Goal: Task Accomplishment & Management: Use online tool/utility

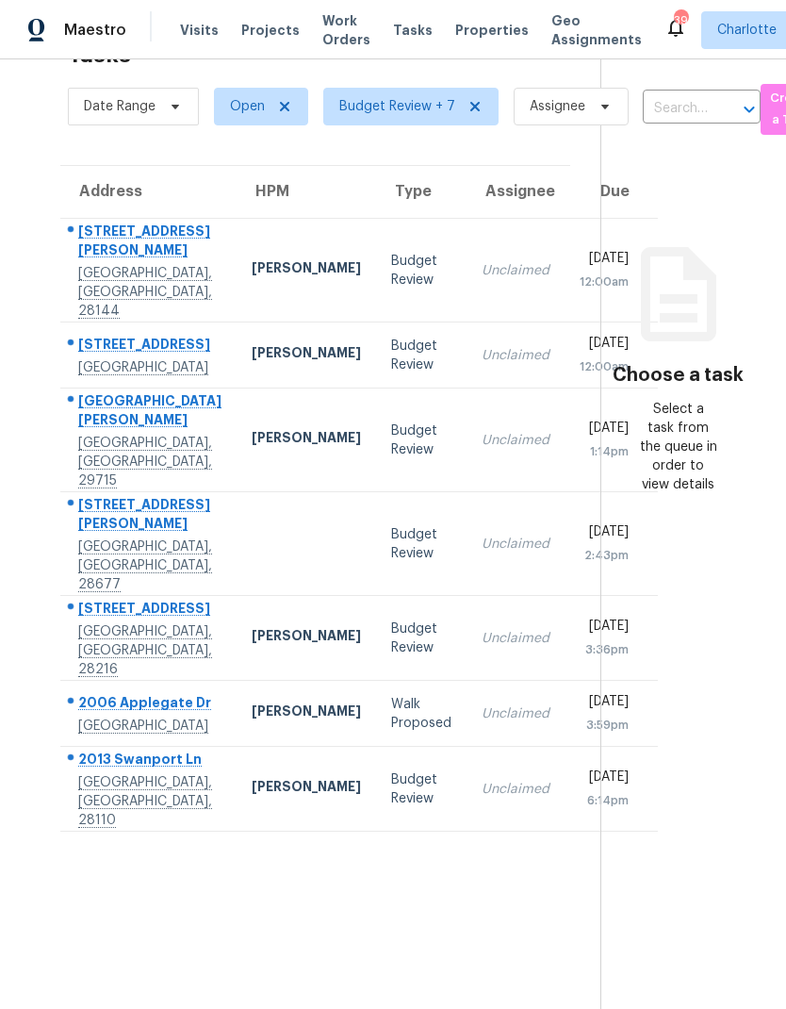
scroll to position [59, 0]
click at [97, 352] on div "[STREET_ADDRESS]" at bounding box center [149, 347] width 143 height 24
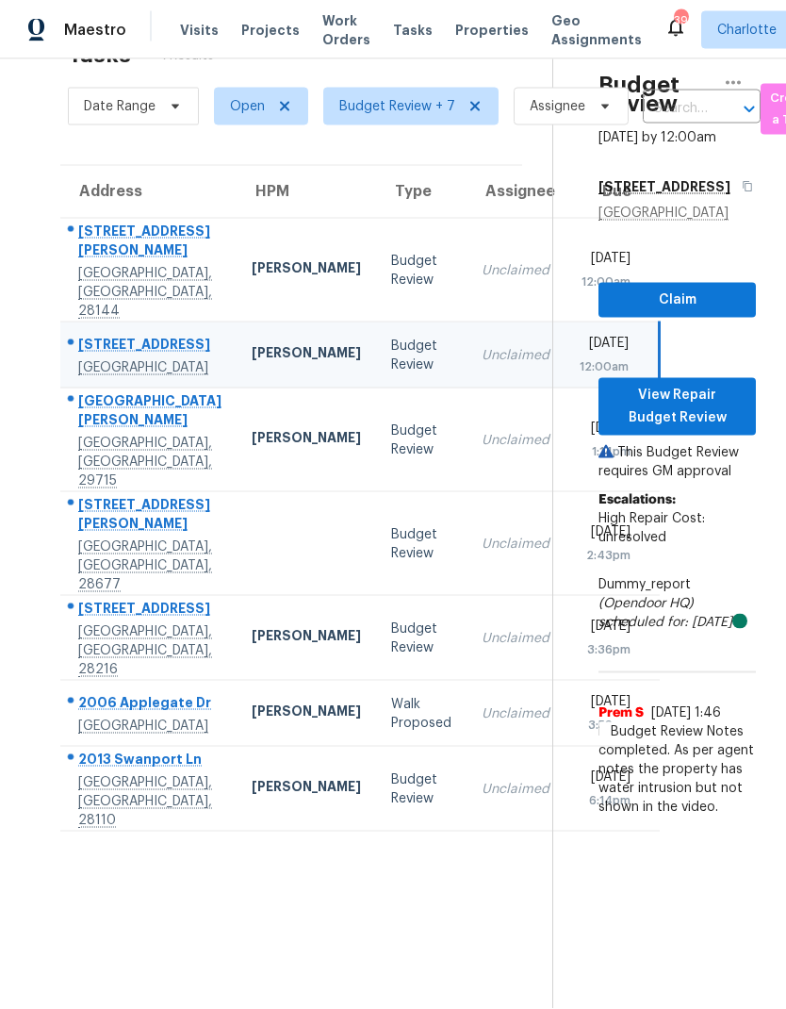
scroll to position [0, 0]
click at [517, 164] on section "Tasks 7 Results Date Range Open Budget Review + 7 Assignee ​ Create a Task Addr…" at bounding box center [291, 519] width 522 height 979
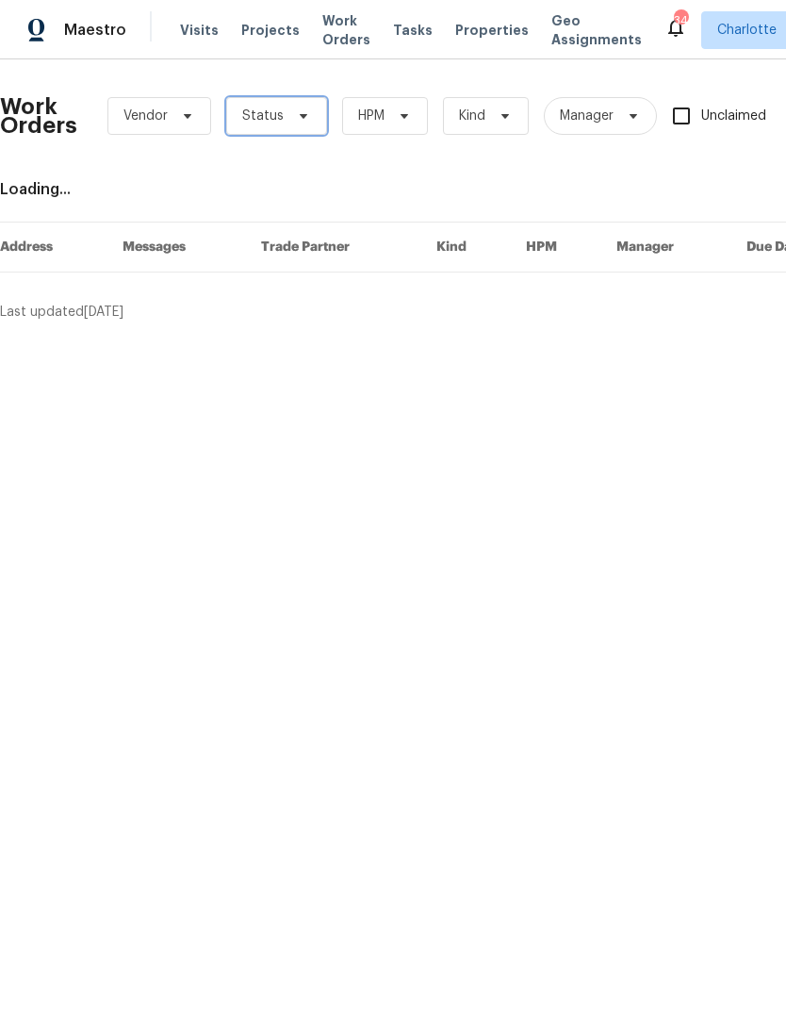
click at [292, 99] on span "Status" at bounding box center [276, 116] width 101 height 38
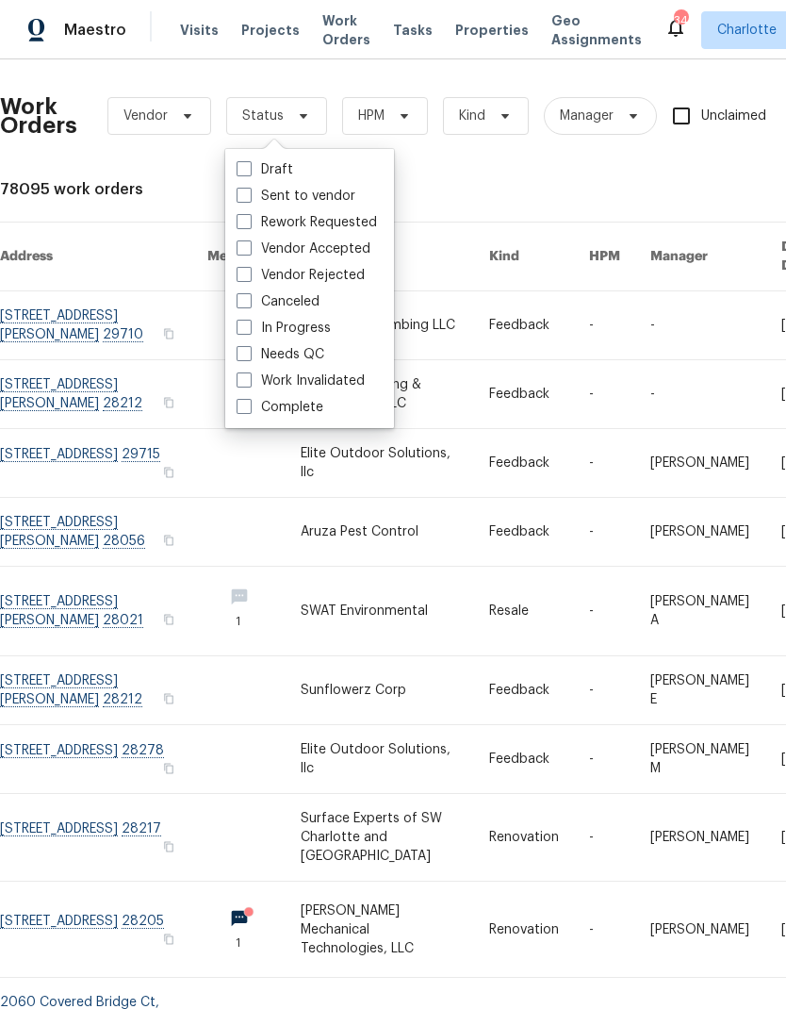
click at [309, 359] on label "Needs QC" at bounding box center [281, 354] width 88 height 19
click at [249, 357] on input "Needs QC" at bounding box center [243, 351] width 12 height 12
checkbox input "true"
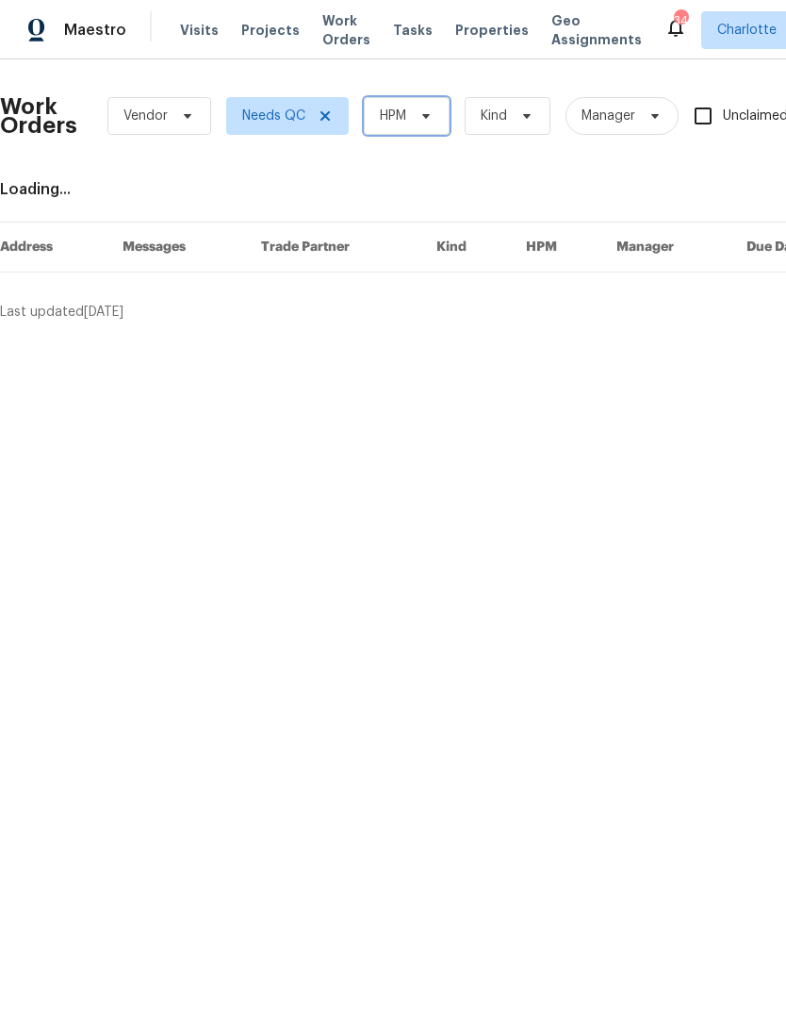
click at [424, 123] on icon at bounding box center [426, 115] width 15 height 15
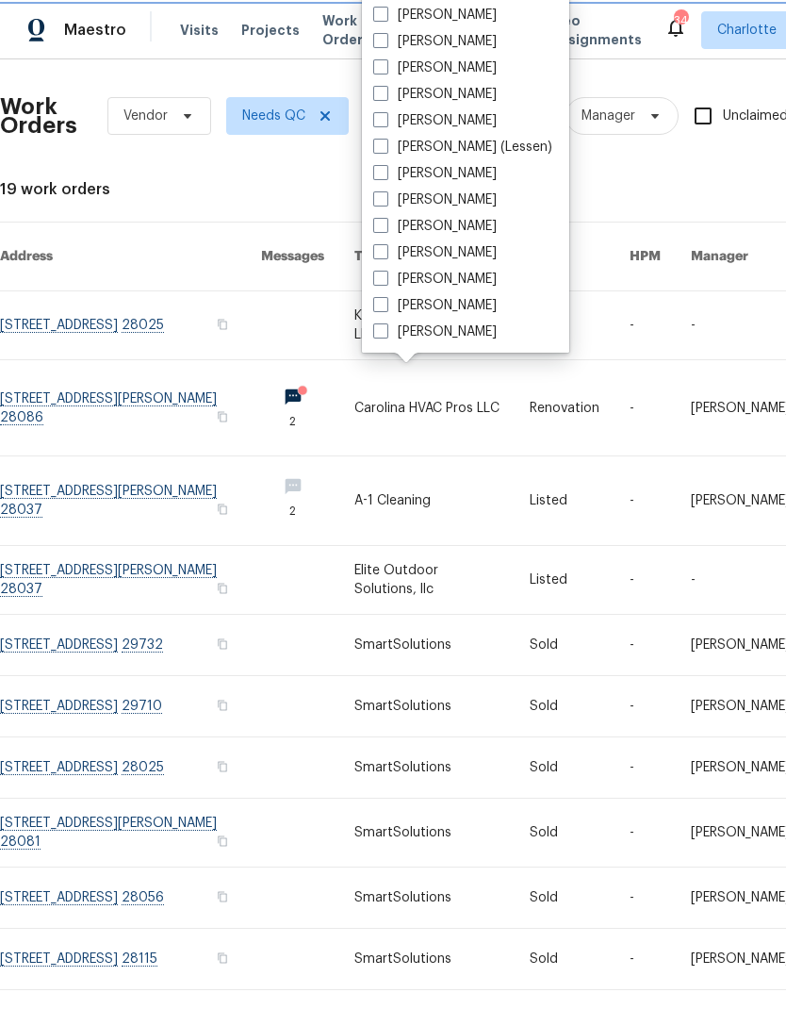
scroll to position [234, 0]
click at [453, 340] on label "[PERSON_NAME]" at bounding box center [435, 331] width 124 height 19
click at [386, 335] on input "[PERSON_NAME]" at bounding box center [379, 328] width 12 height 12
checkbox input "true"
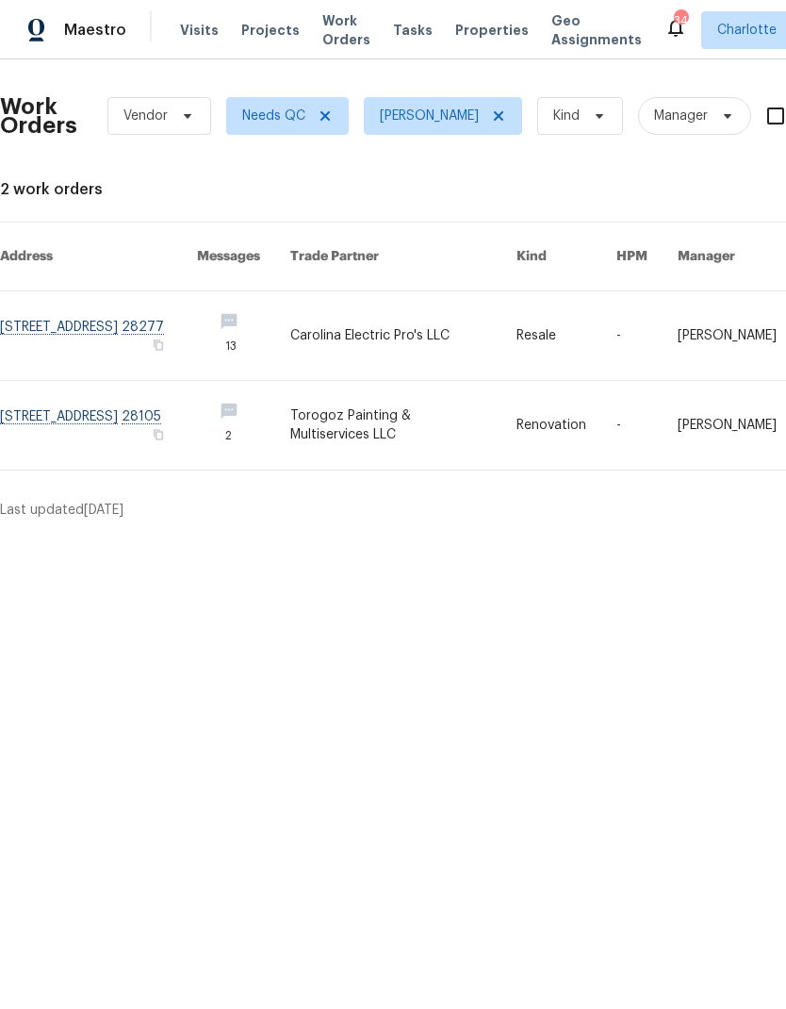
click at [59, 400] on link at bounding box center [98, 425] width 197 height 89
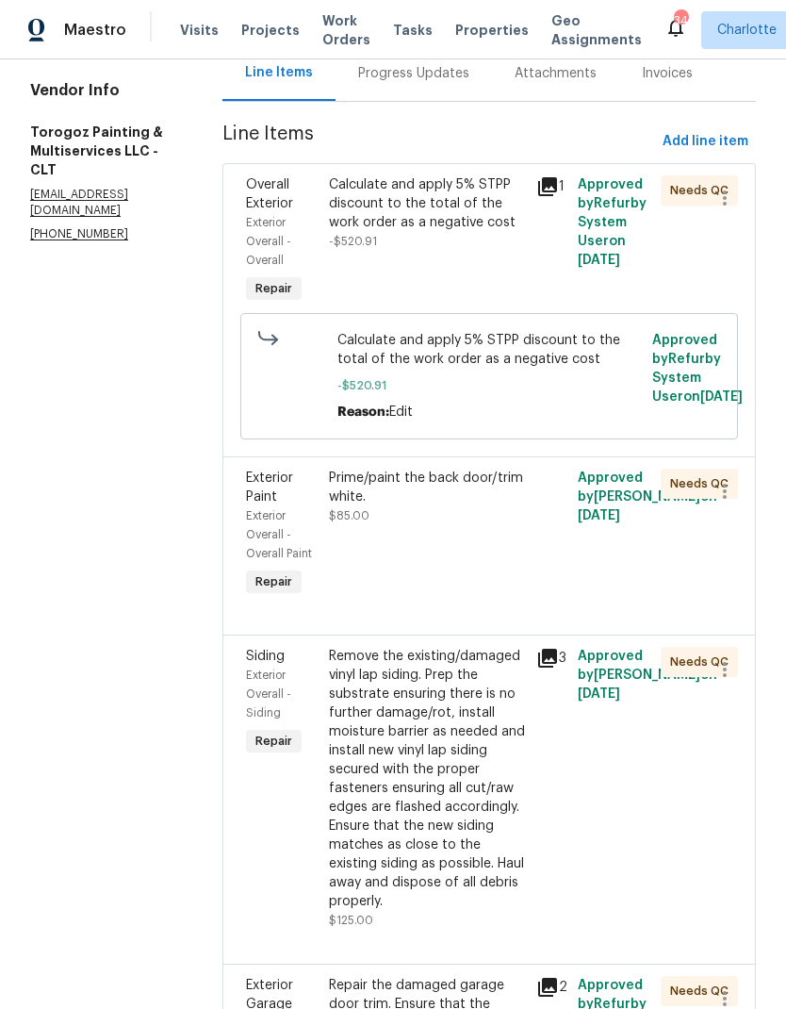
scroll to position [180, 0]
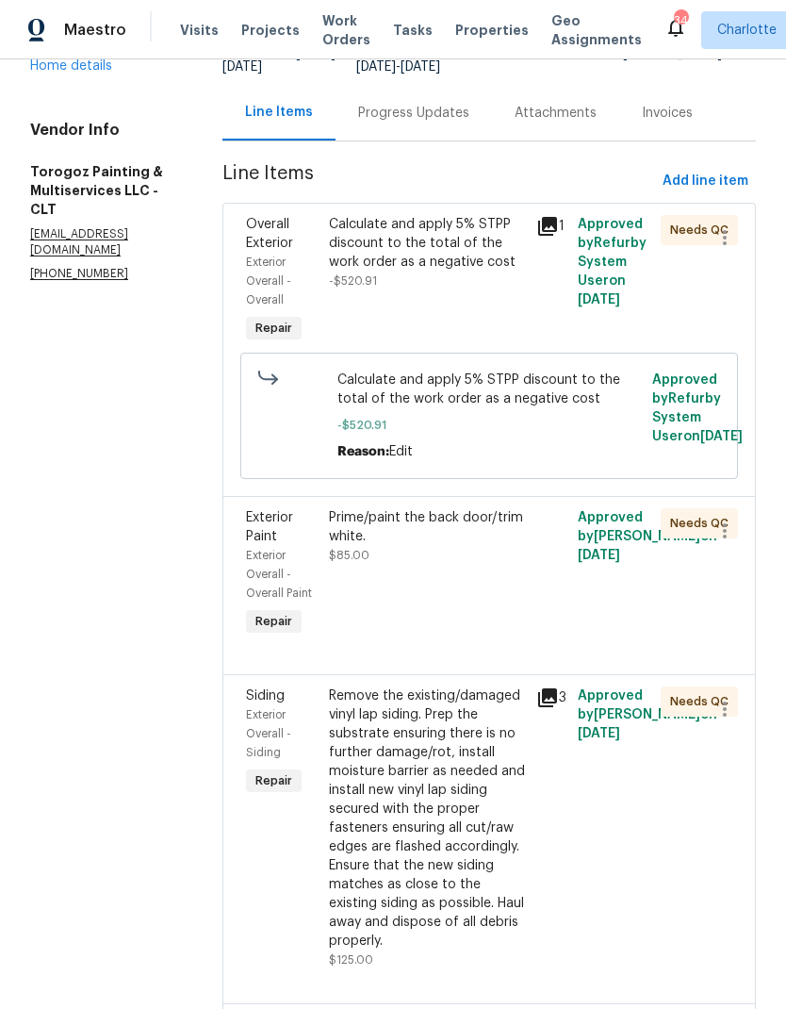
click at [494, 256] on div "Calculate and apply 5% STPP discount to the total of the work order as a negati…" at bounding box center [427, 243] width 196 height 57
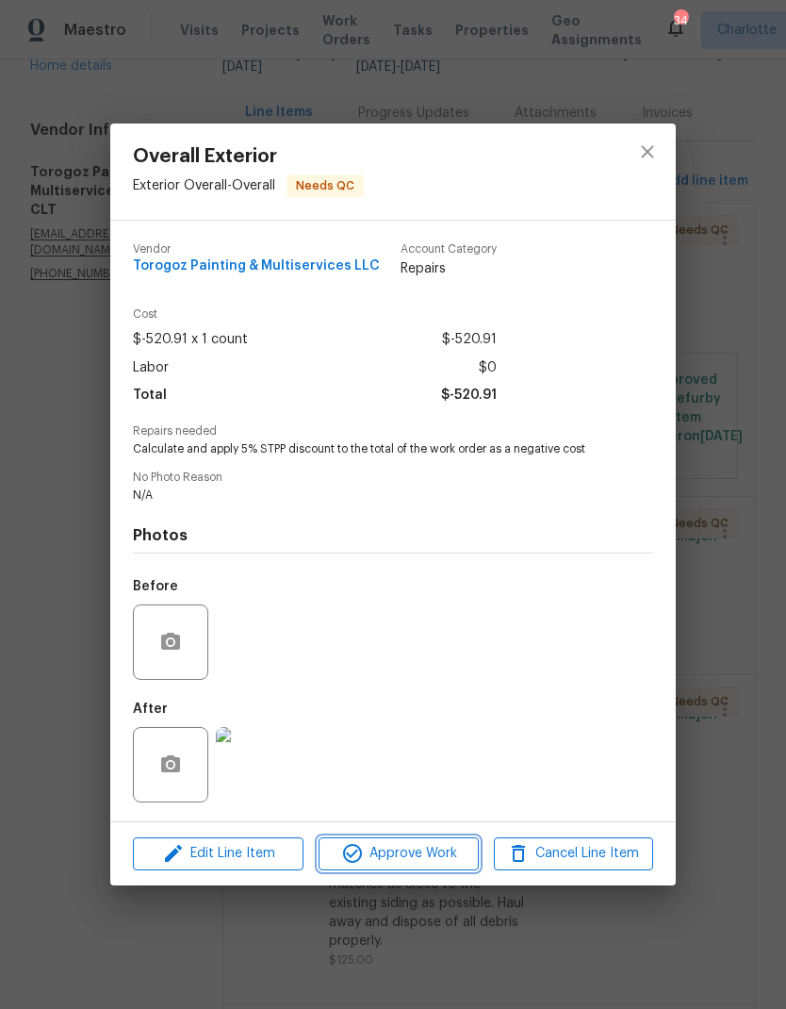
click at [449, 869] on button "Approve Work" at bounding box center [398, 853] width 159 height 33
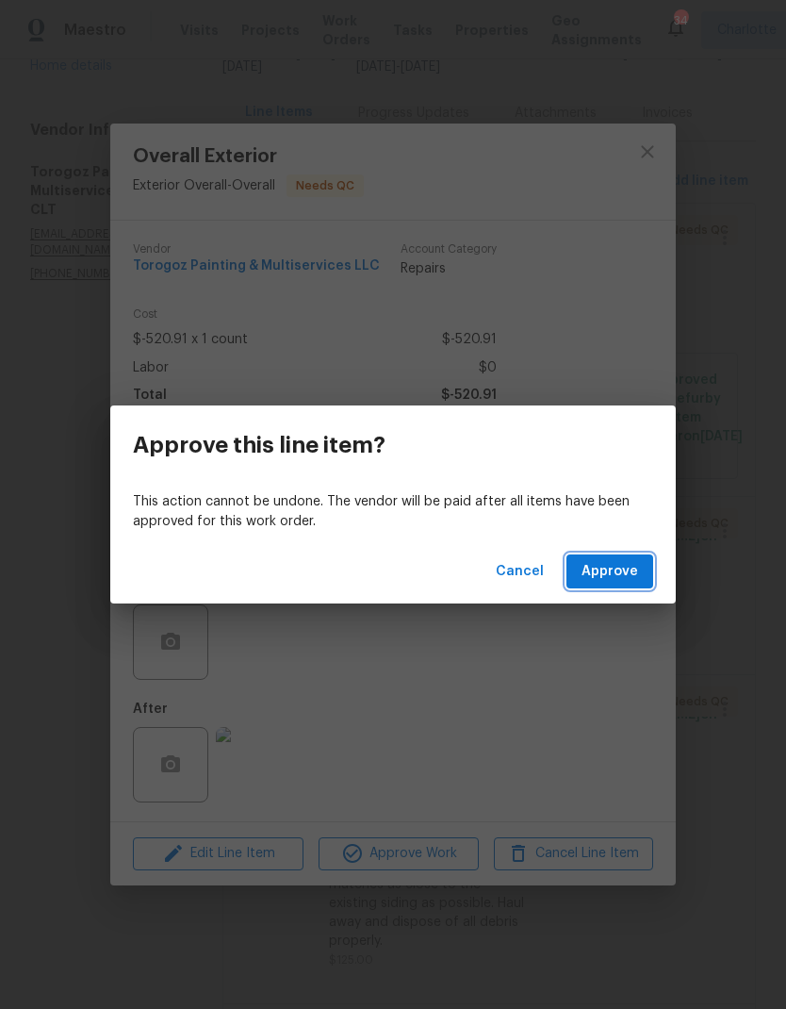
click at [642, 582] on button "Approve" at bounding box center [610, 571] width 87 height 35
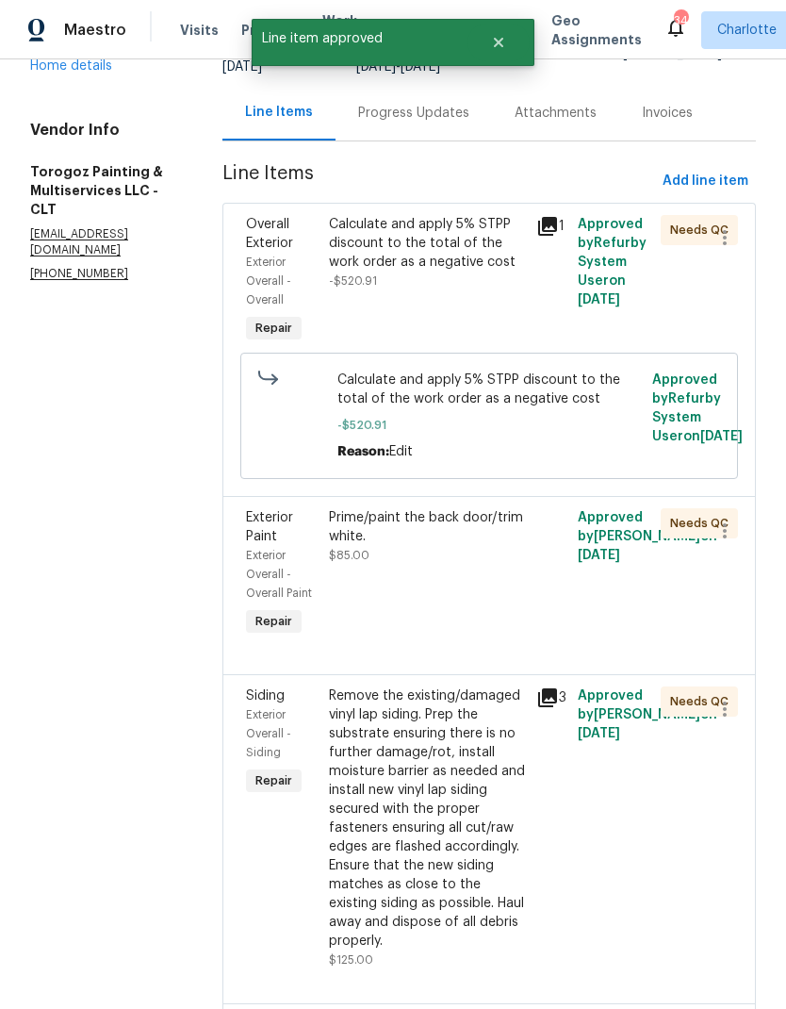
scroll to position [0, 0]
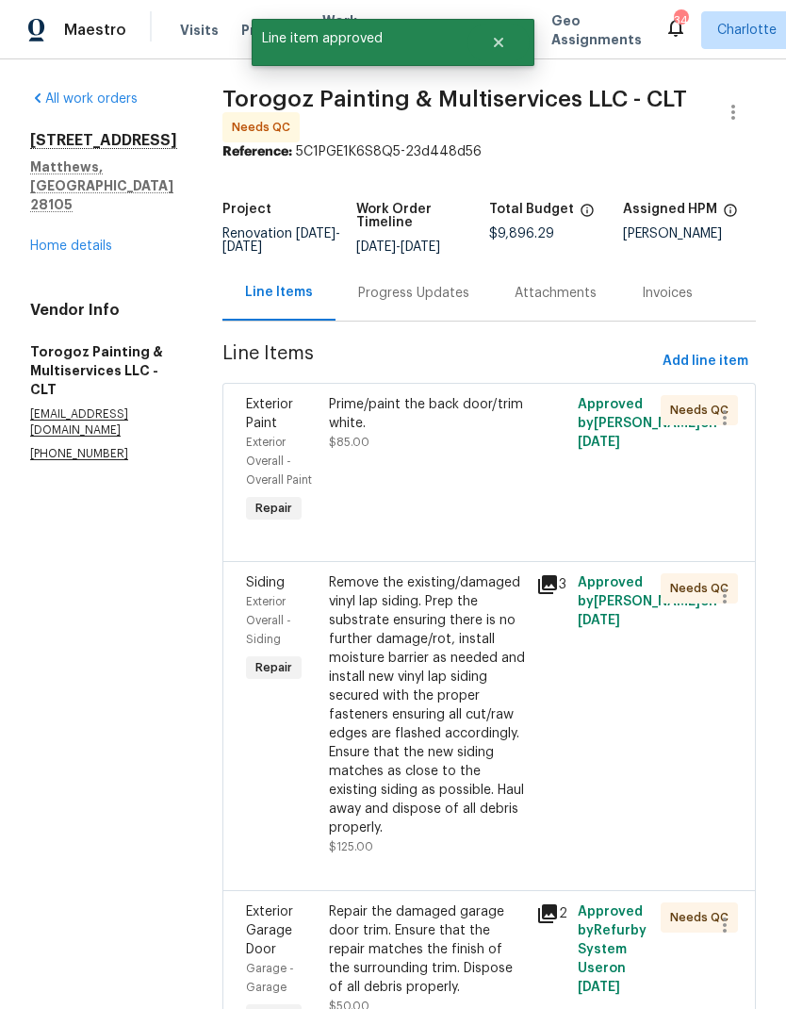
click at [492, 414] on div "Prime/paint the back door/trim white." at bounding box center [427, 414] width 196 height 38
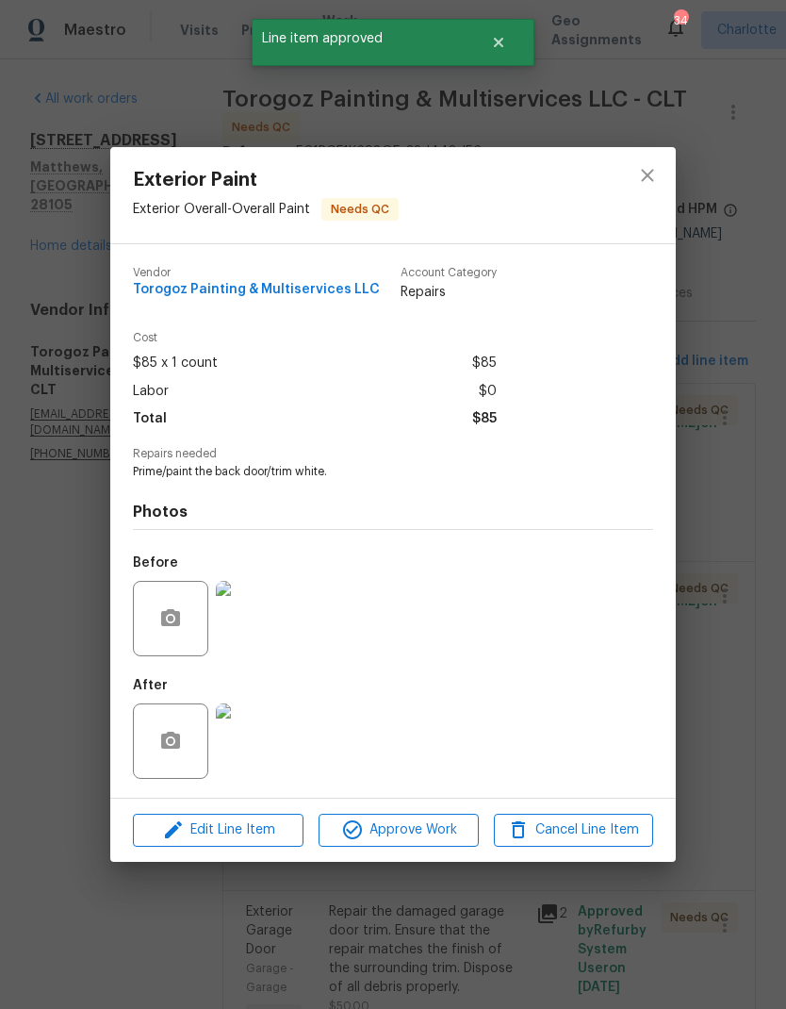
click at [272, 735] on img at bounding box center [253, 740] width 75 height 75
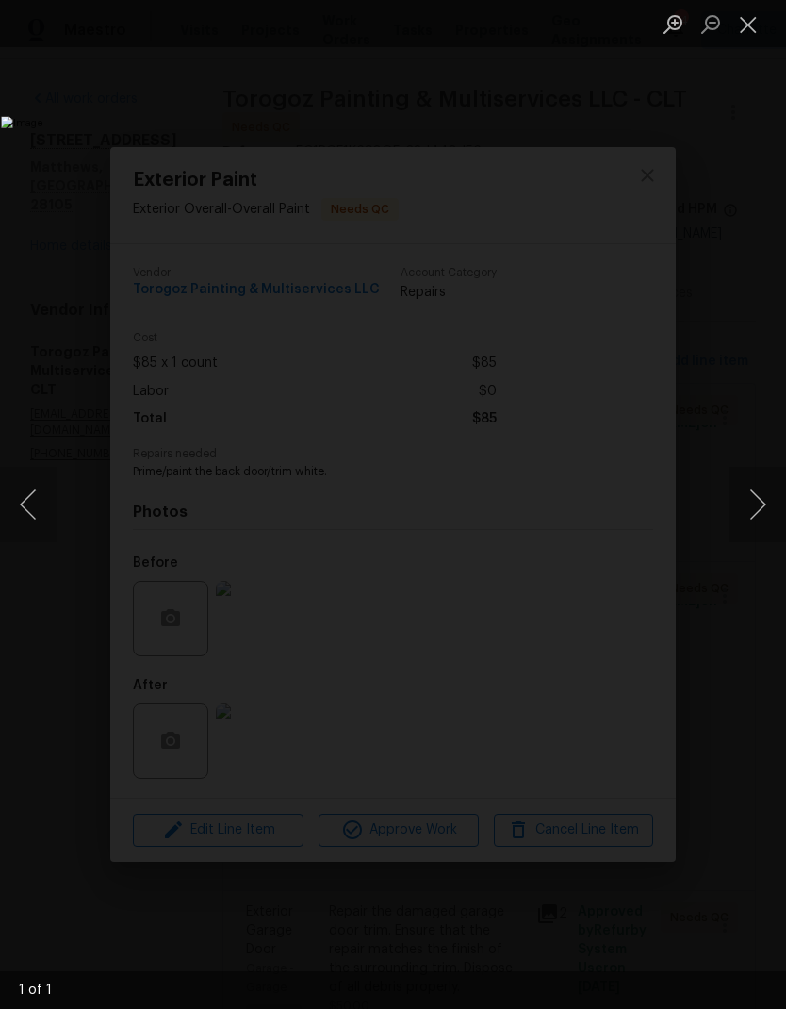
click at [749, 37] on button "Close lightbox" at bounding box center [749, 24] width 38 height 33
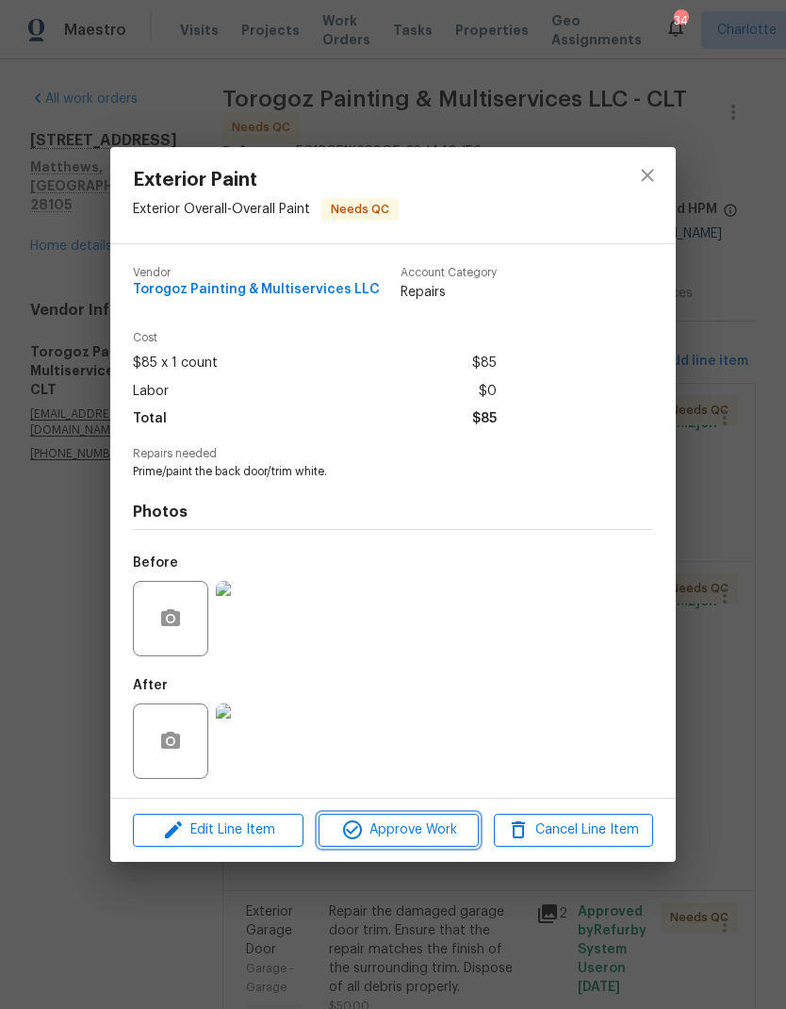
click at [439, 833] on span "Approve Work" at bounding box center [398, 830] width 148 height 24
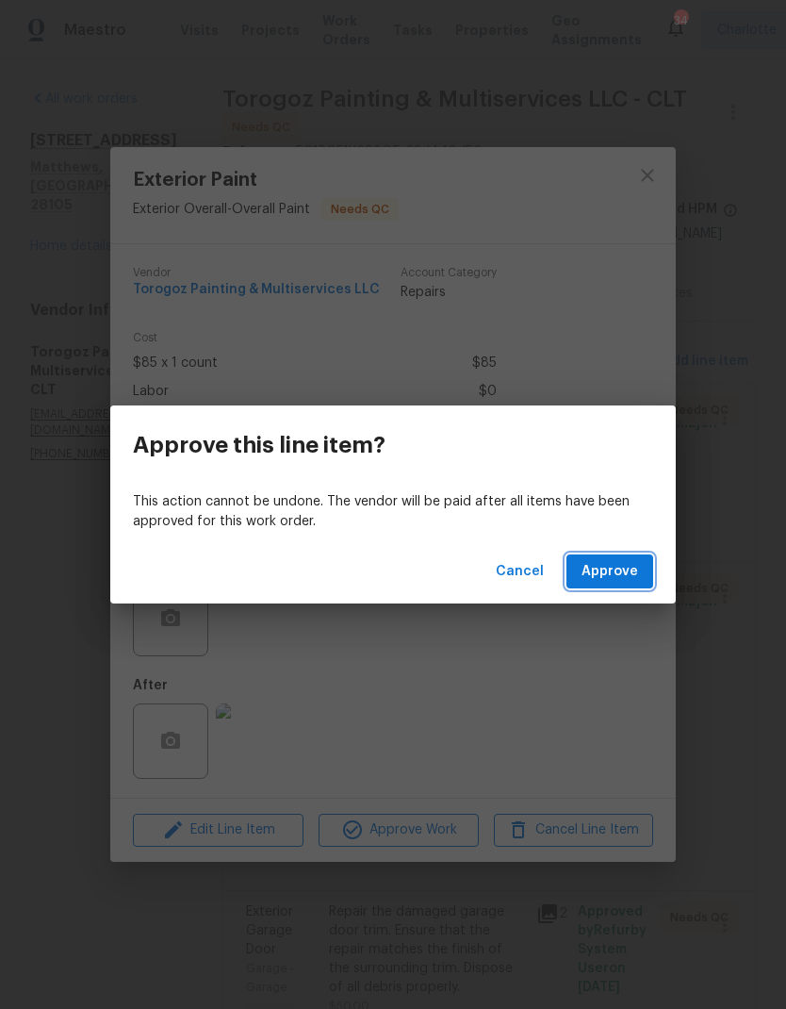
click at [620, 584] on button "Approve" at bounding box center [610, 571] width 87 height 35
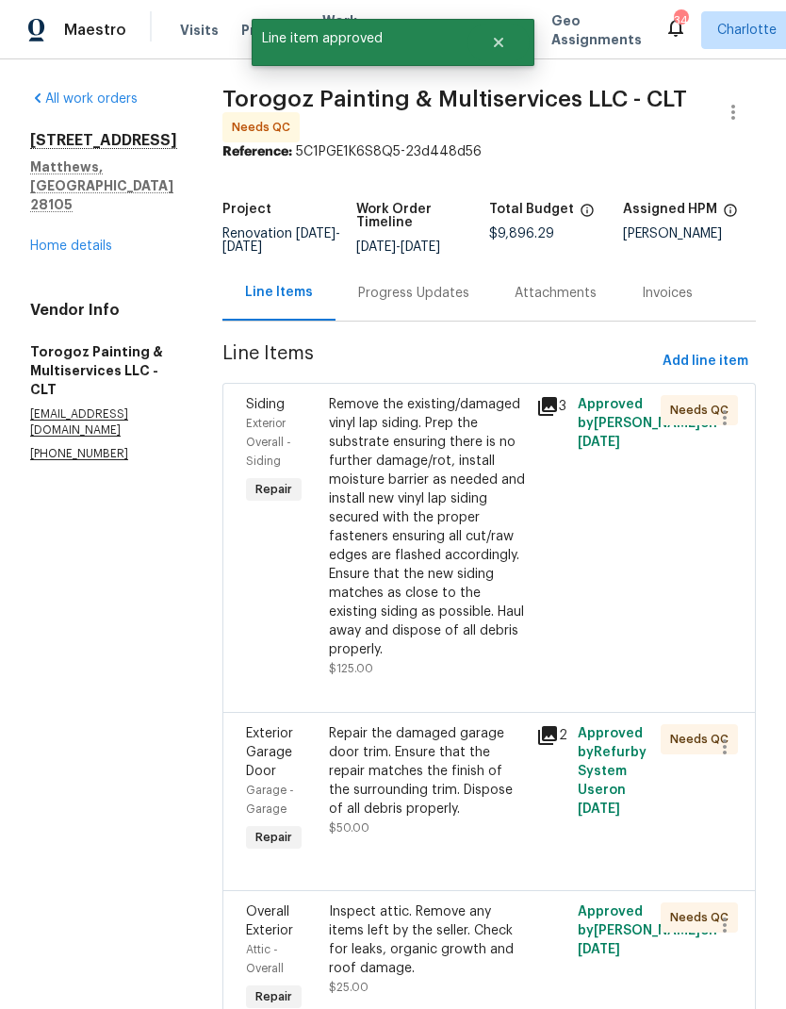
click at [525, 514] on div "Remove the existing/damaged vinyl lap siding. Prep the substrate ensuring there…" at bounding box center [427, 527] width 196 height 264
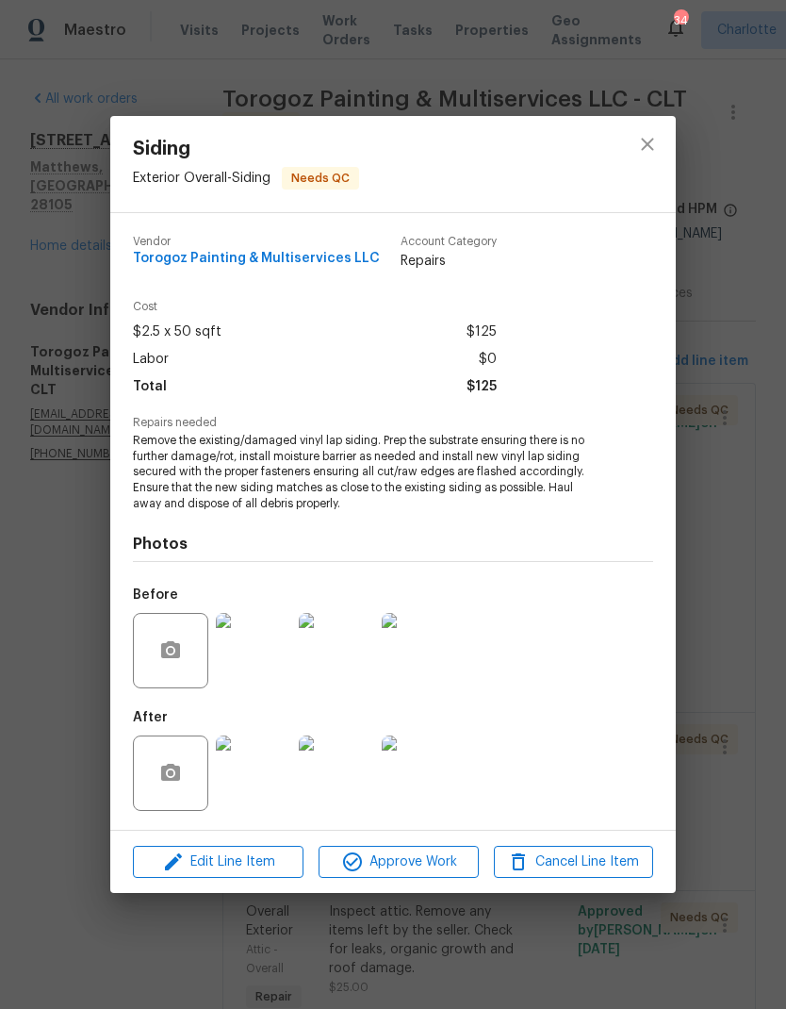
click at [250, 773] on img at bounding box center [253, 772] width 75 height 75
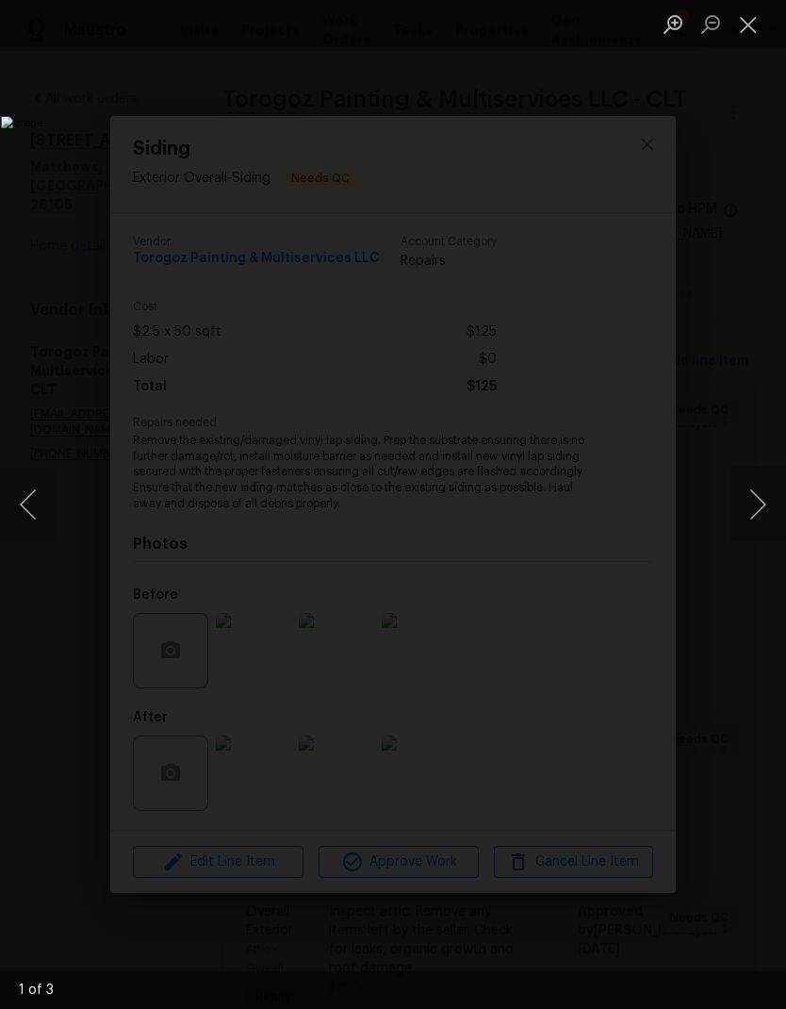
click at [745, 503] on button "Next image" at bounding box center [758, 504] width 57 height 75
click at [746, 506] on button "Next image" at bounding box center [758, 504] width 57 height 75
click at [745, 504] on button "Next image" at bounding box center [758, 504] width 57 height 75
click at [744, 515] on button "Next image" at bounding box center [758, 504] width 57 height 75
click at [740, 38] on button "Close lightbox" at bounding box center [749, 24] width 38 height 33
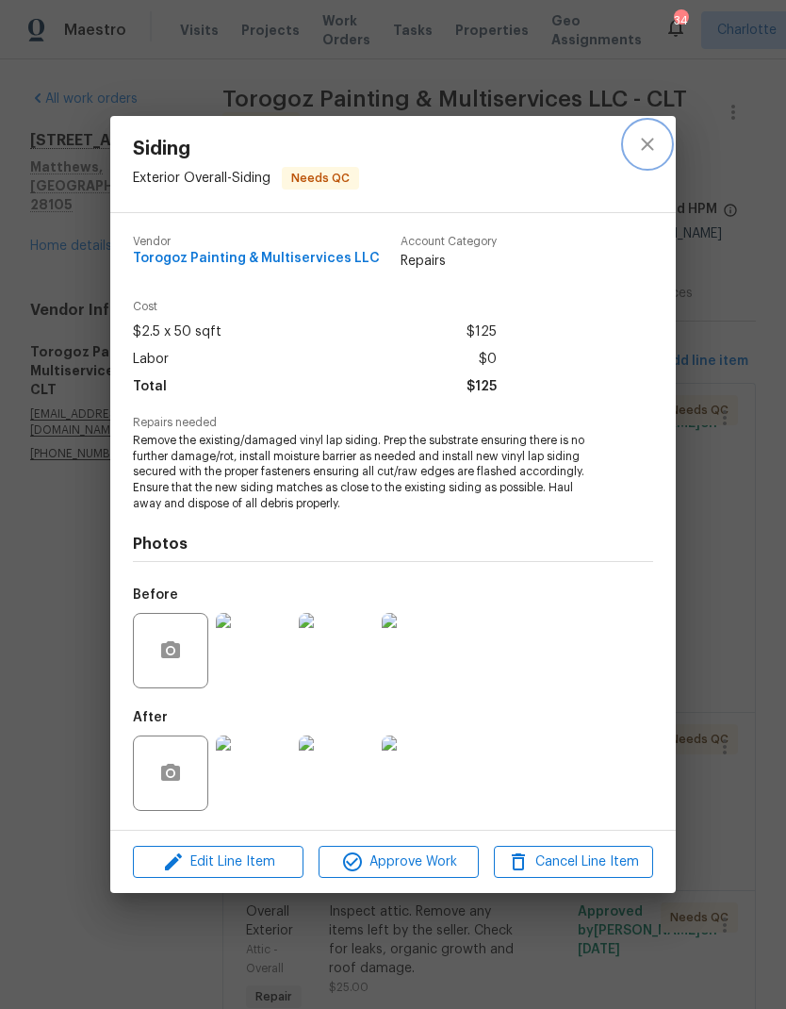
click at [649, 159] on button "close" at bounding box center [647, 144] width 45 height 45
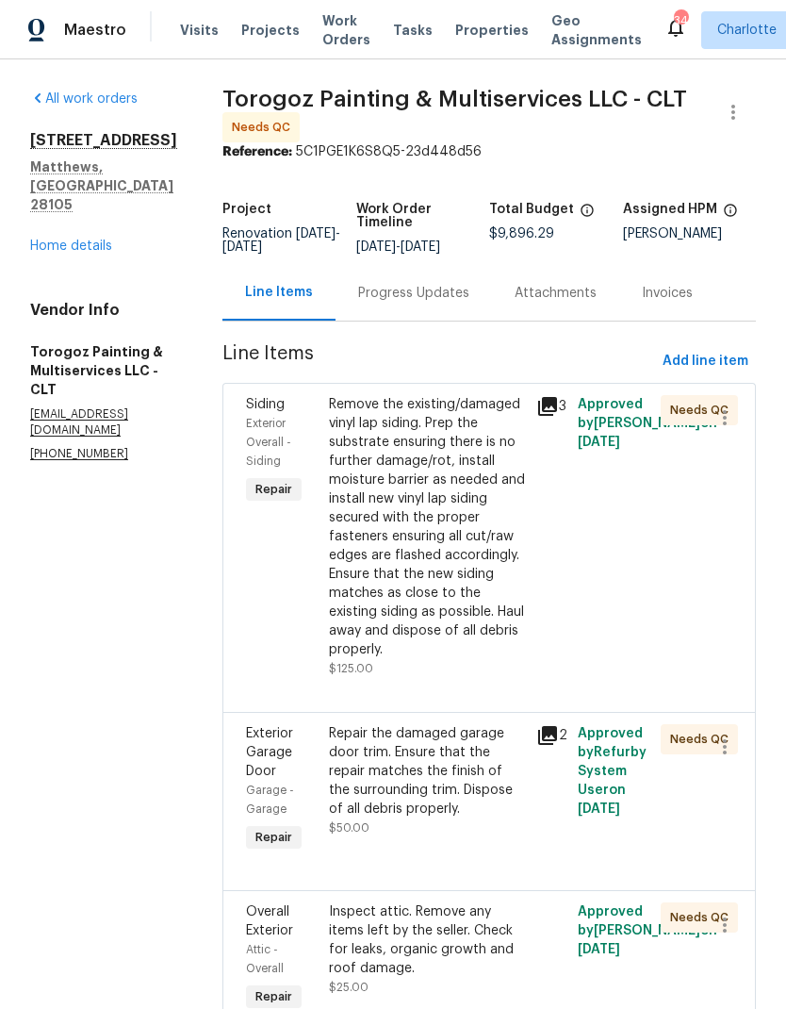
click at [525, 435] on div "Remove the existing/damaged vinyl lap siding. Prep the substrate ensuring there…" at bounding box center [427, 527] width 196 height 264
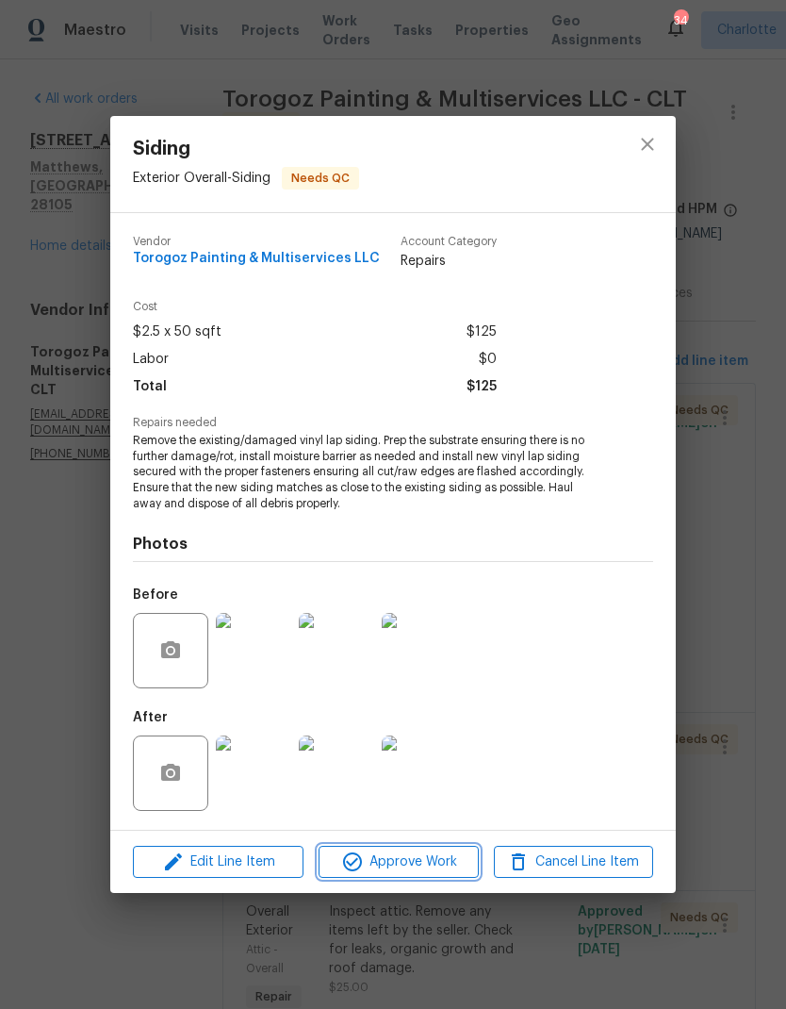
click at [437, 867] on span "Approve Work" at bounding box center [398, 863] width 148 height 24
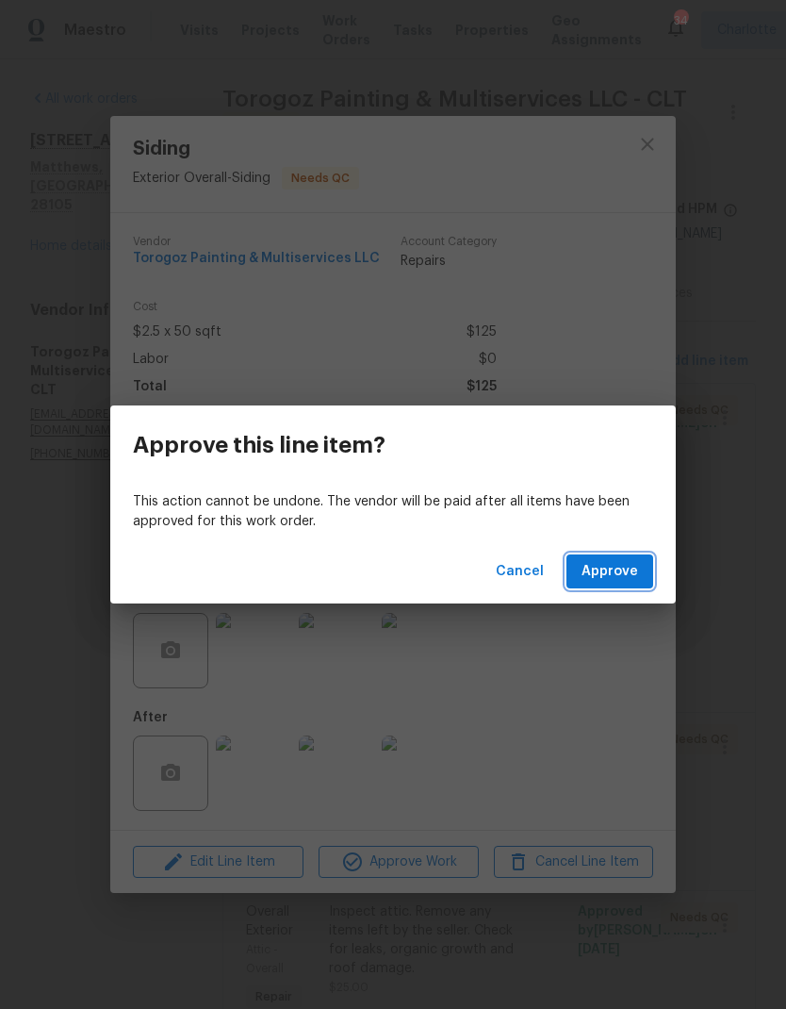
click at [638, 586] on button "Approve" at bounding box center [610, 571] width 87 height 35
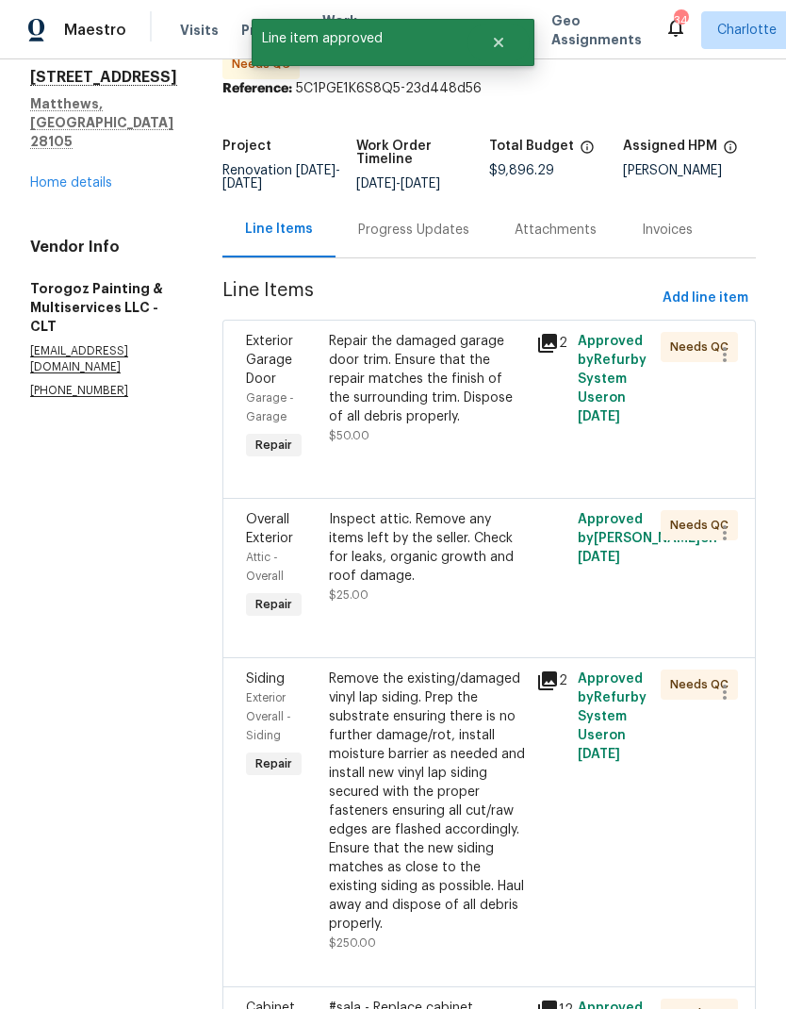
scroll to position [107, 0]
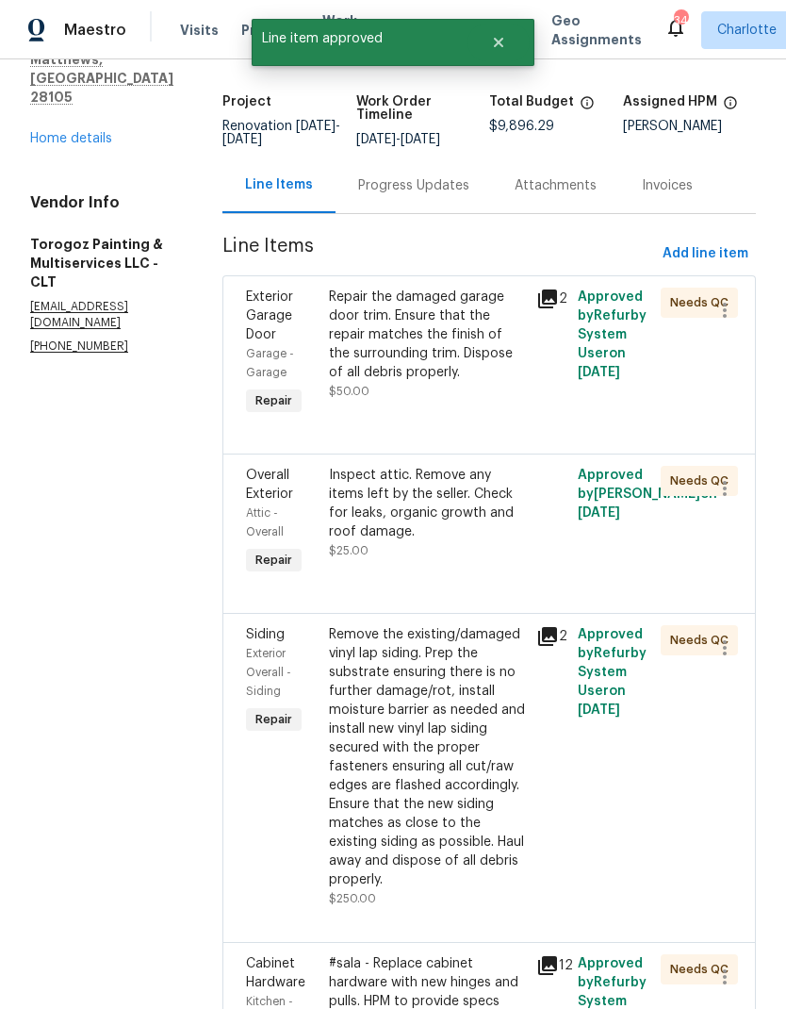
click at [512, 317] on div "Repair the damaged garage door trim. Ensure that the repair matches the finish …" at bounding box center [427, 335] width 196 height 94
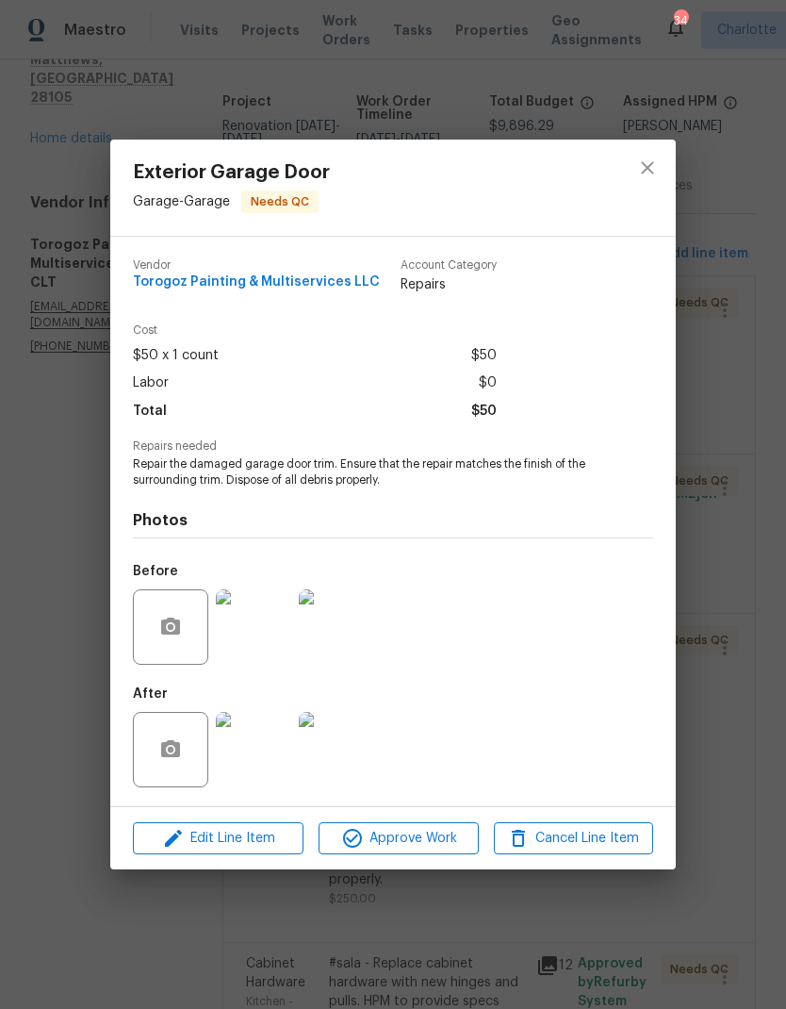
click at [272, 653] on img at bounding box center [253, 626] width 75 height 75
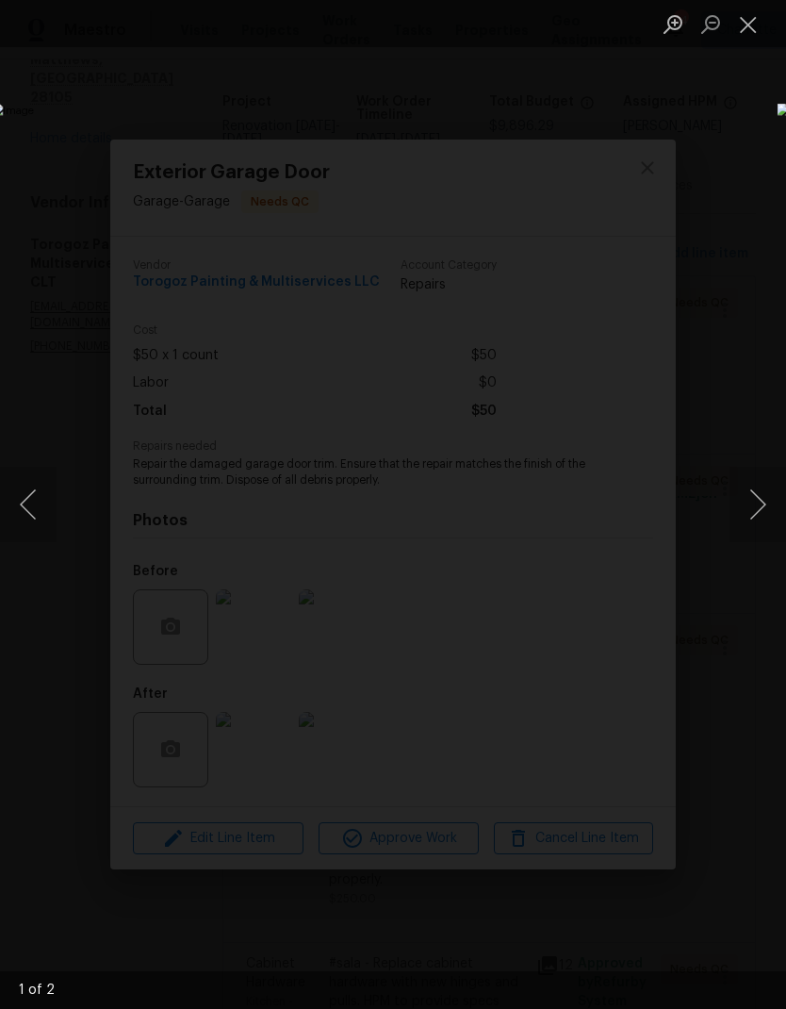
click at [748, 40] on button "Close lightbox" at bounding box center [749, 24] width 38 height 33
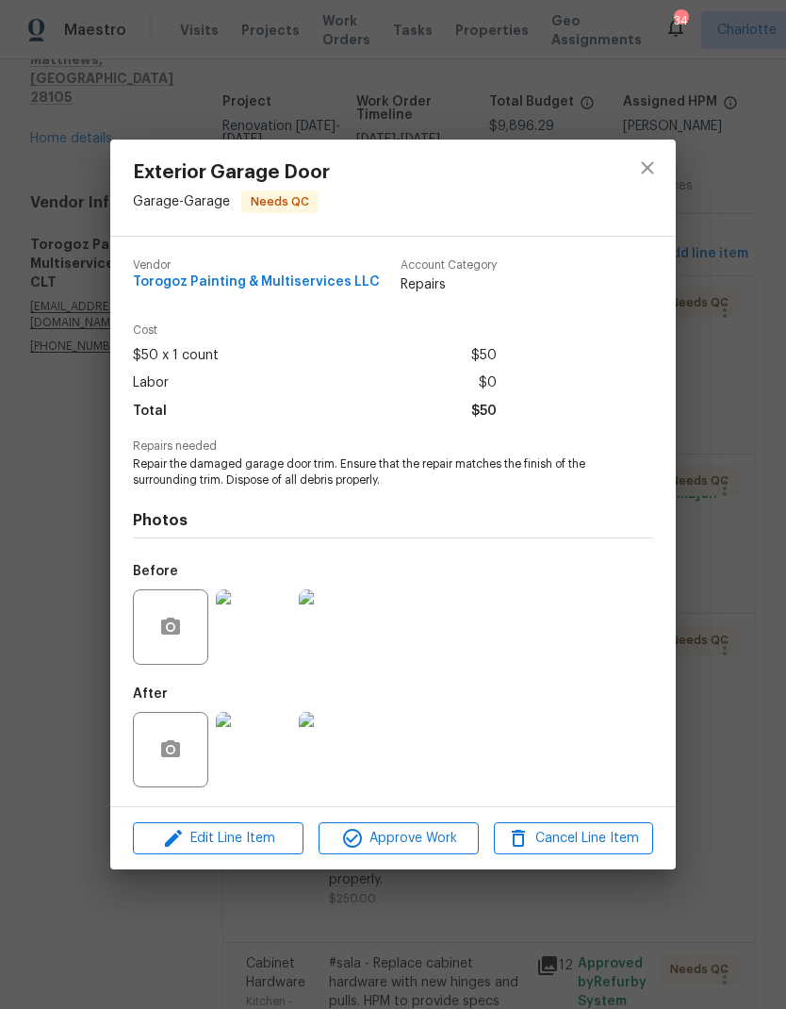
click at [270, 741] on img at bounding box center [253, 749] width 75 height 75
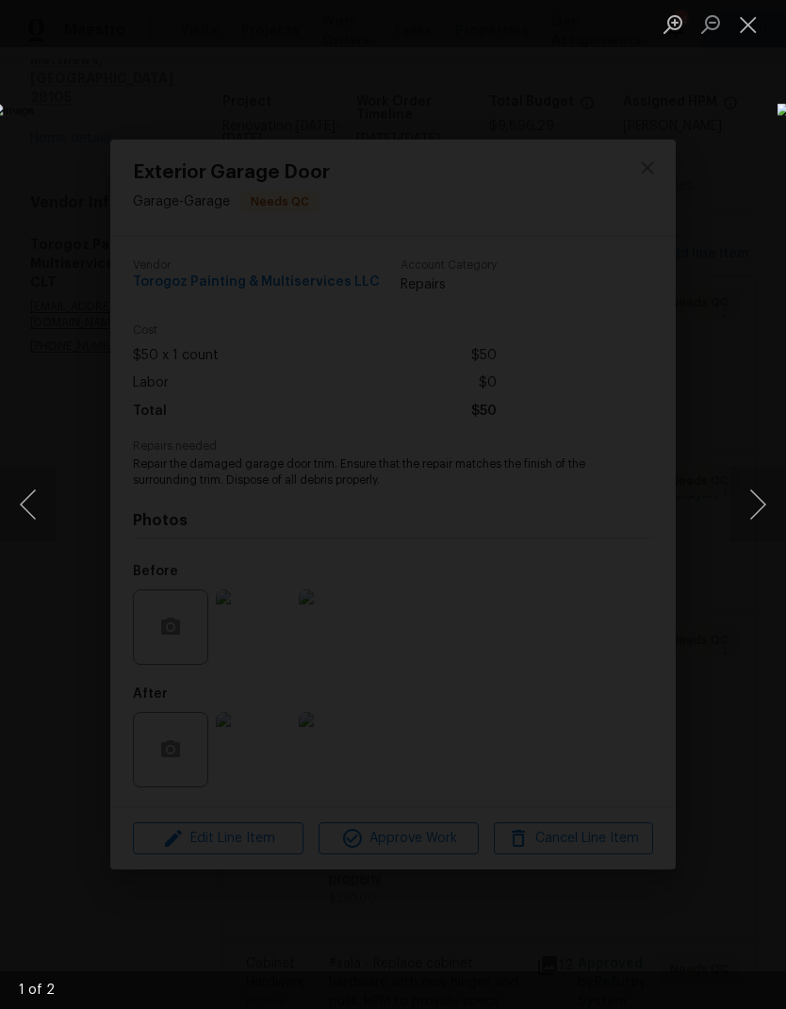
click at [756, 535] on button "Next image" at bounding box center [758, 504] width 57 height 75
click at [744, 500] on button "Next image" at bounding box center [758, 504] width 57 height 75
click at [769, 508] on button "Next image" at bounding box center [758, 504] width 57 height 75
click at [763, 24] on button "Close lightbox" at bounding box center [749, 24] width 38 height 33
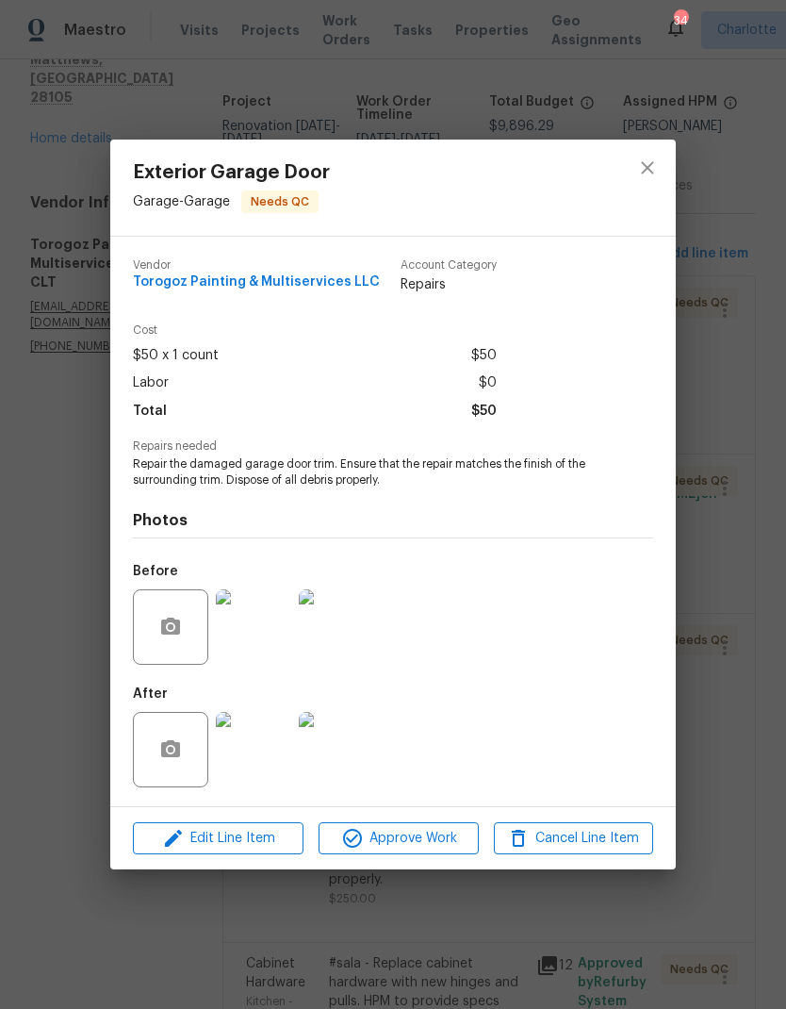
click at [250, 659] on img at bounding box center [253, 626] width 75 height 75
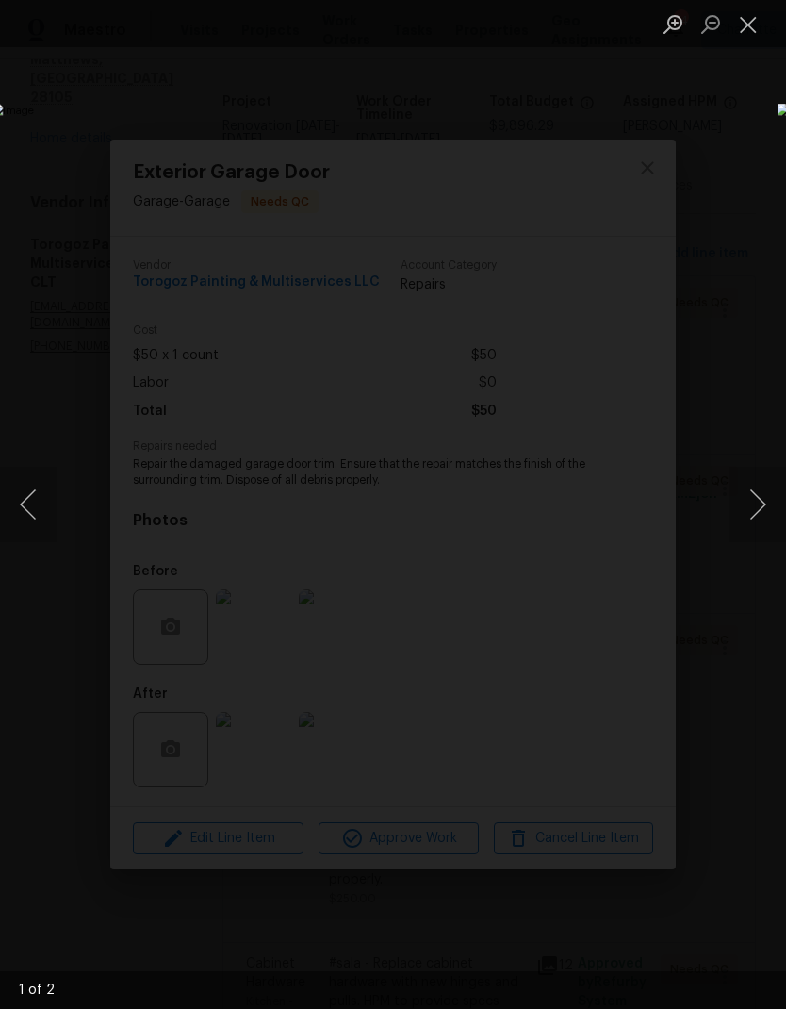
click at [755, 526] on button "Next image" at bounding box center [758, 504] width 57 height 75
click at [742, 24] on button "Close lightbox" at bounding box center [749, 24] width 38 height 33
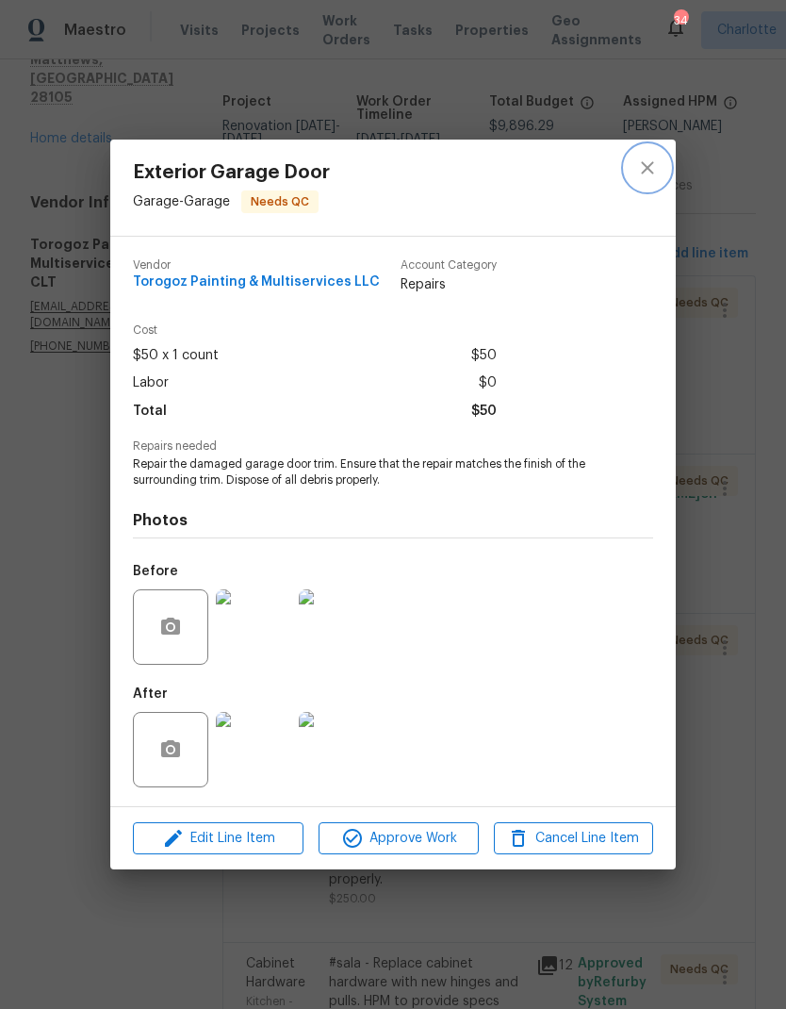
click at [653, 159] on icon "close" at bounding box center [647, 168] width 23 height 23
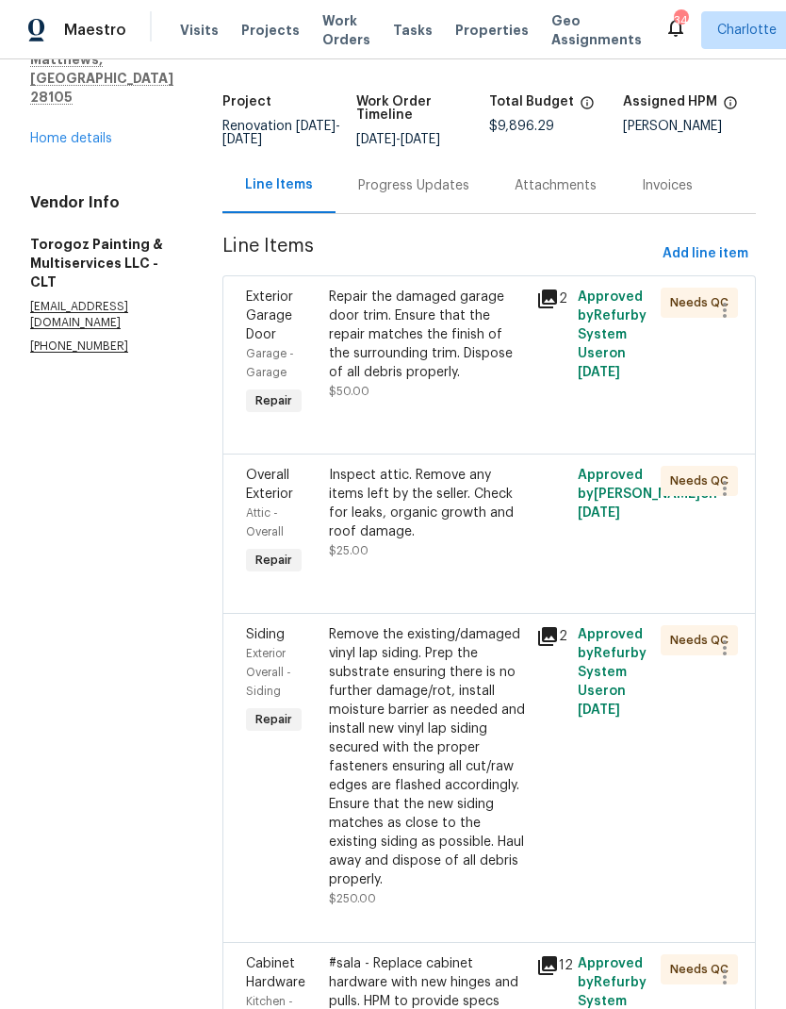
click at [509, 327] on div "Repair the damaged garage door trim. Ensure that the repair matches the finish …" at bounding box center [427, 335] width 196 height 94
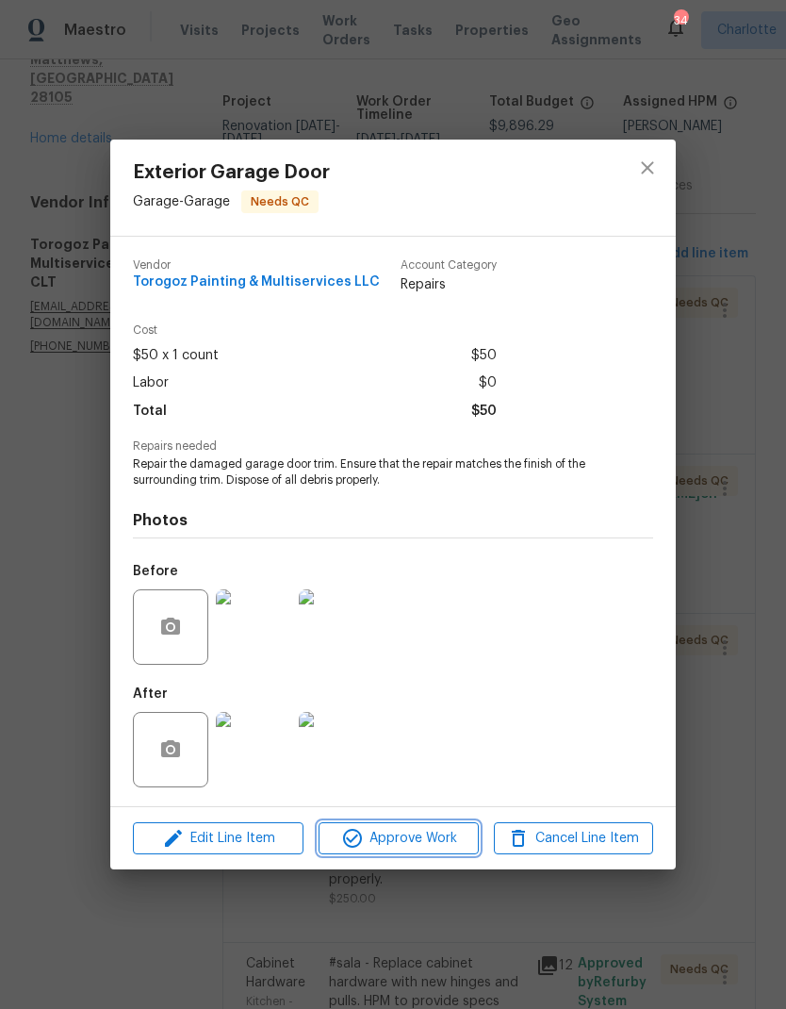
click at [426, 837] on span "Approve Work" at bounding box center [398, 839] width 148 height 24
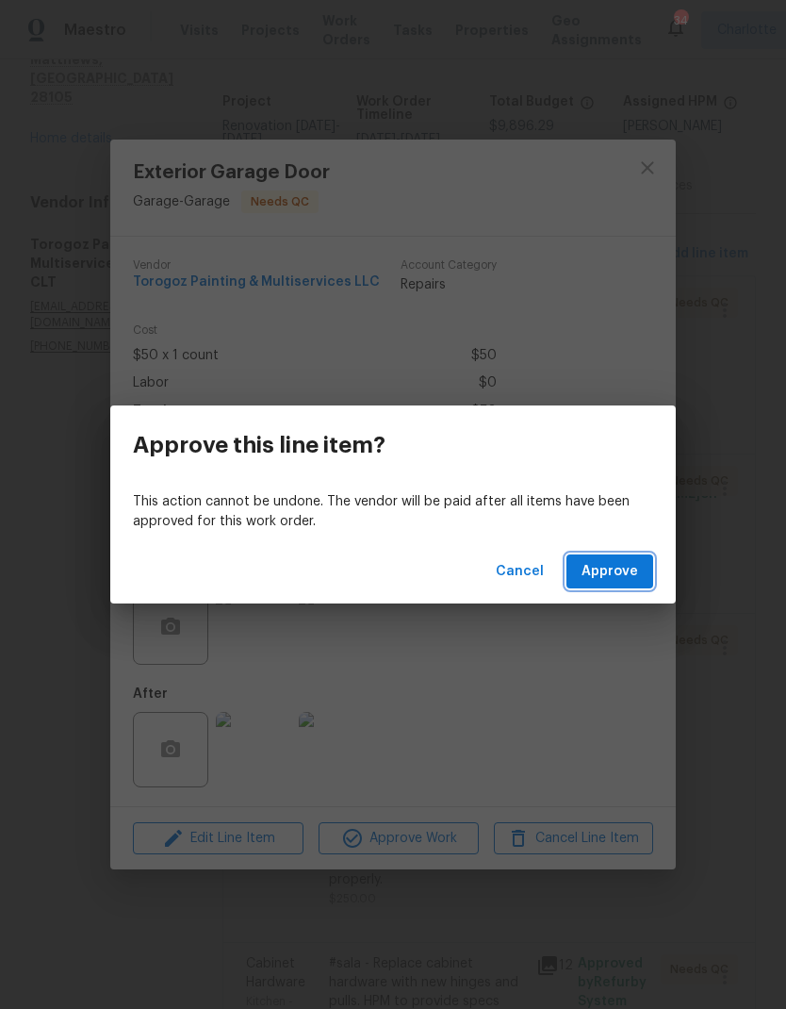
click at [647, 574] on button "Approve" at bounding box center [610, 571] width 87 height 35
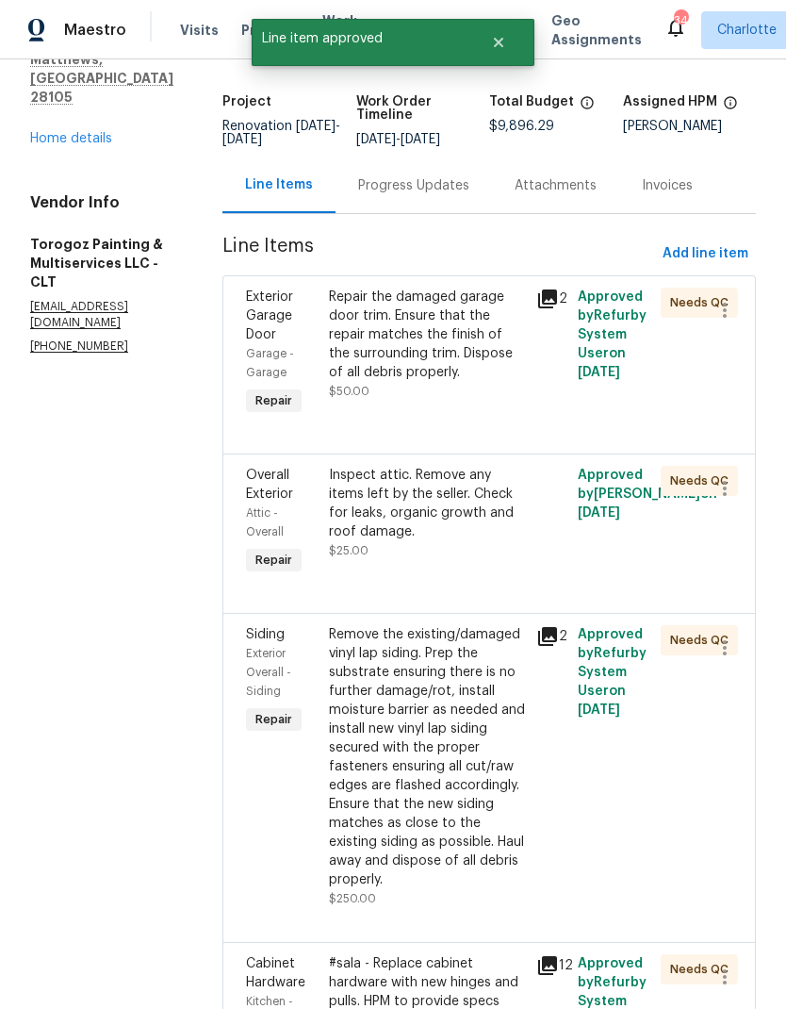
scroll to position [0, 0]
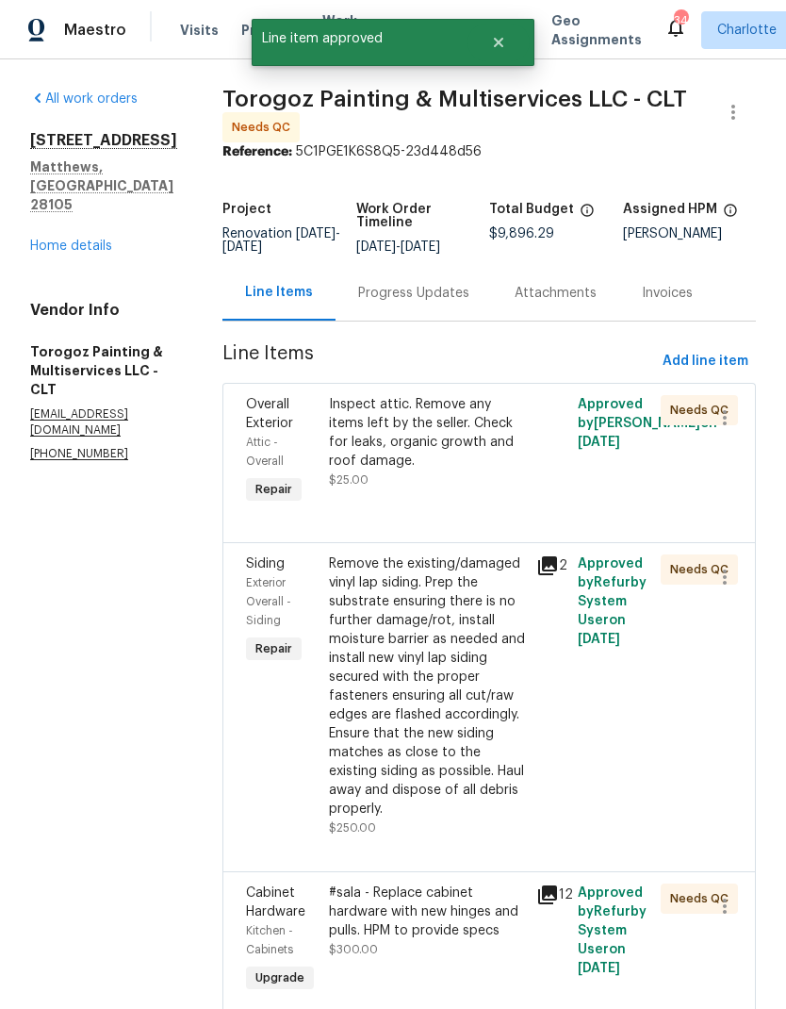
click at [503, 441] on div "Inspect attic. Remove any items left by the seller. Check for leaks, organic gr…" at bounding box center [427, 432] width 196 height 75
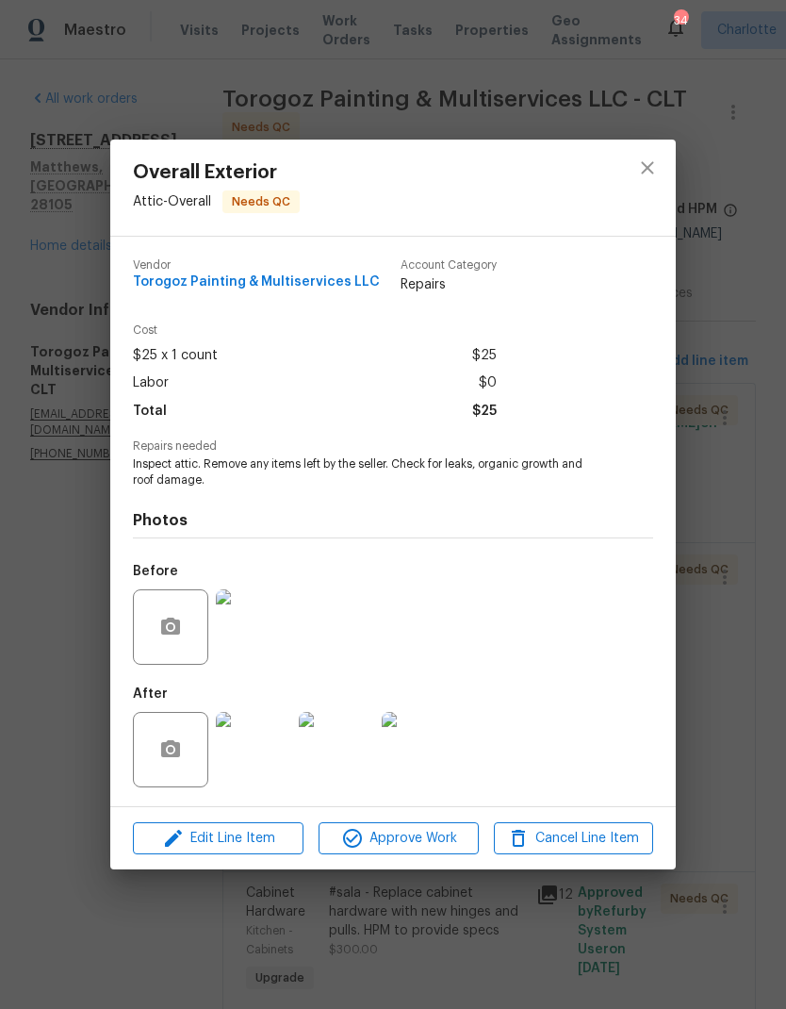
click at [261, 764] on img at bounding box center [253, 749] width 75 height 75
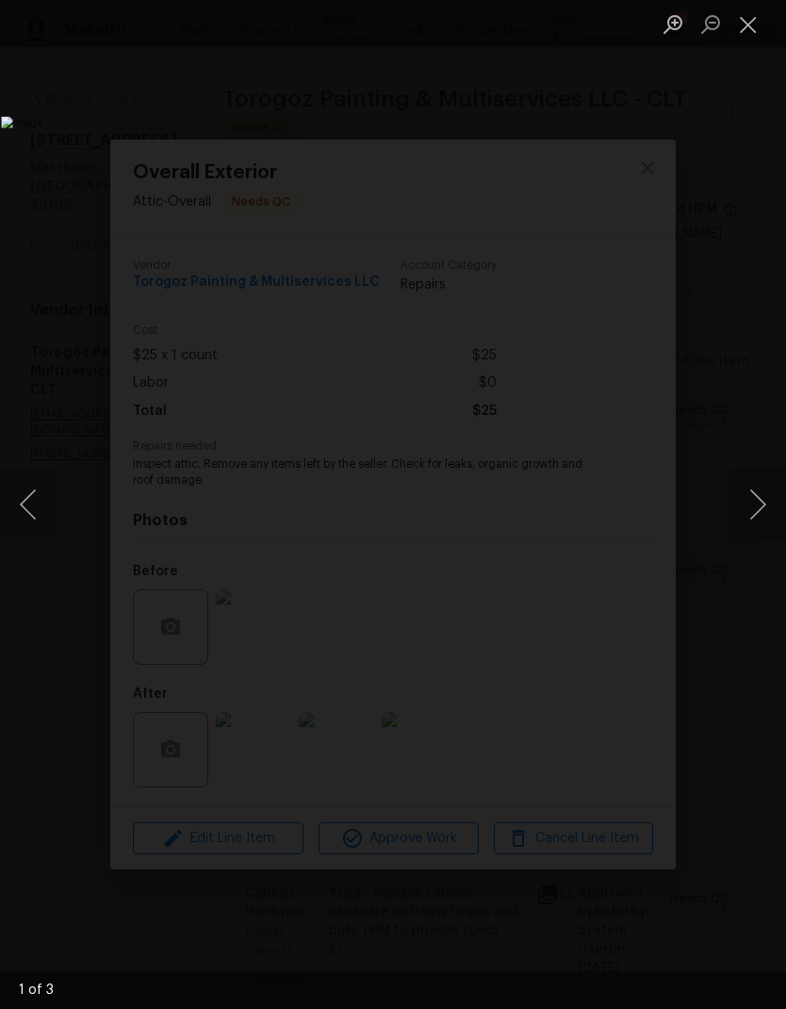
click at [748, 490] on button "Next image" at bounding box center [758, 504] width 57 height 75
click at [746, 492] on button "Next image" at bounding box center [758, 504] width 57 height 75
click at [756, 502] on button "Next image" at bounding box center [758, 504] width 57 height 75
click at [750, 492] on button "Next image" at bounding box center [758, 504] width 57 height 75
click at [752, 499] on button "Next image" at bounding box center [758, 504] width 57 height 75
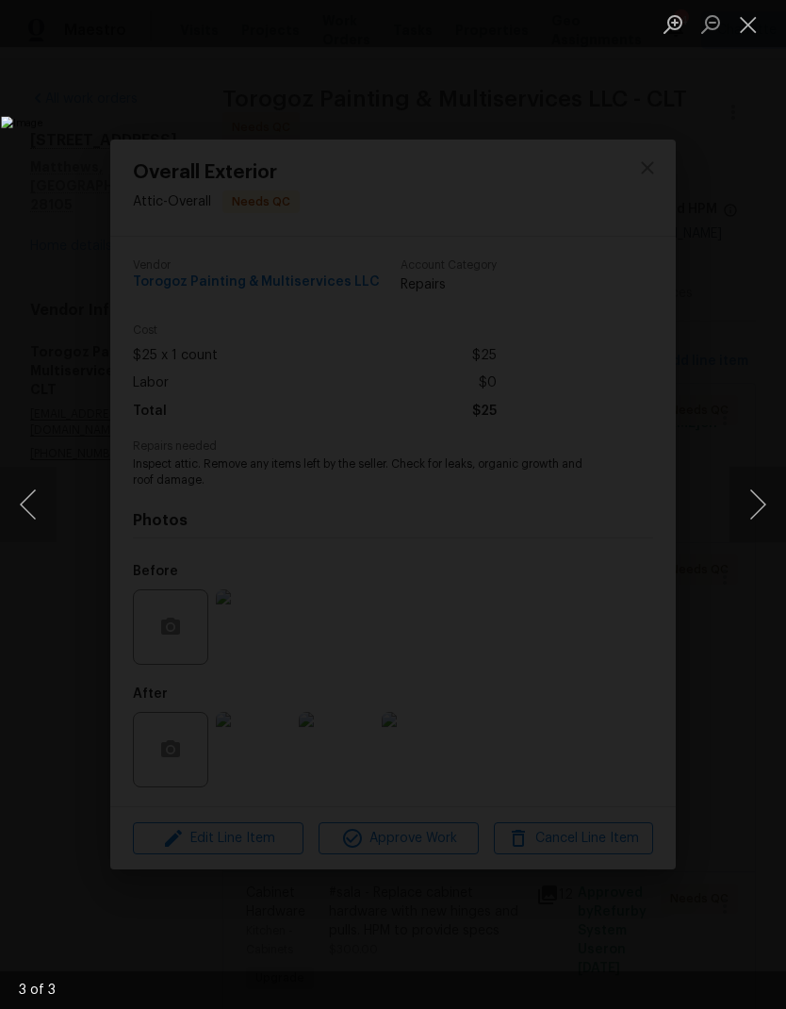
click at [750, 27] on button "Close lightbox" at bounding box center [749, 24] width 38 height 33
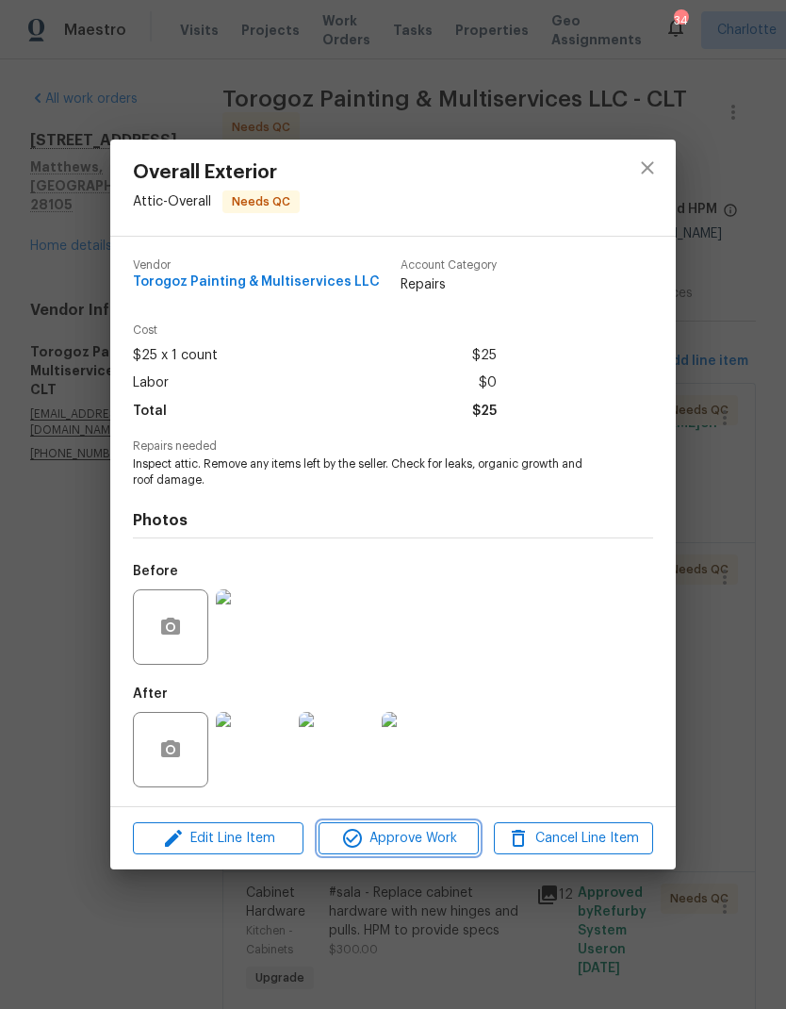
click at [429, 844] on span "Approve Work" at bounding box center [398, 839] width 148 height 24
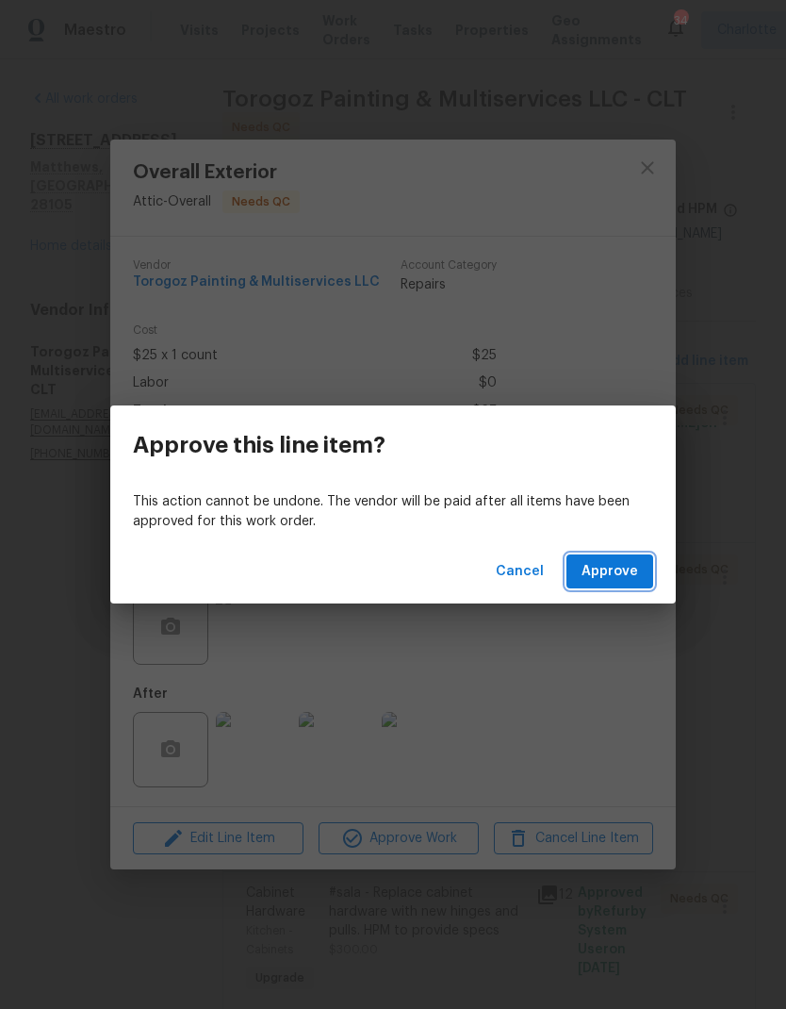
click at [648, 563] on button "Approve" at bounding box center [610, 571] width 87 height 35
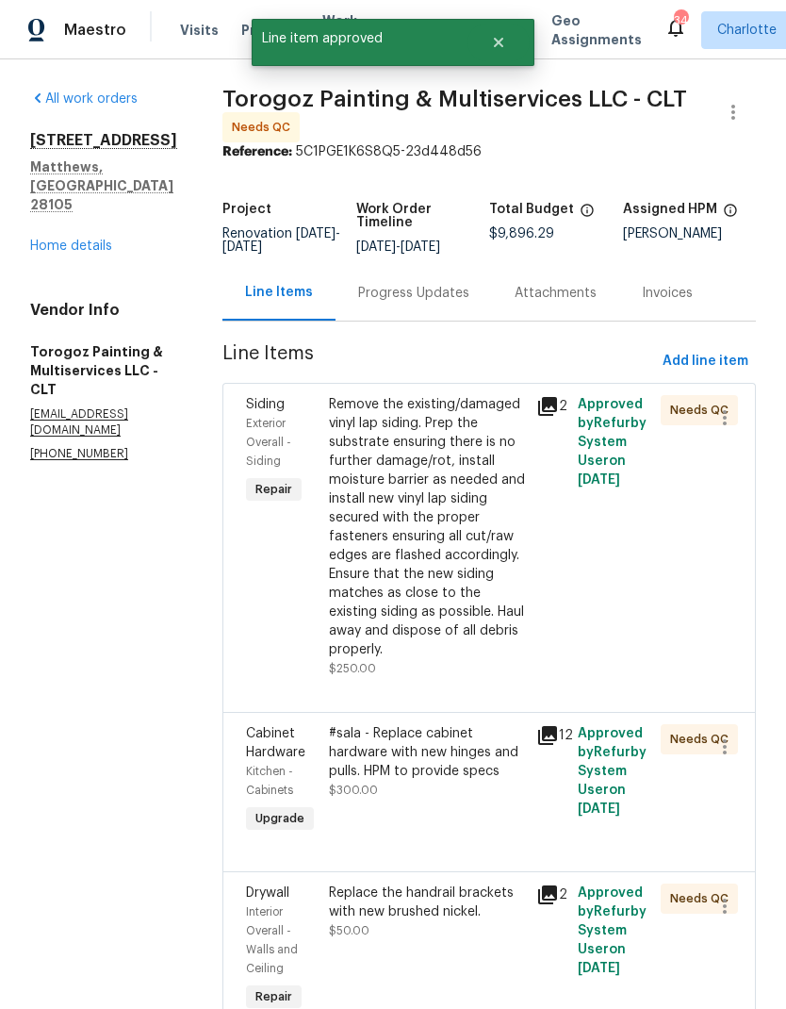
click at [520, 457] on div "Remove the existing/damaged vinyl lap siding. Prep the substrate ensuring there…" at bounding box center [427, 527] width 196 height 264
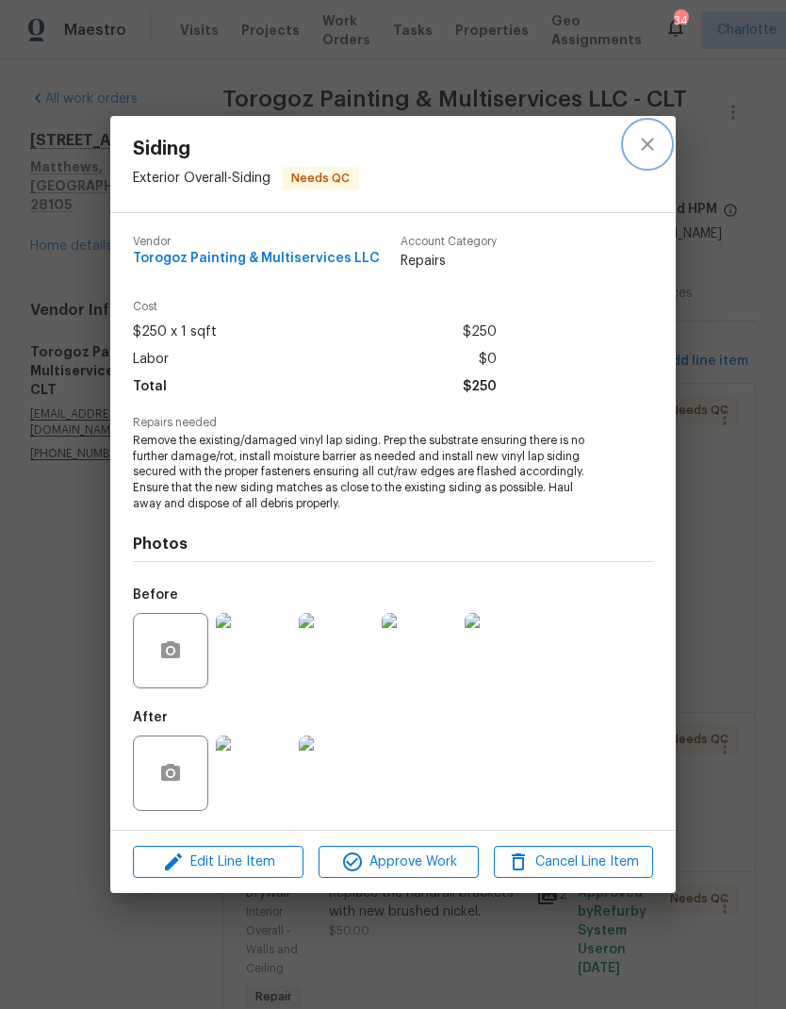
click at [660, 143] on button "close" at bounding box center [647, 144] width 45 height 45
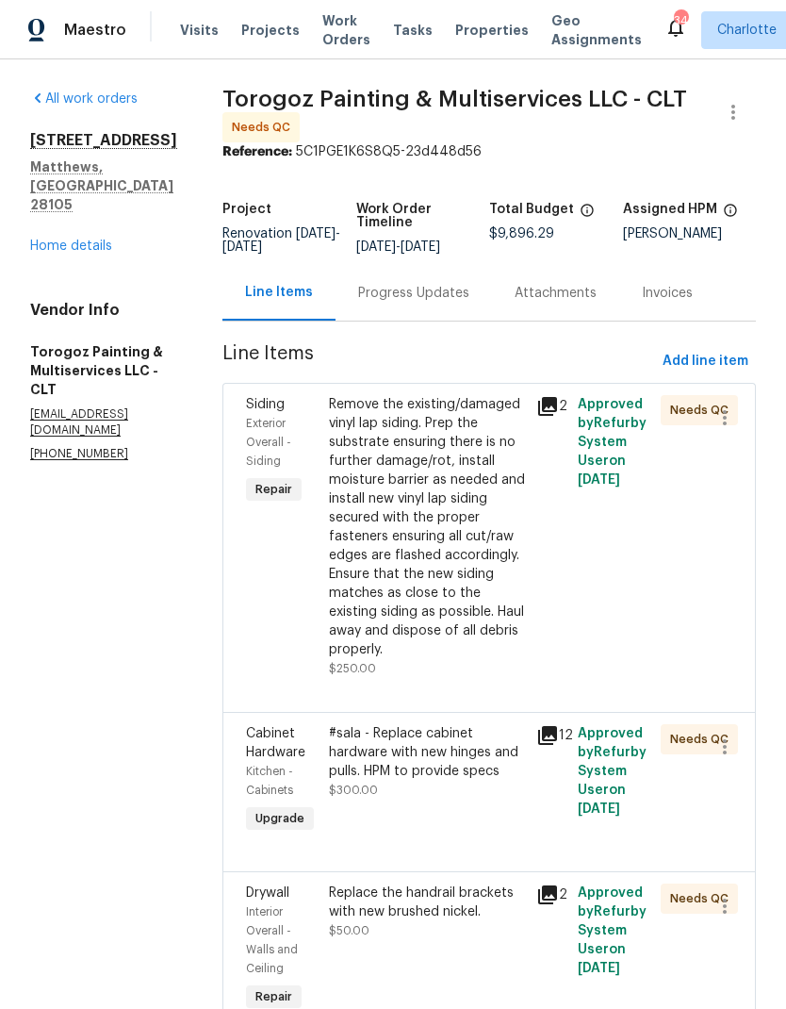
click at [522, 481] on div "Remove the existing/damaged vinyl lap siding. Prep the substrate ensuring there…" at bounding box center [427, 527] width 196 height 264
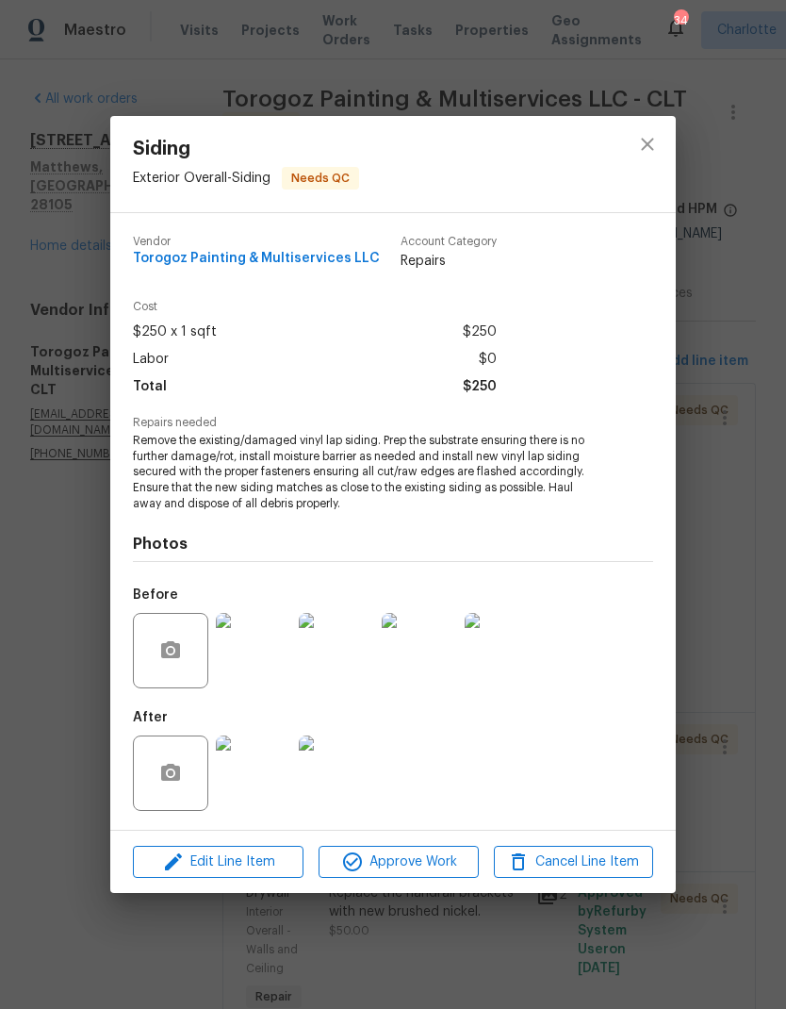
click at [244, 658] on img at bounding box center [253, 650] width 75 height 75
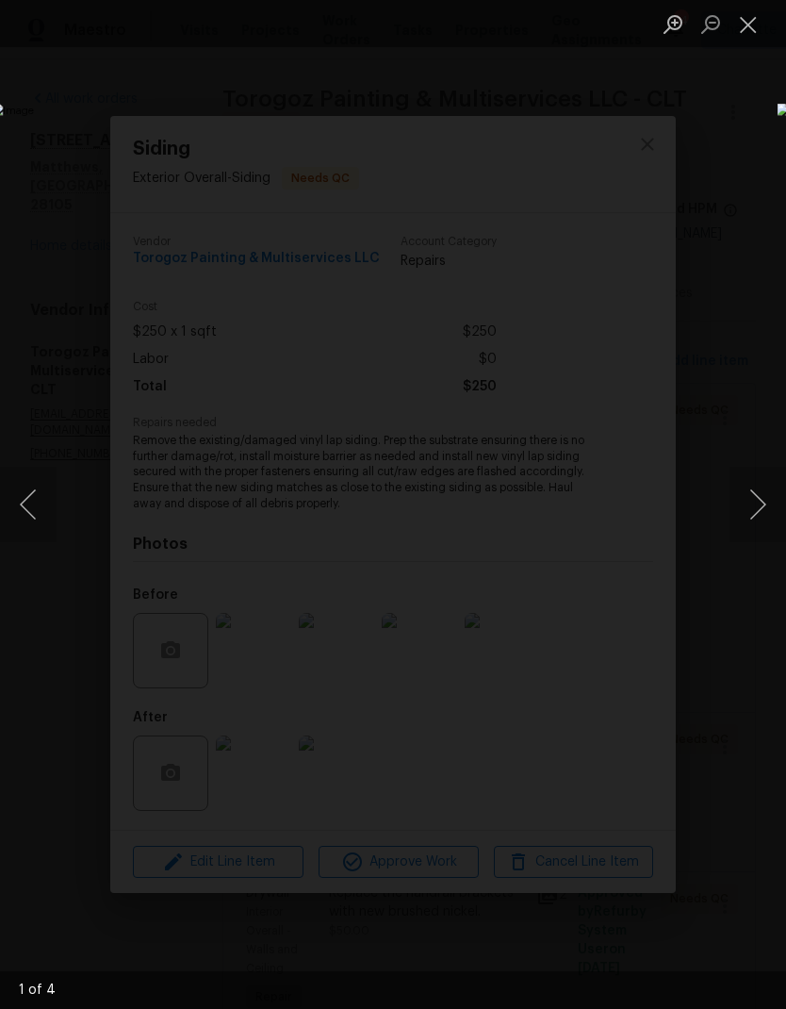
click at [754, 520] on button "Next image" at bounding box center [758, 504] width 57 height 75
click at [756, 517] on button "Next image" at bounding box center [758, 504] width 57 height 75
click at [759, 523] on button "Next image" at bounding box center [758, 504] width 57 height 75
click at [764, 526] on button "Next image" at bounding box center [758, 504] width 57 height 75
click at [752, 537] on button "Next image" at bounding box center [758, 504] width 57 height 75
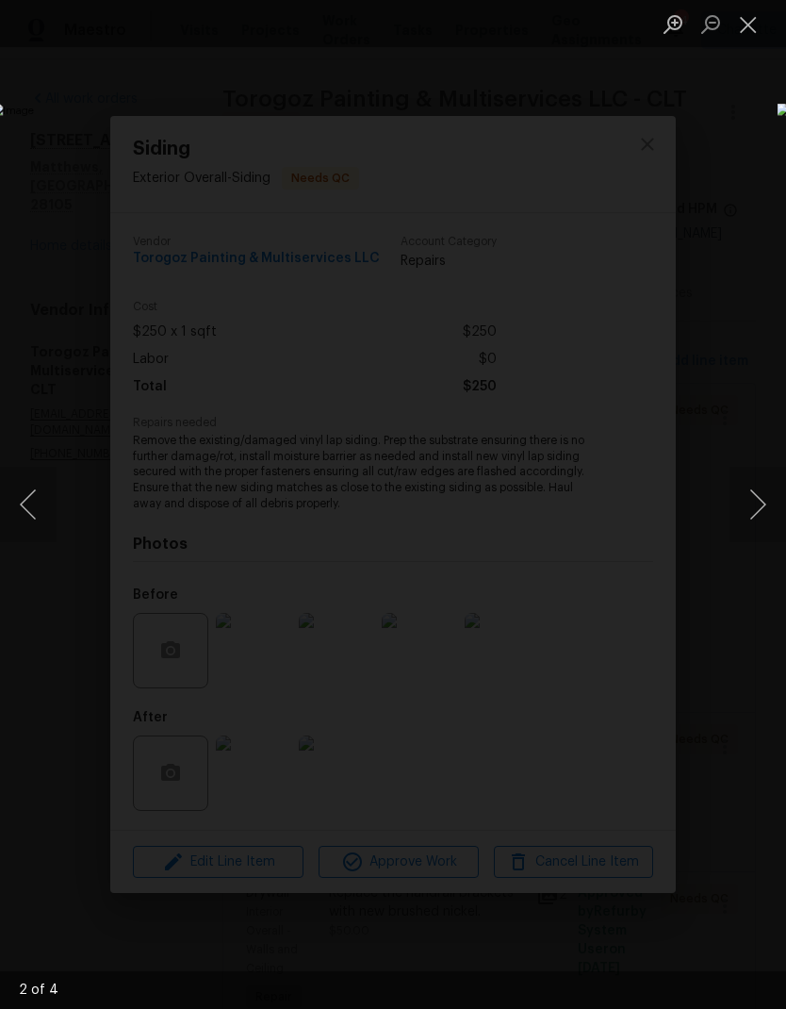
click at [755, 532] on button "Next image" at bounding box center [758, 504] width 57 height 75
click at [753, 31] on button "Close lightbox" at bounding box center [749, 24] width 38 height 33
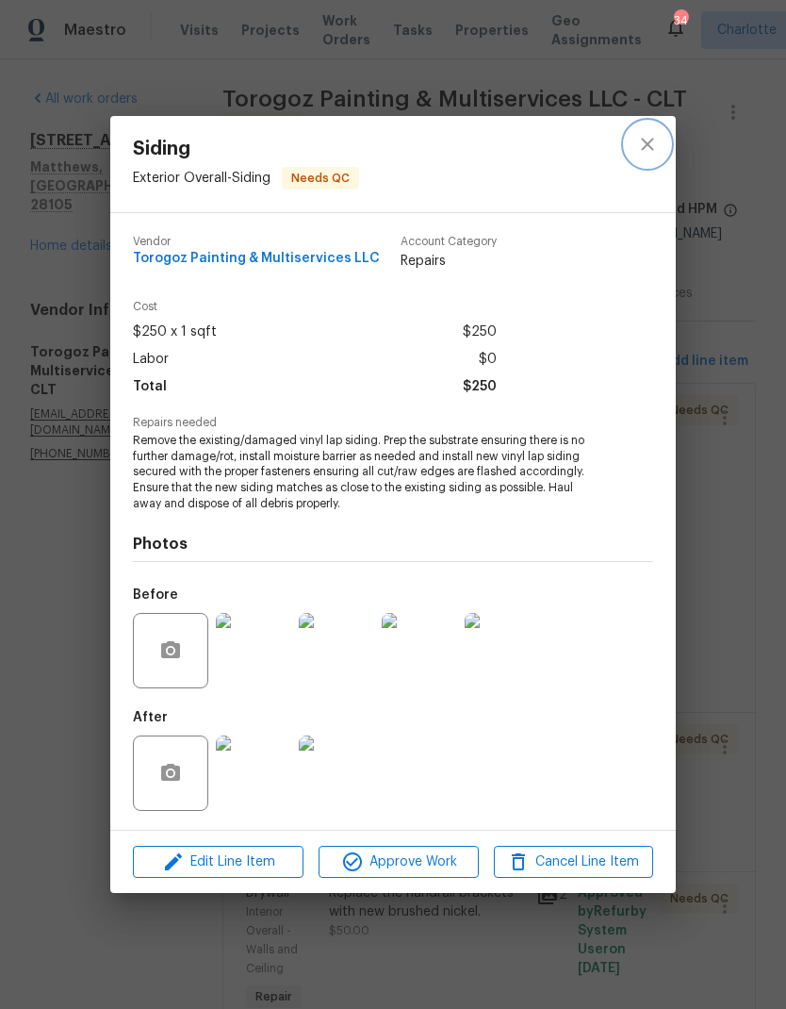
click at [647, 157] on button "close" at bounding box center [647, 144] width 45 height 45
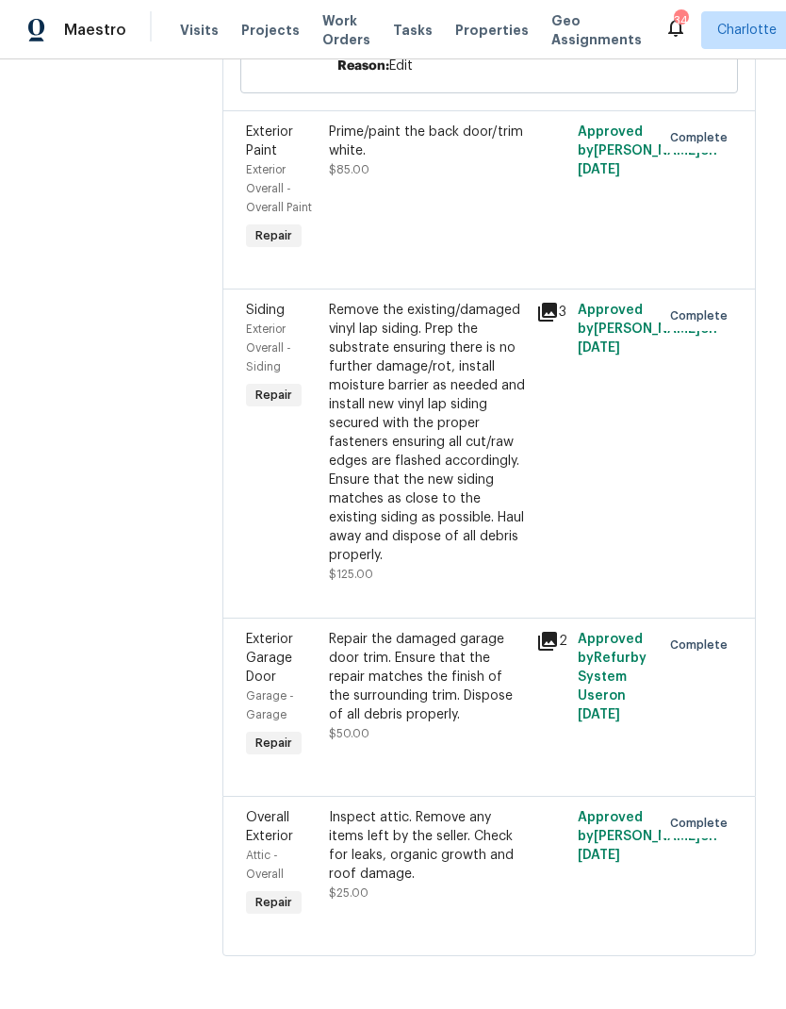
scroll to position [8930, 0]
click at [525, 459] on div "Remove the existing/damaged vinyl lap siding. Prep the substrate ensuring there…" at bounding box center [427, 433] width 196 height 264
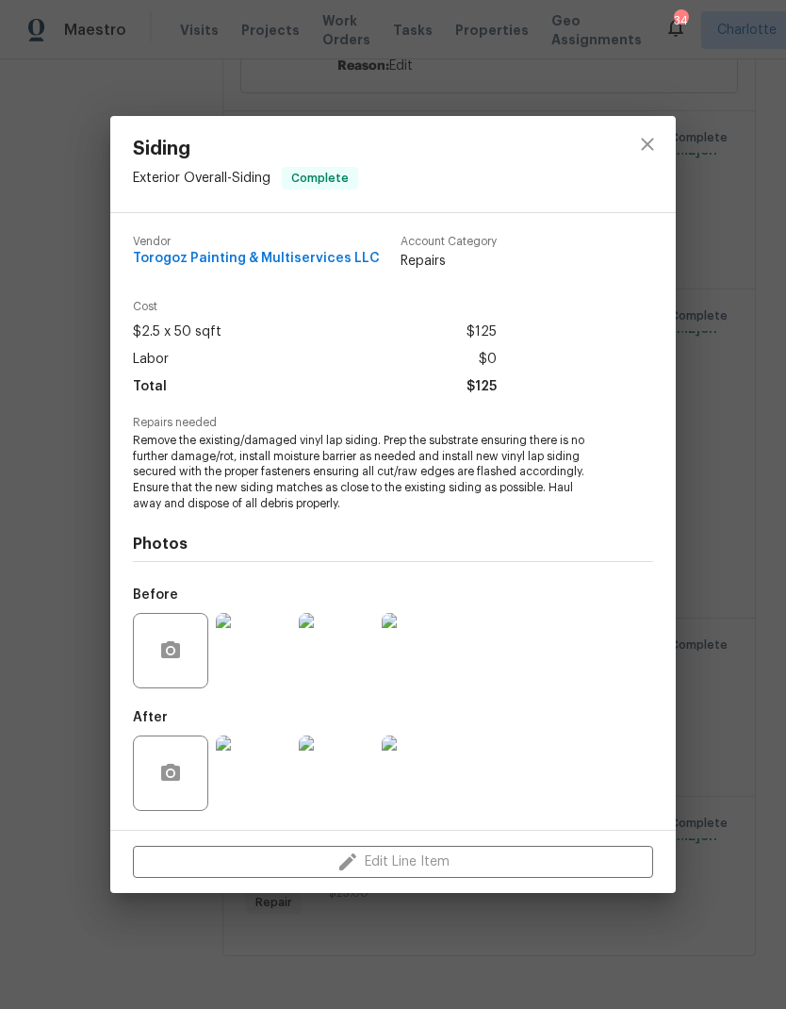
click at [271, 655] on img at bounding box center [253, 650] width 75 height 75
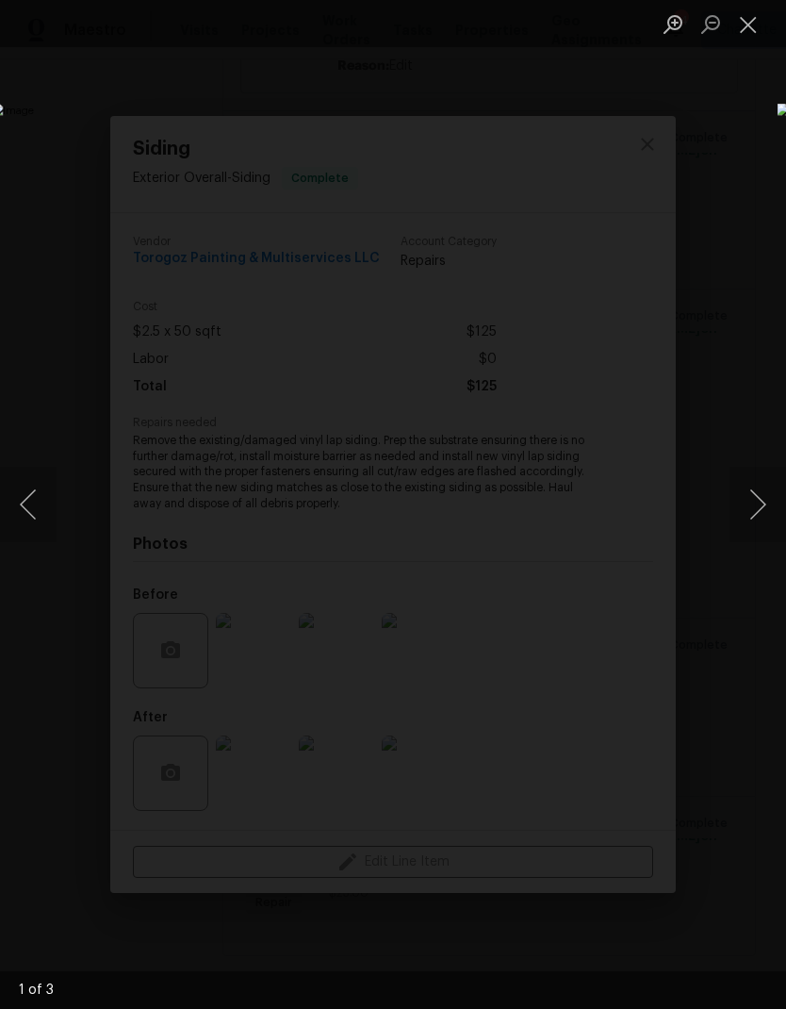
click at [748, 515] on button "Next image" at bounding box center [758, 504] width 57 height 75
click at [747, 513] on button "Next image" at bounding box center [758, 504] width 57 height 75
click at [738, 38] on button "Close lightbox" at bounding box center [749, 24] width 38 height 33
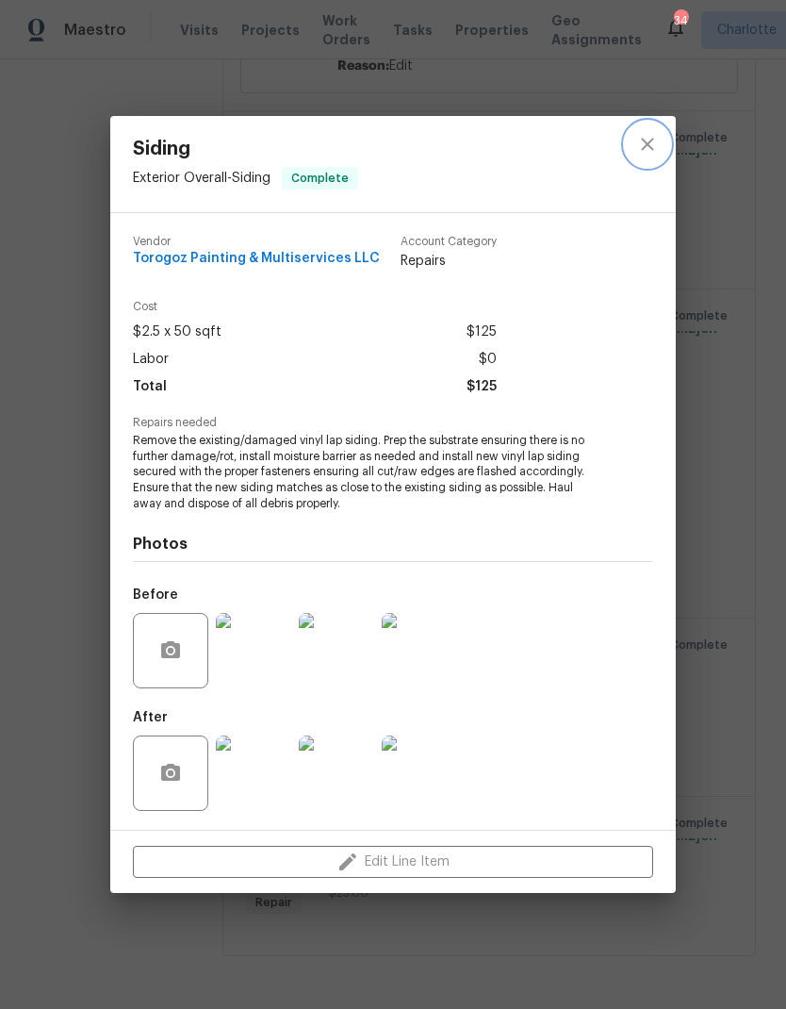
click at [653, 139] on icon "close" at bounding box center [647, 144] width 12 height 12
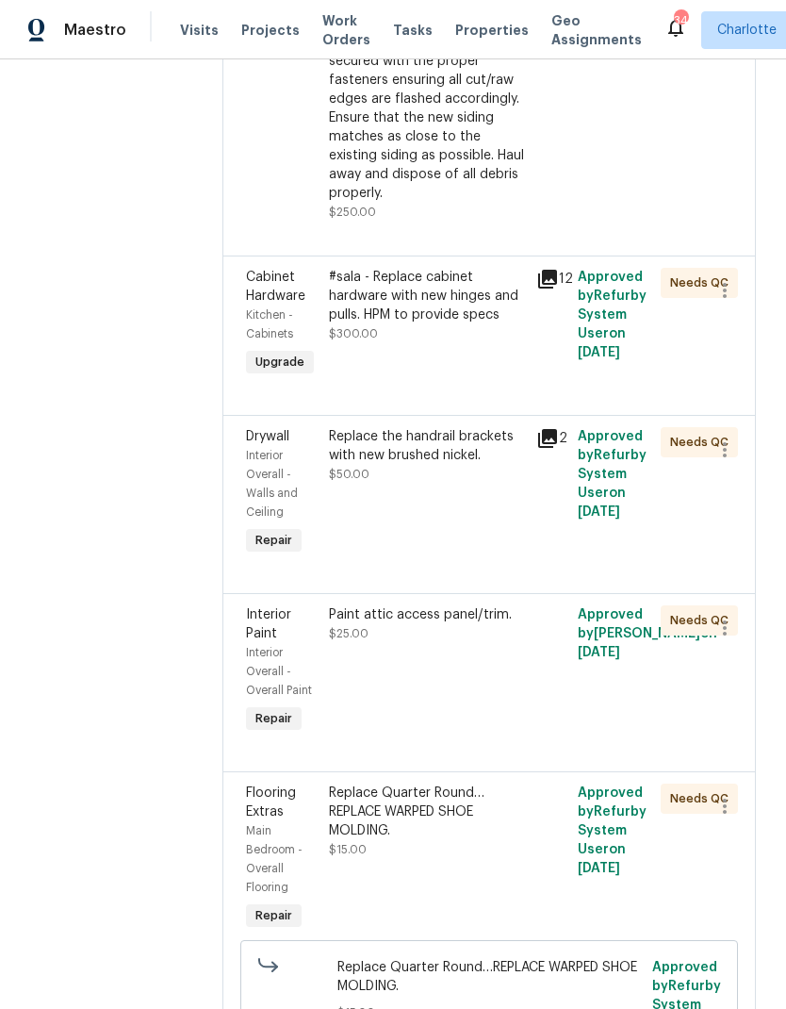
scroll to position [471, 0]
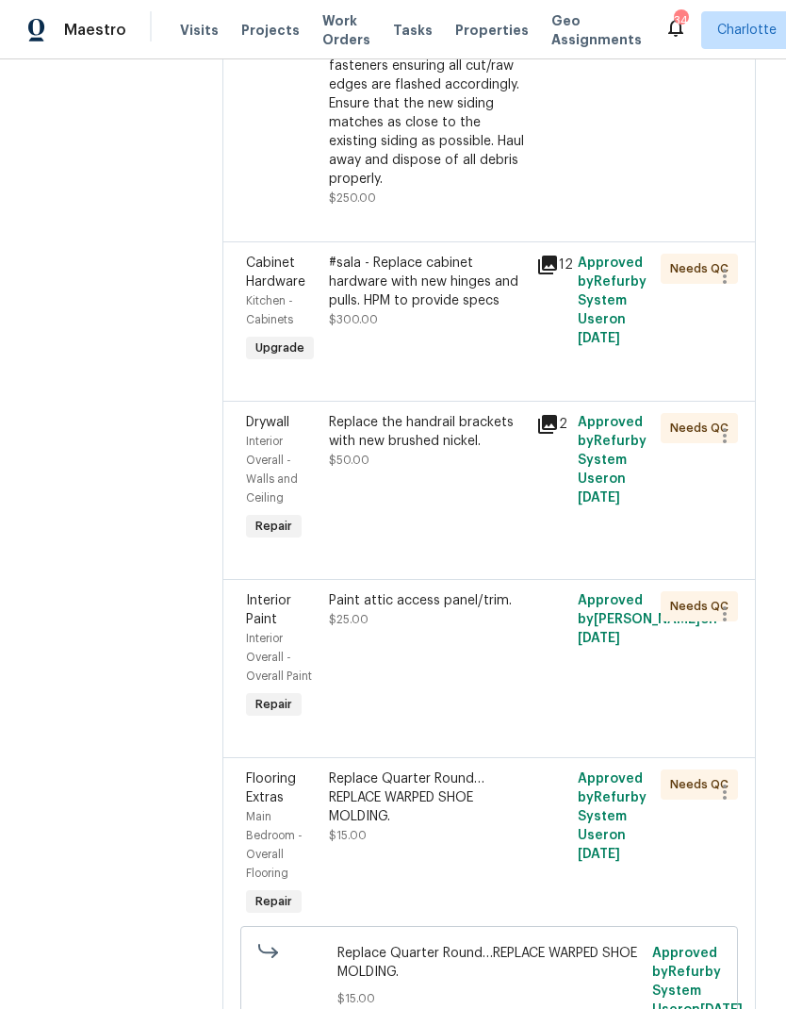
click at [497, 310] on div "#sala - Replace cabinet hardware with new hinges and pulls. HPM to provide specs" at bounding box center [427, 282] width 196 height 57
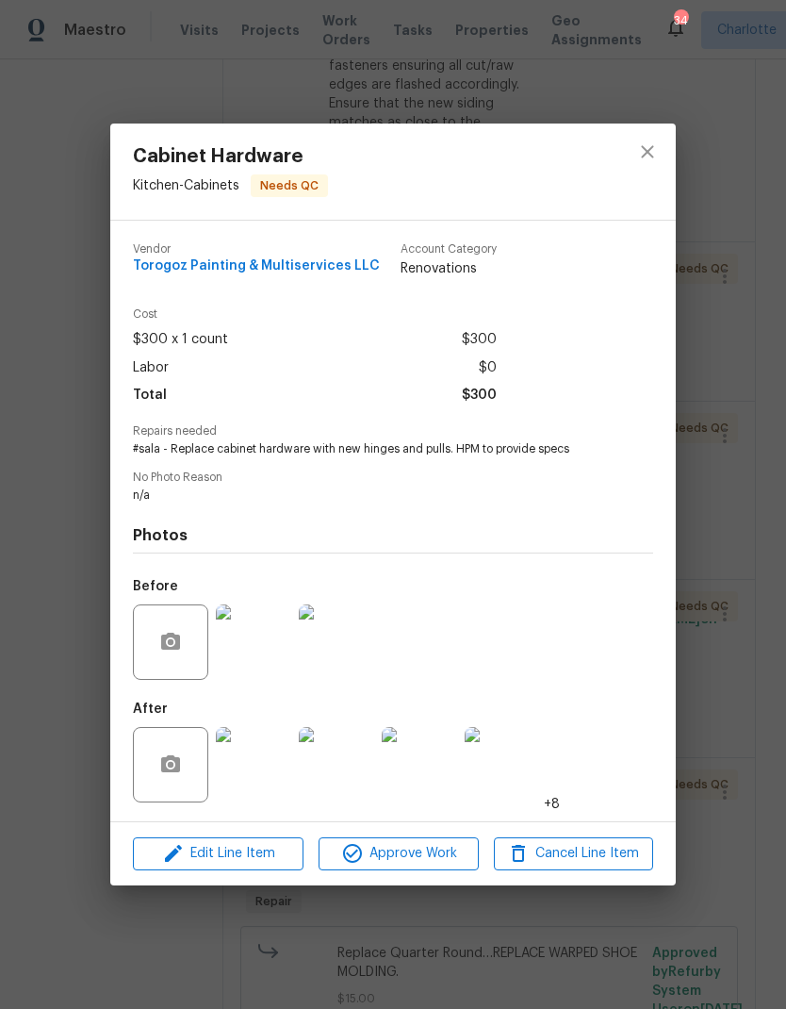
click at [267, 783] on img at bounding box center [253, 764] width 75 height 75
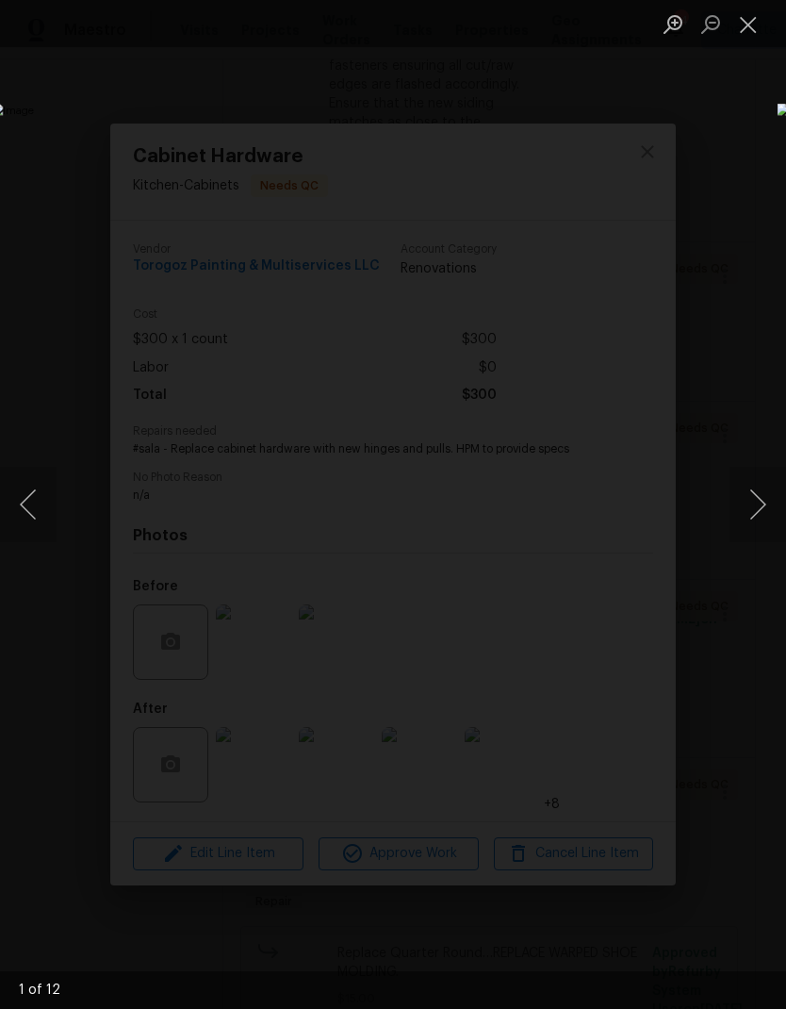
click at [754, 505] on button "Next image" at bounding box center [758, 504] width 57 height 75
click at [758, 513] on button "Next image" at bounding box center [758, 504] width 57 height 75
click at [762, 507] on button "Next image" at bounding box center [758, 504] width 57 height 75
click at [759, 509] on button "Next image" at bounding box center [758, 504] width 57 height 75
click at [735, 51] on div "Lightbox" at bounding box center [393, 504] width 786 height 1009
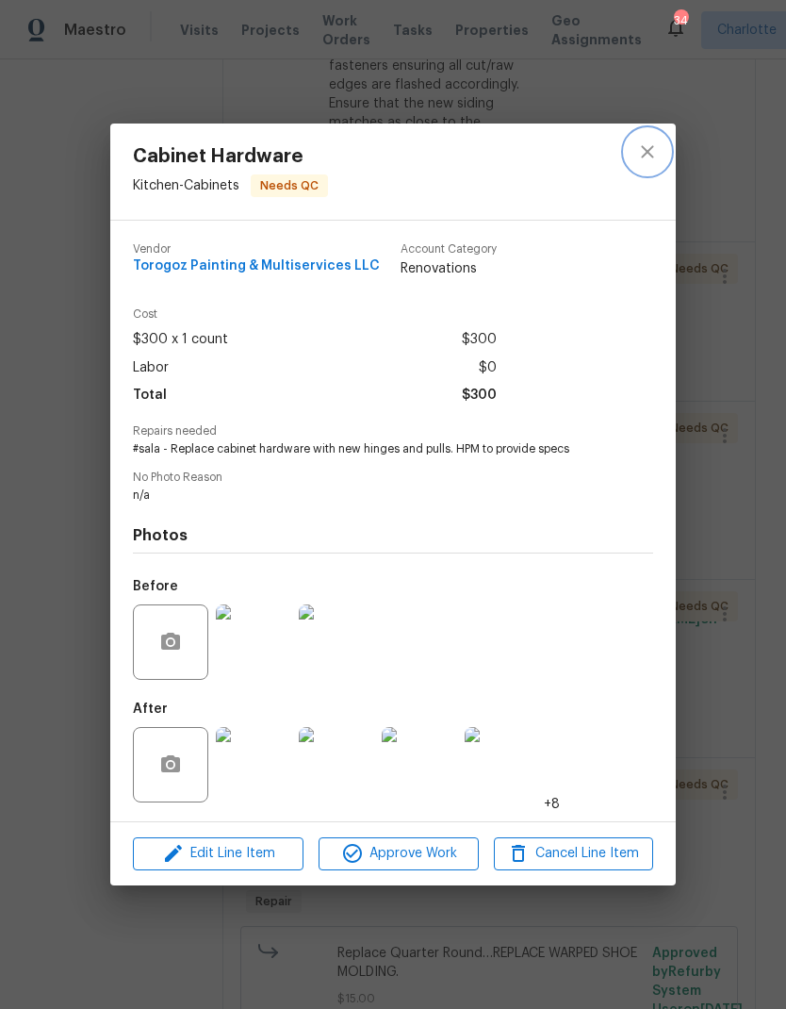
click at [658, 168] on button "close" at bounding box center [647, 151] width 45 height 45
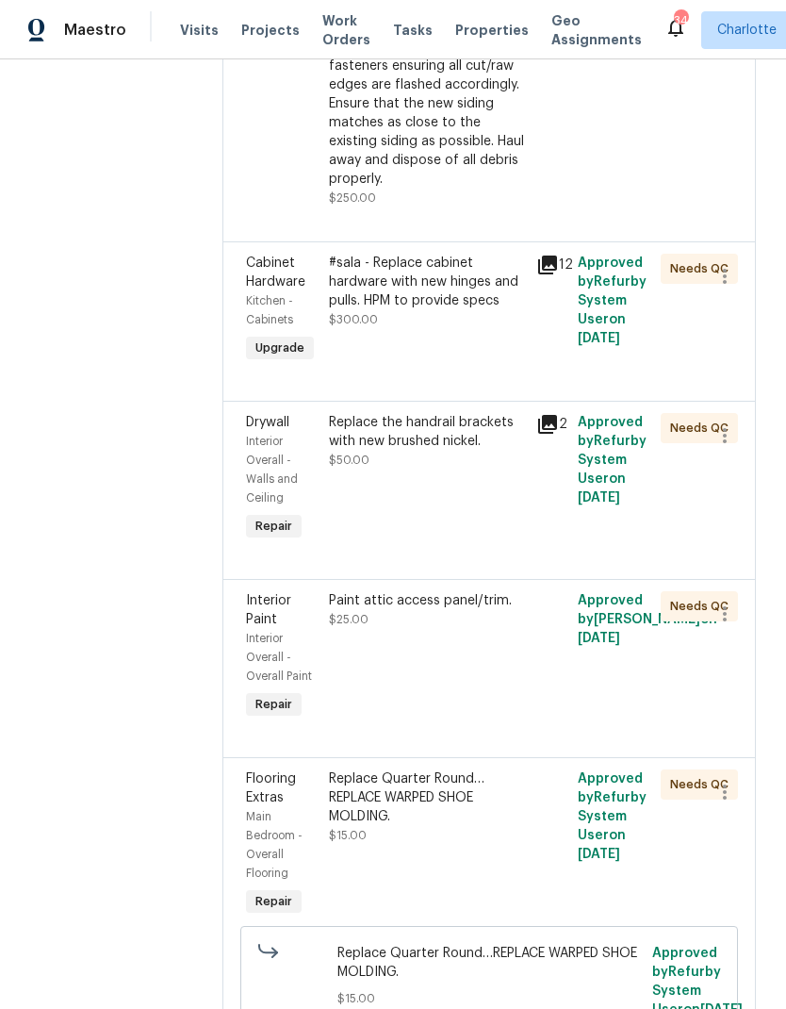
click at [510, 310] on div "#sala - Replace cabinet hardware with new hinges and pulls. HPM to provide specs" at bounding box center [427, 282] width 196 height 57
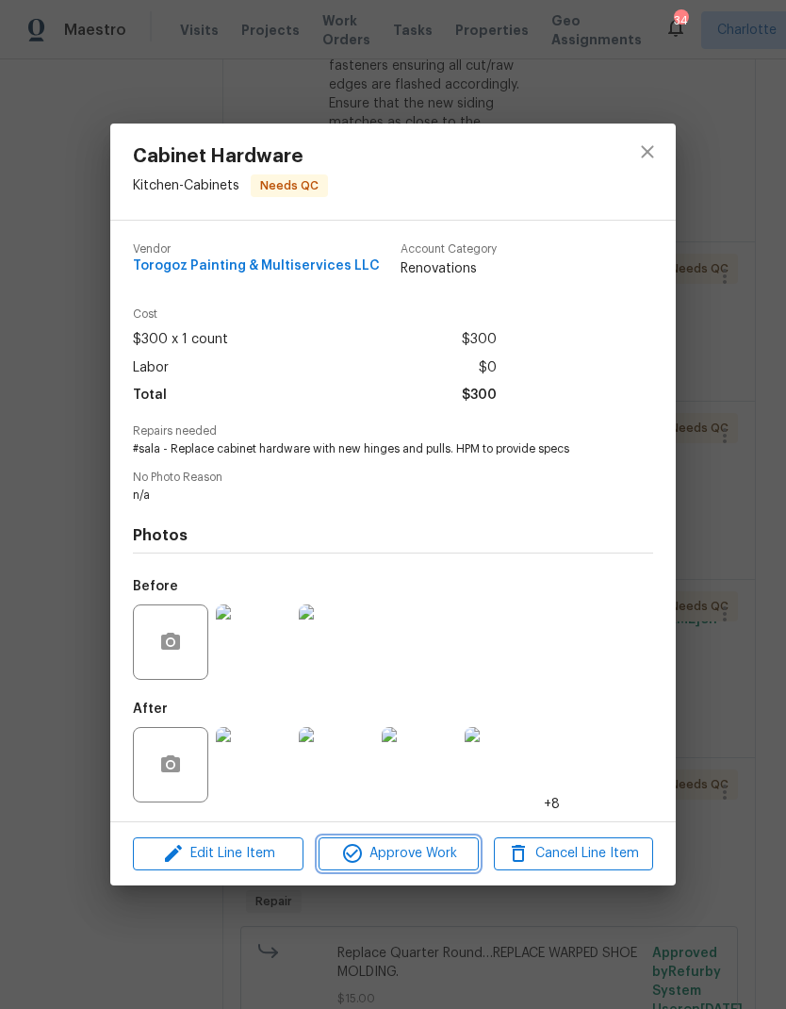
click at [456, 845] on span "Approve Work" at bounding box center [398, 854] width 148 height 24
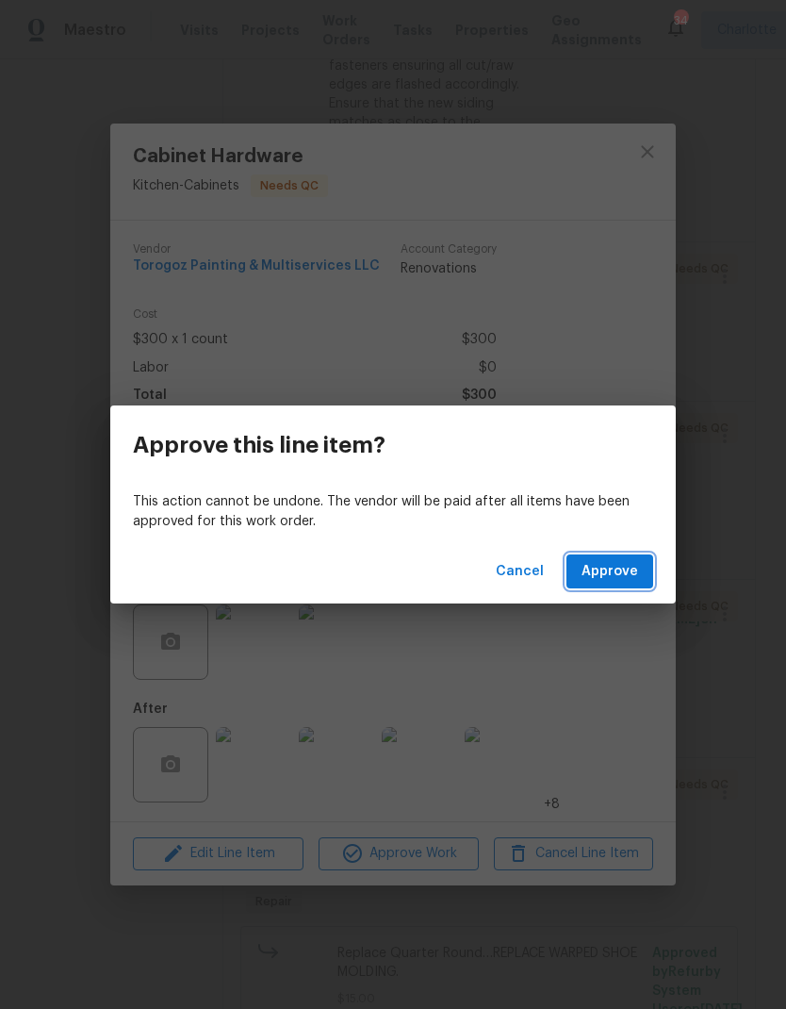
click at [623, 573] on span "Approve" at bounding box center [610, 572] width 57 height 24
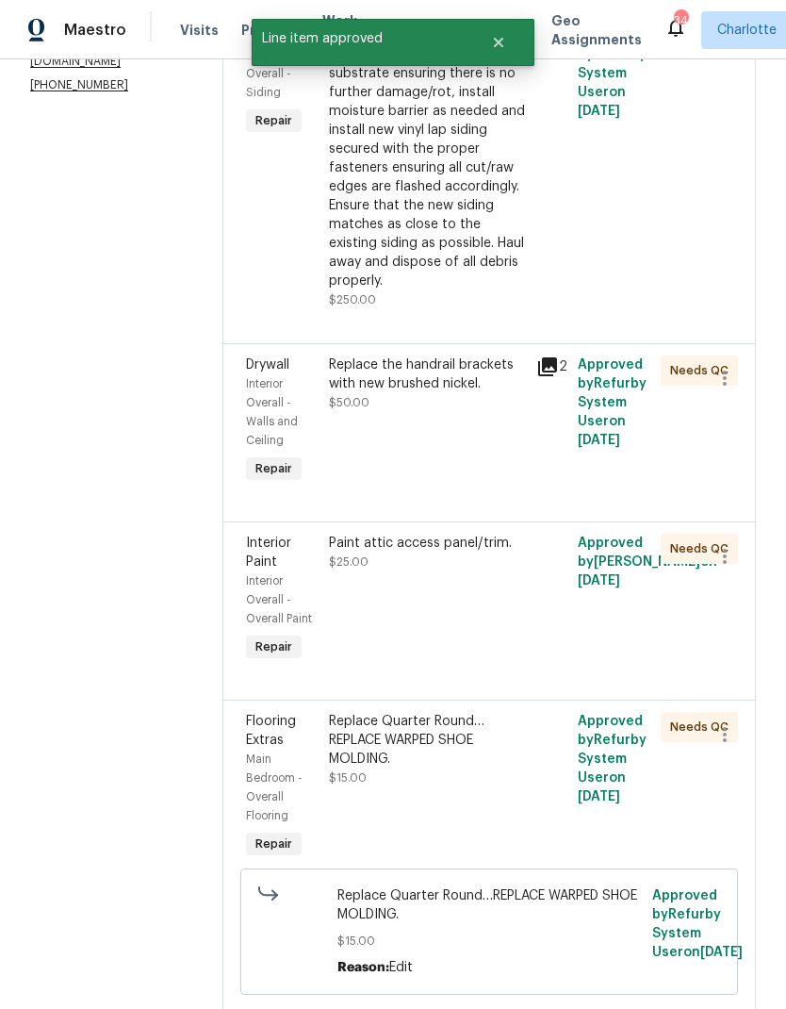
scroll to position [466, 0]
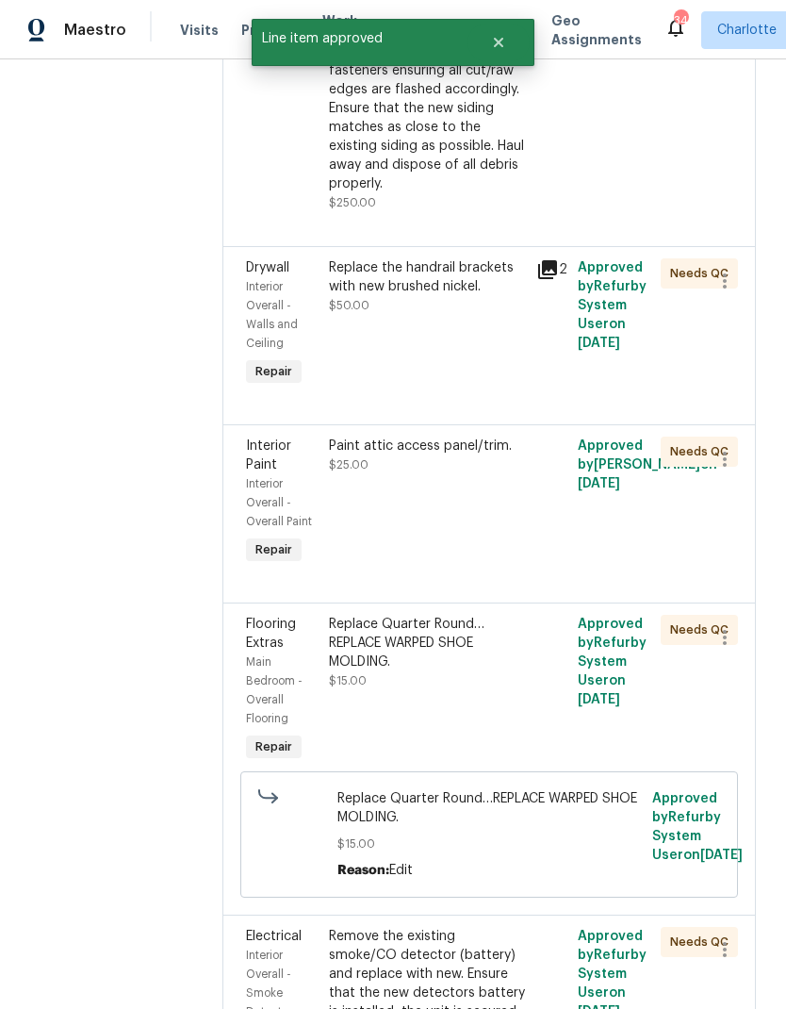
click at [525, 296] on div "Replace the handrail brackets with new brushed nickel." at bounding box center [427, 277] width 196 height 38
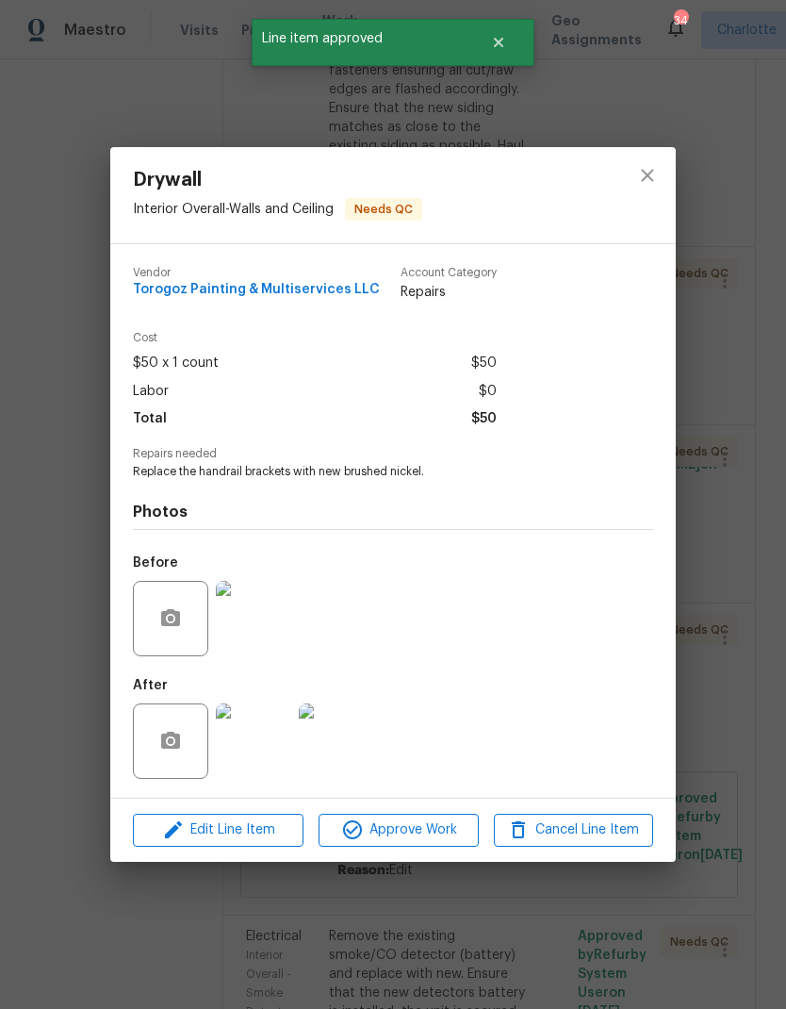
click at [271, 755] on img at bounding box center [253, 740] width 75 height 75
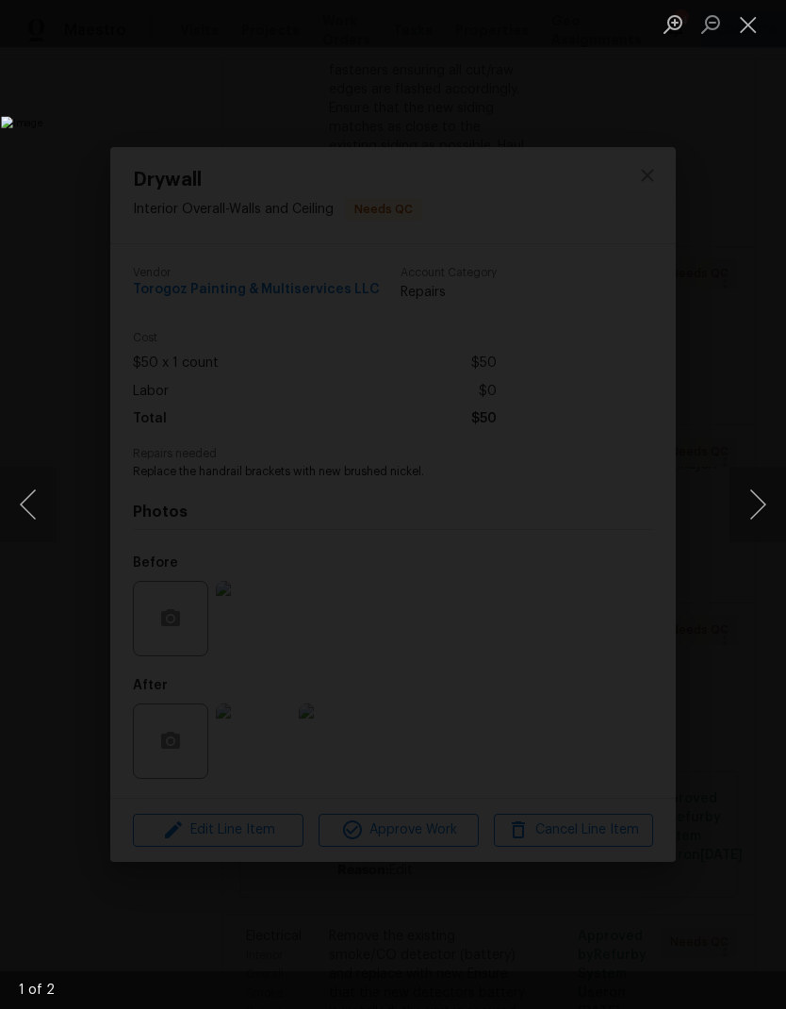
click at [741, 514] on button "Next image" at bounding box center [758, 504] width 57 height 75
click at [606, 508] on img "Lightbox" at bounding box center [303, 504] width 605 height 776
click at [748, 34] on button "Close lightbox" at bounding box center [749, 24] width 38 height 33
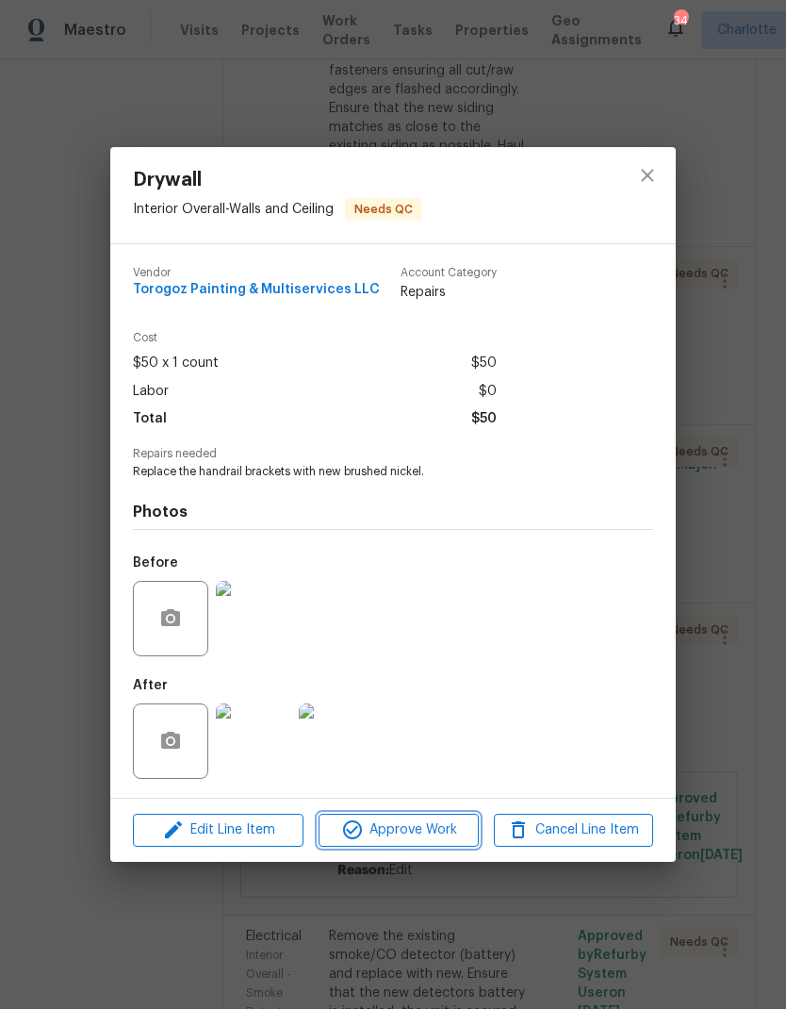
click at [448, 836] on span "Approve Work" at bounding box center [398, 830] width 148 height 24
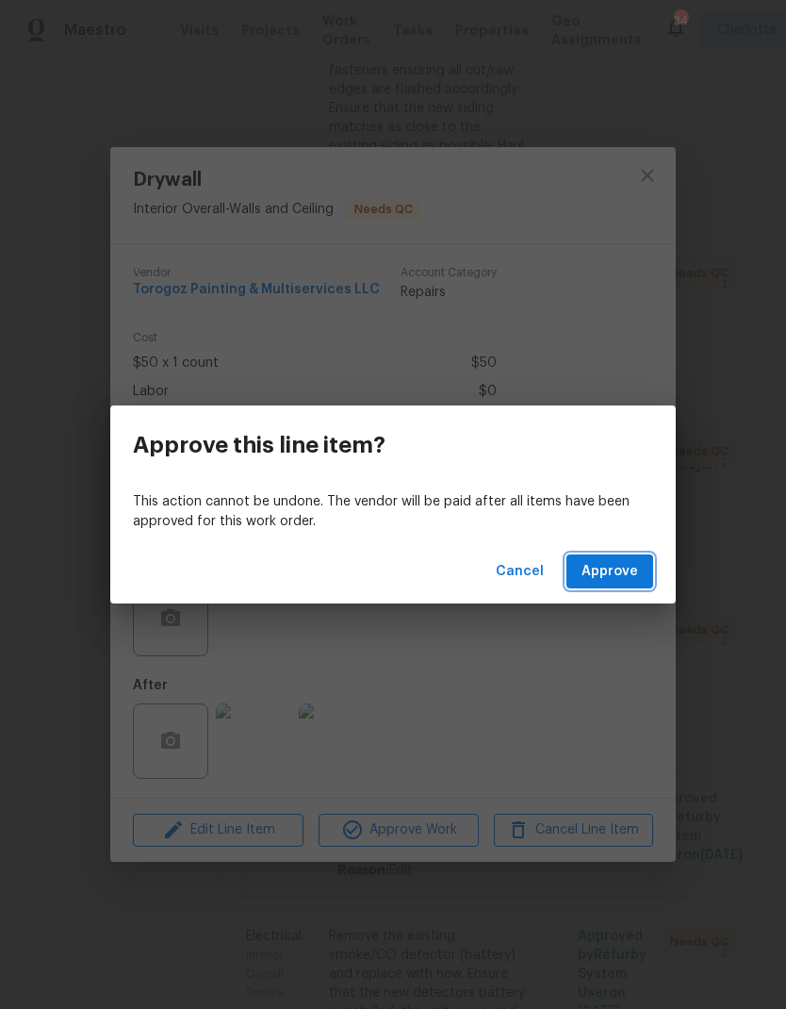
click at [625, 578] on span "Approve" at bounding box center [610, 572] width 57 height 24
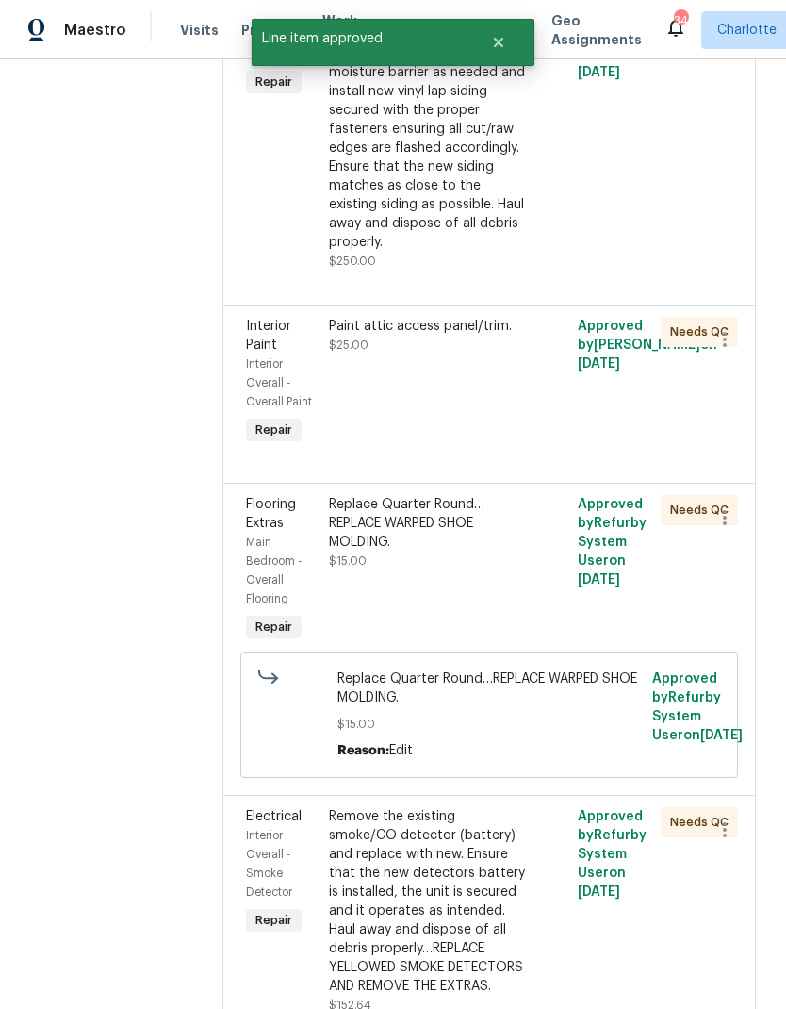
scroll to position [454, 0]
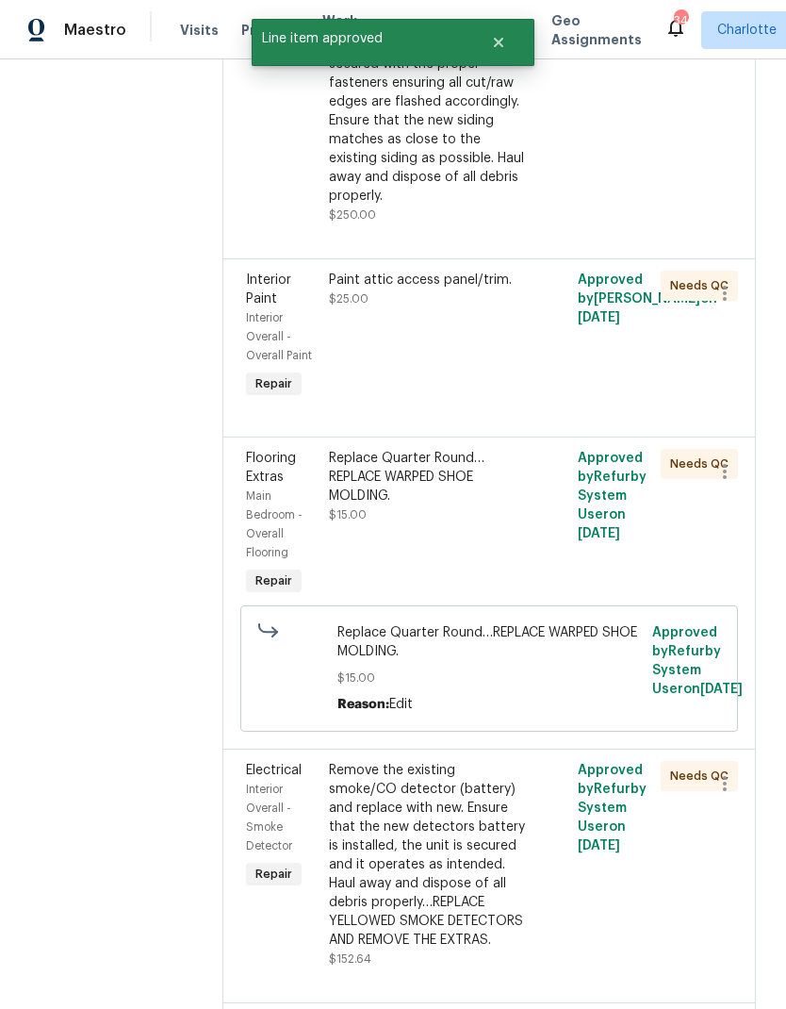
click at [525, 289] on div "Paint attic access panel/trim." at bounding box center [427, 280] width 196 height 19
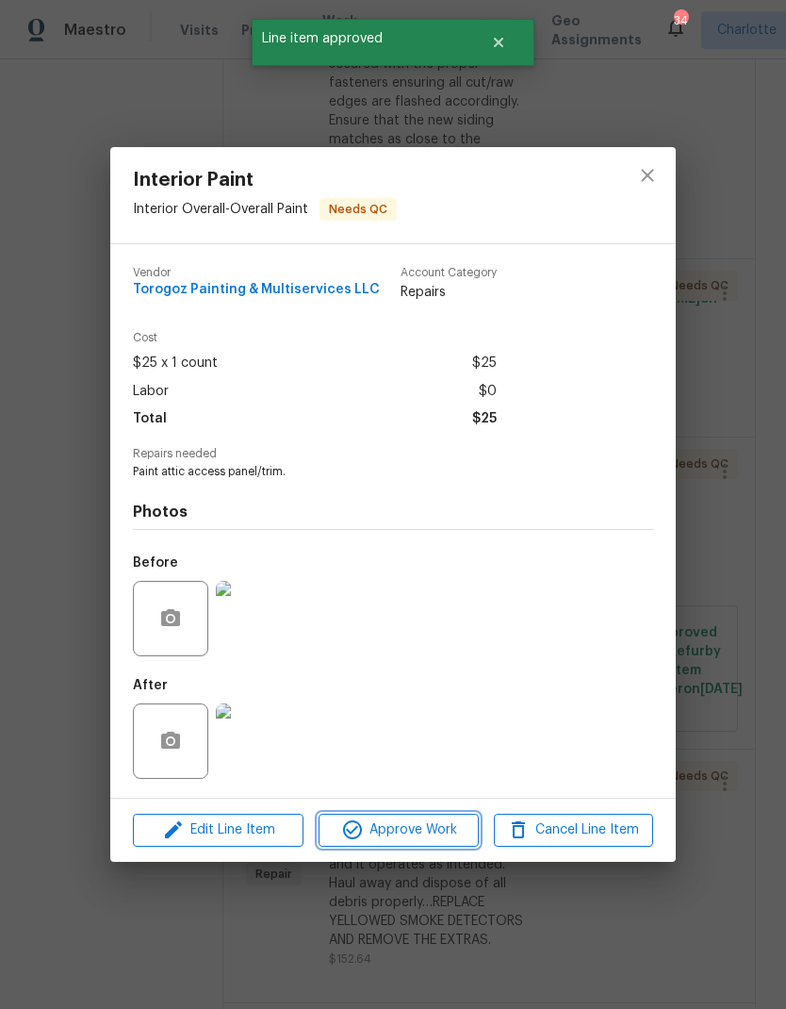
click at [418, 844] on button "Approve Work" at bounding box center [398, 830] width 159 height 33
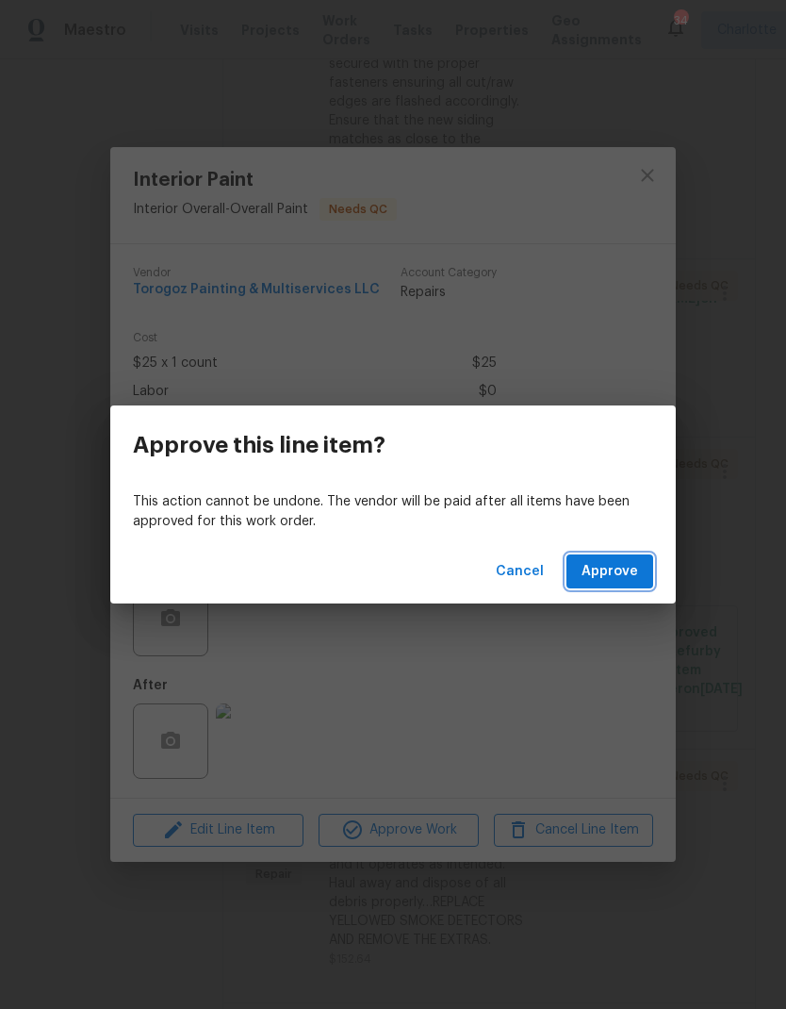
click at [629, 568] on span "Approve" at bounding box center [610, 572] width 57 height 24
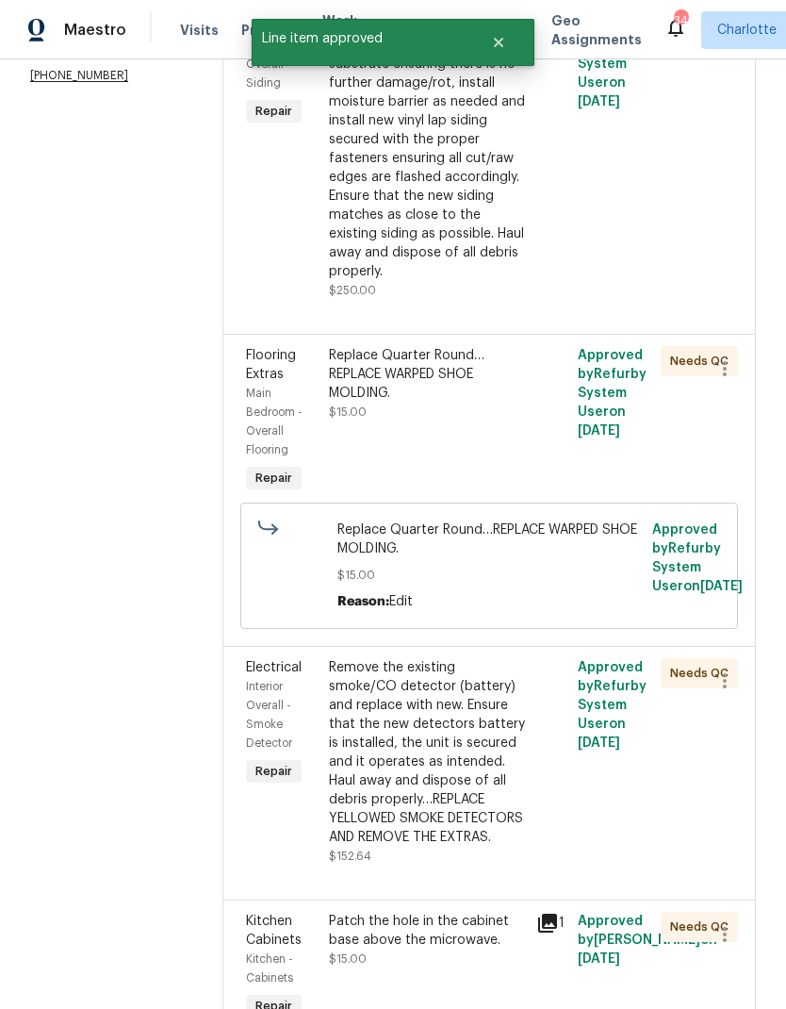
scroll to position [379, 0]
click at [525, 402] on div "Replace Quarter Round…REPLACE WARPED SHOE MOLDING." at bounding box center [427, 373] width 196 height 57
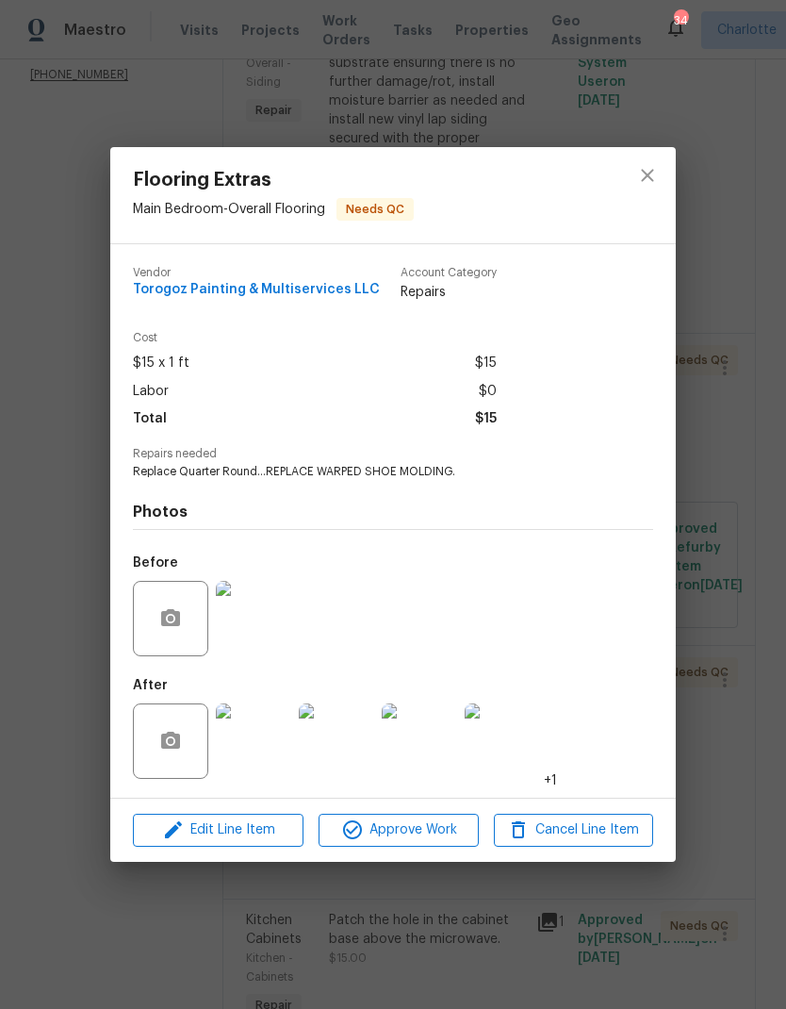
click at [269, 755] on img at bounding box center [253, 740] width 75 height 75
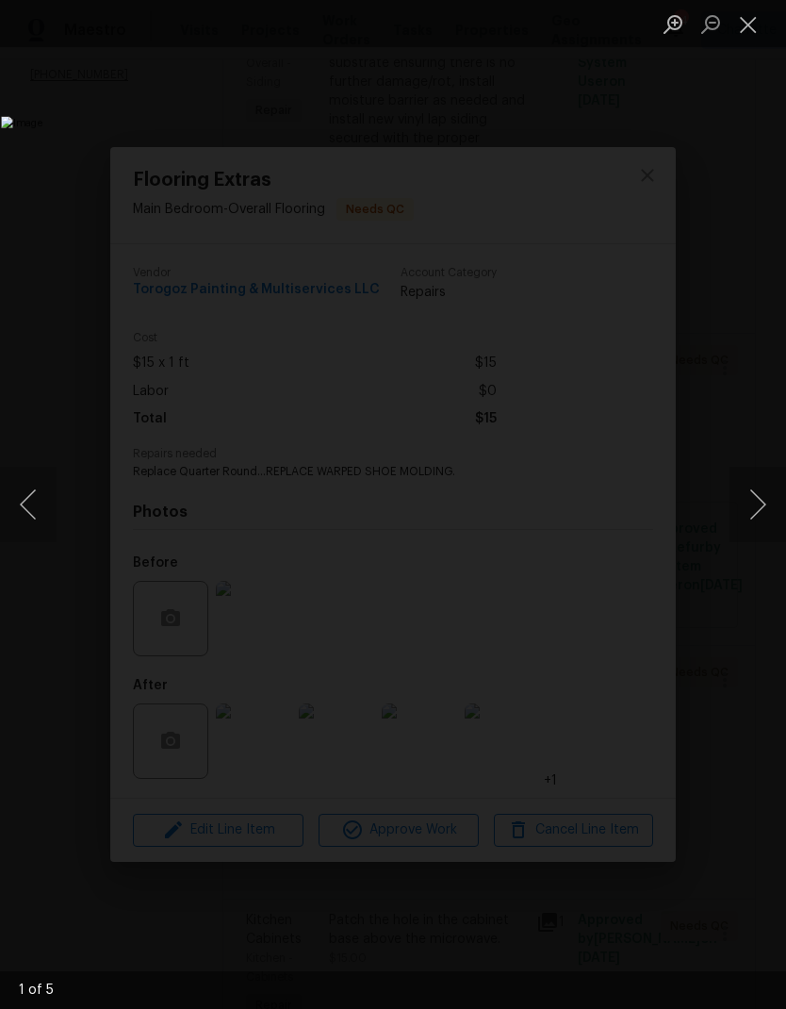
click at [745, 507] on button "Next image" at bounding box center [758, 504] width 57 height 75
click at [756, 499] on button "Next image" at bounding box center [758, 504] width 57 height 75
click at [763, 503] on button "Next image" at bounding box center [758, 504] width 57 height 75
click at [758, 509] on button "Next image" at bounding box center [758, 504] width 57 height 75
click at [755, 518] on button "Next image" at bounding box center [758, 504] width 57 height 75
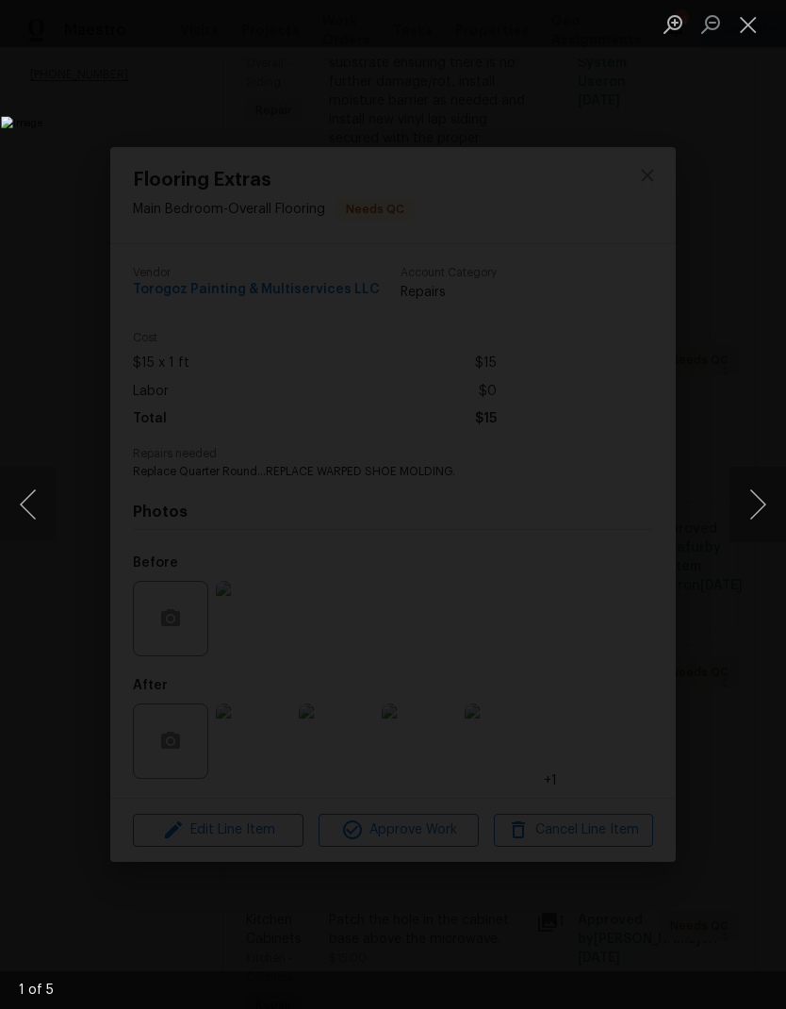
click at [606, 542] on img "Lightbox" at bounding box center [303, 504] width 605 height 776
click at [606, 543] on img "Lightbox" at bounding box center [303, 504] width 605 height 776
click at [759, 511] on button "Next image" at bounding box center [758, 504] width 57 height 75
click at [606, 116] on img "Lightbox" at bounding box center [303, 504] width 605 height 776
click at [750, 36] on button "Close lightbox" at bounding box center [749, 24] width 38 height 33
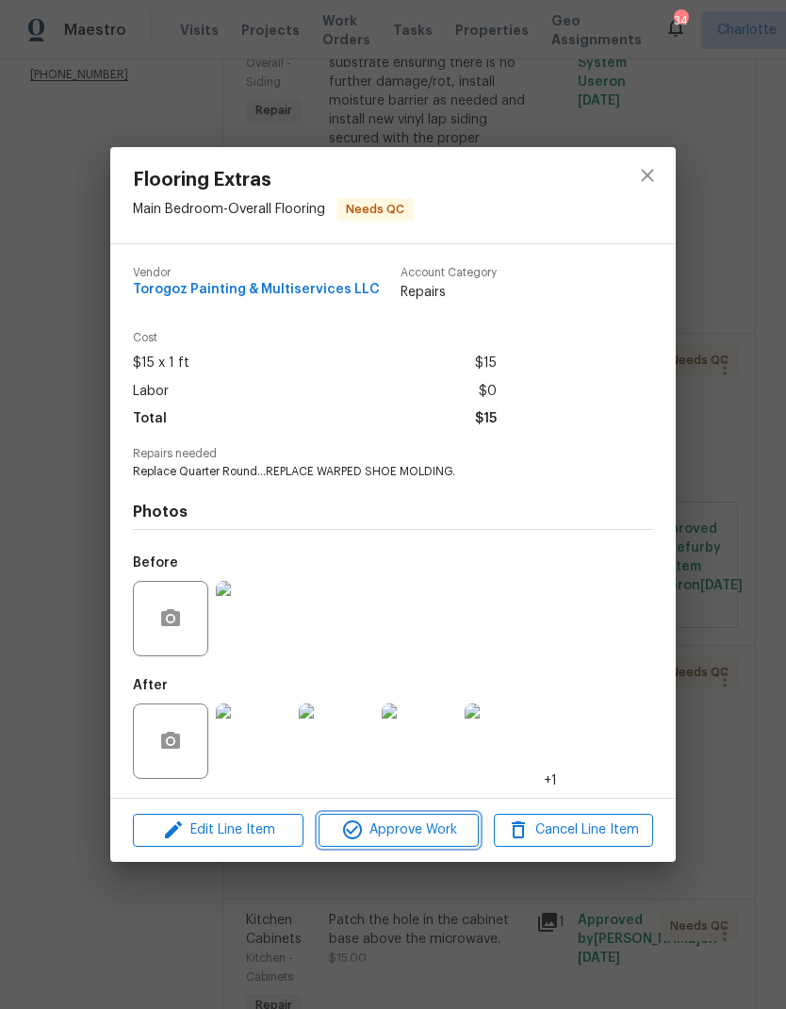
click at [449, 834] on span "Approve Work" at bounding box center [398, 830] width 148 height 24
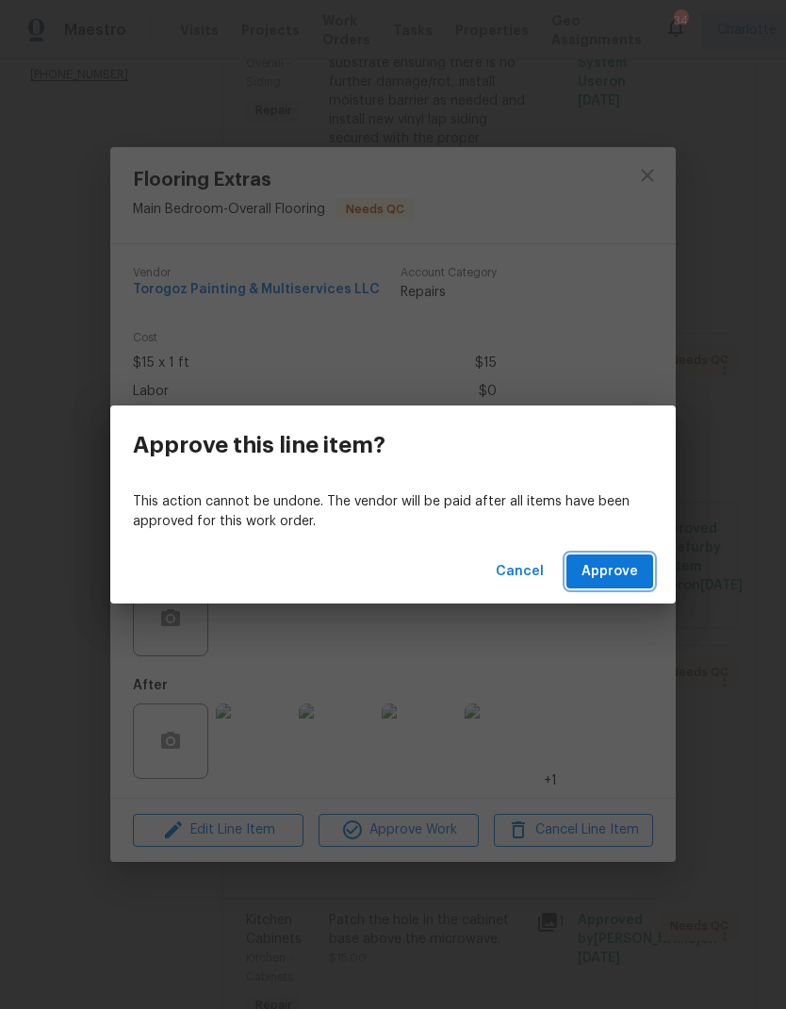
click at [619, 561] on span "Approve" at bounding box center [610, 572] width 57 height 24
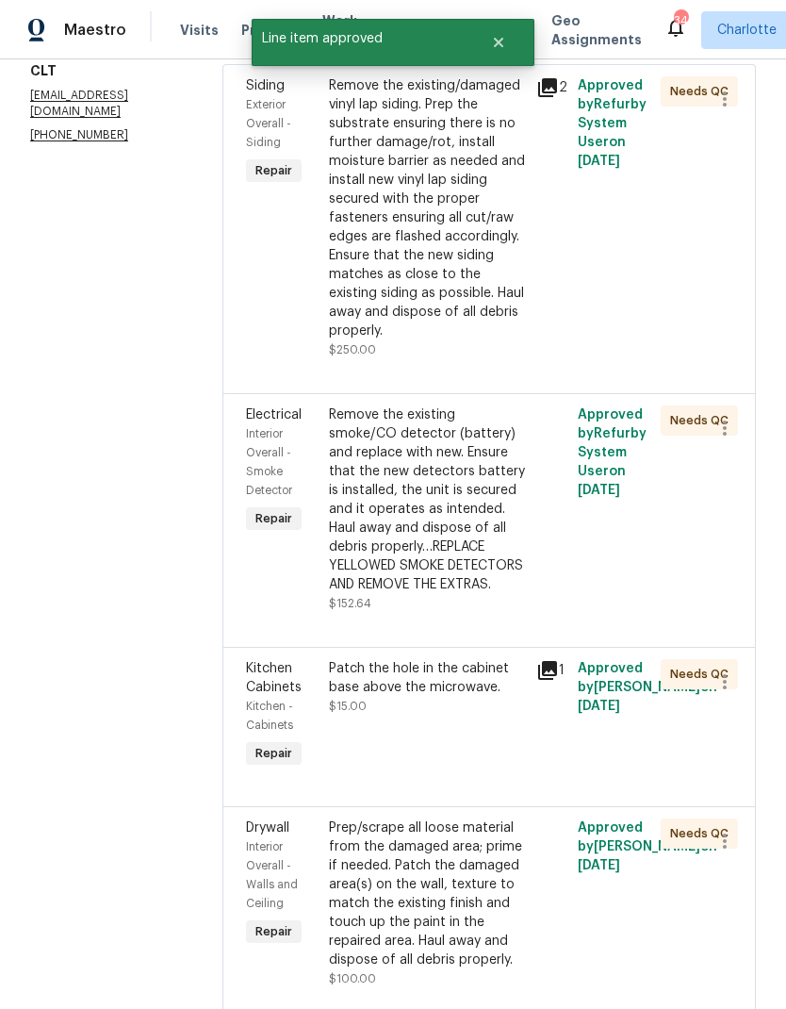
scroll to position [428, 0]
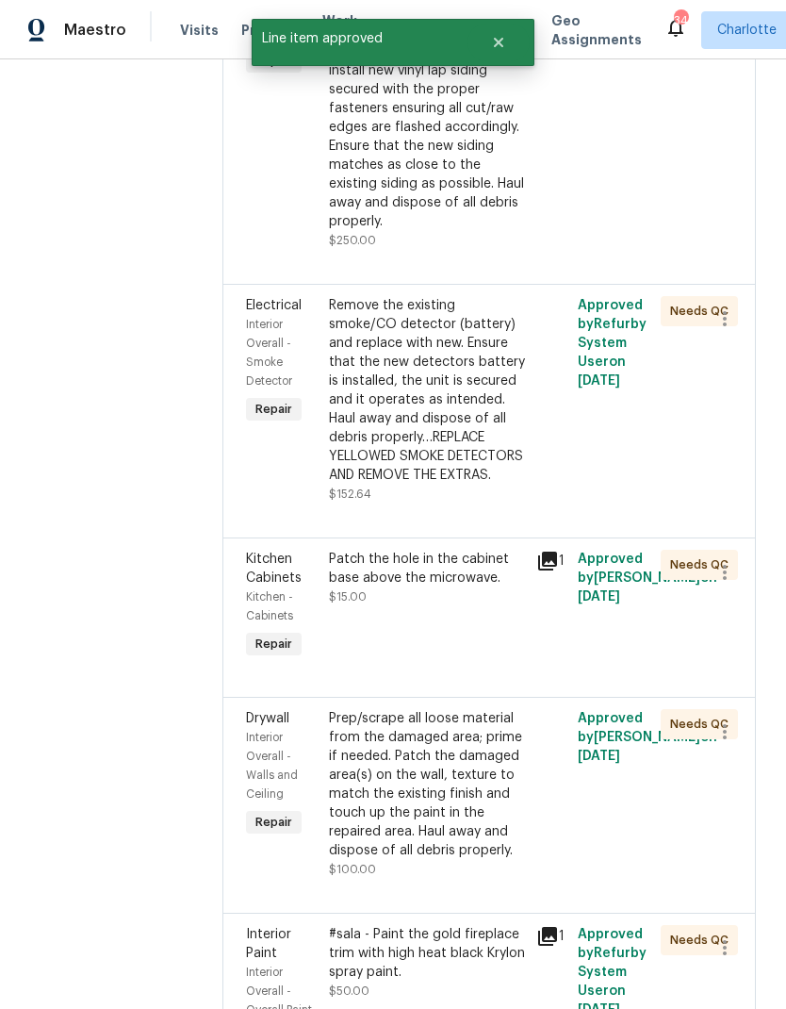
click at [507, 418] on div "Remove the existing smoke/CO detector (battery) and replace with new. Ensure th…" at bounding box center [427, 390] width 196 height 189
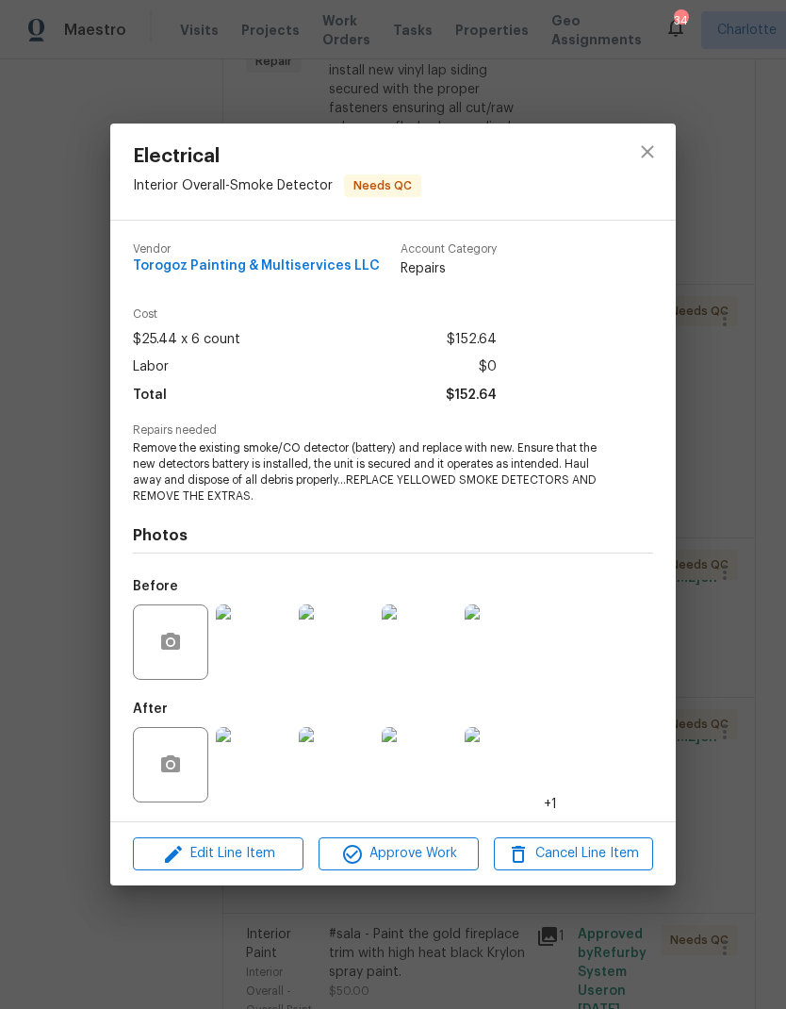
click at [267, 768] on img at bounding box center [253, 764] width 75 height 75
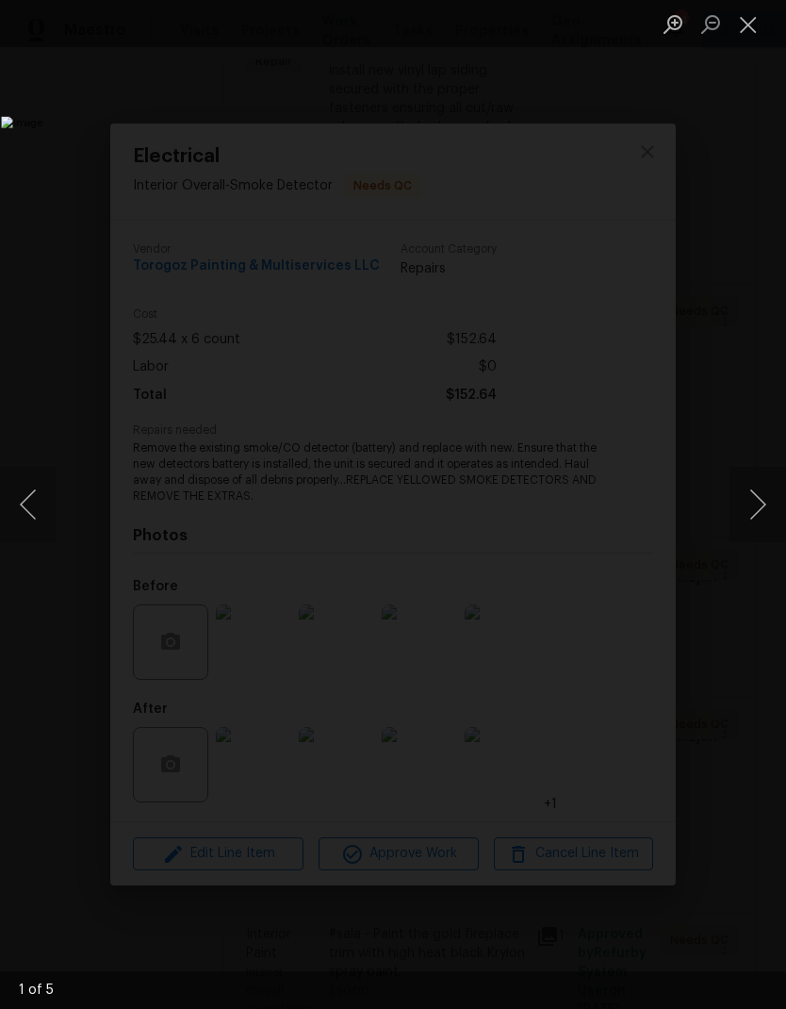
click at [764, 496] on button "Next image" at bounding box center [758, 504] width 57 height 75
click at [760, 516] on button "Next image" at bounding box center [758, 504] width 57 height 75
click at [760, 525] on button "Next image" at bounding box center [758, 504] width 57 height 75
click at [759, 529] on button "Next image" at bounding box center [758, 504] width 57 height 75
click at [606, 542] on img "Lightbox" at bounding box center [303, 504] width 605 height 776
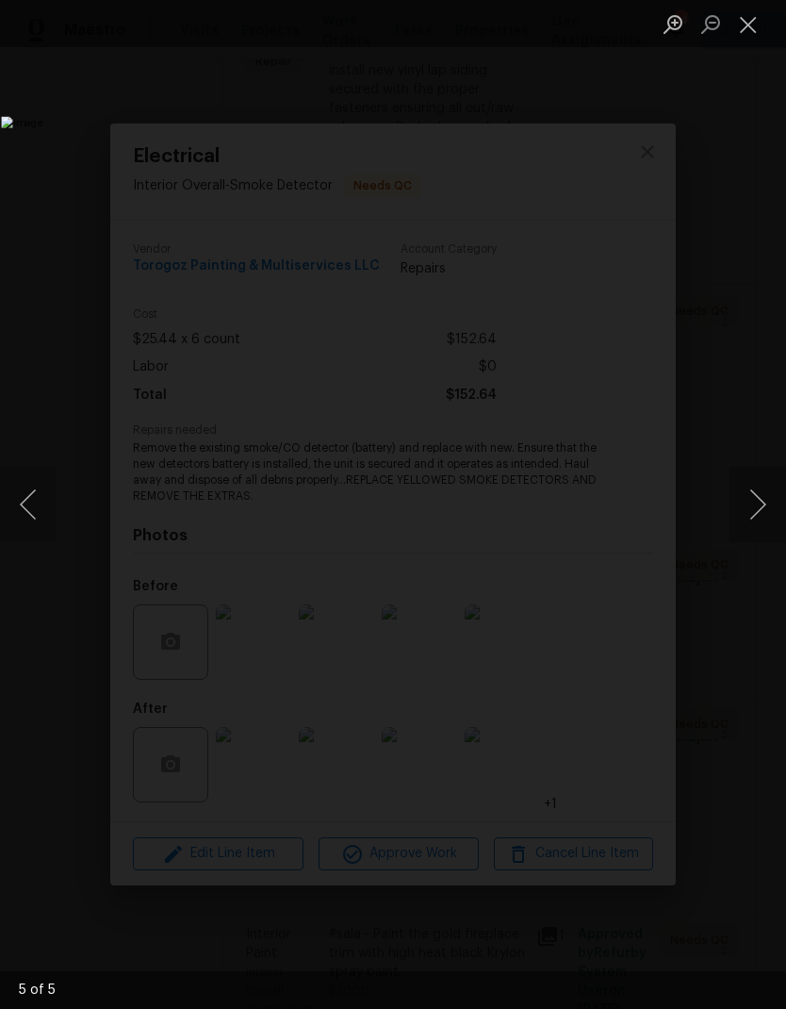
click at [745, 39] on button "Close lightbox" at bounding box center [749, 24] width 38 height 33
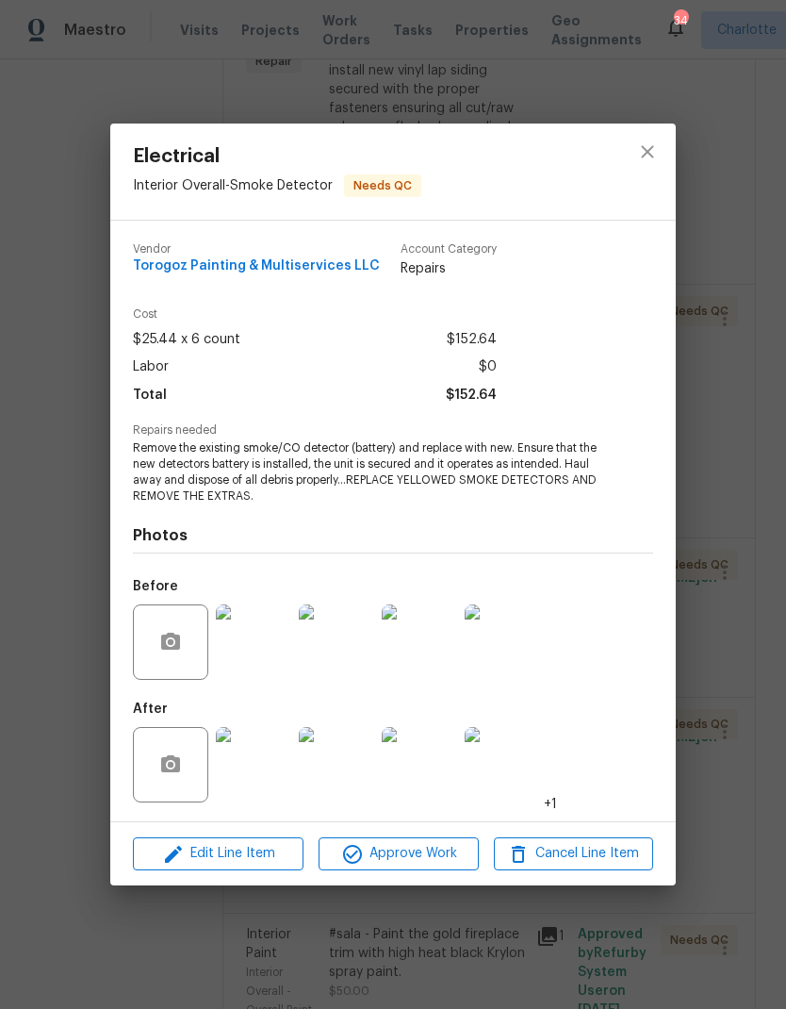
click at [269, 649] on img at bounding box center [253, 641] width 75 height 75
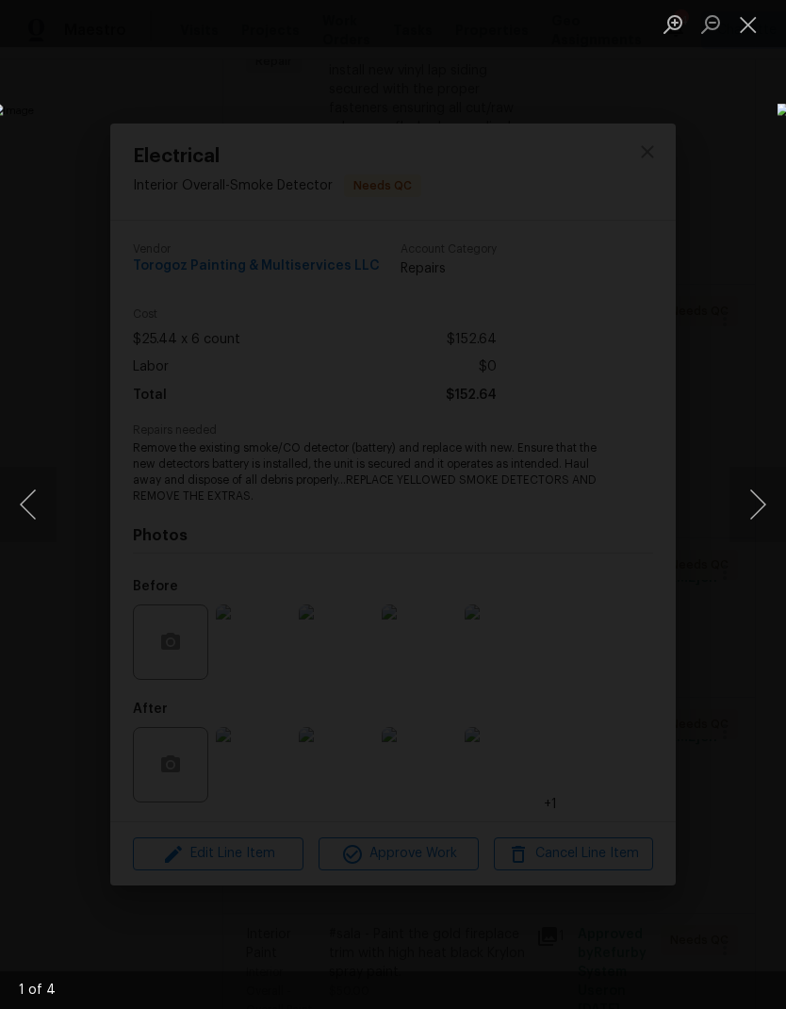
click at [765, 504] on button "Next image" at bounding box center [758, 504] width 57 height 75
click at [747, 524] on button "Next image" at bounding box center [758, 504] width 57 height 75
click at [756, 519] on button "Next image" at bounding box center [758, 504] width 57 height 75
click at [754, 520] on button "Next image" at bounding box center [758, 504] width 57 height 75
click at [740, 39] on button "Close lightbox" at bounding box center [749, 24] width 38 height 33
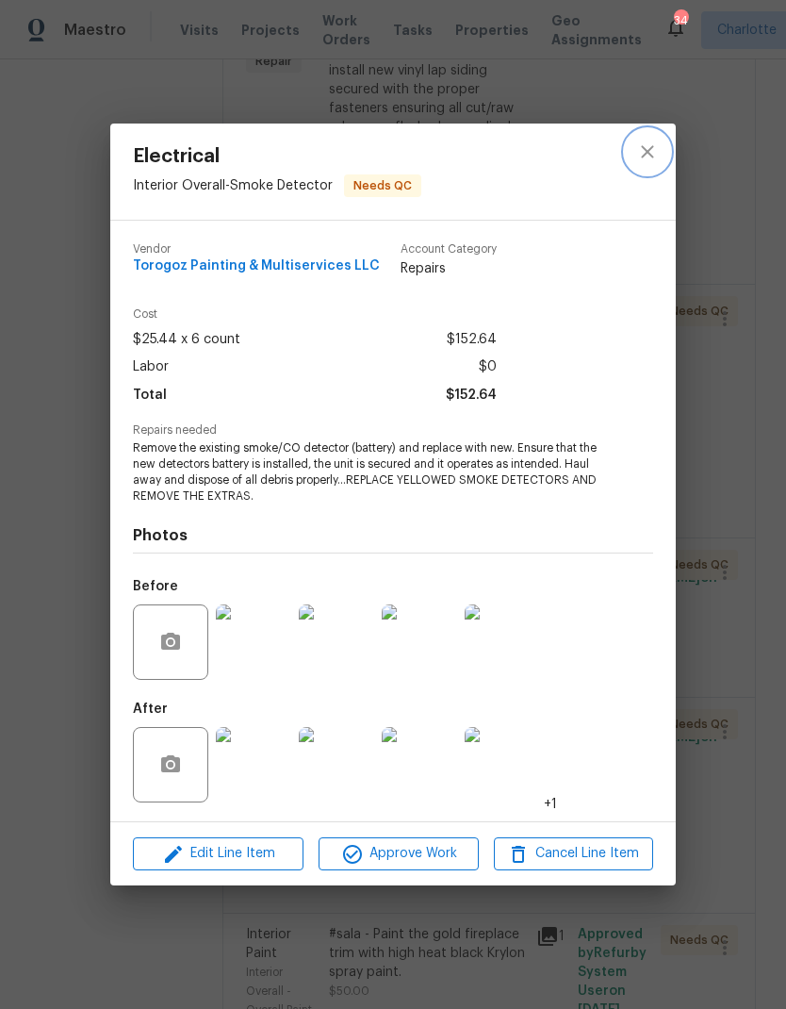
click at [647, 162] on button "close" at bounding box center [647, 151] width 45 height 45
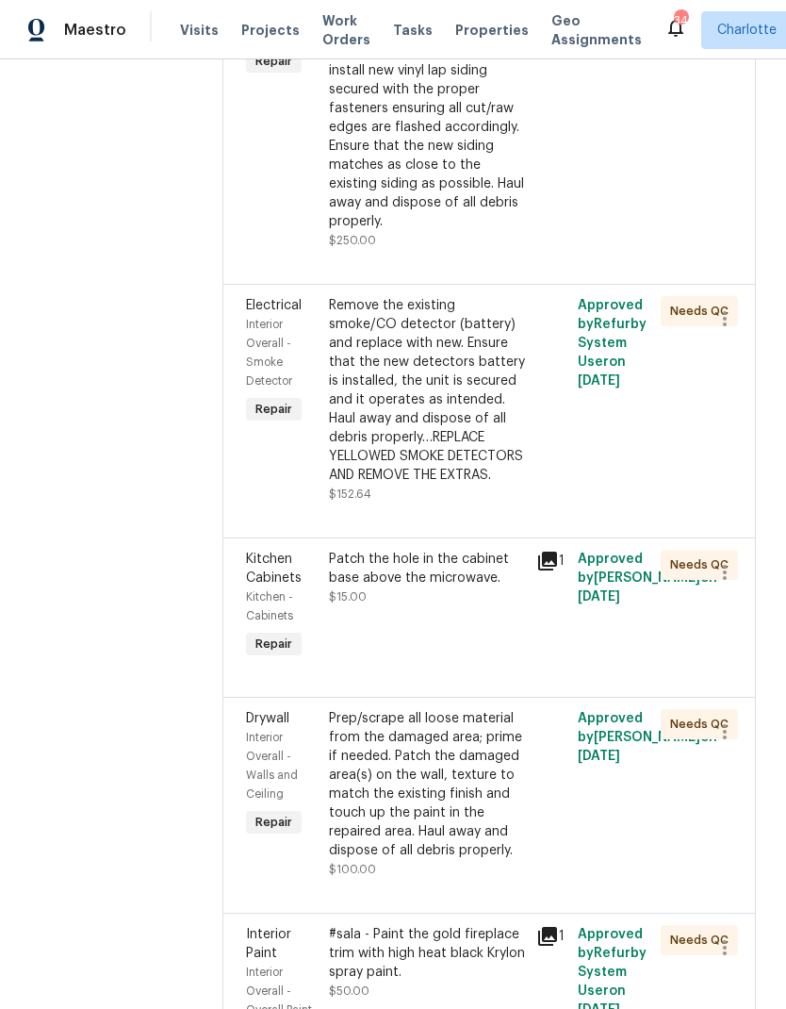
click at [498, 397] on div "Remove the existing smoke/CO detector (battery) and replace with new. Ensure th…" at bounding box center [427, 390] width 196 height 189
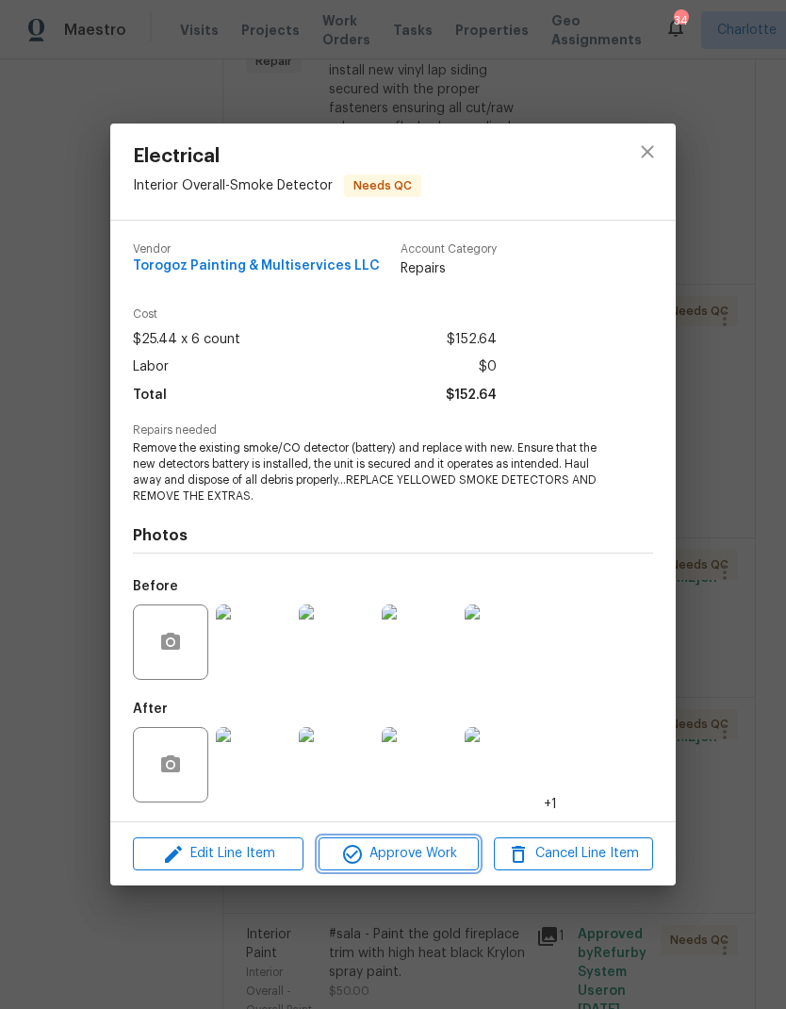
click at [446, 854] on span "Approve Work" at bounding box center [398, 854] width 148 height 24
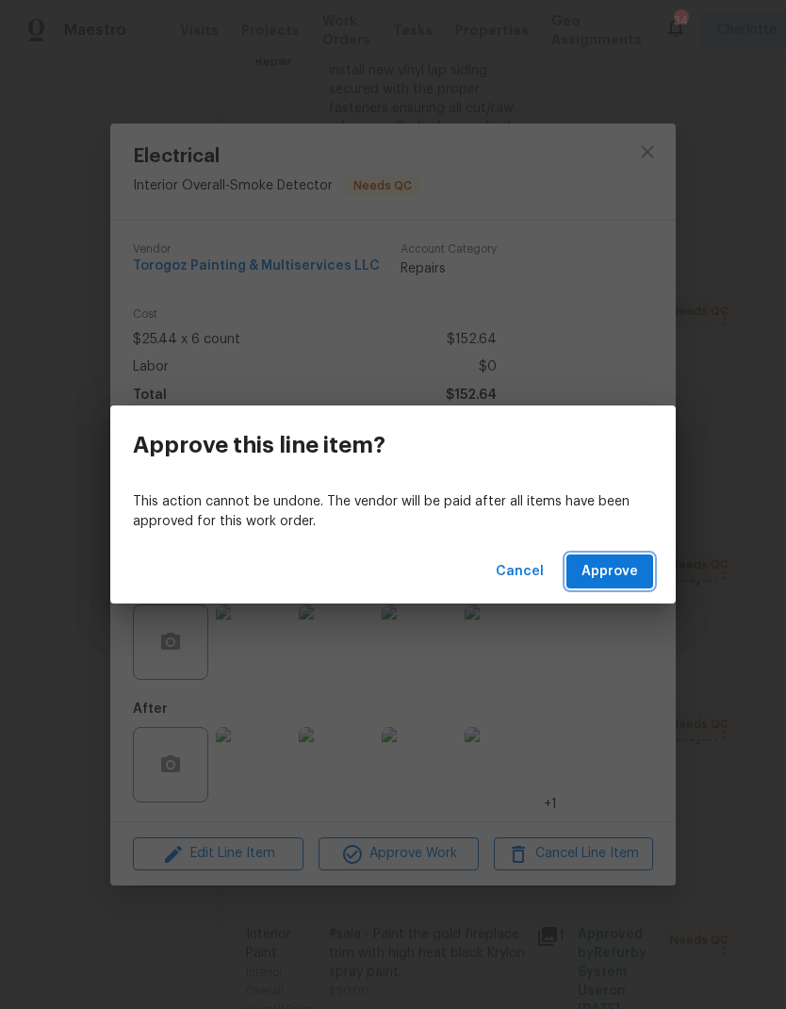
click at [637, 579] on span "Approve" at bounding box center [610, 572] width 57 height 24
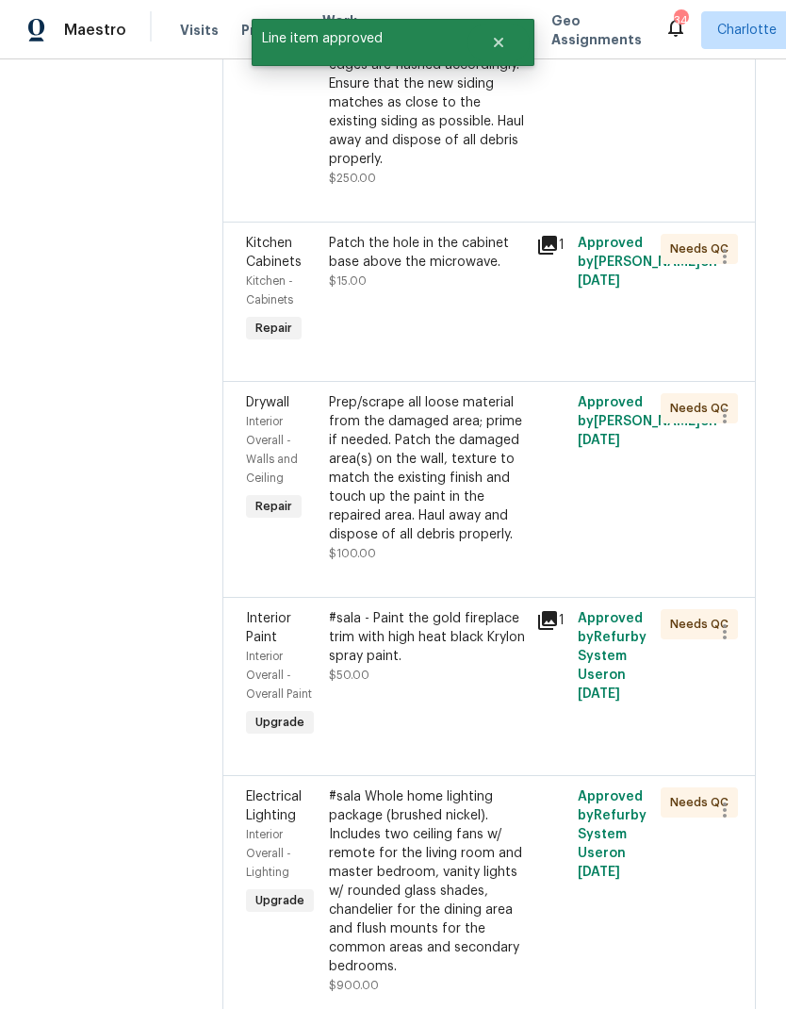
scroll to position [509, 0]
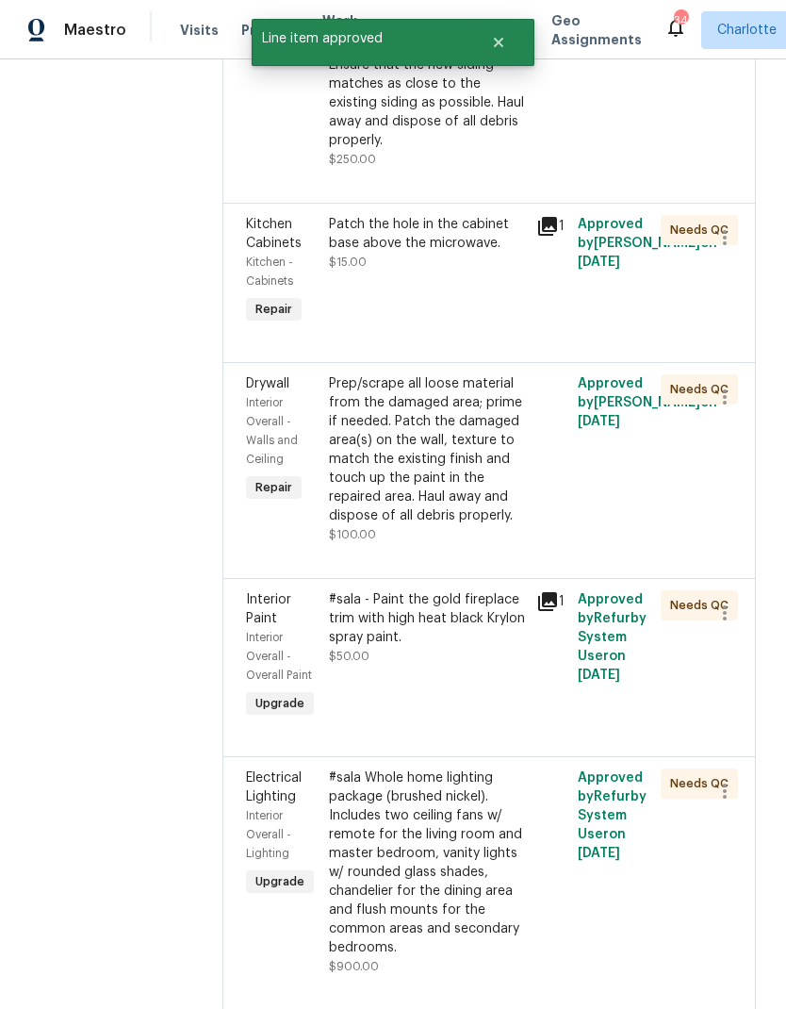
click at [525, 253] on div "Patch the hole in the cabinet base above the microwave." at bounding box center [427, 234] width 196 height 38
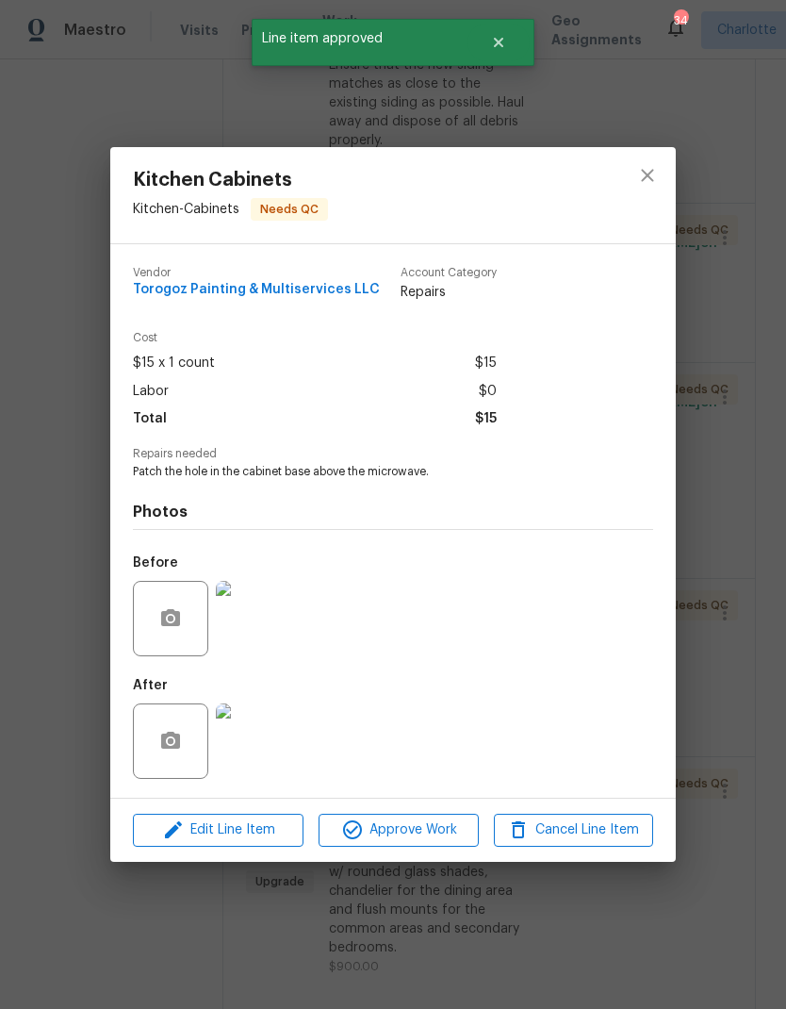
click at [273, 749] on img at bounding box center [253, 740] width 75 height 75
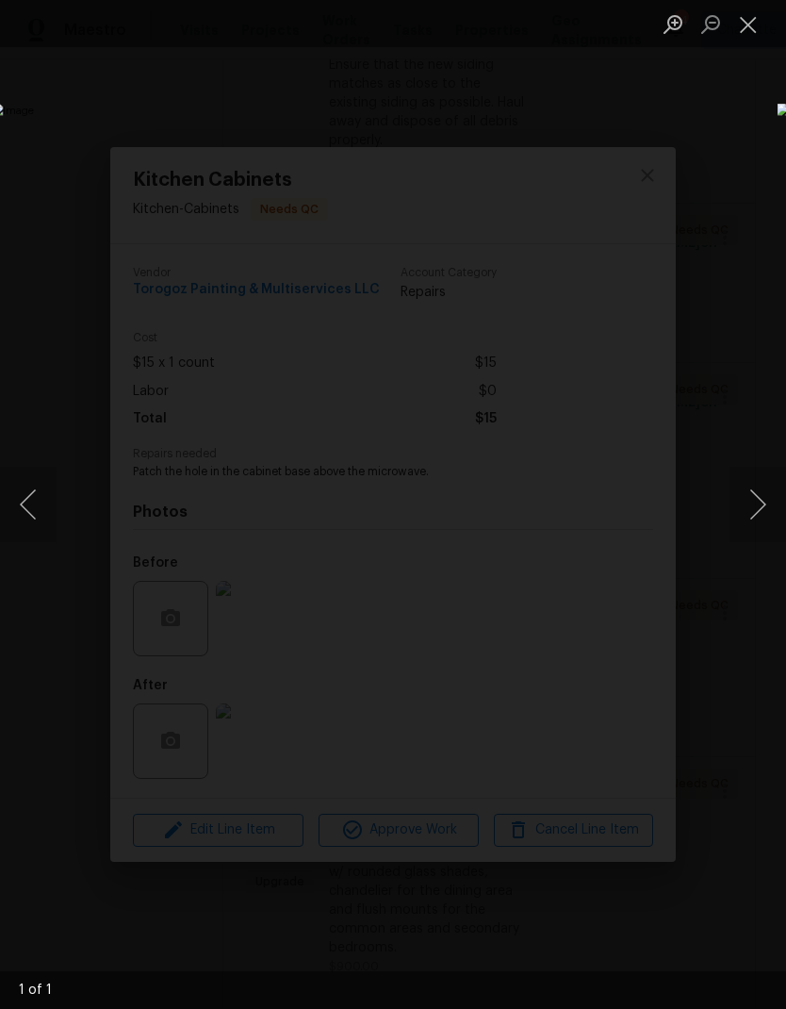
click at [752, 30] on button "Close lightbox" at bounding box center [749, 24] width 38 height 33
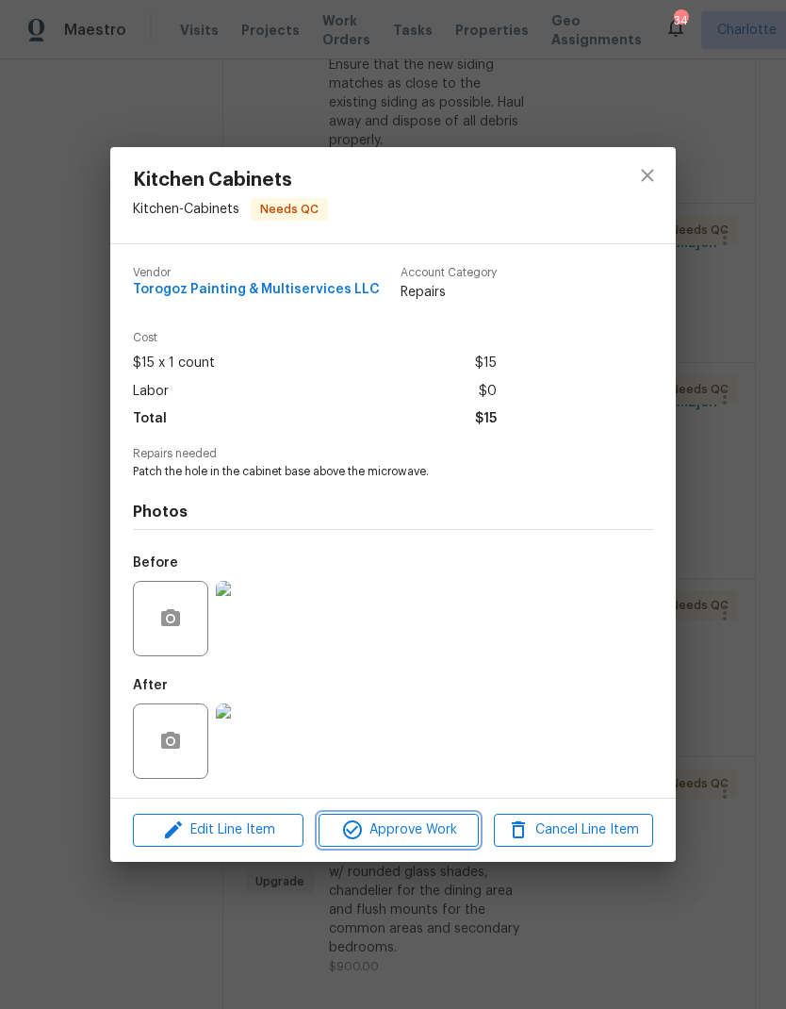
click at [438, 844] on button "Approve Work" at bounding box center [398, 830] width 159 height 33
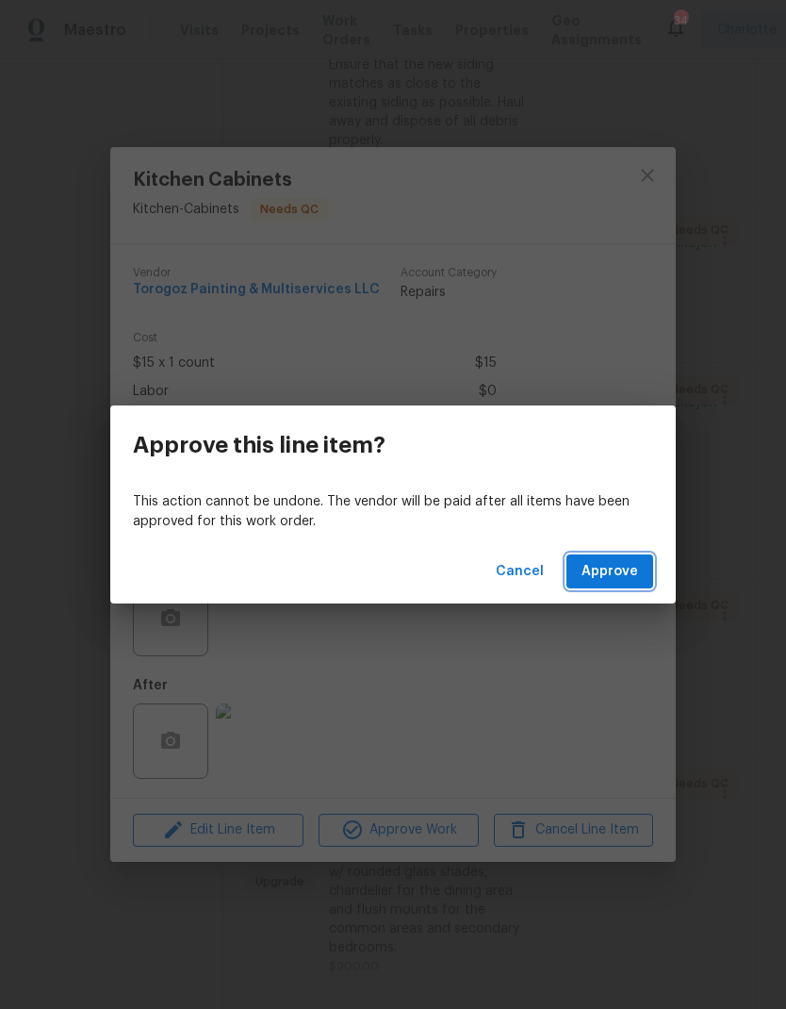
click at [629, 560] on span "Approve" at bounding box center [610, 572] width 57 height 24
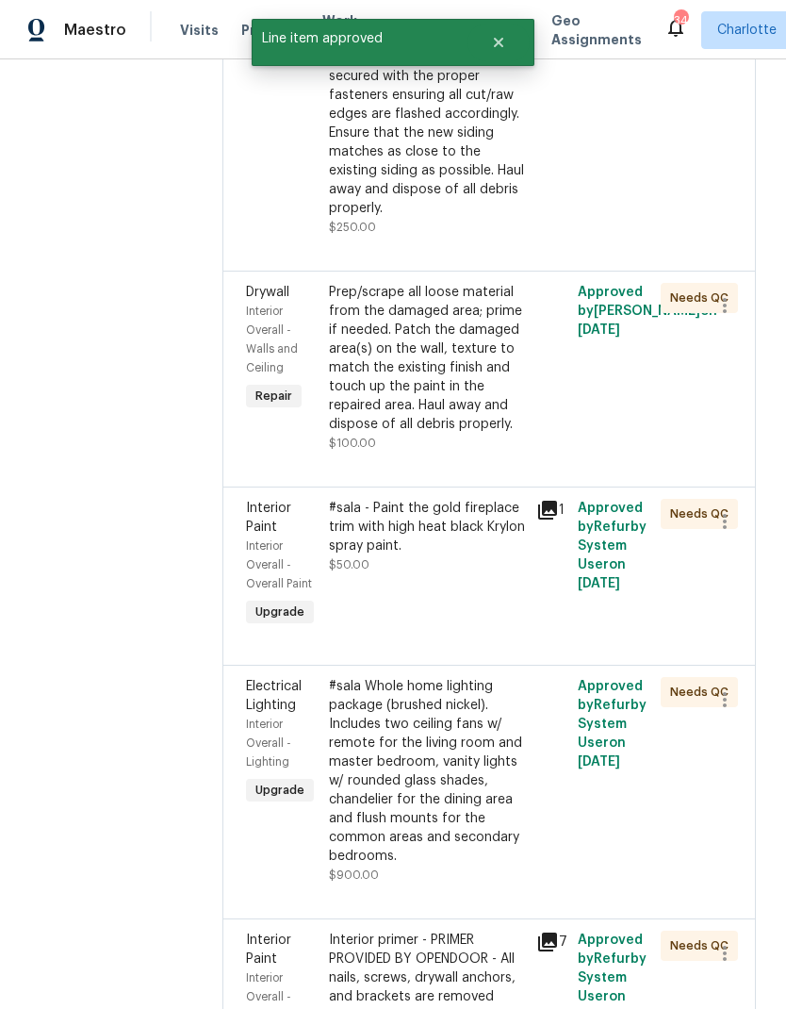
scroll to position [453, 0]
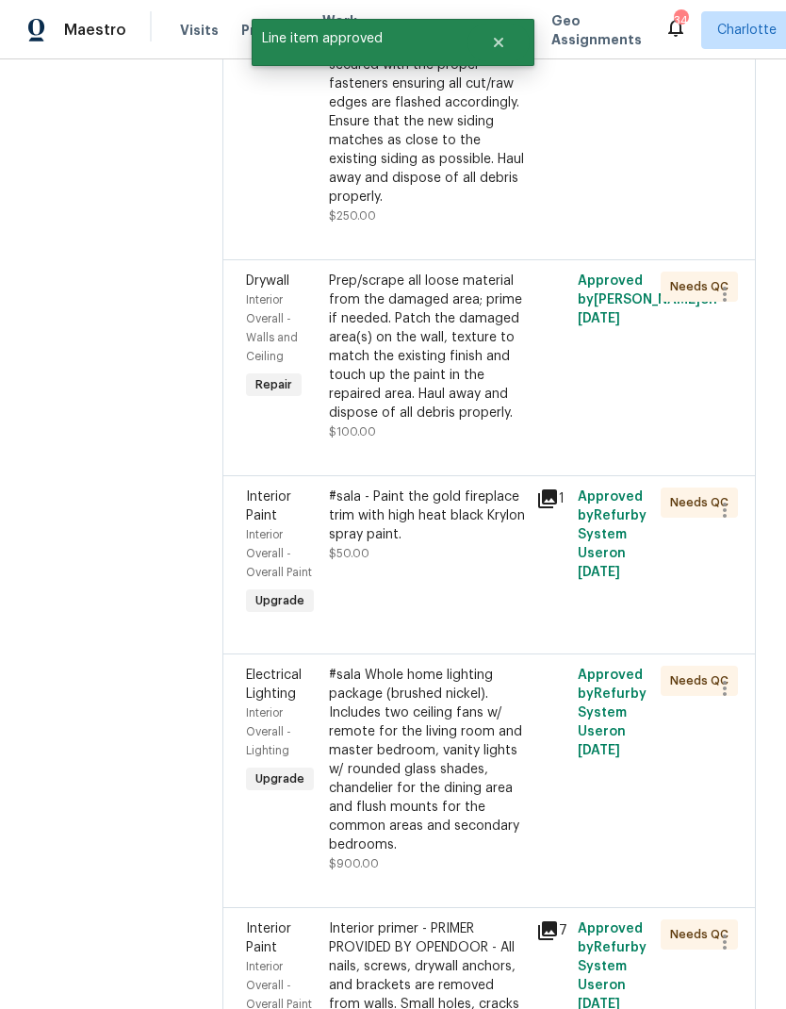
click at [520, 358] on div "Prep/scrape all loose material from the damaged area; prime if needed. Patch th…" at bounding box center [427, 347] width 196 height 151
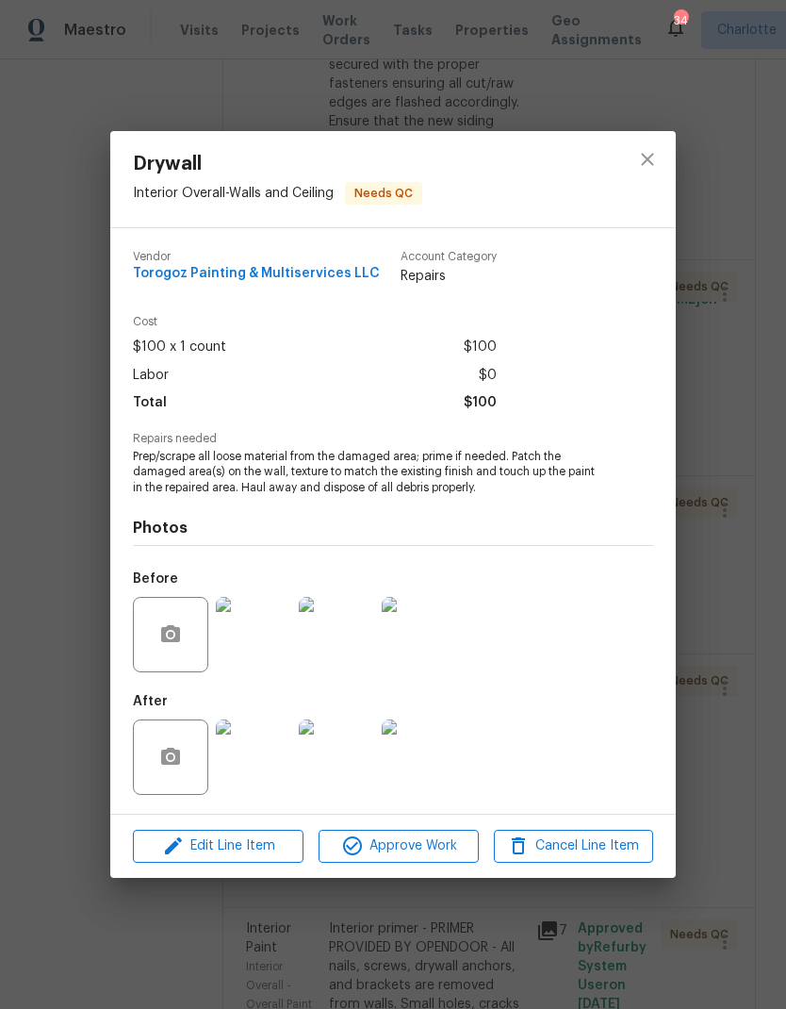
click at [262, 768] on img at bounding box center [253, 756] width 75 height 75
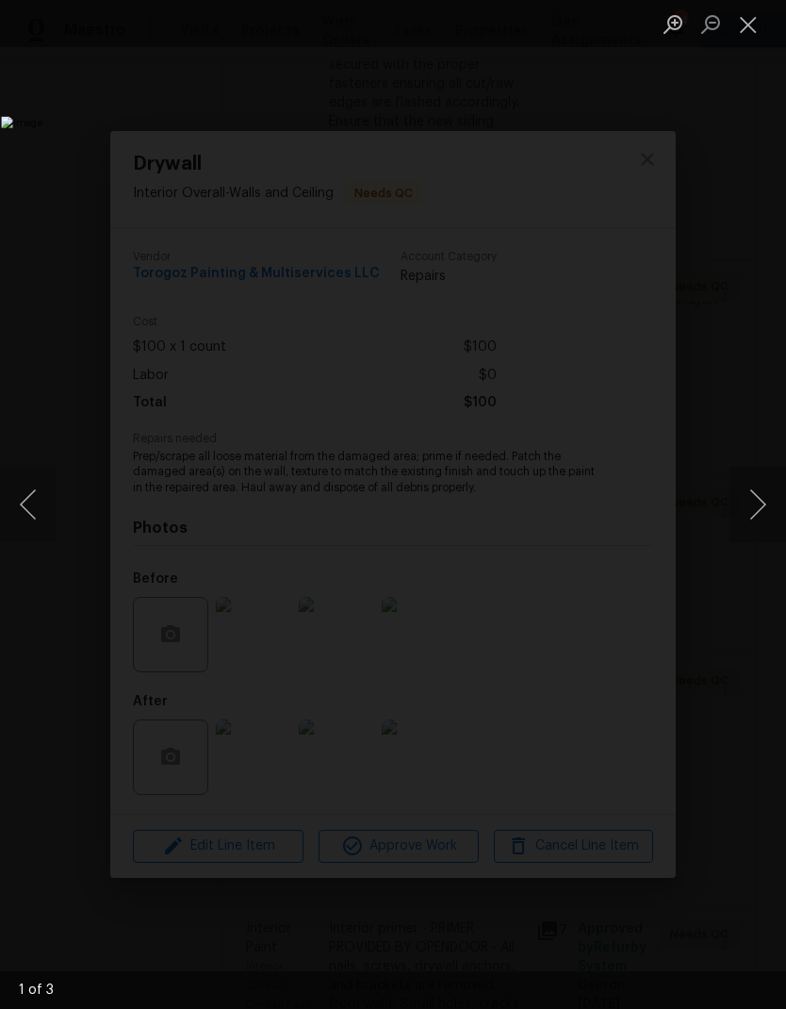
click at [749, 515] on button "Next image" at bounding box center [758, 504] width 57 height 75
click at [746, 528] on button "Next image" at bounding box center [758, 504] width 57 height 75
click at [744, 537] on button "Next image" at bounding box center [758, 504] width 57 height 75
click at [36, 513] on button "Previous image" at bounding box center [28, 504] width 57 height 75
click at [745, 538] on button "Next image" at bounding box center [758, 504] width 57 height 75
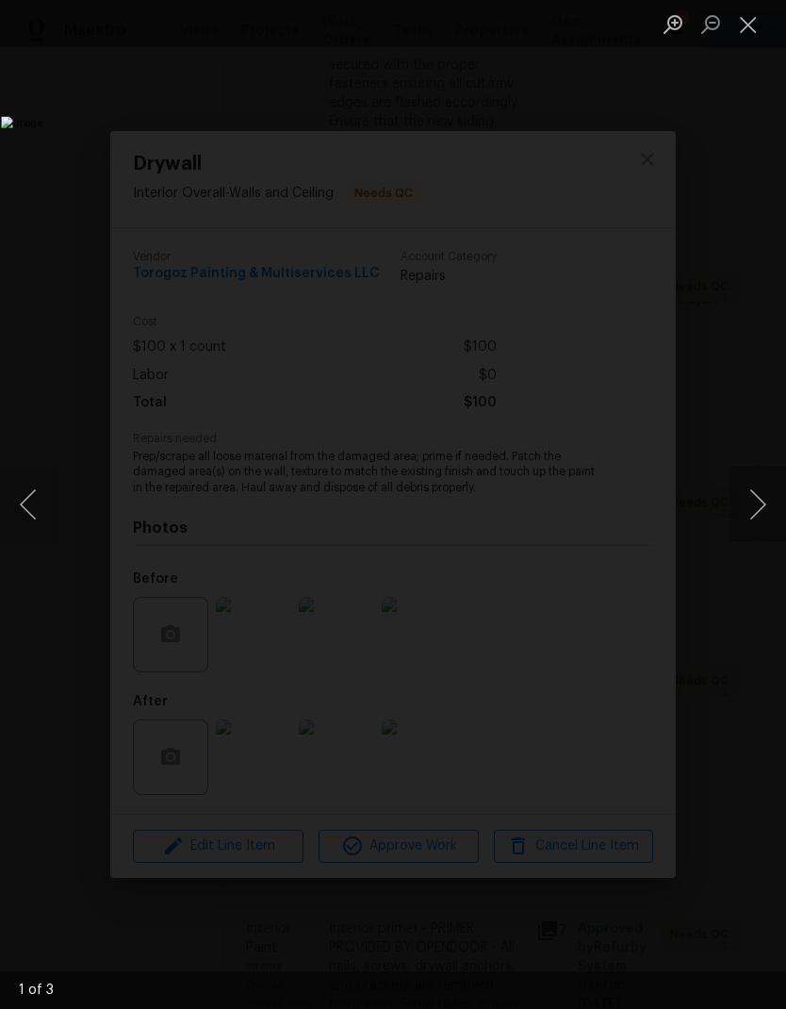
click at [752, 534] on button "Next image" at bounding box center [758, 504] width 57 height 75
click at [752, 34] on button "Close lightbox" at bounding box center [749, 24] width 38 height 33
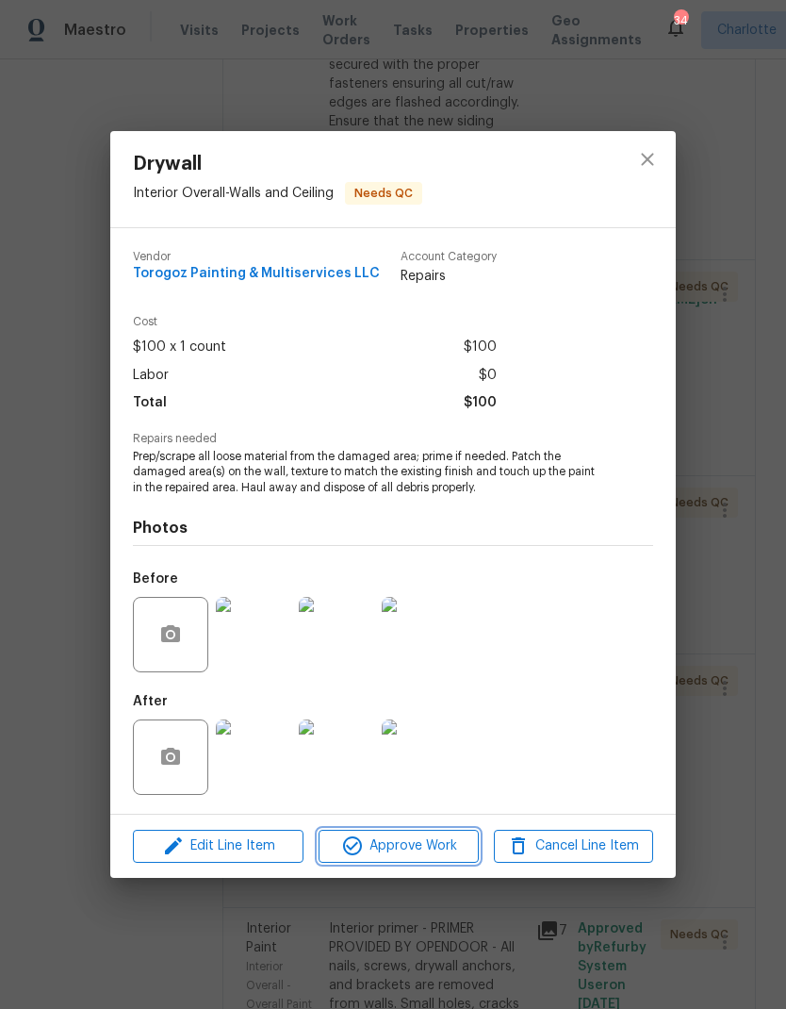
click at [449, 846] on span "Approve Work" at bounding box center [398, 846] width 148 height 24
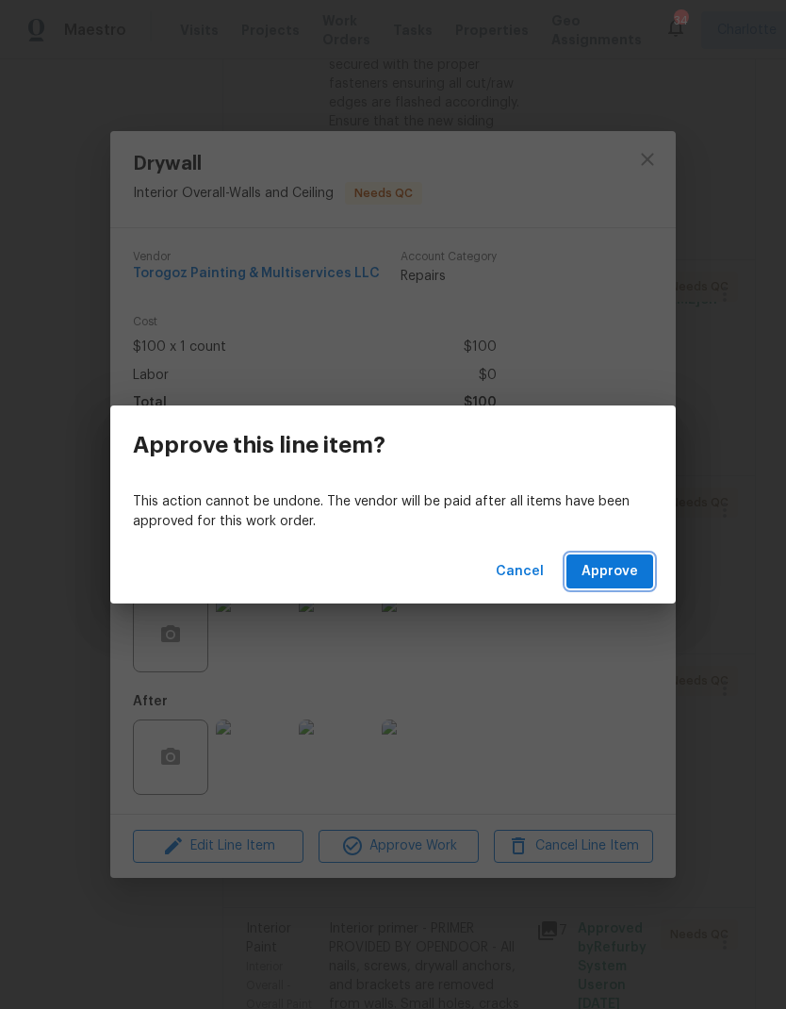
click at [632, 576] on span "Approve" at bounding box center [610, 572] width 57 height 24
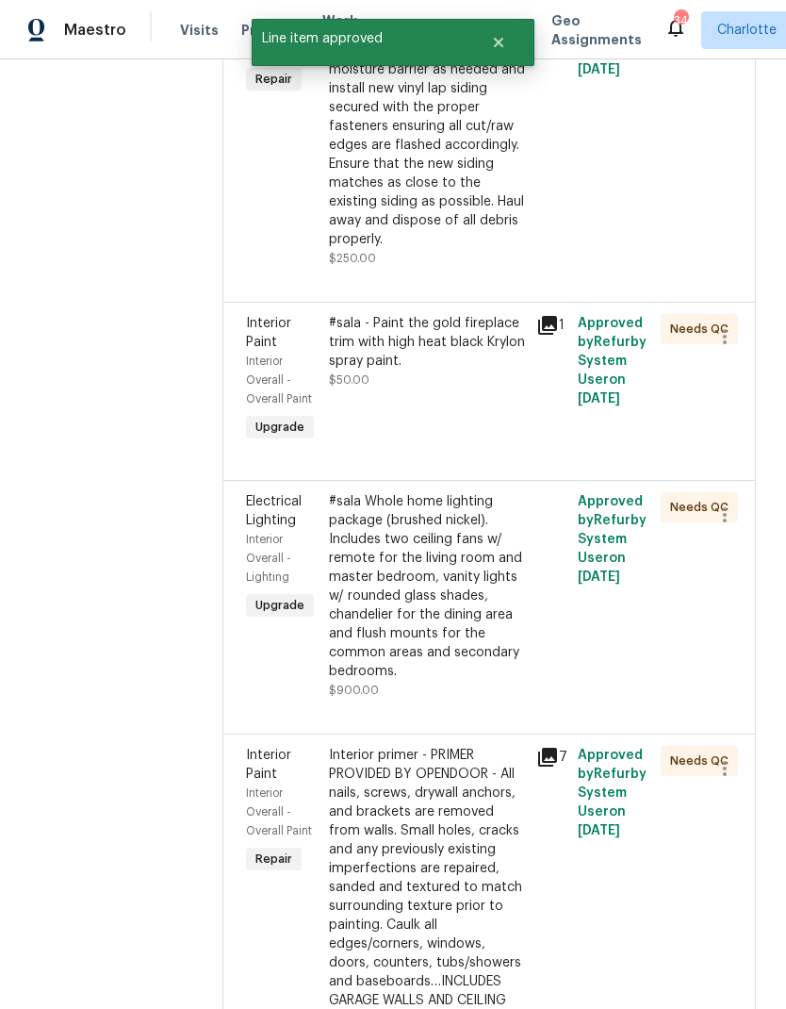
scroll to position [449, 0]
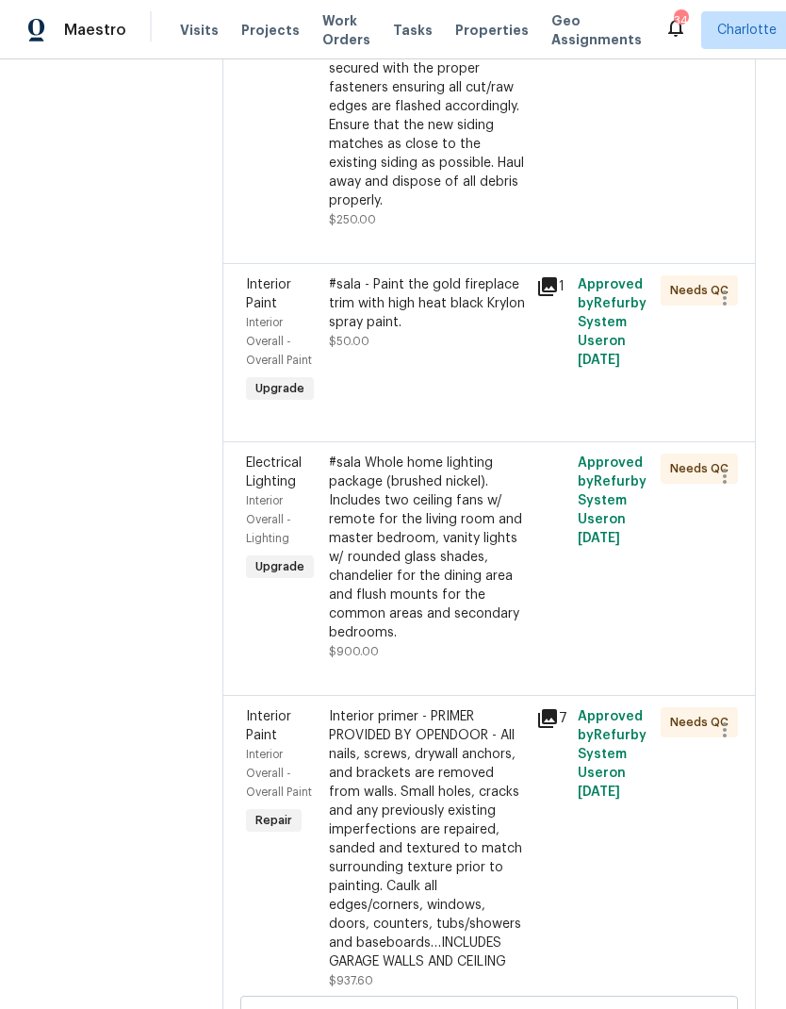
click at [517, 332] on div "#sala - Paint the gold fireplace trim with high heat black Krylon spray paint." at bounding box center [427, 303] width 196 height 57
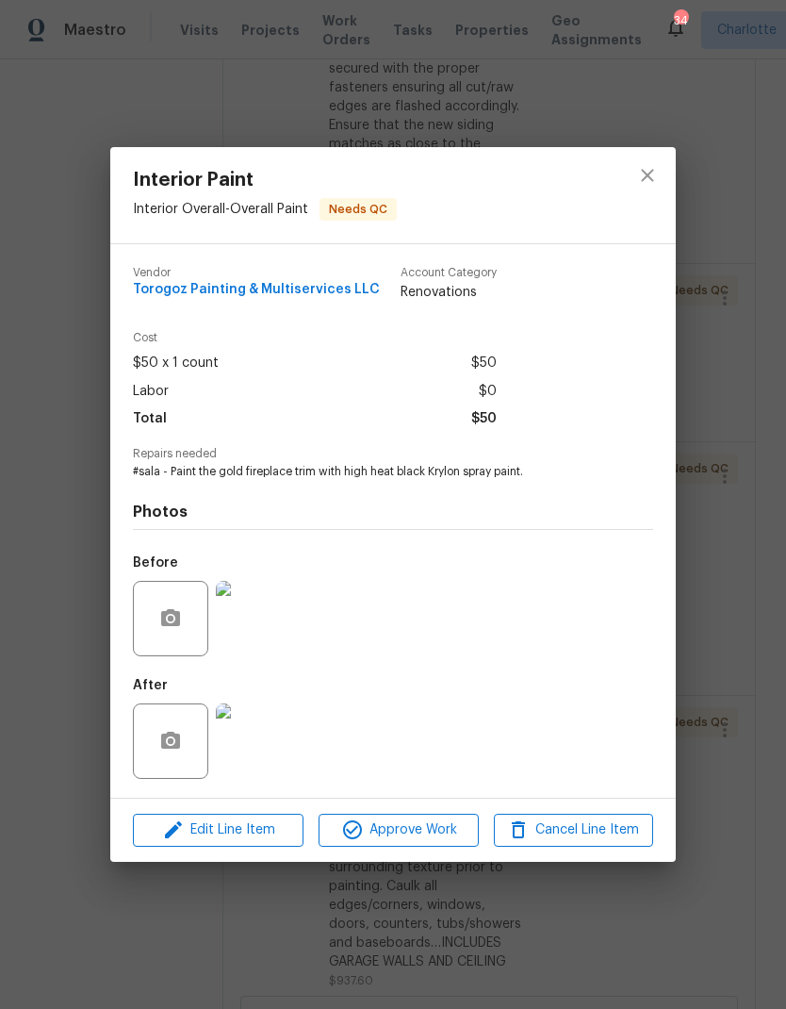
click at [277, 749] on img at bounding box center [253, 740] width 75 height 75
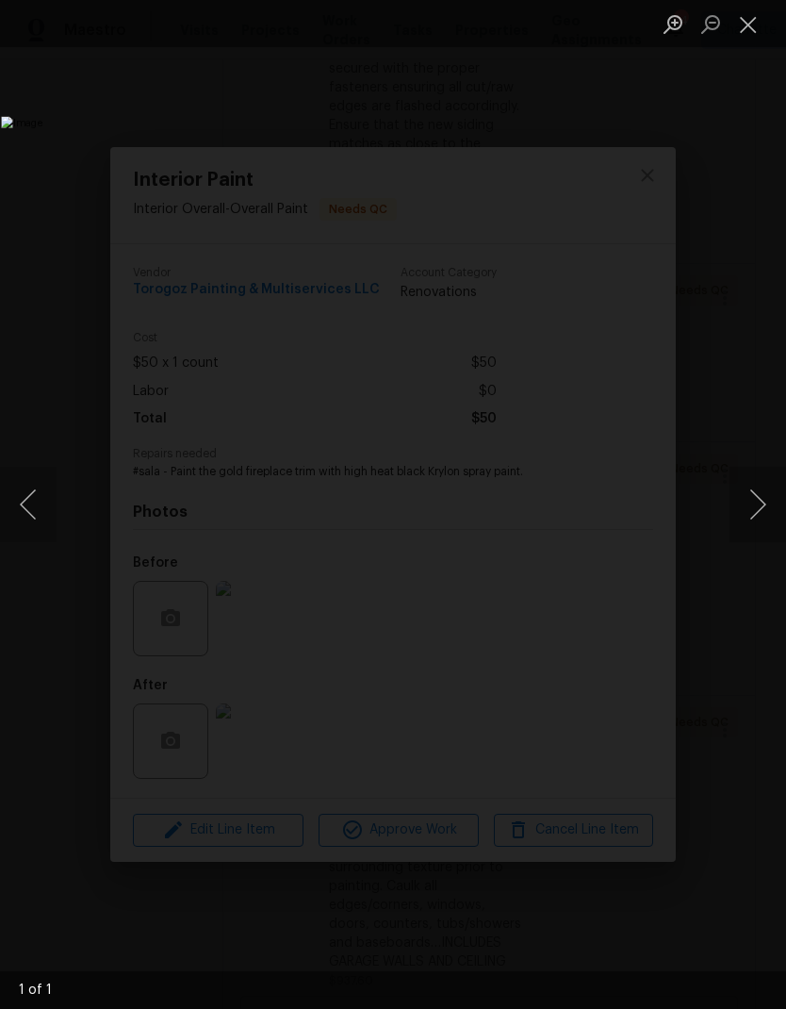
click at [746, 35] on button "Close lightbox" at bounding box center [749, 24] width 38 height 33
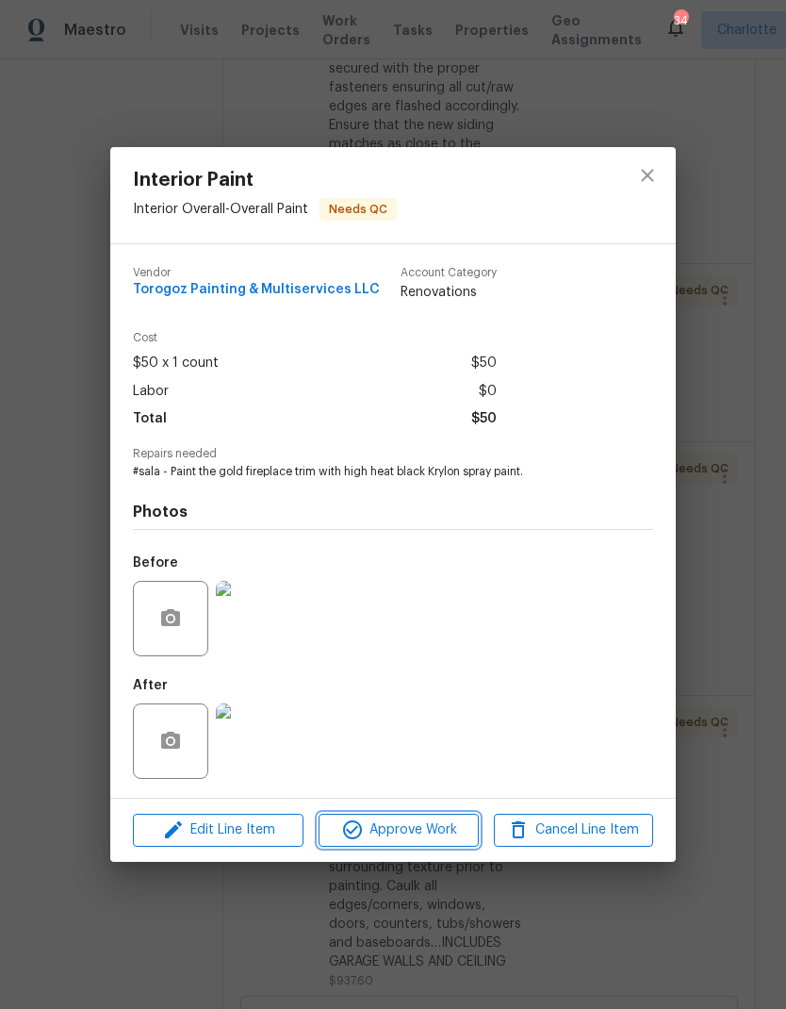
click at [453, 832] on span "Approve Work" at bounding box center [398, 830] width 148 height 24
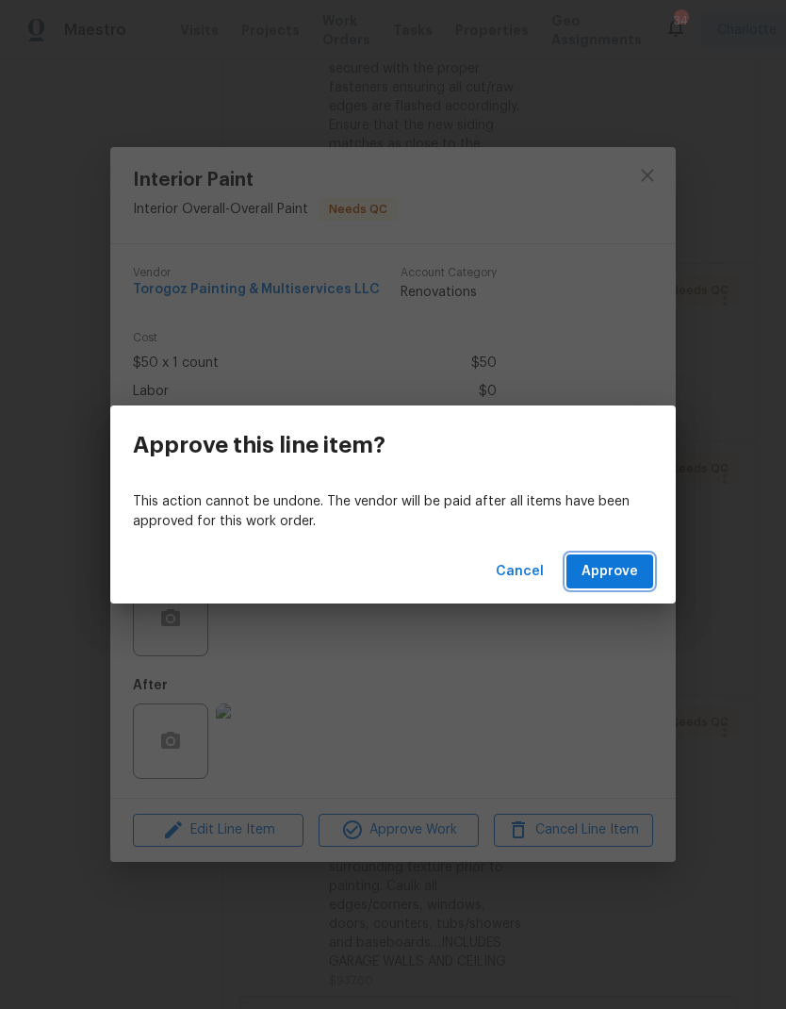
click at [631, 582] on span "Approve" at bounding box center [610, 572] width 57 height 24
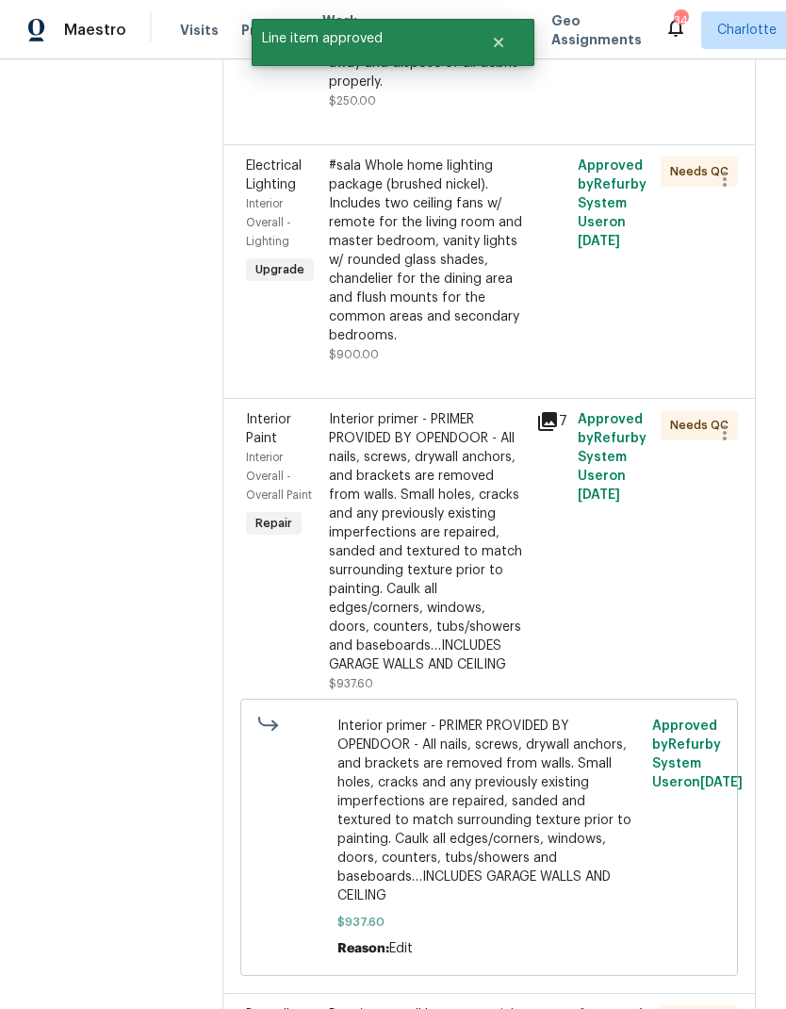
scroll to position [569, 0]
click at [504, 279] on div "#sala Whole home lighting package (brushed nickel). Includes two ceiling fans w…" at bounding box center [427, 250] width 196 height 189
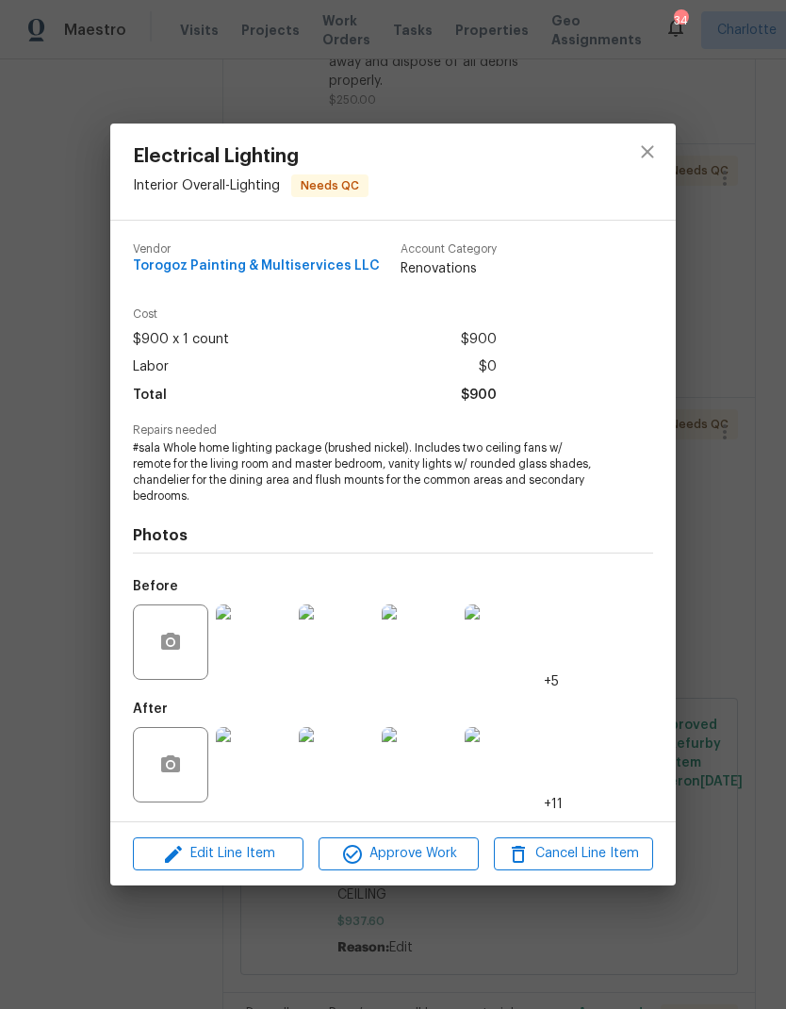
click at [283, 768] on img at bounding box center [253, 764] width 75 height 75
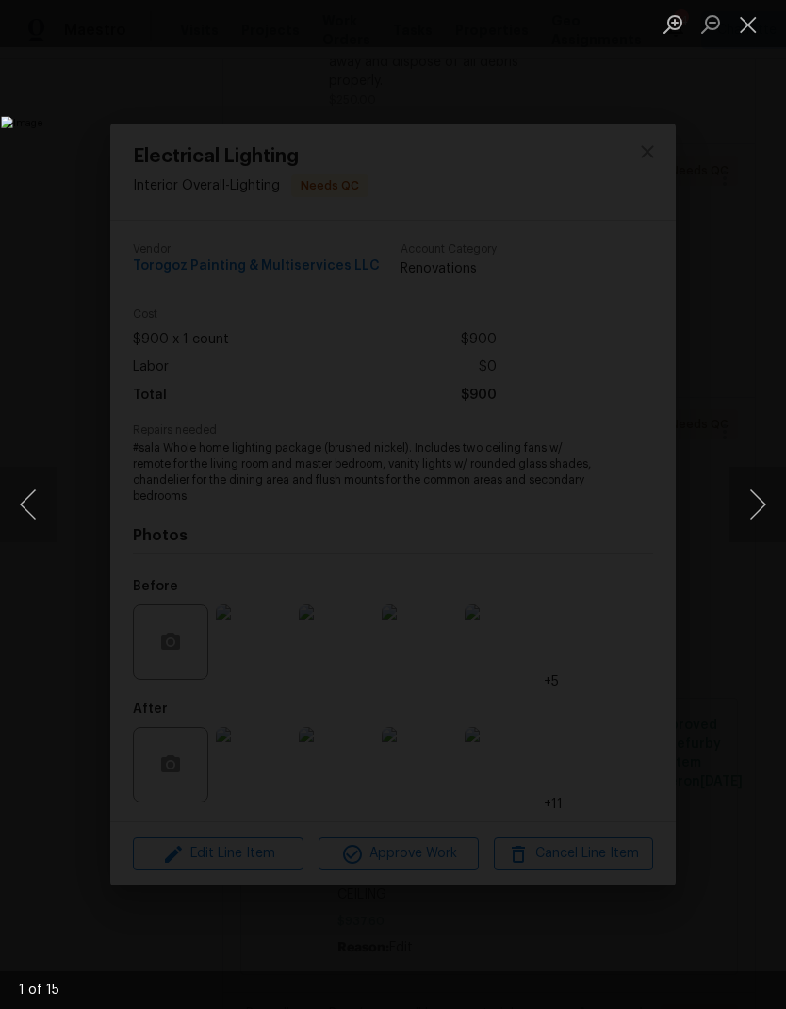
click at [752, 487] on button "Next image" at bounding box center [758, 504] width 57 height 75
click at [764, 520] on button "Next image" at bounding box center [758, 504] width 57 height 75
click at [760, 533] on button "Next image" at bounding box center [758, 504] width 57 height 75
click at [759, 536] on button "Next image" at bounding box center [758, 504] width 57 height 75
click at [757, 530] on button "Next image" at bounding box center [758, 504] width 57 height 75
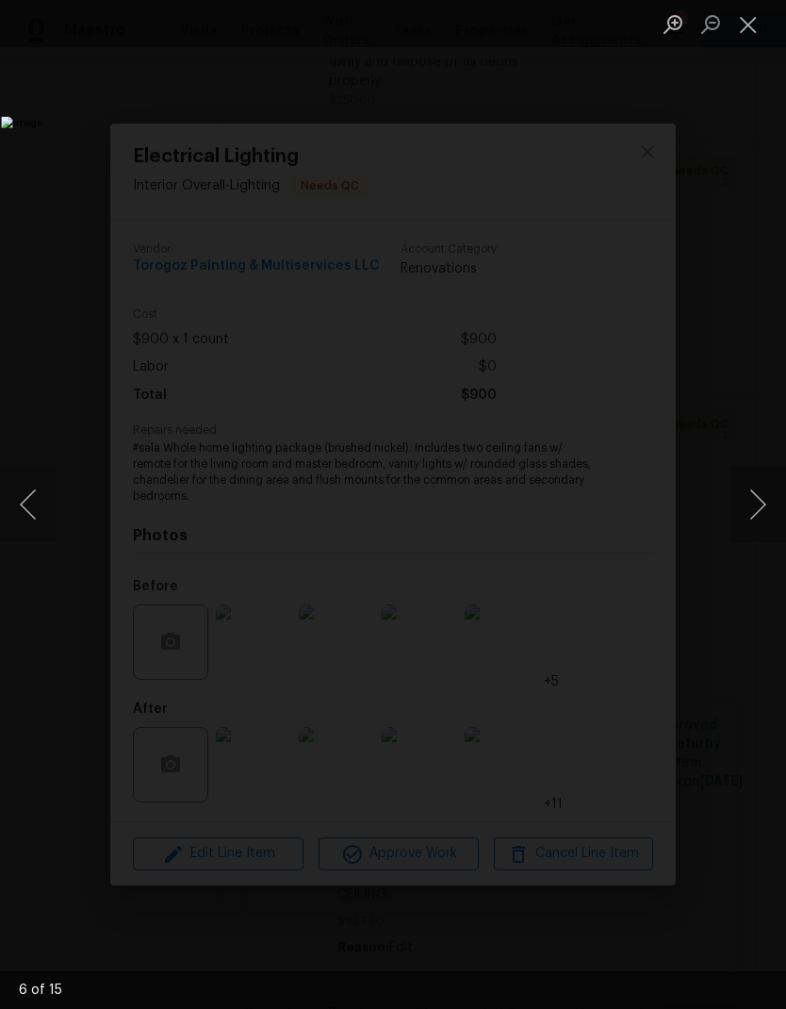
click at [753, 541] on button "Next image" at bounding box center [758, 504] width 57 height 75
click at [51, 531] on button "Previous image" at bounding box center [28, 504] width 57 height 75
click at [759, 534] on button "Next image" at bounding box center [758, 504] width 57 height 75
click at [756, 529] on button "Next image" at bounding box center [758, 504] width 57 height 75
click at [750, 524] on button "Next image" at bounding box center [758, 504] width 57 height 75
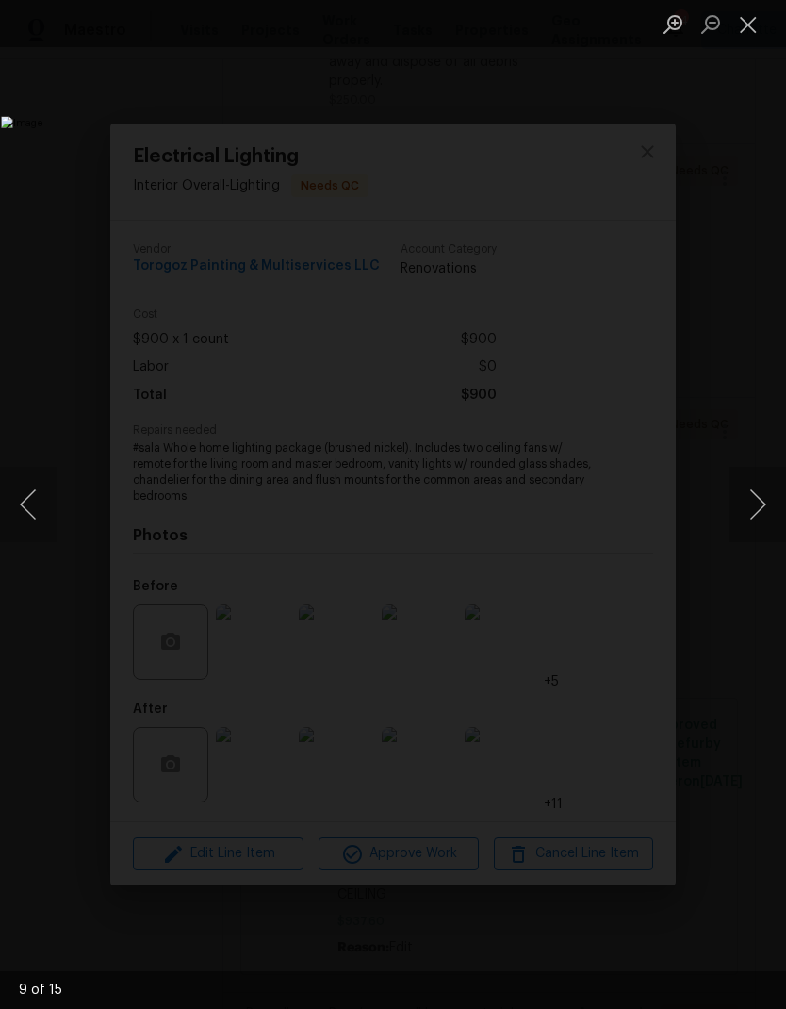
click at [743, 25] on button "Close lightbox" at bounding box center [749, 24] width 38 height 33
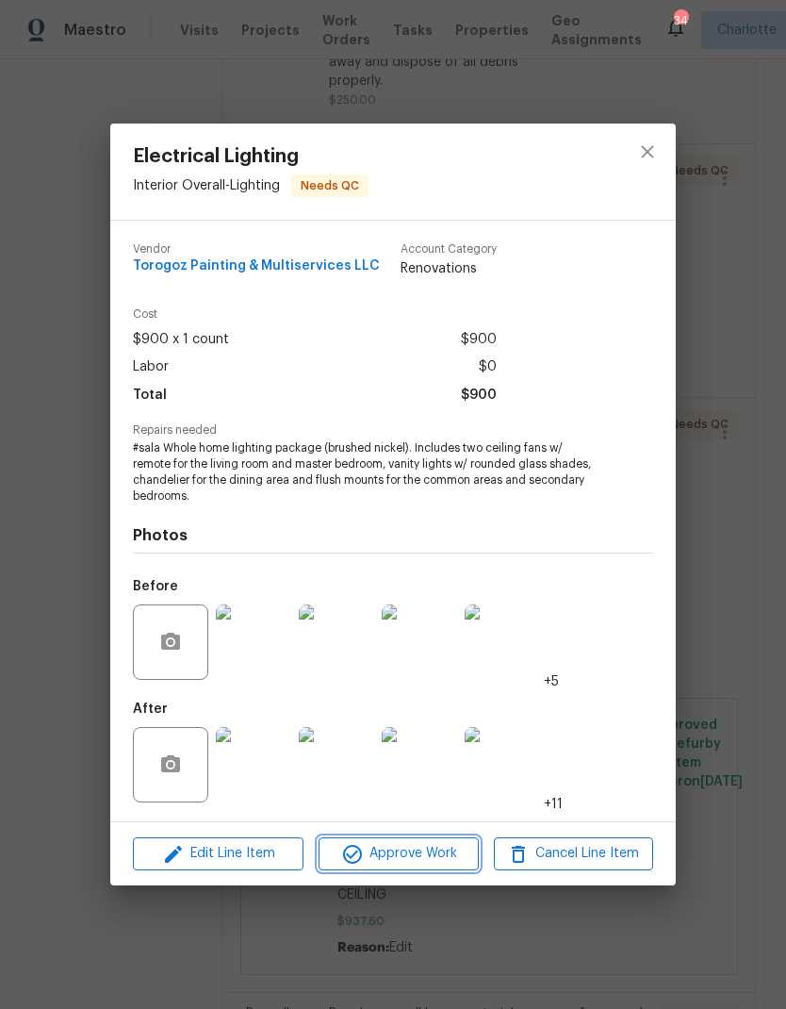
click at [453, 846] on span "Approve Work" at bounding box center [398, 854] width 148 height 24
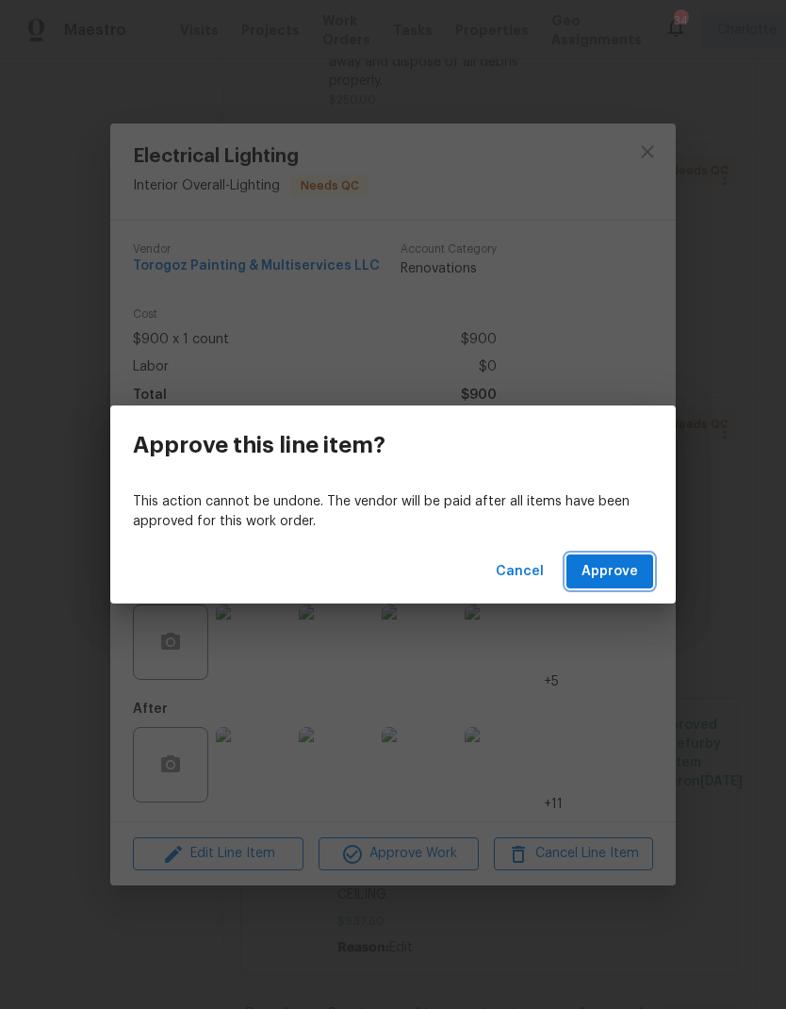
click at [623, 558] on button "Approve" at bounding box center [610, 571] width 87 height 35
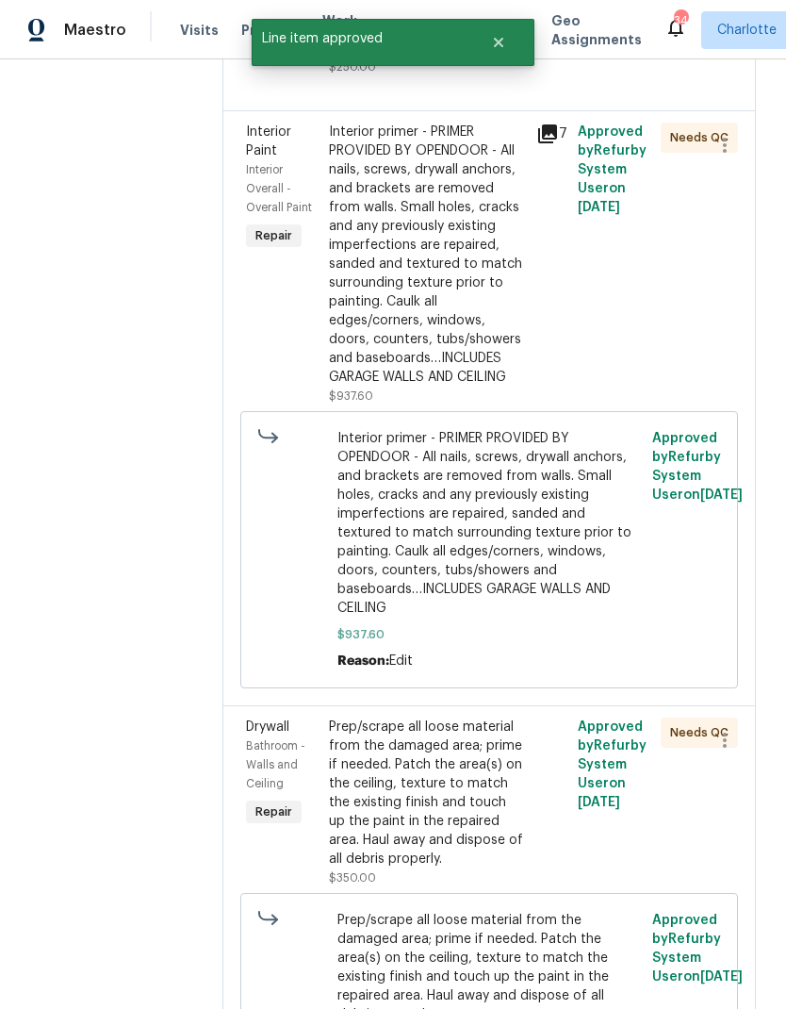
scroll to position [606, 0]
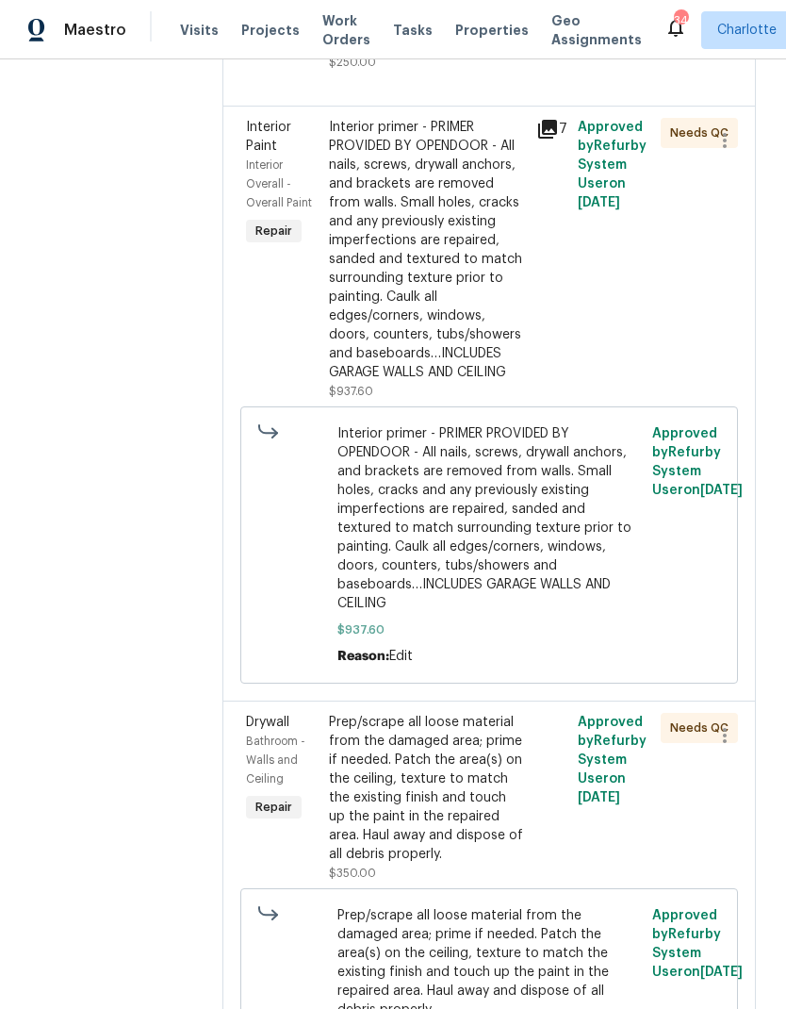
click at [480, 268] on div "Interior primer - PRIMER PROVIDED BY OPENDOOR - All nails, screws, drywall anch…" at bounding box center [427, 250] width 196 height 264
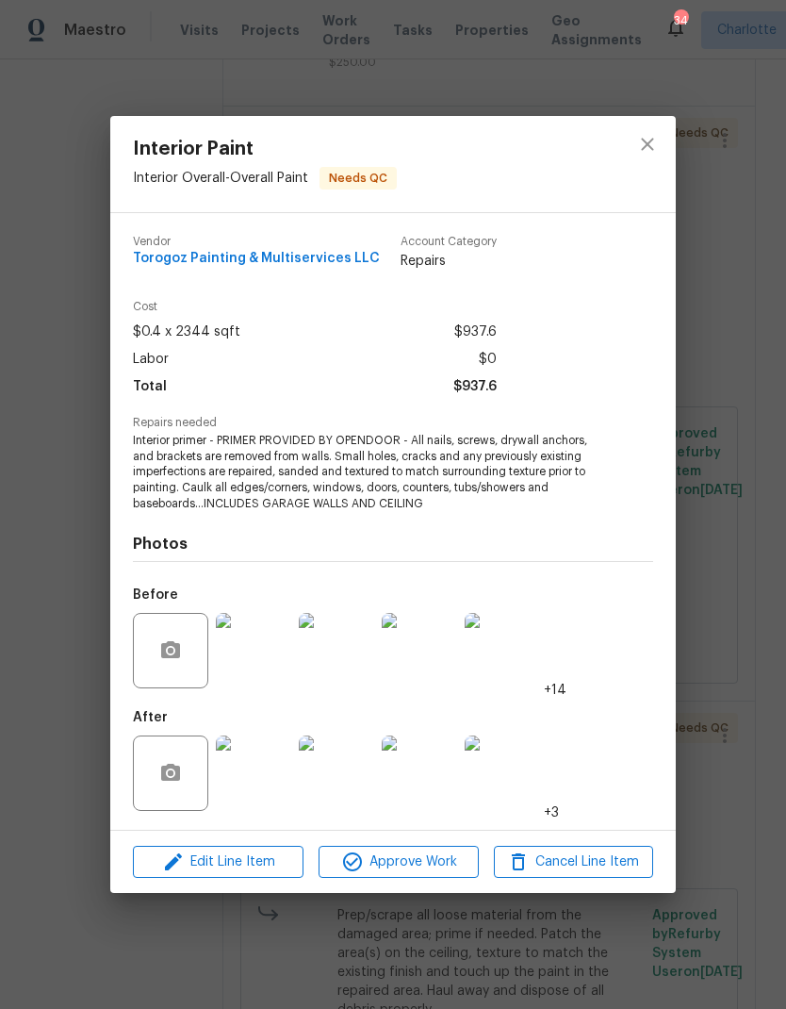
click at [275, 785] on img at bounding box center [253, 772] width 75 height 75
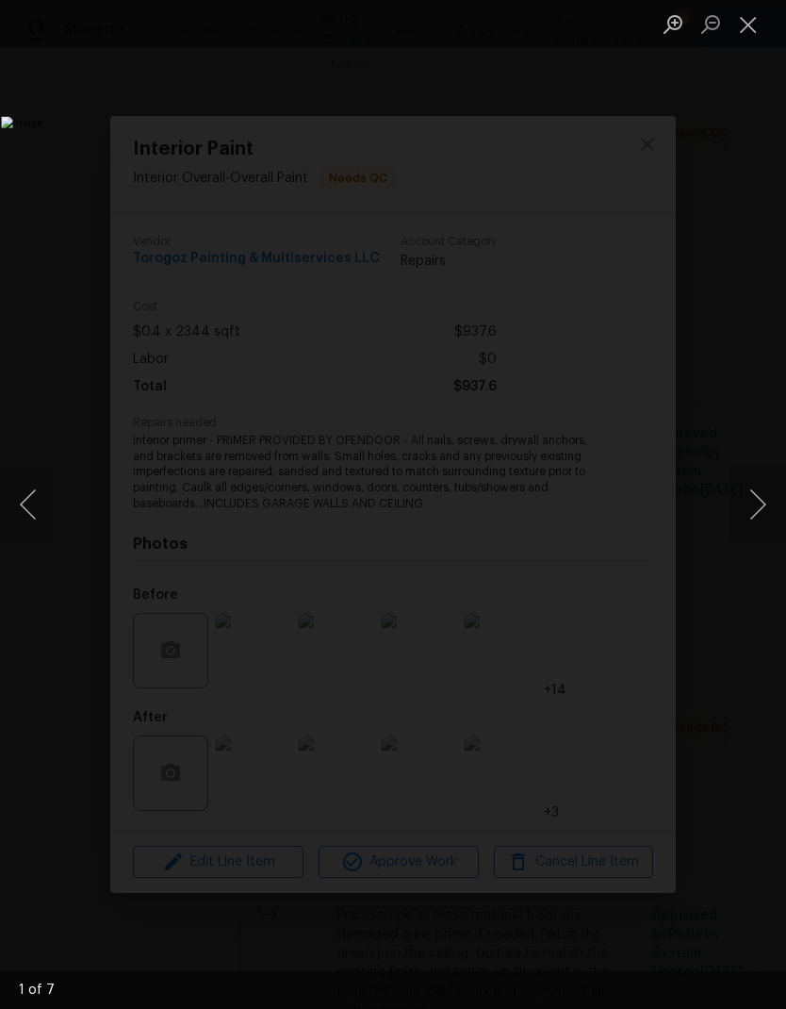
click at [747, 502] on button "Next image" at bounding box center [758, 504] width 57 height 75
click at [756, 503] on button "Next image" at bounding box center [758, 504] width 57 height 75
click at [757, 506] on button "Next image" at bounding box center [758, 504] width 57 height 75
click at [760, 504] on button "Next image" at bounding box center [758, 504] width 57 height 75
click at [741, 40] on button "Close lightbox" at bounding box center [749, 24] width 38 height 33
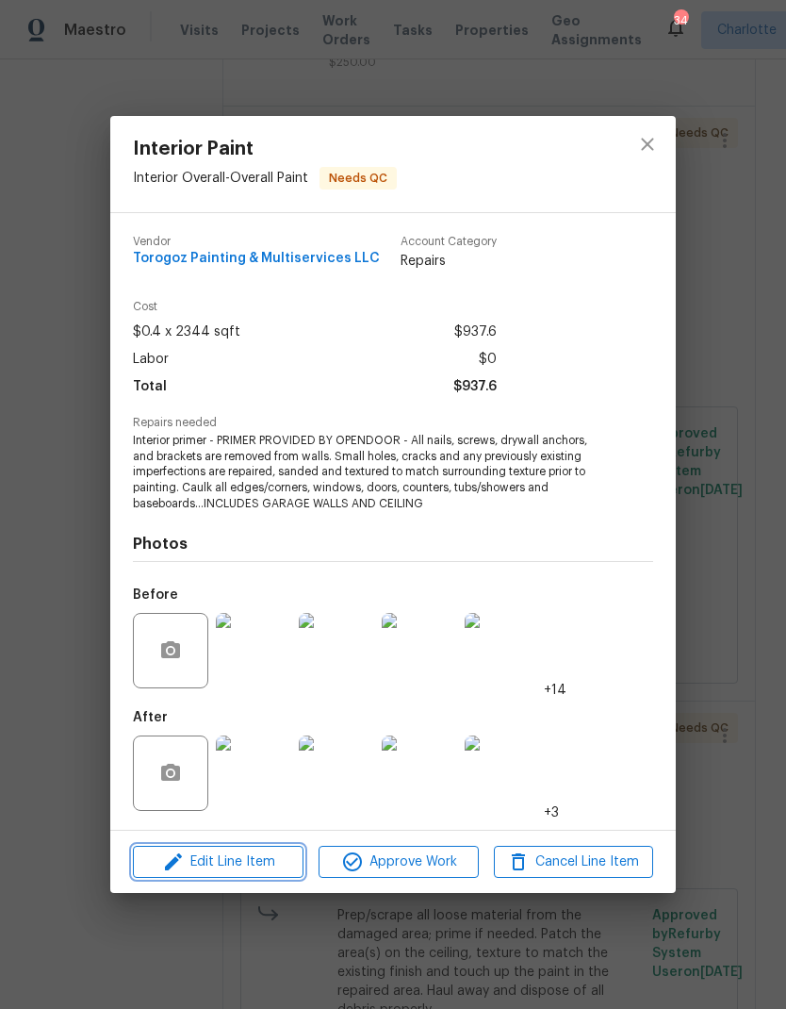
click at [256, 867] on span "Edit Line Item" at bounding box center [218, 863] width 159 height 24
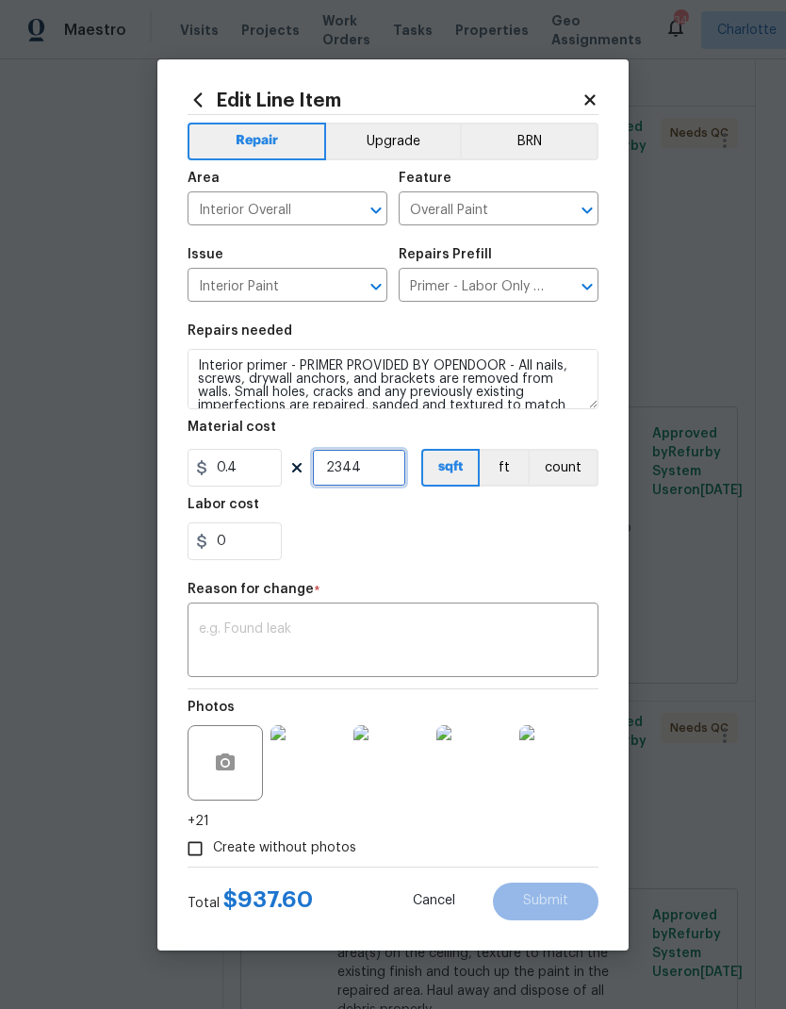
click at [374, 481] on input "2344" at bounding box center [359, 468] width 94 height 38
type input "0"
click at [373, 465] on input "0" at bounding box center [359, 468] width 94 height 38
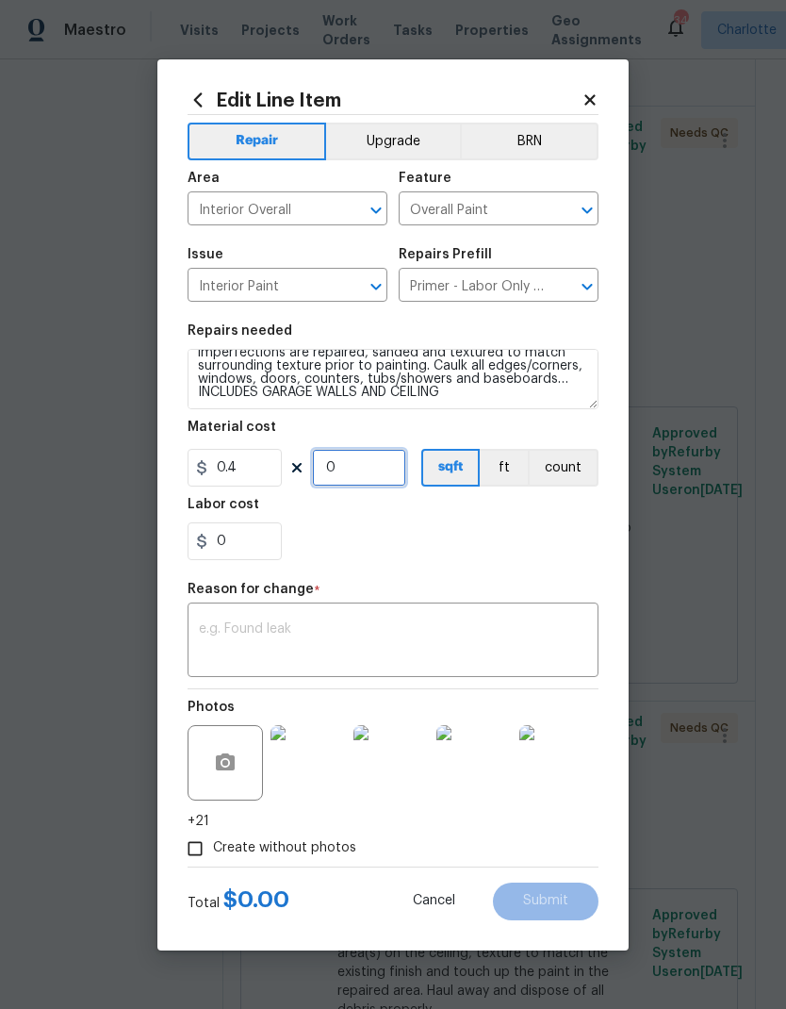
scroll to position [53, 0]
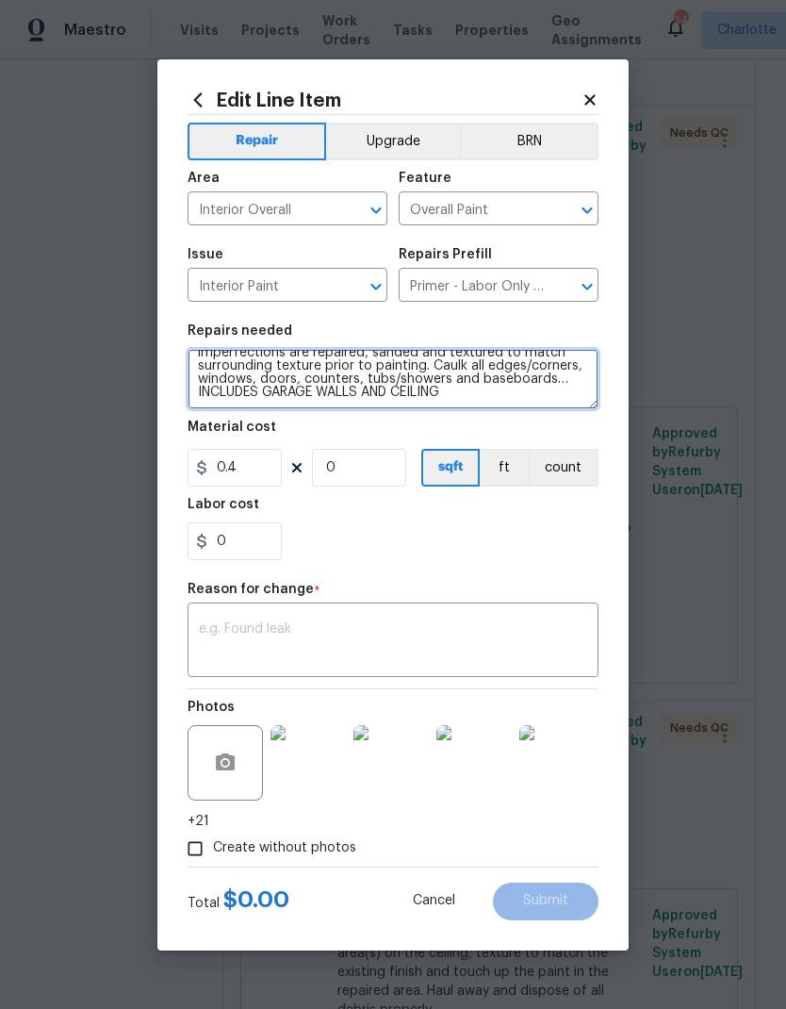
click at [465, 397] on textarea "Interior primer - PRIMER PROVIDED BY OPENDOOR - All nails, screws, drywall anch…" at bounding box center [393, 379] width 411 height 60
type textarea "Interior primer - PRIMER PROVIDED BY OPENDOOR - All nails, screws, drywall anch…"
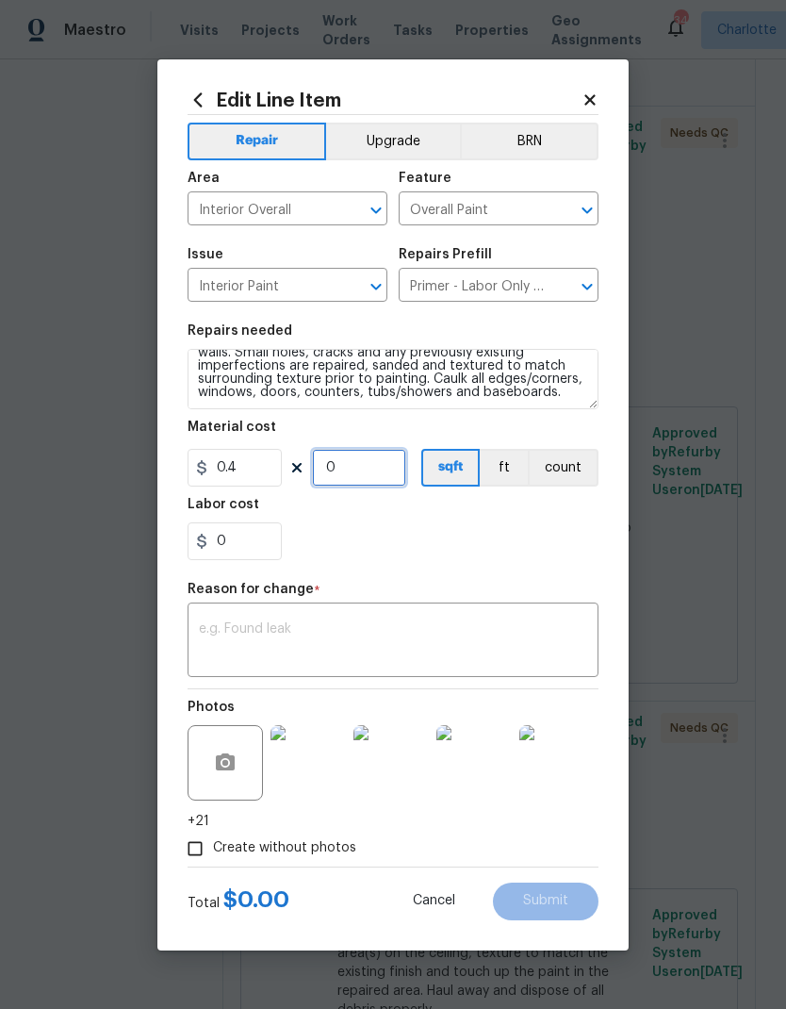
click at [387, 470] on input "0" at bounding box center [359, 468] width 94 height 38
type input "2144"
click at [501, 546] on div "0" at bounding box center [393, 541] width 411 height 38
click at [391, 636] on textarea at bounding box center [393, 642] width 388 height 40
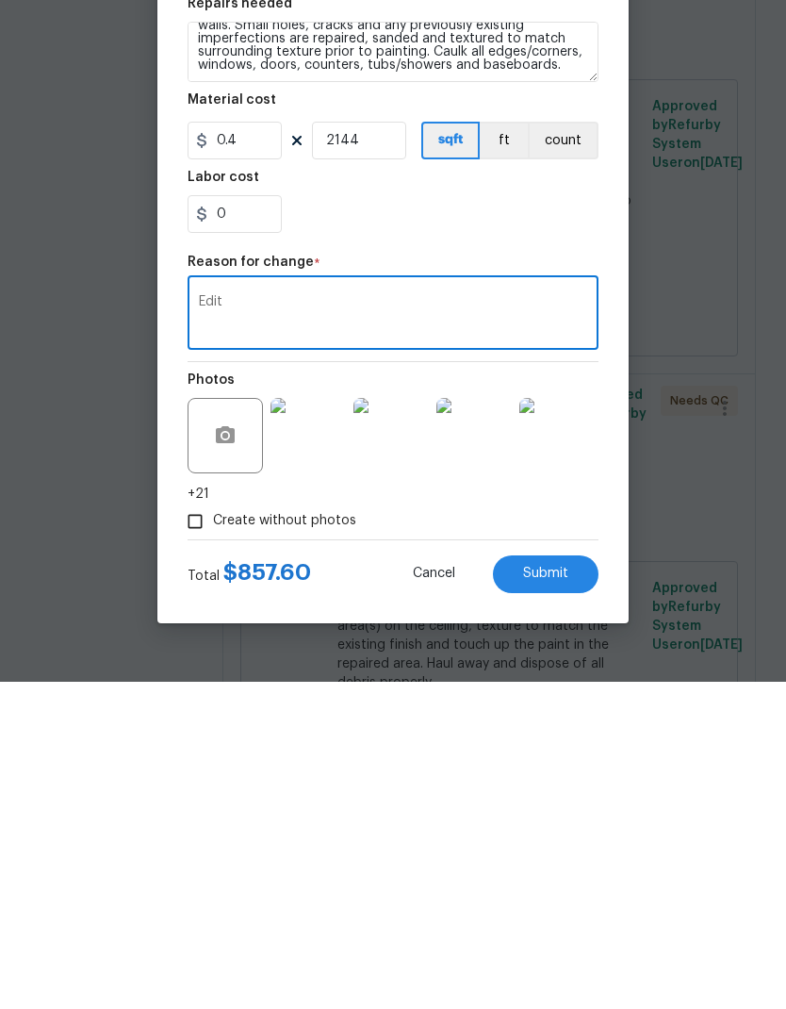
scroll to position [75, 0]
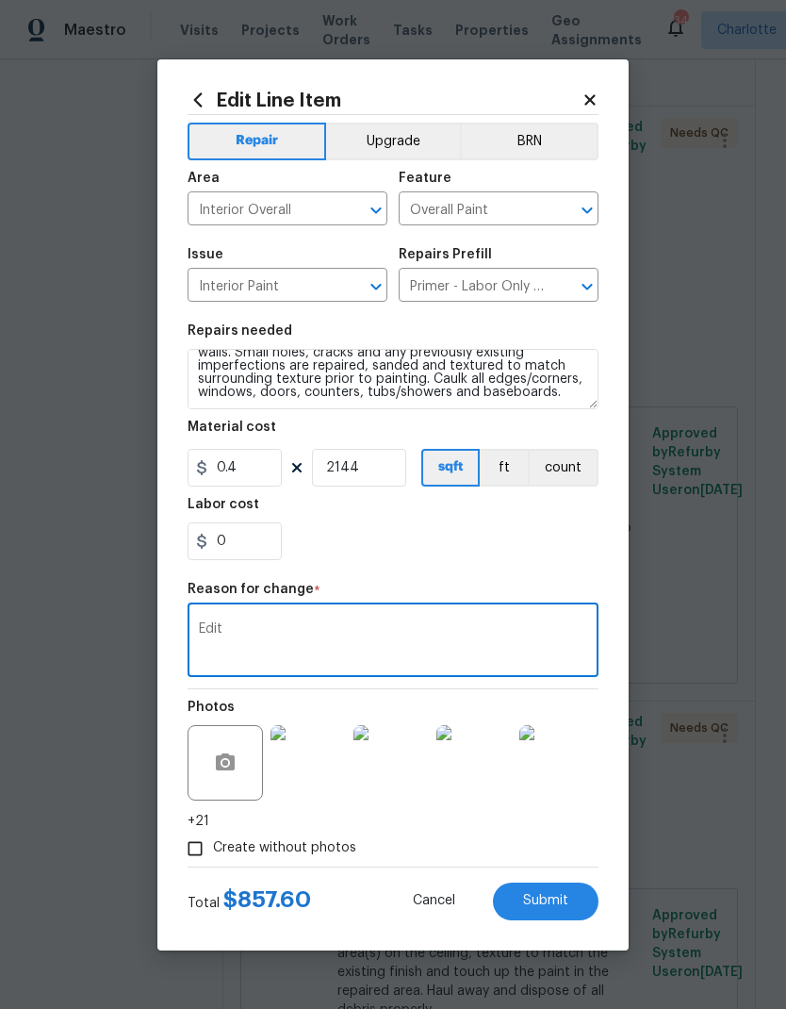
type textarea "Edit"
click at [561, 898] on span "Submit" at bounding box center [545, 901] width 45 height 14
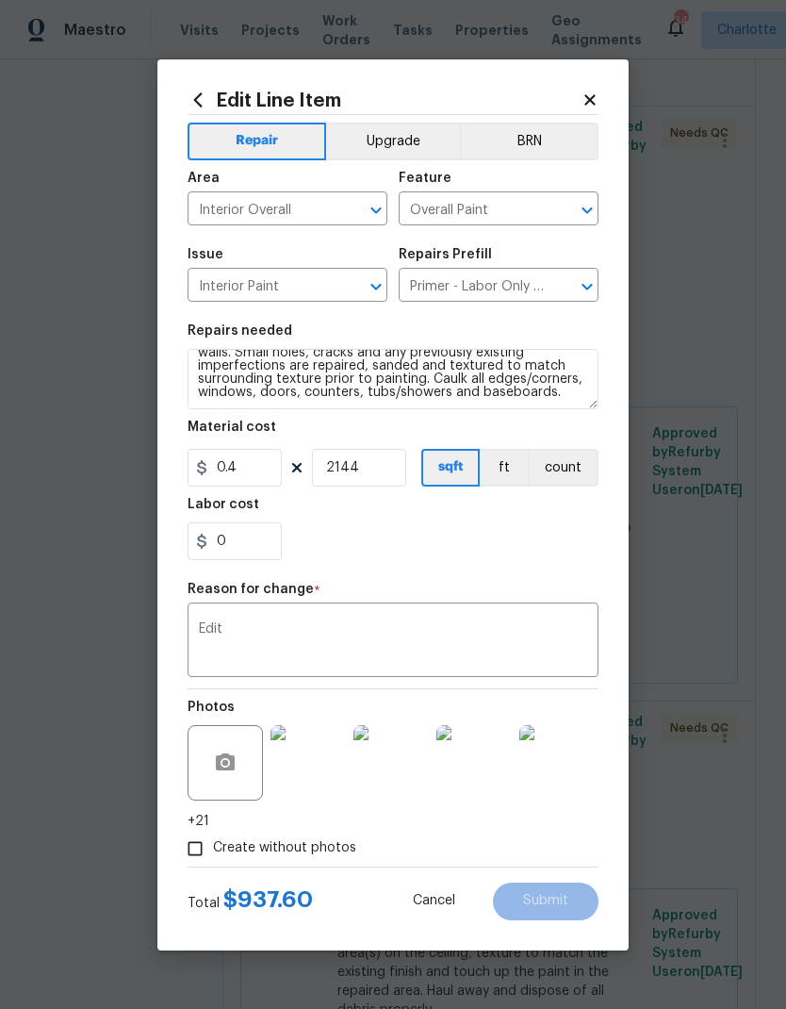
type textarea "Interior primer - PRIMER PROVIDED BY OPENDOOR - All nails, screws, drywall anch…"
type input "2344"
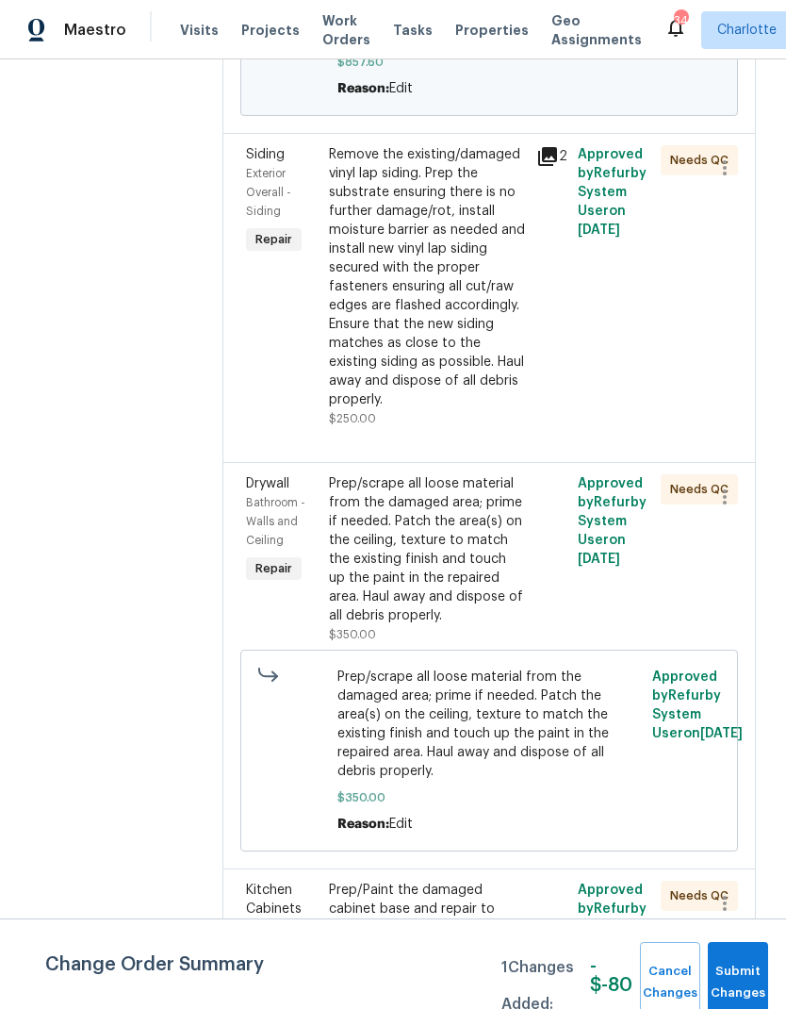
scroll to position [1077, 0]
click at [518, 356] on div "Remove the existing/damaged vinyl lap siding. Prep the substrate ensuring there…" at bounding box center [427, 278] width 196 height 264
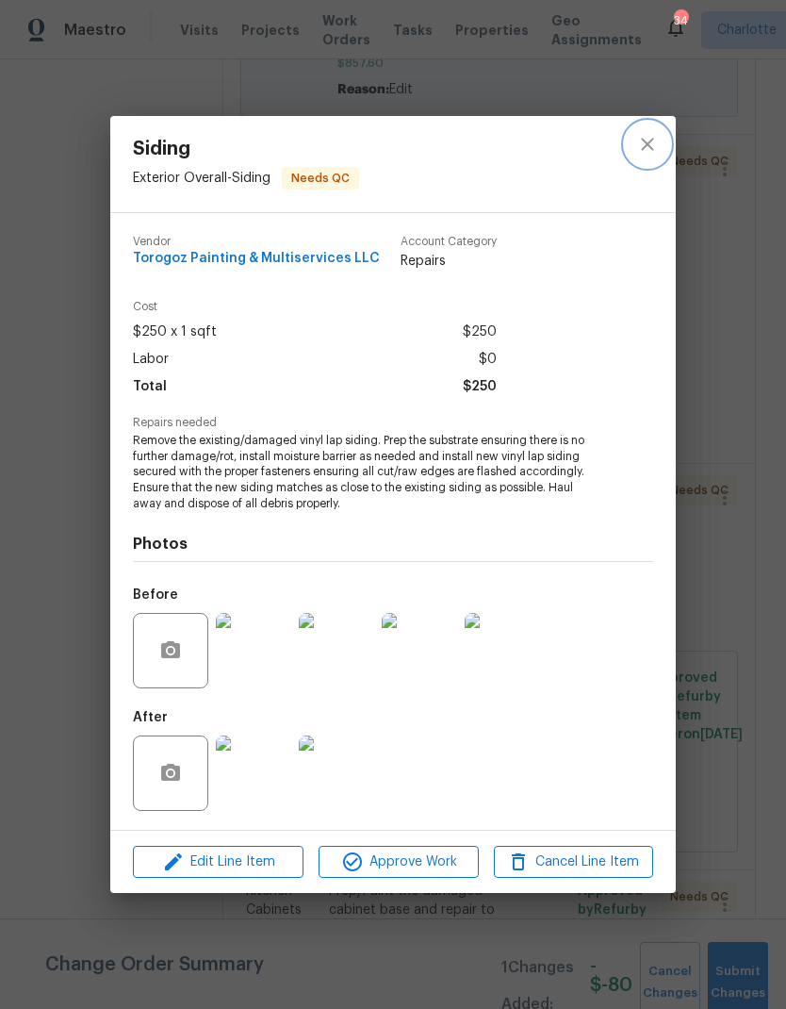
click at [660, 145] on button "close" at bounding box center [647, 144] width 45 height 45
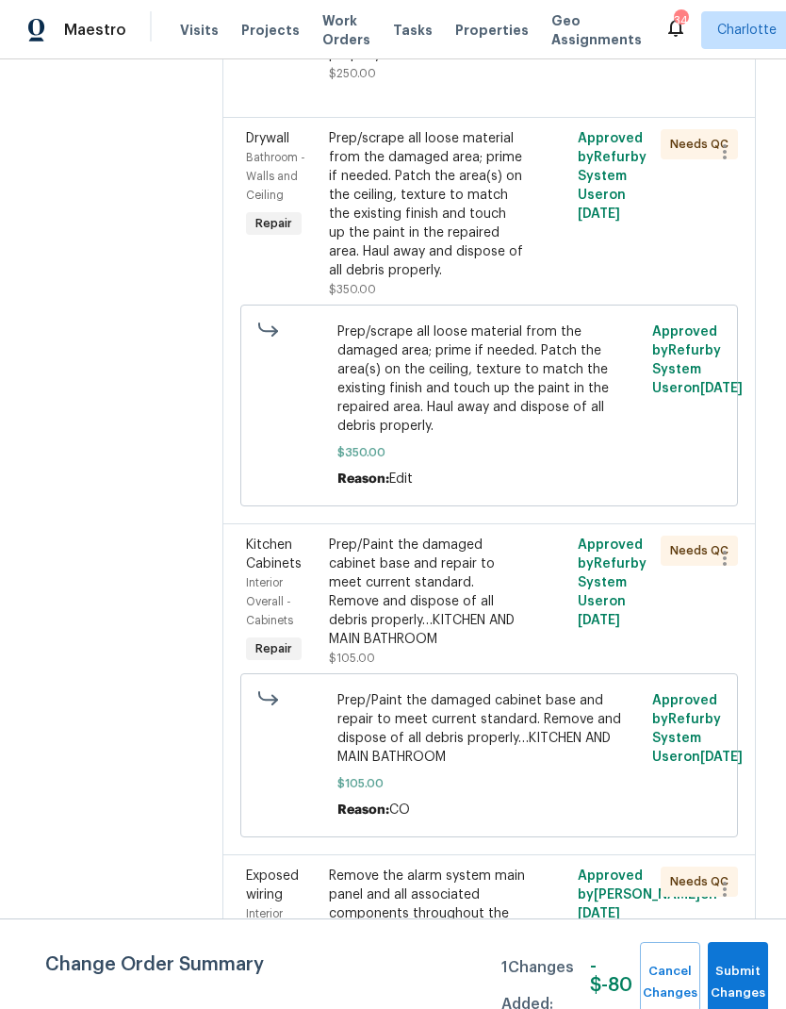
scroll to position [1427, 0]
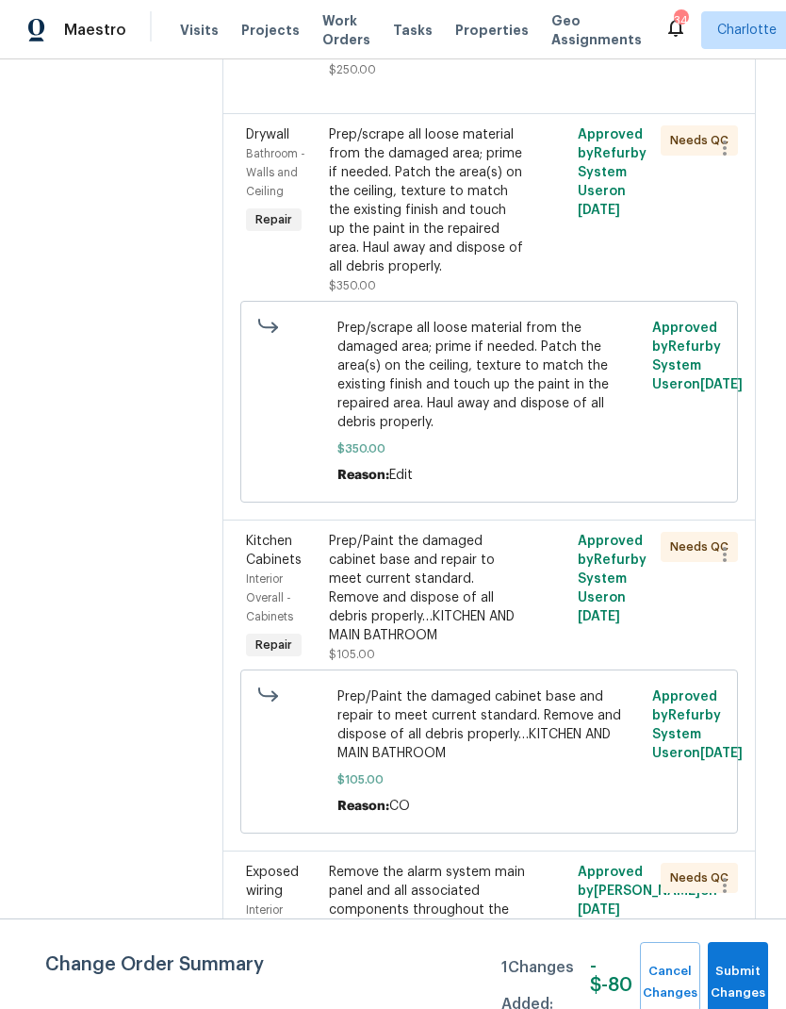
click at [525, 276] on div "Prep/scrape all loose material from the damaged area; prime if needed. Patch th…" at bounding box center [427, 200] width 196 height 151
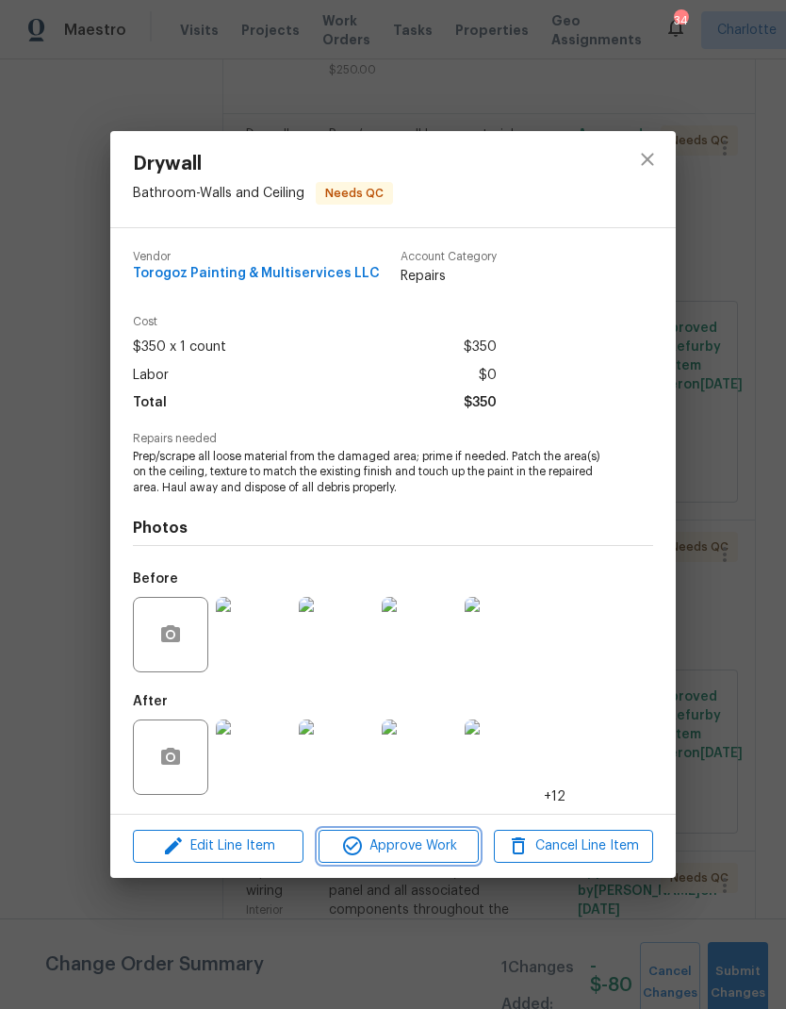
click at [442, 845] on span "Approve Work" at bounding box center [398, 846] width 148 height 24
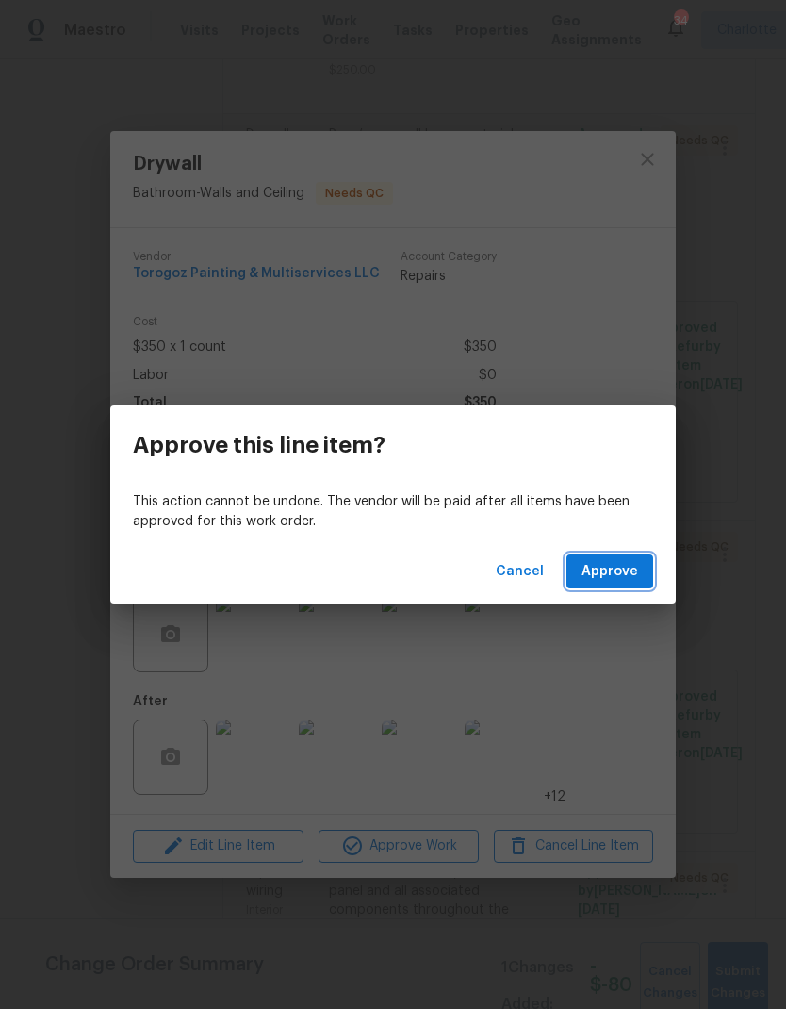
click at [619, 585] on button "Approve" at bounding box center [610, 571] width 87 height 35
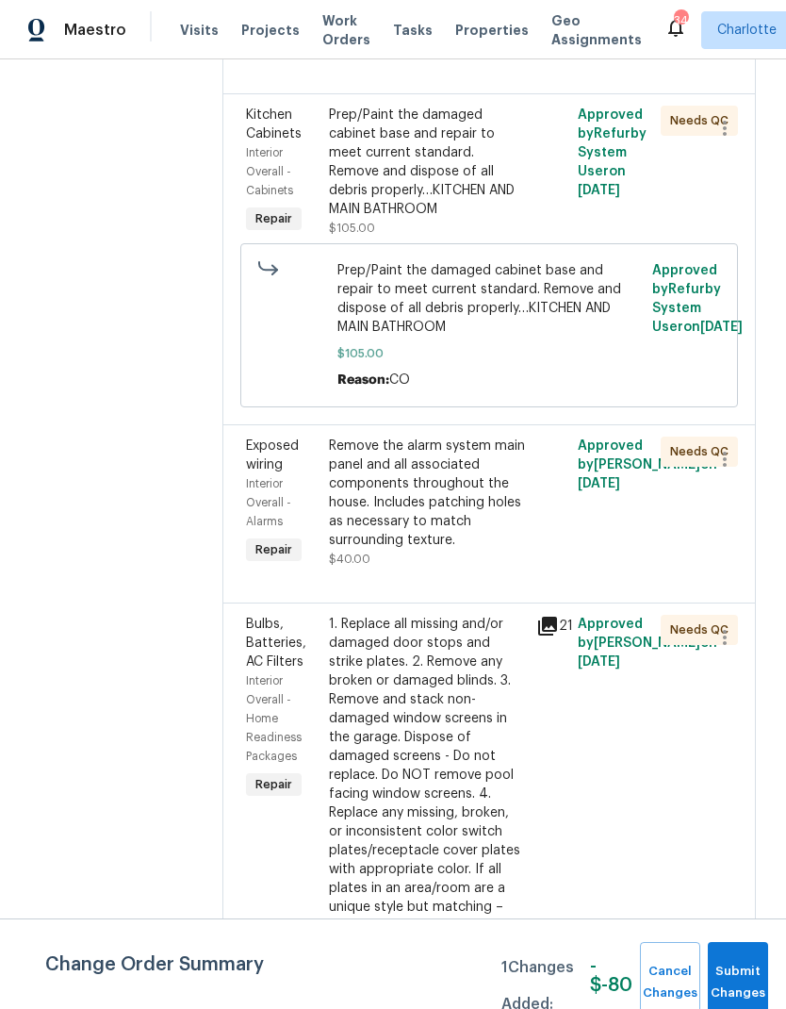
scroll to position [1447, 0]
click at [504, 218] on div "Prep/Paint the damaged cabinet base and repair to meet current standard. Remove…" at bounding box center [427, 161] width 196 height 113
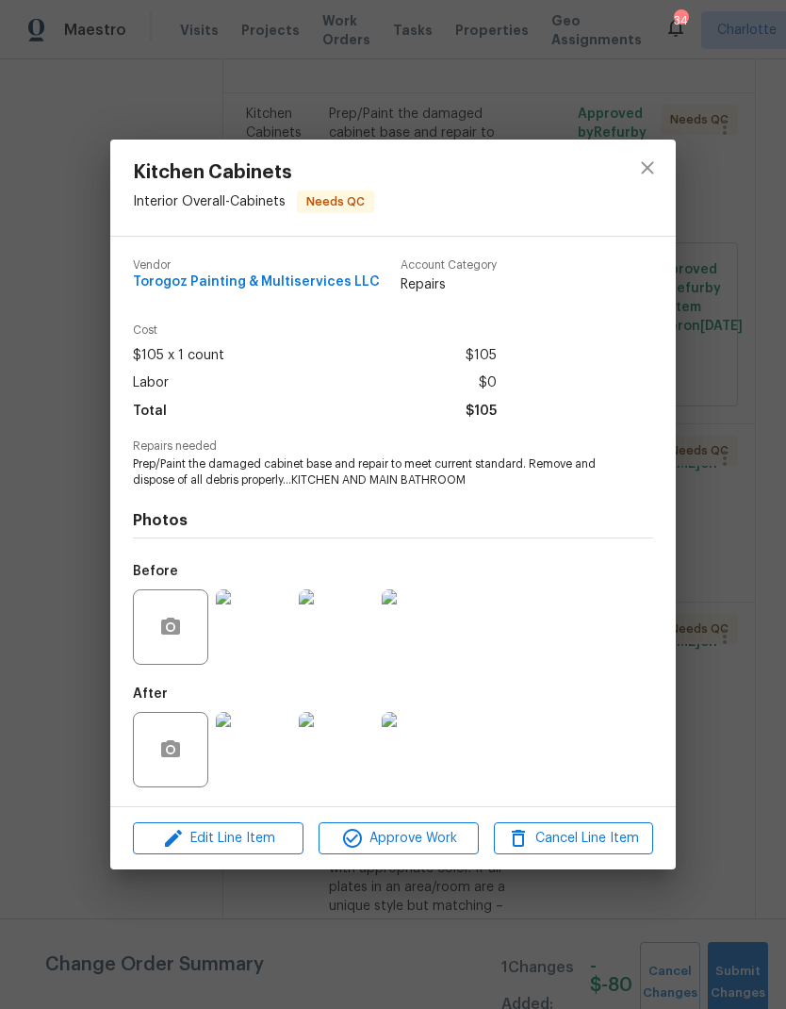
click at [301, 755] on img at bounding box center [336, 749] width 75 height 75
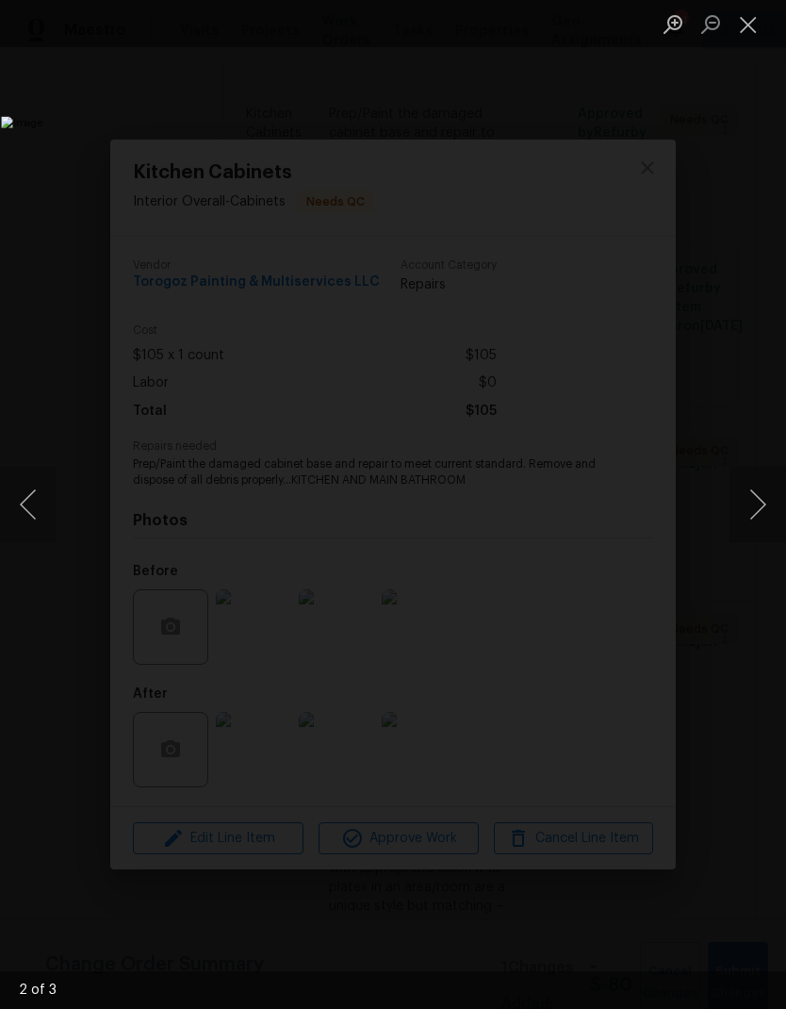
click at [739, 515] on button "Next image" at bounding box center [758, 504] width 57 height 75
click at [745, 516] on button "Next image" at bounding box center [758, 504] width 57 height 75
click at [751, 526] on button "Next image" at bounding box center [758, 504] width 57 height 75
click at [743, 38] on button "Close lightbox" at bounding box center [749, 24] width 38 height 33
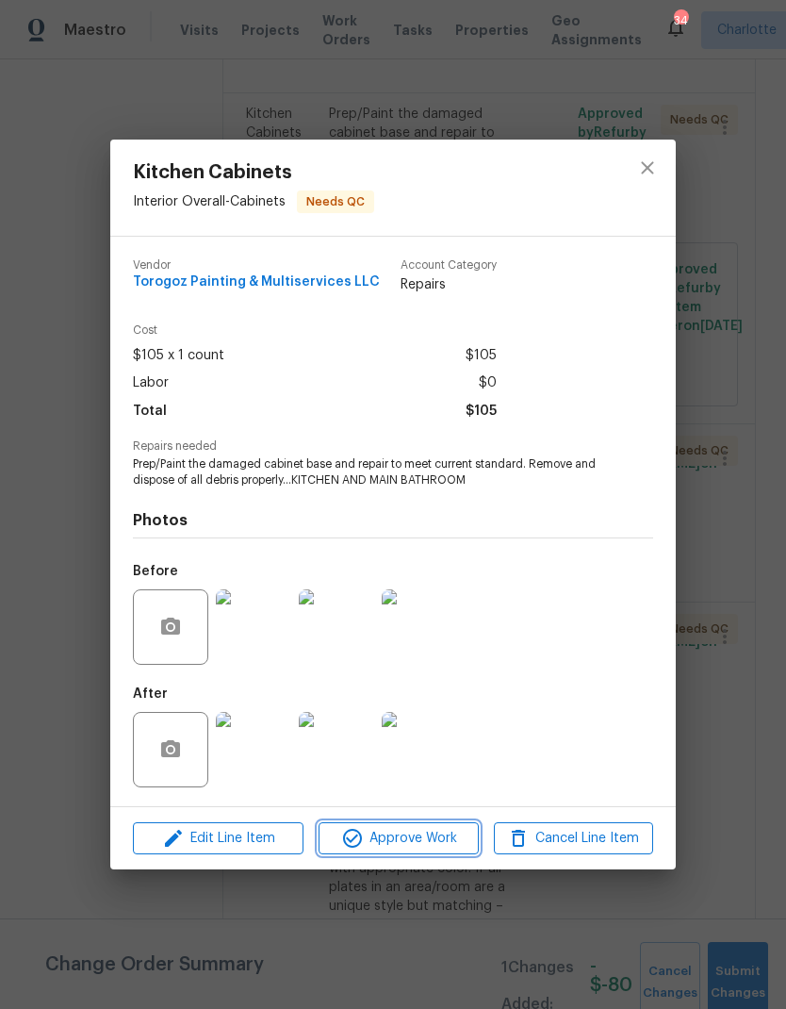
click at [437, 844] on span "Approve Work" at bounding box center [398, 839] width 148 height 24
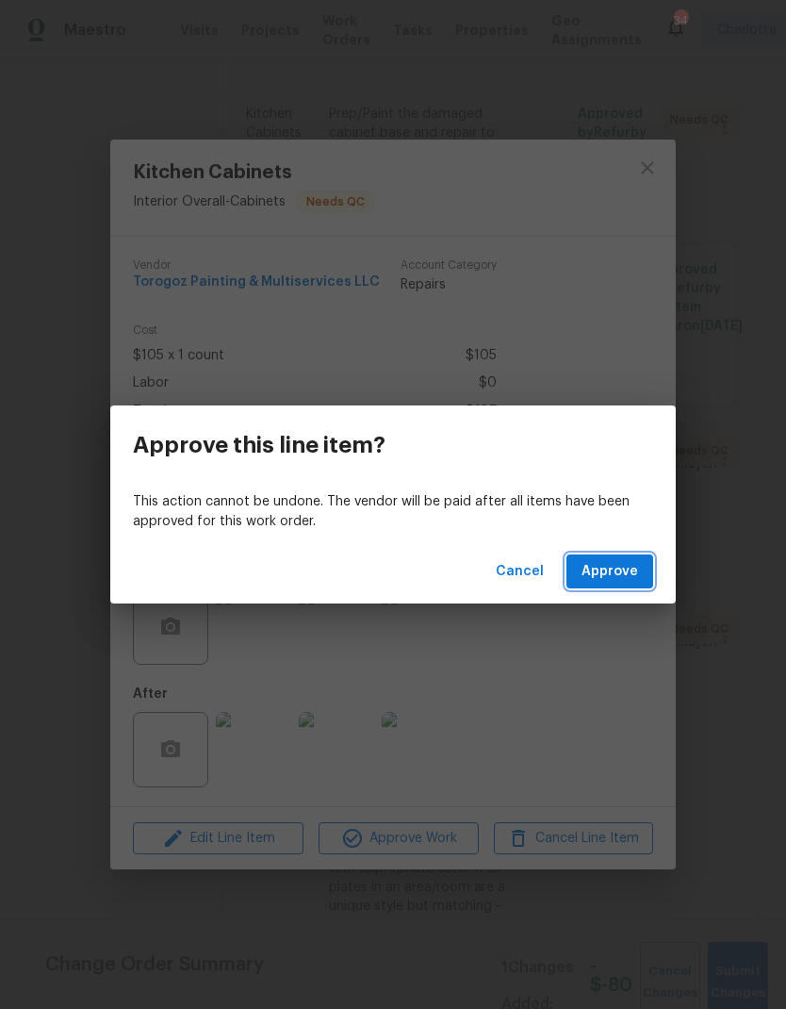
click at [628, 567] on span "Approve" at bounding box center [610, 572] width 57 height 24
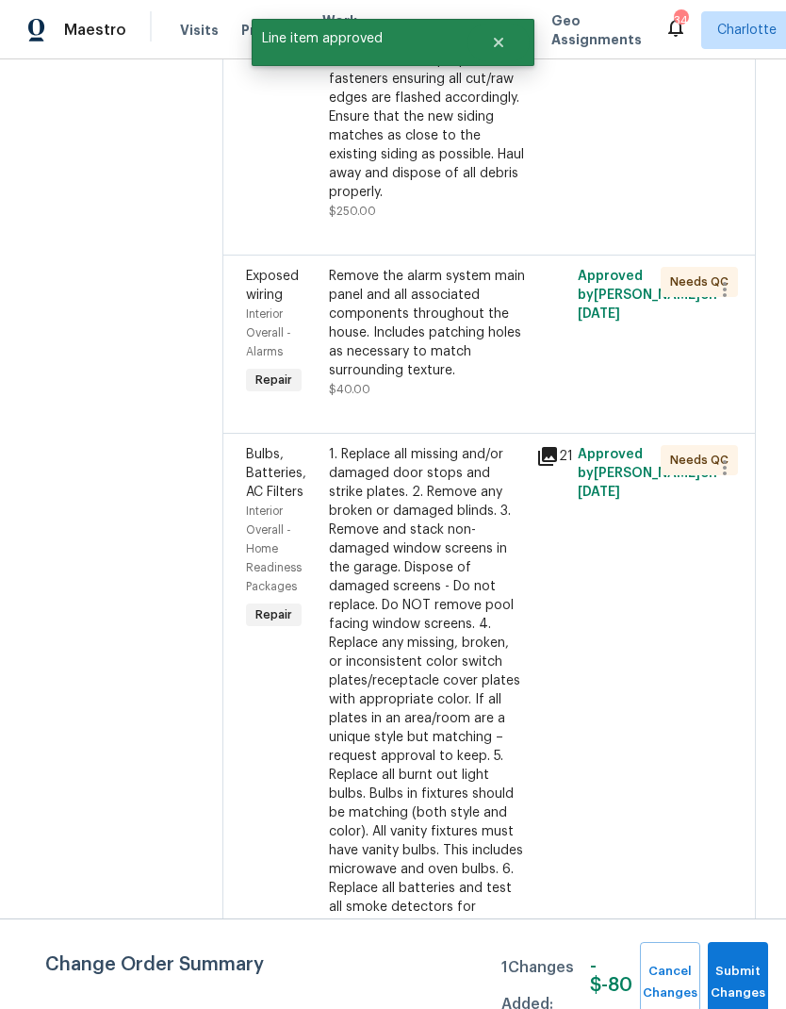
scroll to position [0, 0]
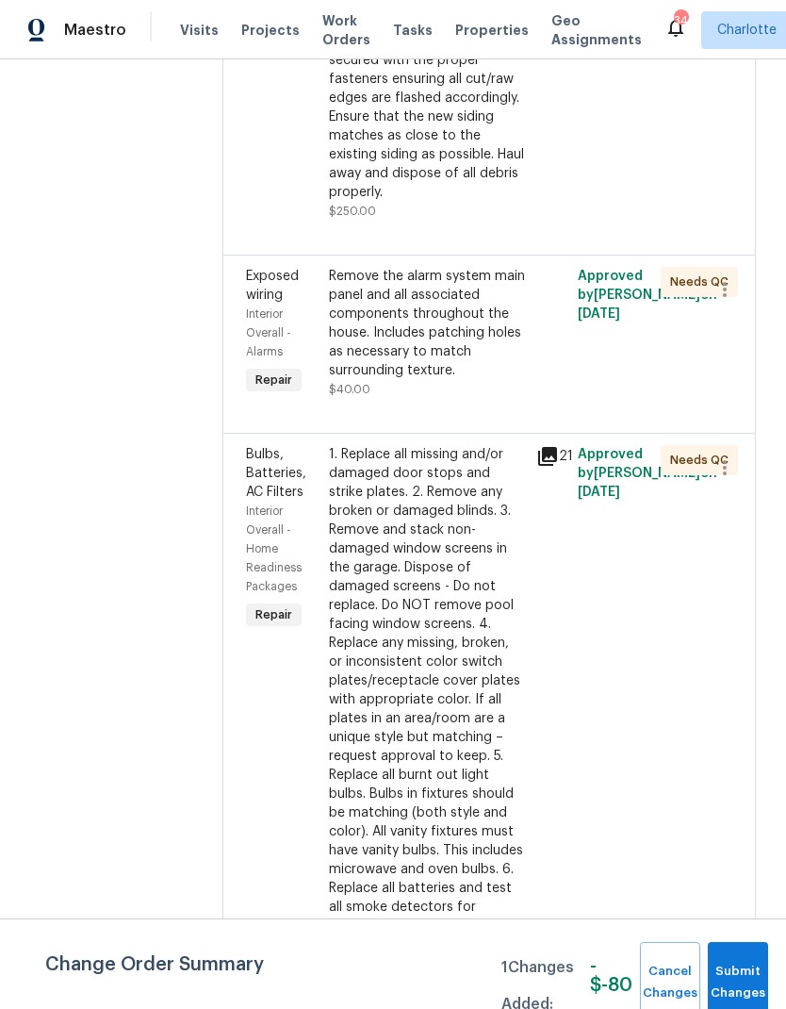
click at [500, 380] on div "Remove the alarm system main panel and all associated components throughout the…" at bounding box center [427, 323] width 196 height 113
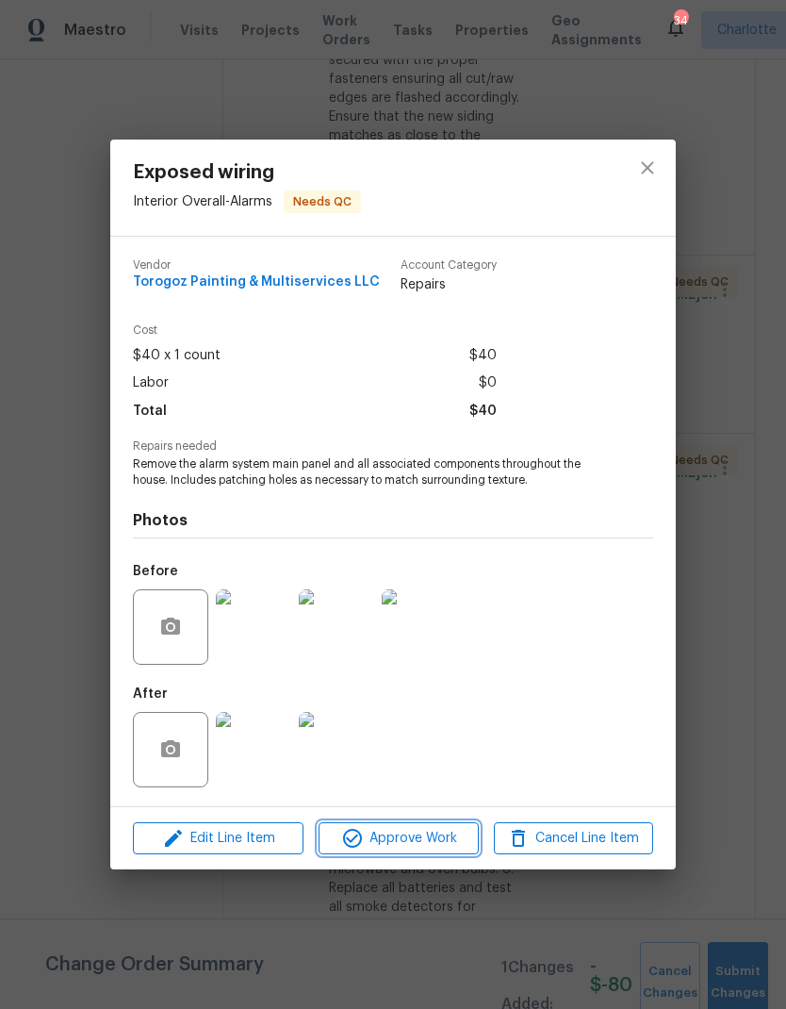
click at [442, 852] on button "Approve Work" at bounding box center [398, 838] width 159 height 33
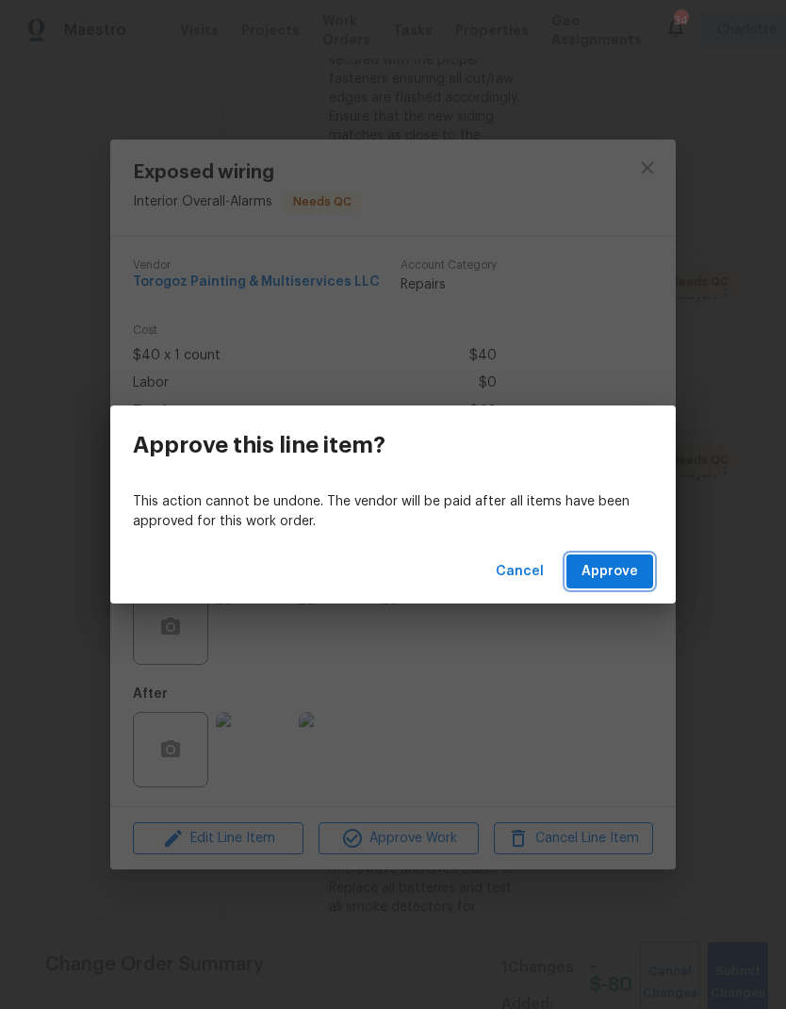
click at [644, 584] on button "Approve" at bounding box center [610, 571] width 87 height 35
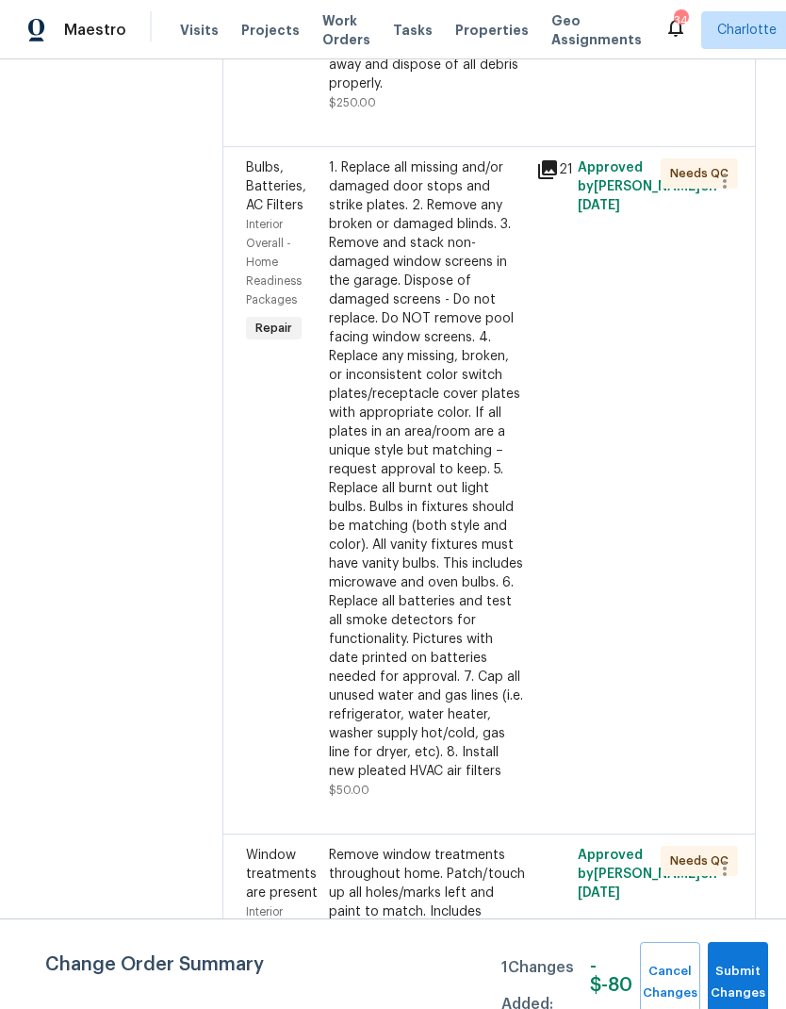
scroll to position [1392, 0]
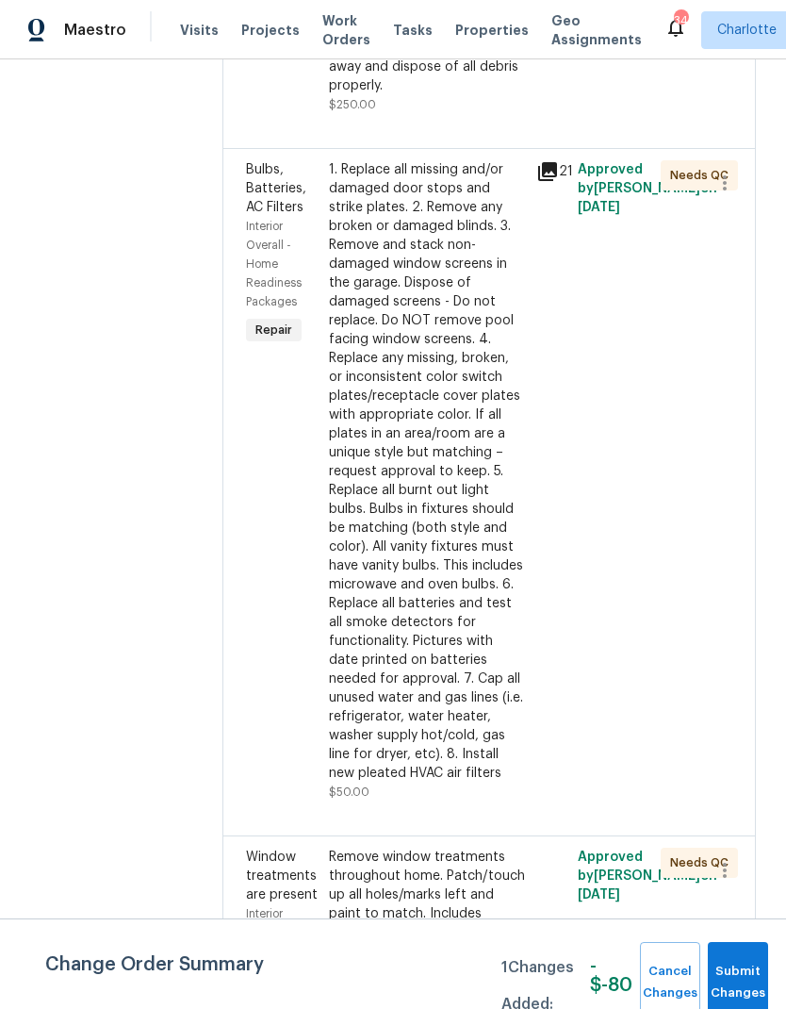
click at [491, 379] on div "1. Replace all missing and/or damaged door stops and strike plates. 2. Remove a…" at bounding box center [427, 471] width 196 height 622
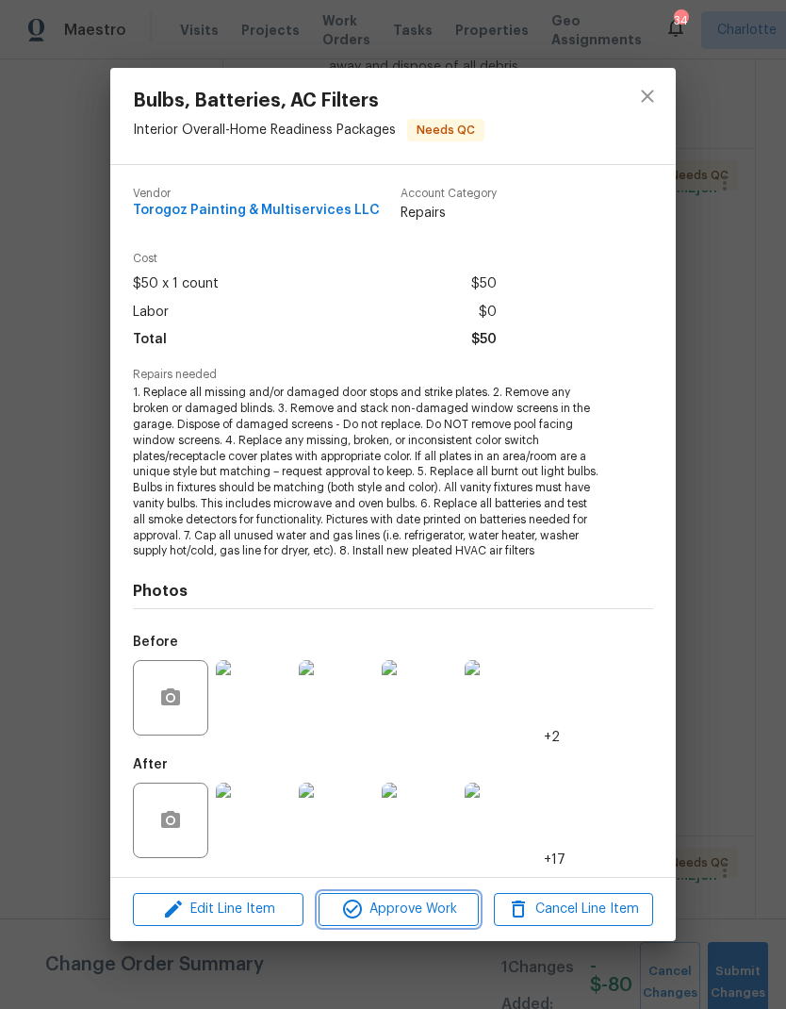
click at [433, 900] on span "Approve Work" at bounding box center [398, 910] width 148 height 24
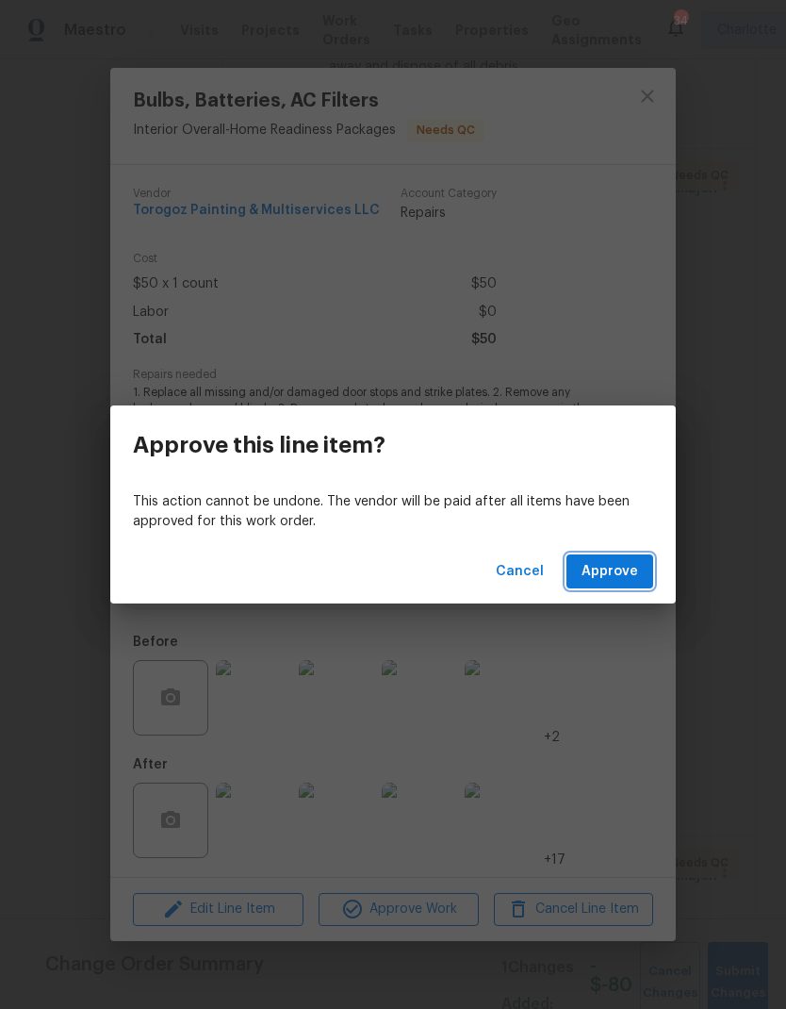
click at [644, 560] on button "Approve" at bounding box center [610, 571] width 87 height 35
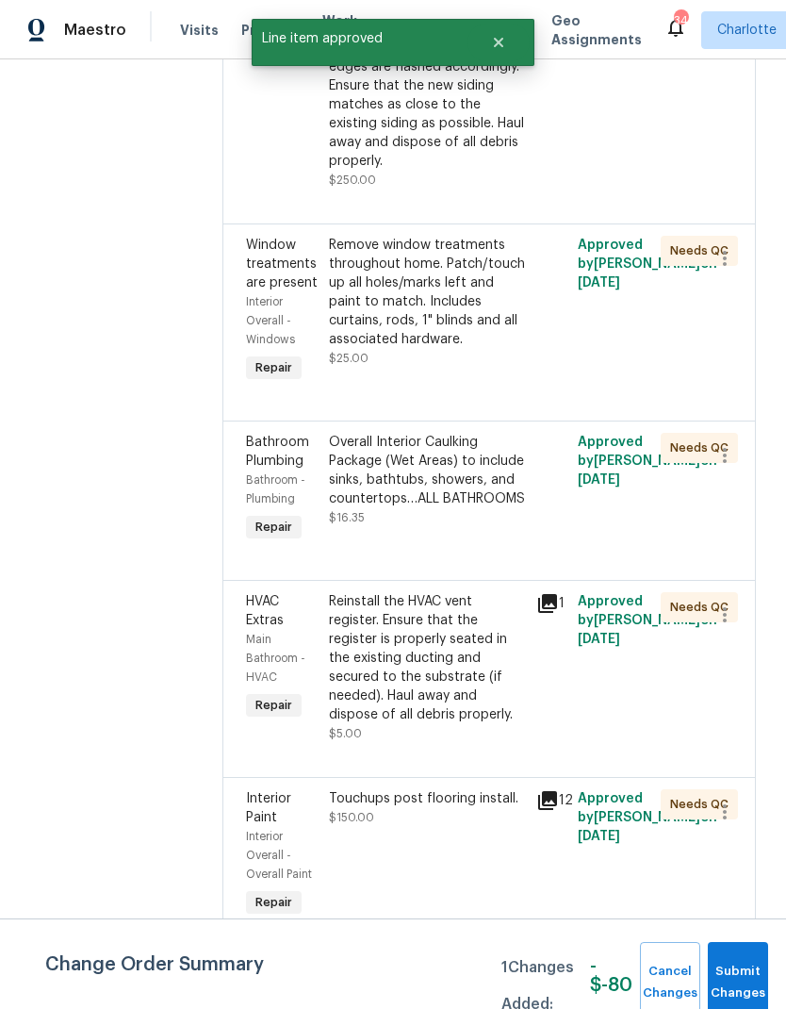
scroll to position [1310, 0]
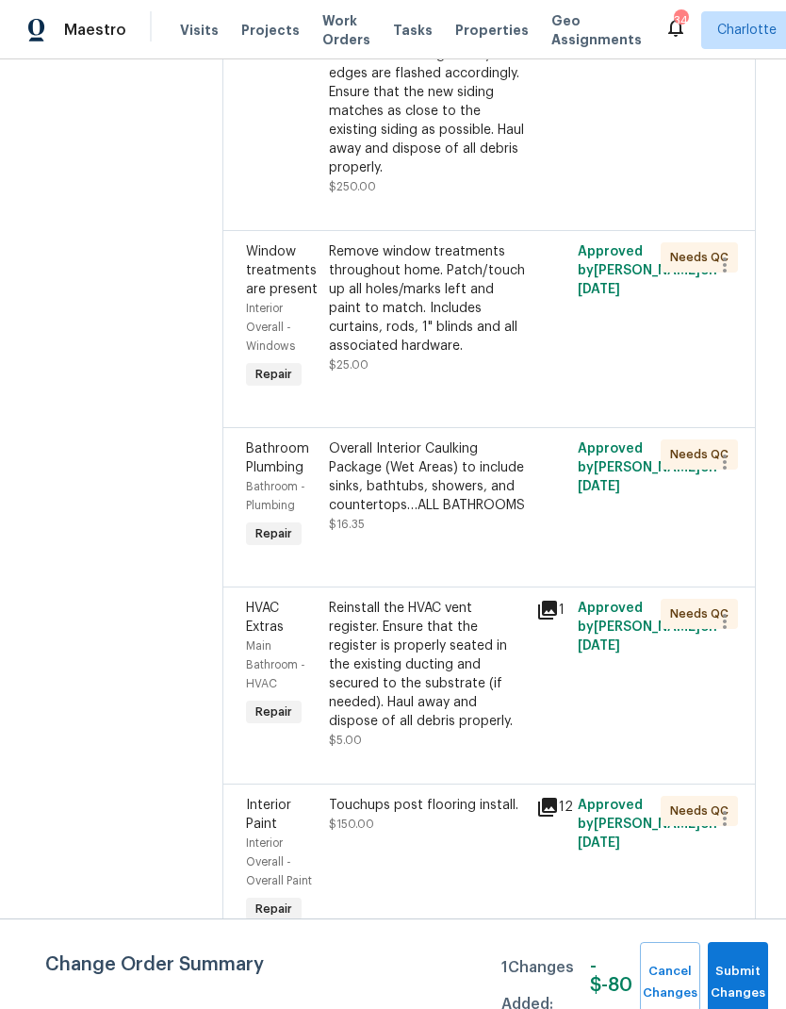
click at [522, 355] on div "Remove window treatments throughout home. Patch/touch up all holes/marks left a…" at bounding box center [427, 298] width 196 height 113
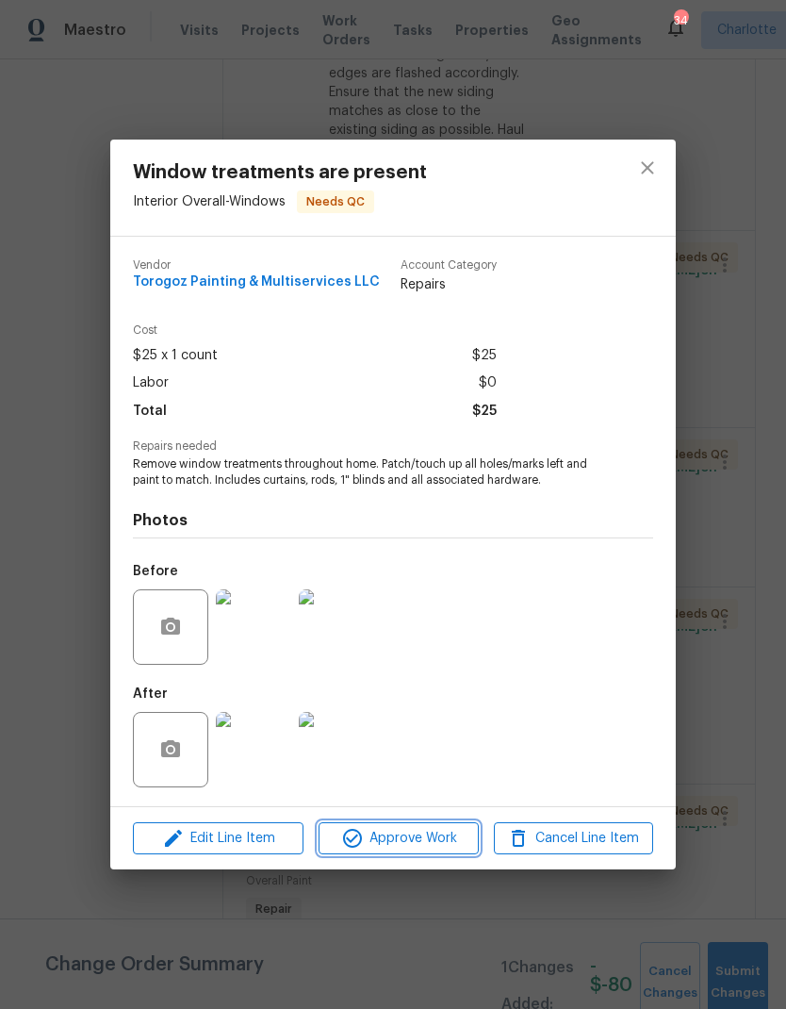
click at [432, 847] on span "Approve Work" at bounding box center [398, 839] width 148 height 24
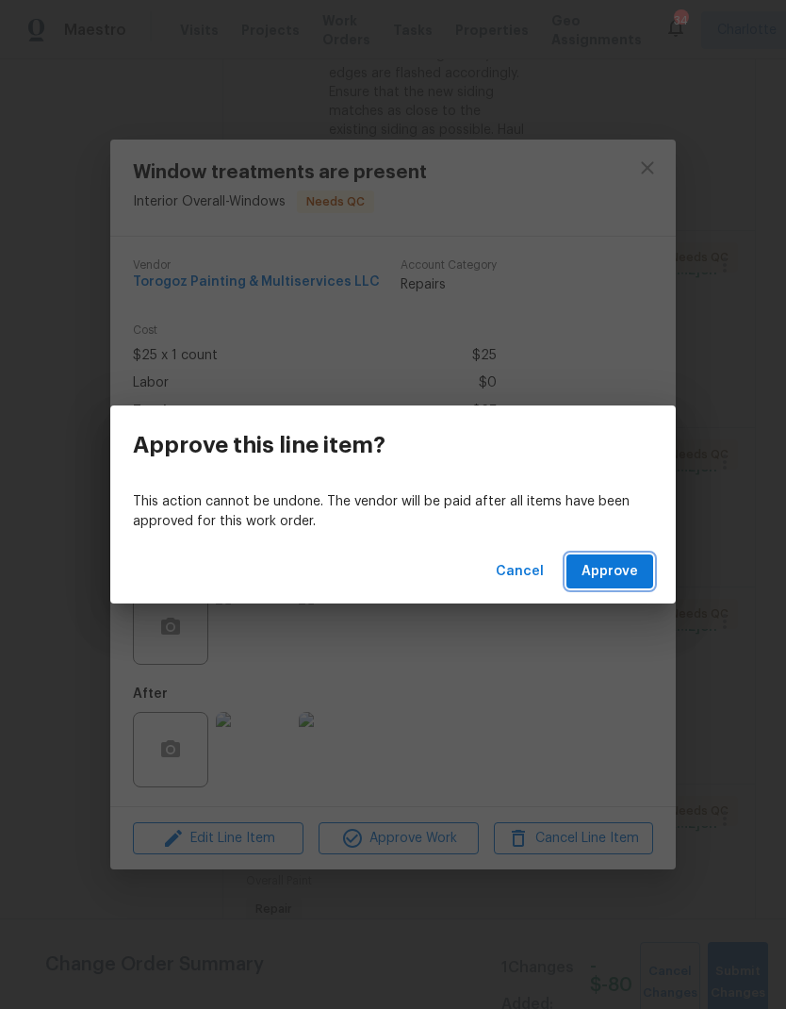
click at [630, 582] on span "Approve" at bounding box center [610, 572] width 57 height 24
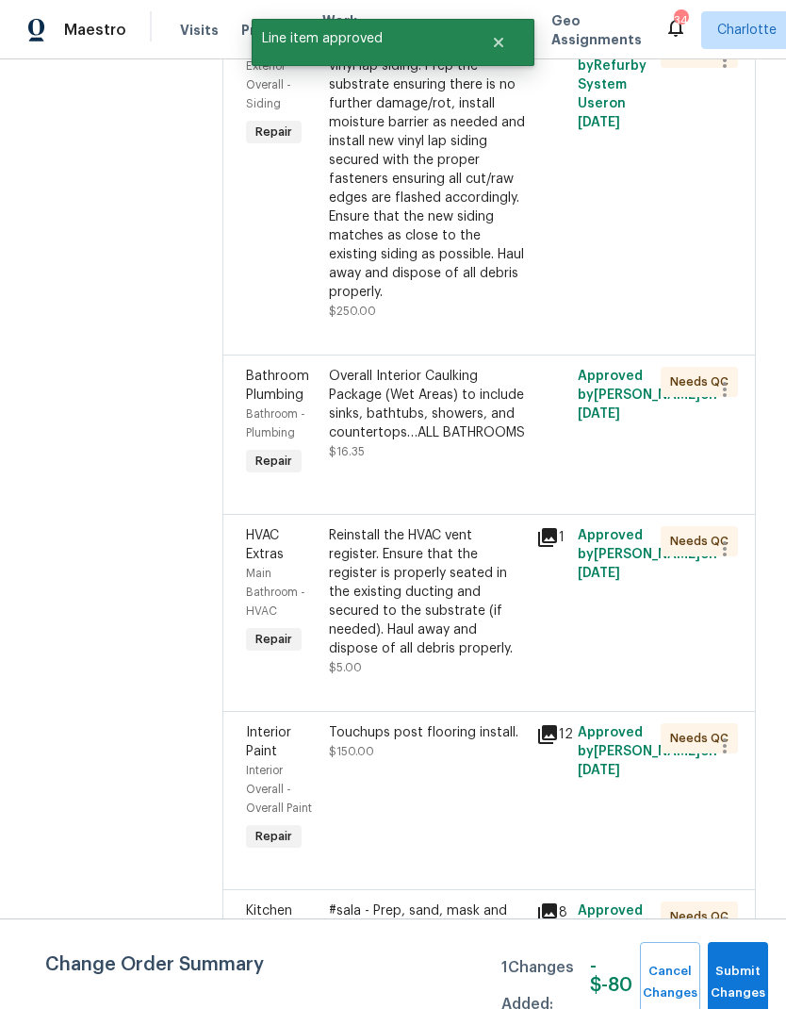
scroll to position [1192, 0]
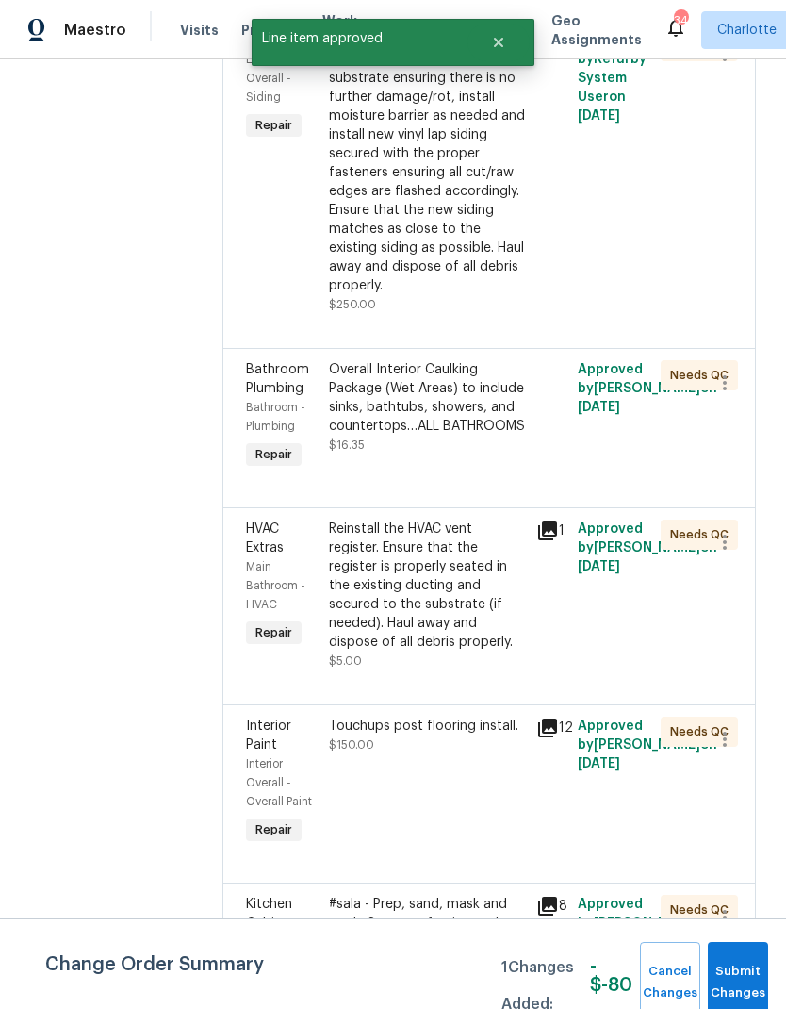
click at [509, 436] on div "Overall Interior Caulking Package (Wet Areas) to include sinks, bathtubs, showe…" at bounding box center [427, 397] width 196 height 75
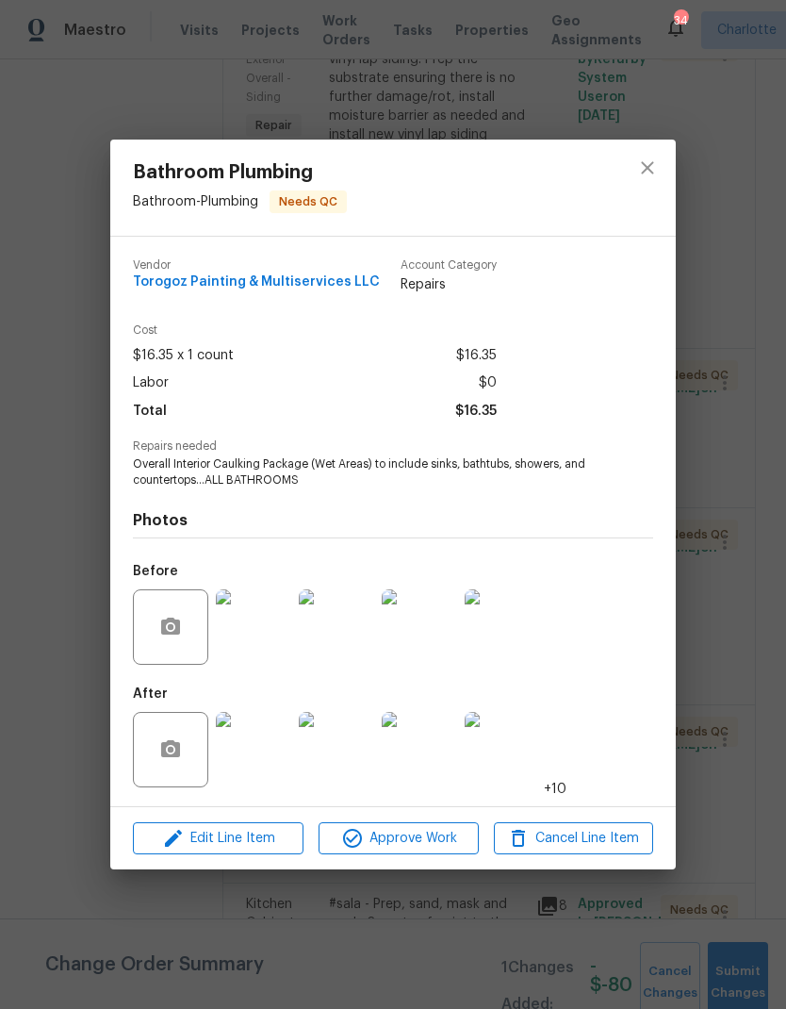
click at [268, 750] on img at bounding box center [253, 749] width 75 height 75
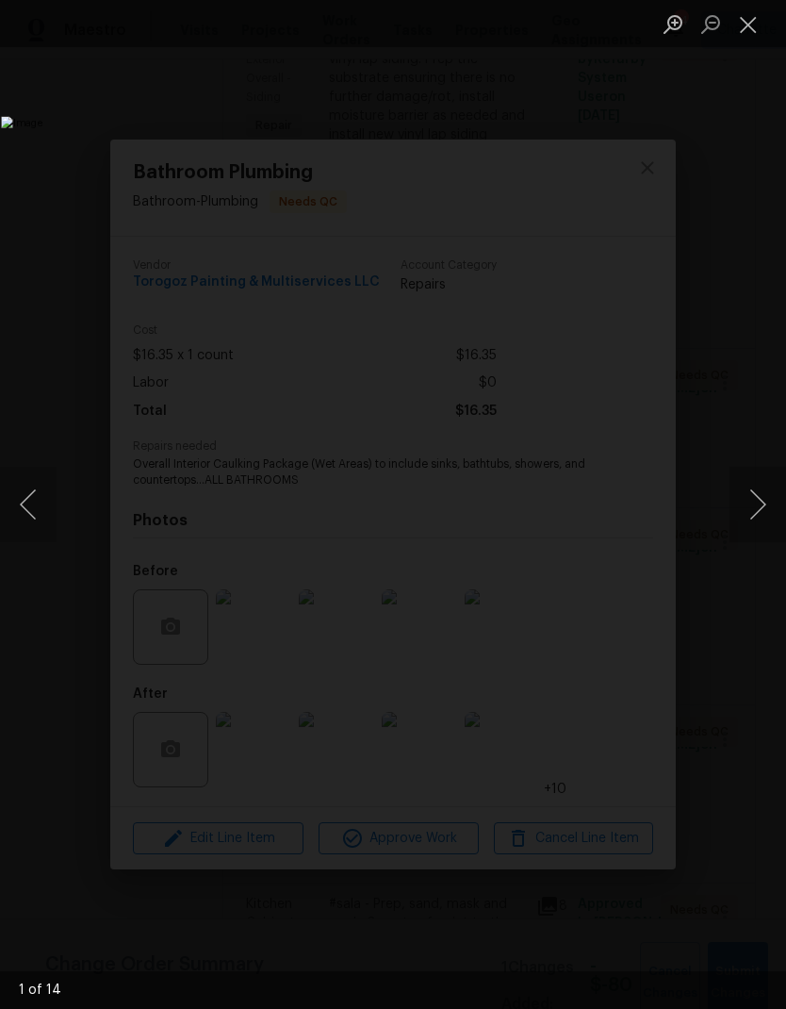
click at [746, 521] on button "Next image" at bounding box center [758, 504] width 57 height 75
click at [749, 533] on button "Next image" at bounding box center [758, 504] width 57 height 75
click at [606, 544] on img "Lightbox" at bounding box center [303, 504] width 605 height 776
click at [730, 40] on button "Close lightbox" at bounding box center [749, 24] width 38 height 33
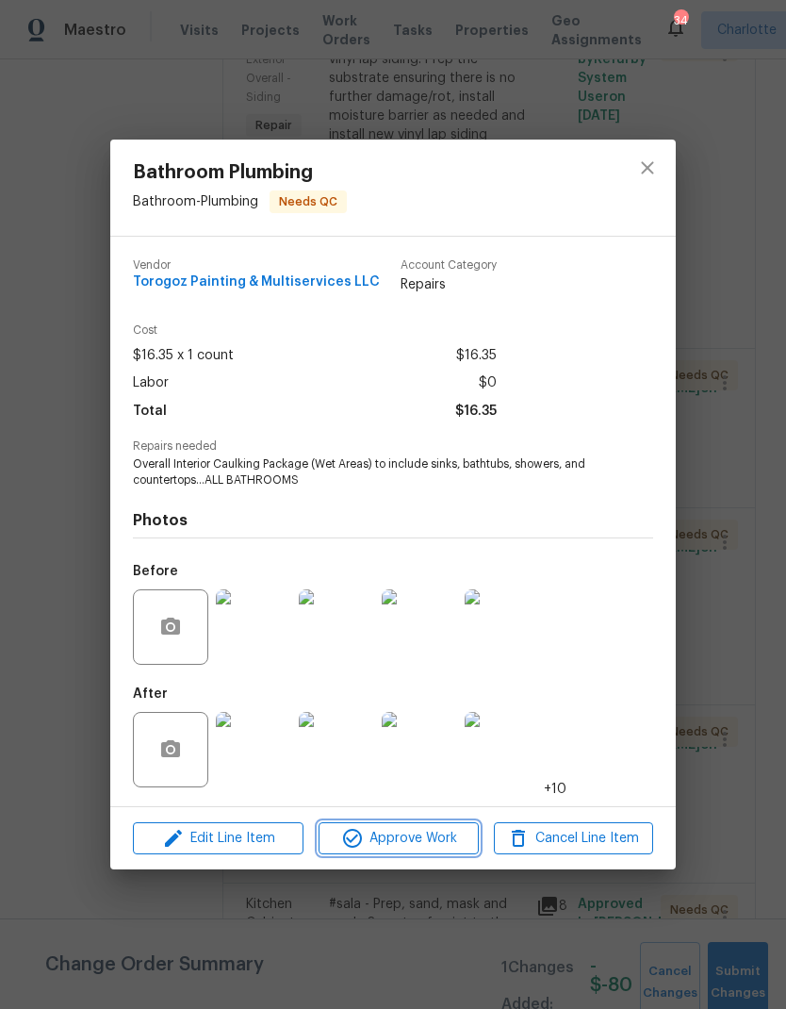
click at [436, 832] on span "Approve Work" at bounding box center [398, 839] width 148 height 24
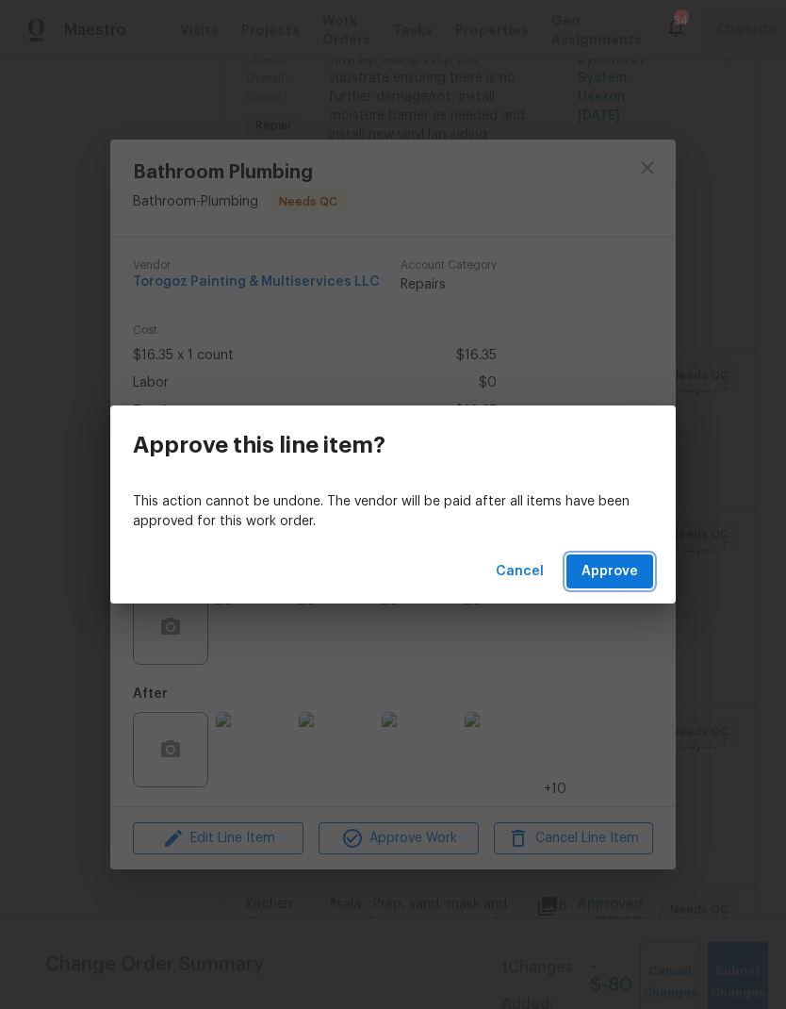
click at [623, 568] on span "Approve" at bounding box center [610, 572] width 57 height 24
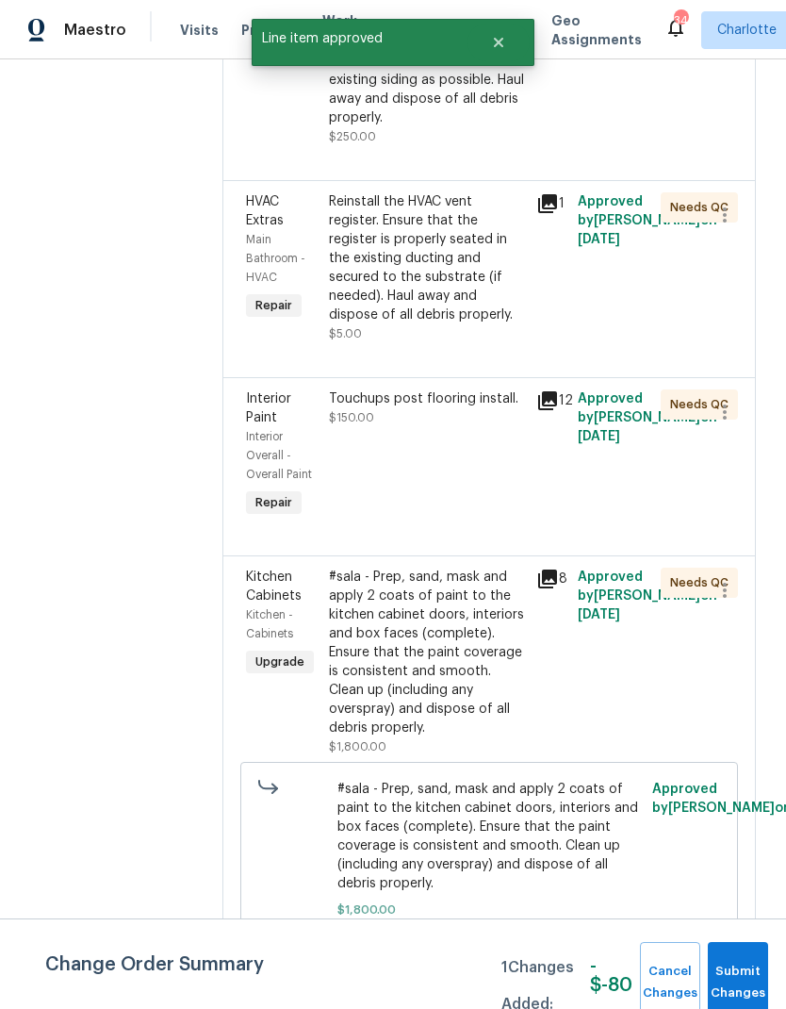
scroll to position [1363, 0]
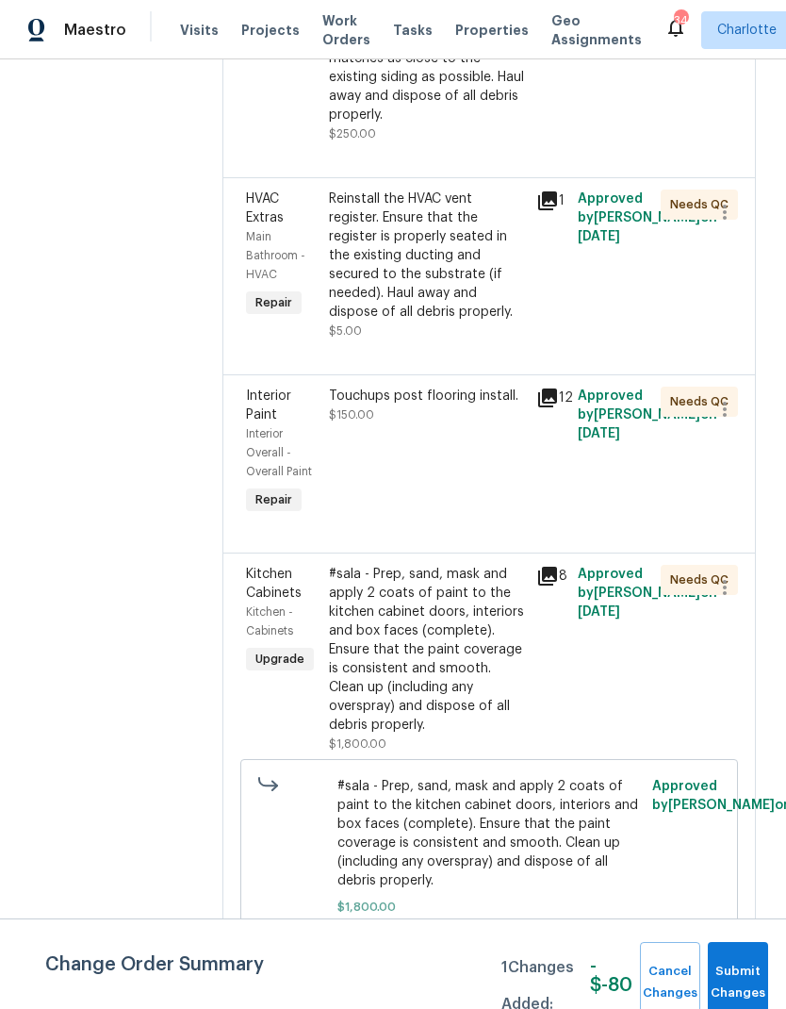
click at [478, 322] on div "Reinstall the HVAC vent register. Ensure that the register is properly seated i…" at bounding box center [427, 256] width 196 height 132
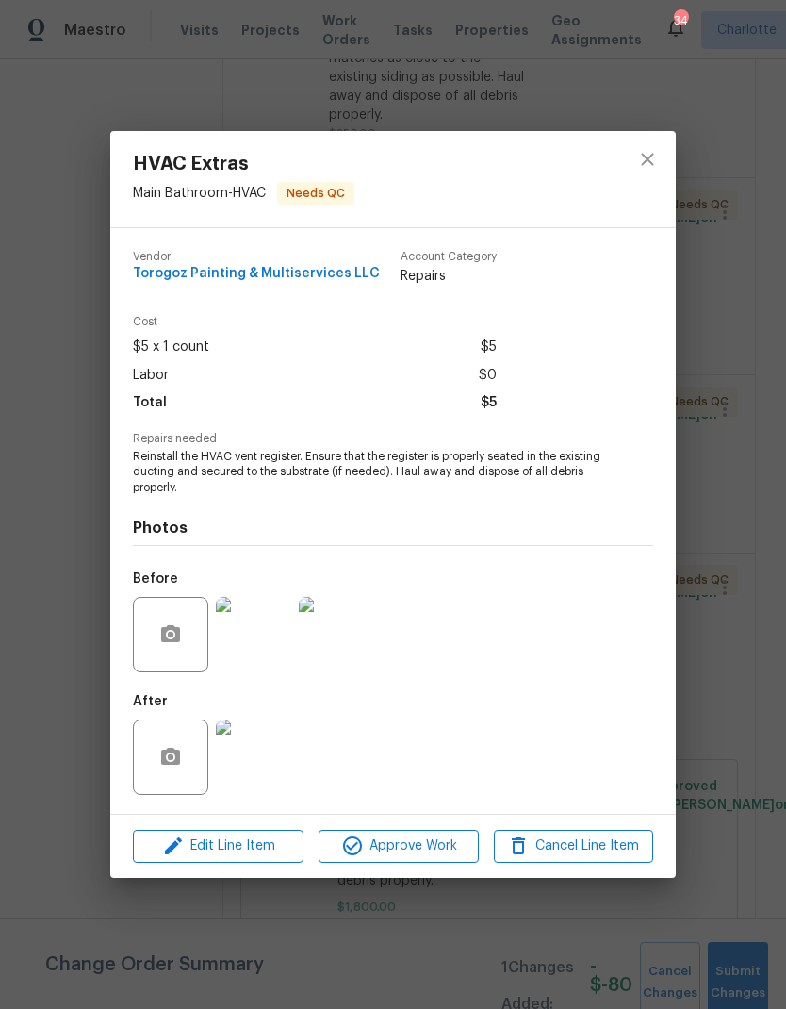
click at [280, 749] on img at bounding box center [253, 756] width 75 height 75
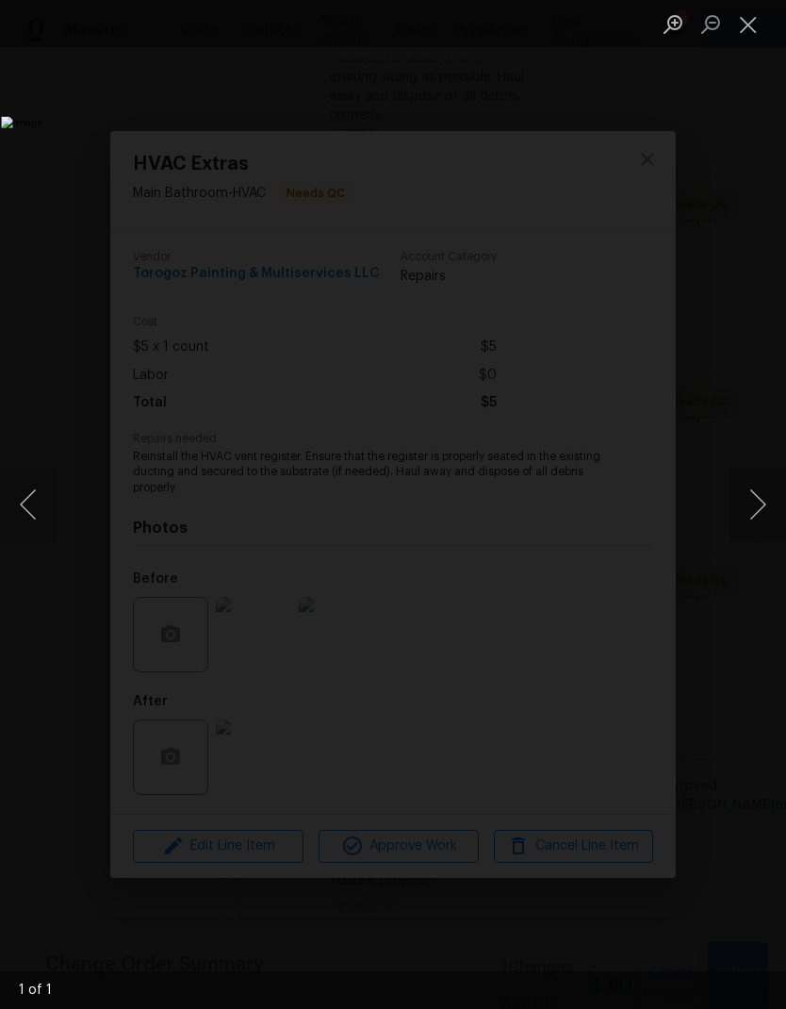
click at [746, 35] on button "Close lightbox" at bounding box center [749, 24] width 38 height 33
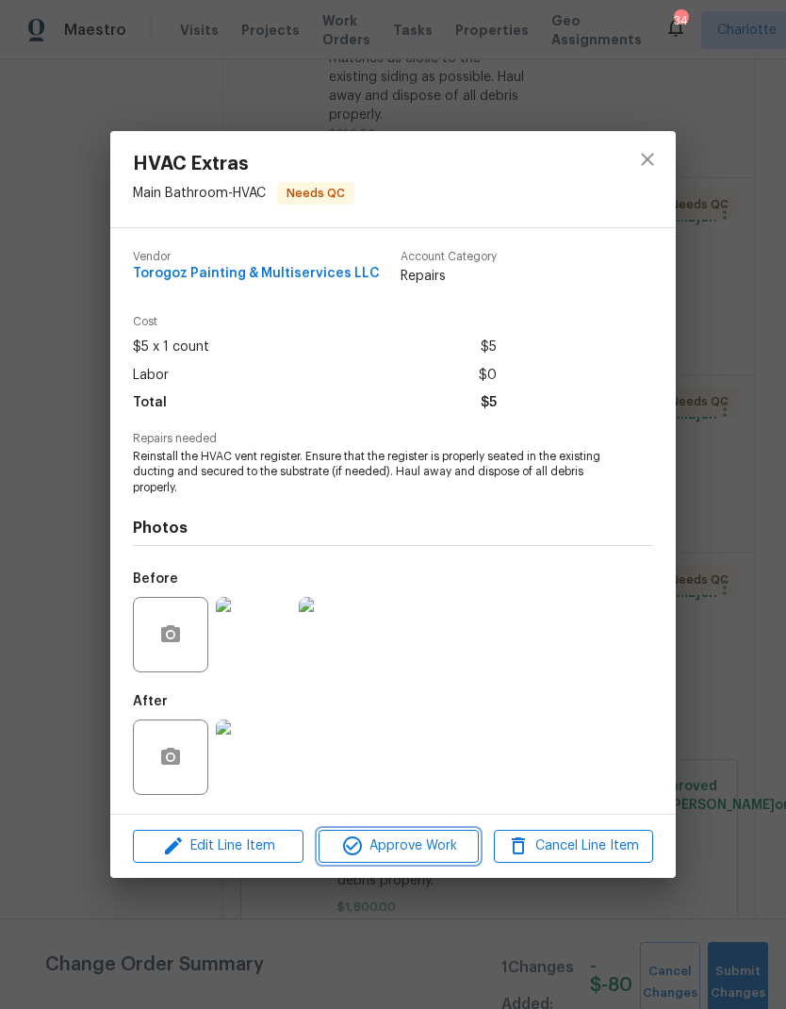
click at [421, 861] on button "Approve Work" at bounding box center [398, 846] width 159 height 33
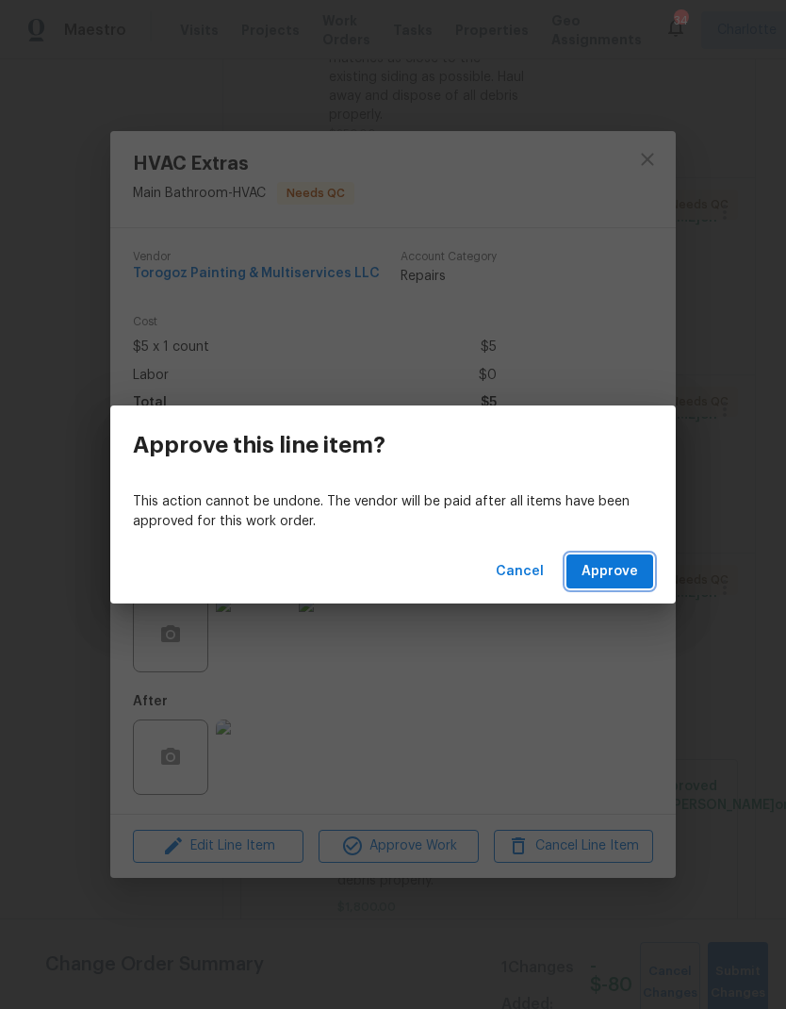
click at [617, 579] on span "Approve" at bounding box center [610, 572] width 57 height 24
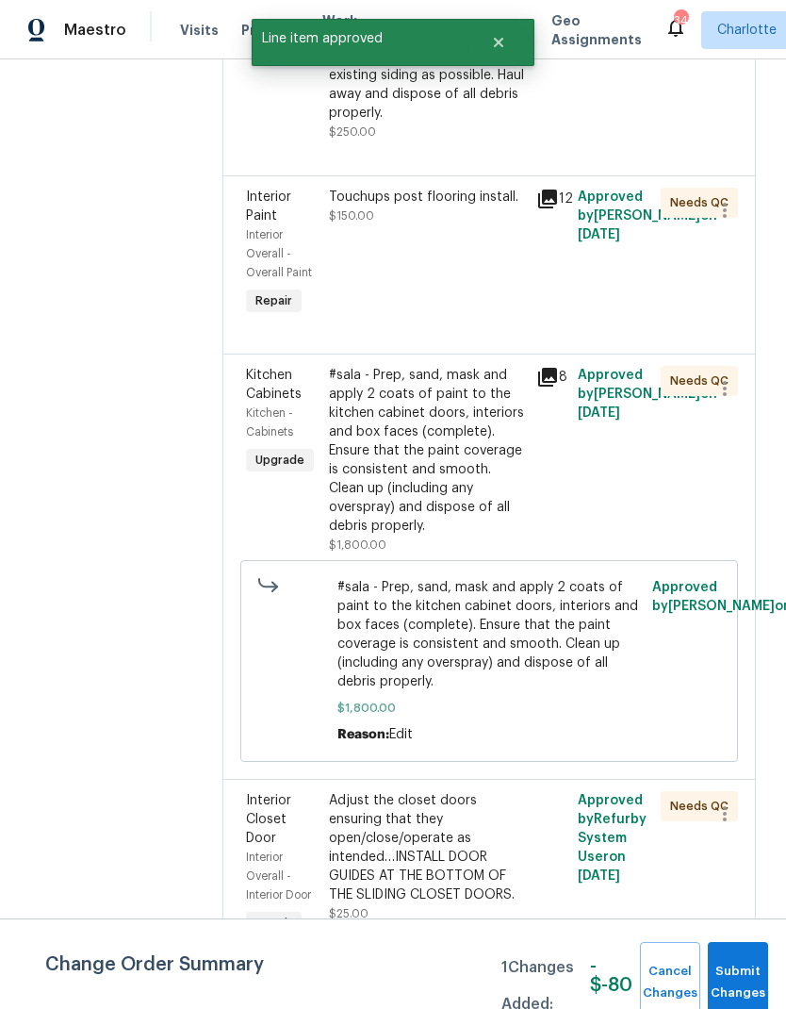
scroll to position [1364, 0]
click at [505, 225] on div "Touchups post flooring install. $150.00" at bounding box center [427, 207] width 196 height 38
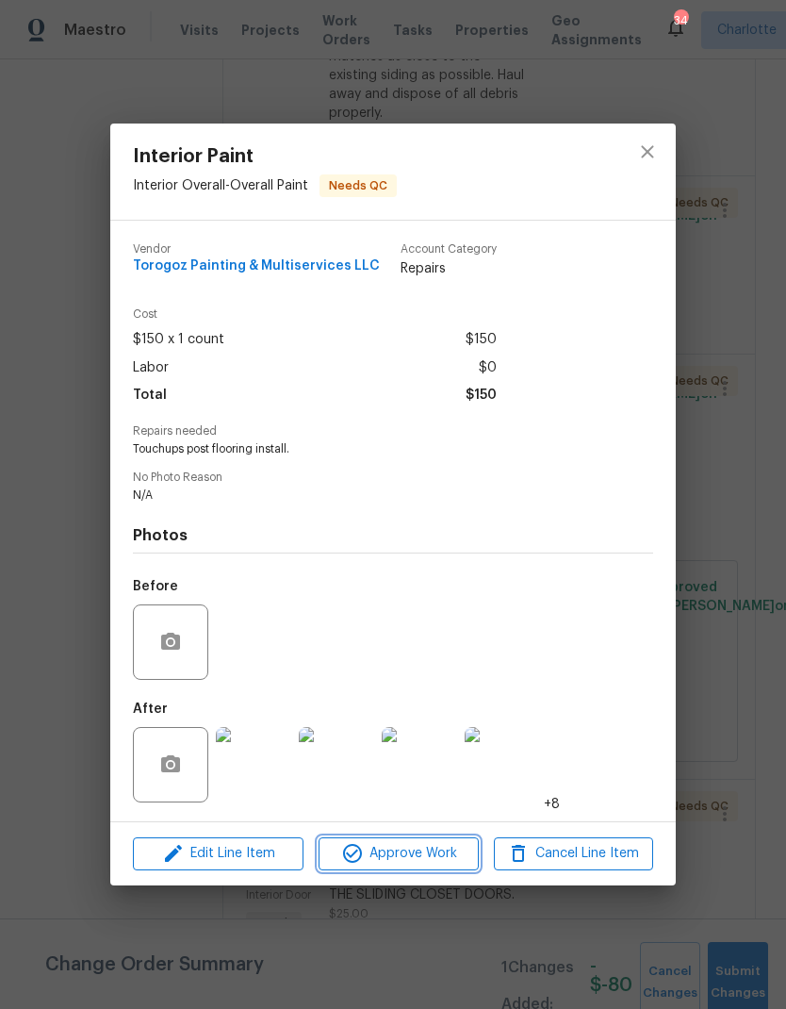
click at [445, 865] on span "Approve Work" at bounding box center [398, 854] width 148 height 24
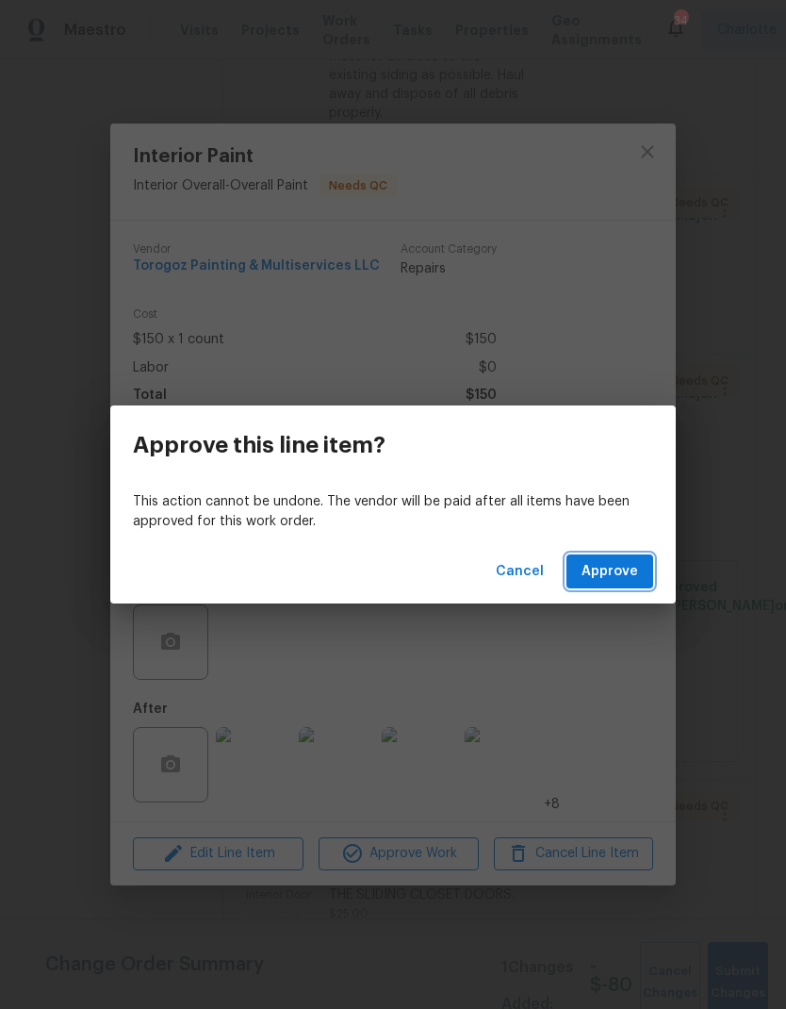
click at [637, 585] on button "Approve" at bounding box center [610, 571] width 87 height 35
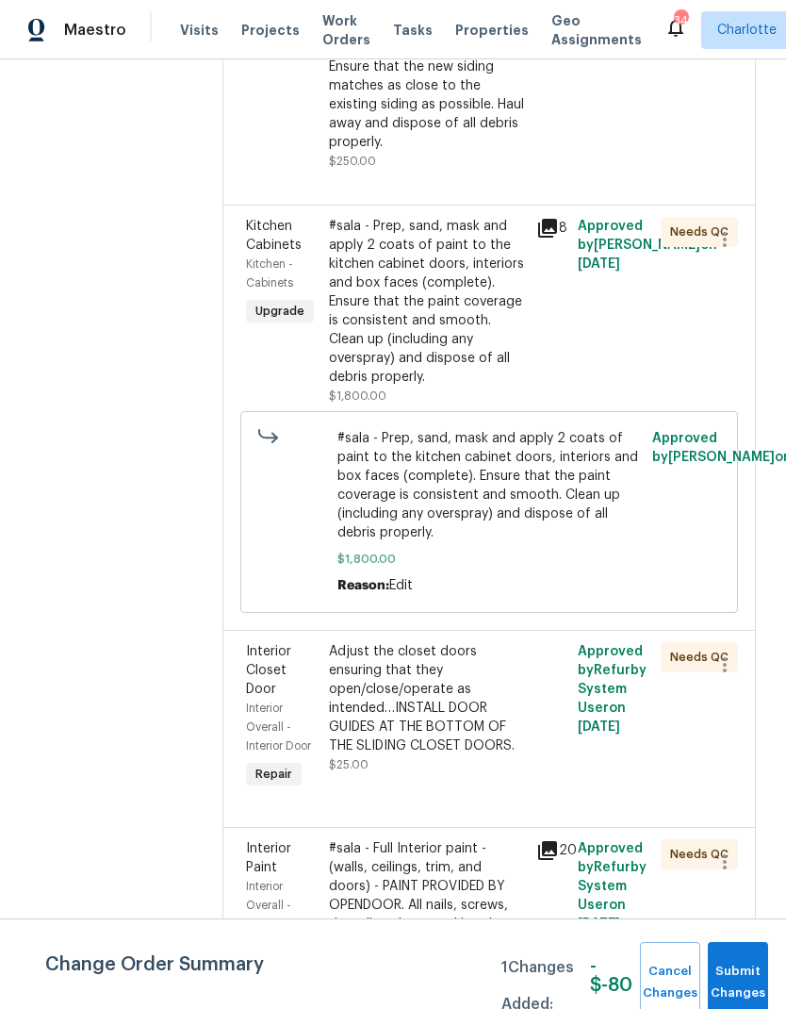
scroll to position [1333, 0]
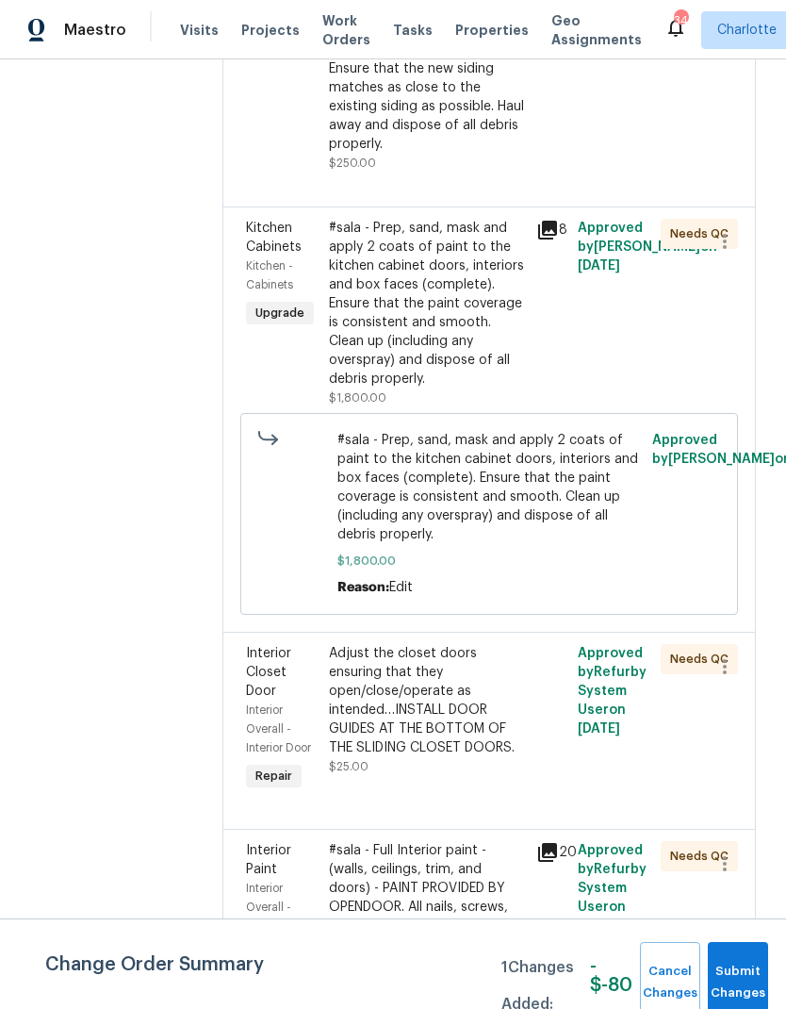
click at [494, 388] on div "#sala - Prep, sand, mask and apply 2 coats of paint to the kitchen cabinet door…" at bounding box center [427, 304] width 196 height 170
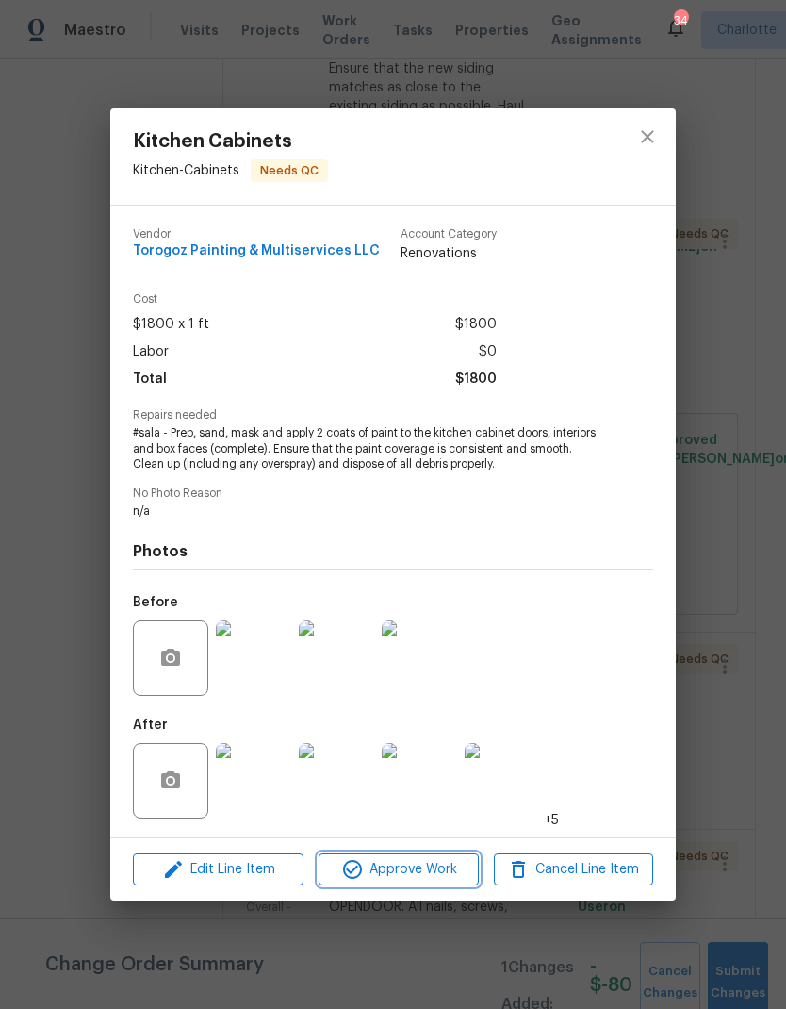
click at [442, 872] on span "Approve Work" at bounding box center [398, 870] width 148 height 24
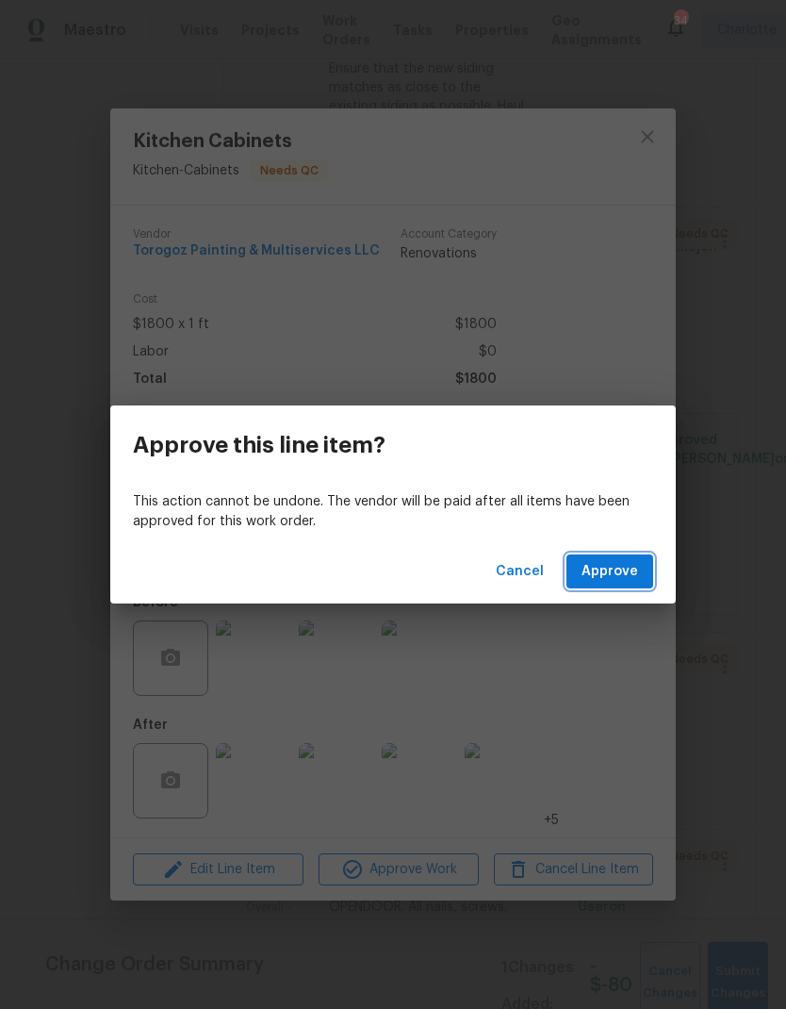
click at [630, 577] on span "Approve" at bounding box center [610, 572] width 57 height 24
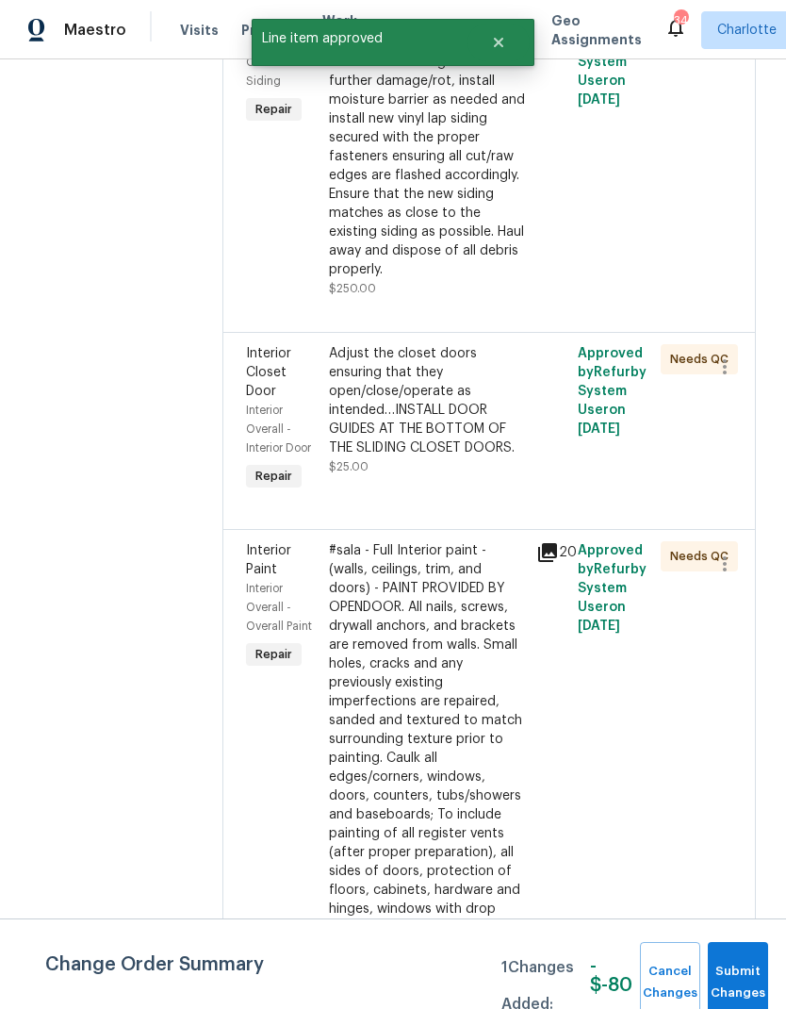
scroll to position [1208, 0]
click at [515, 457] on div "Adjust the closet doors ensuring that they open/close/operate as intended…INSTA…" at bounding box center [427, 400] width 196 height 113
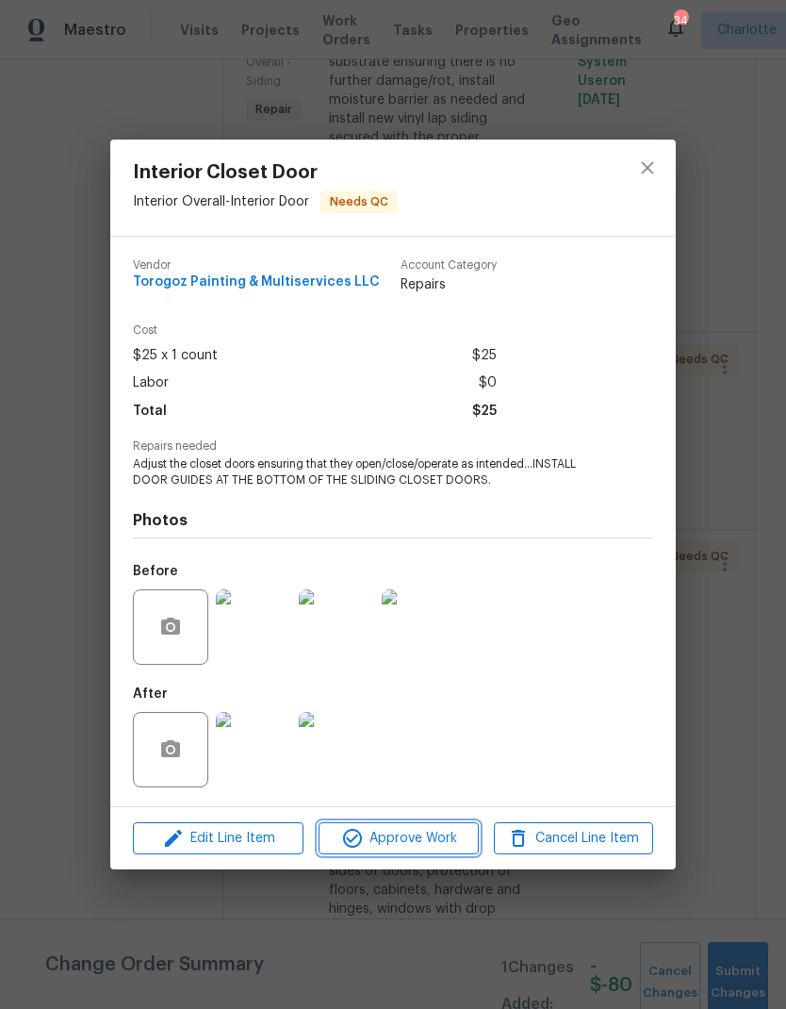
click at [439, 854] on button "Approve Work" at bounding box center [398, 838] width 159 height 33
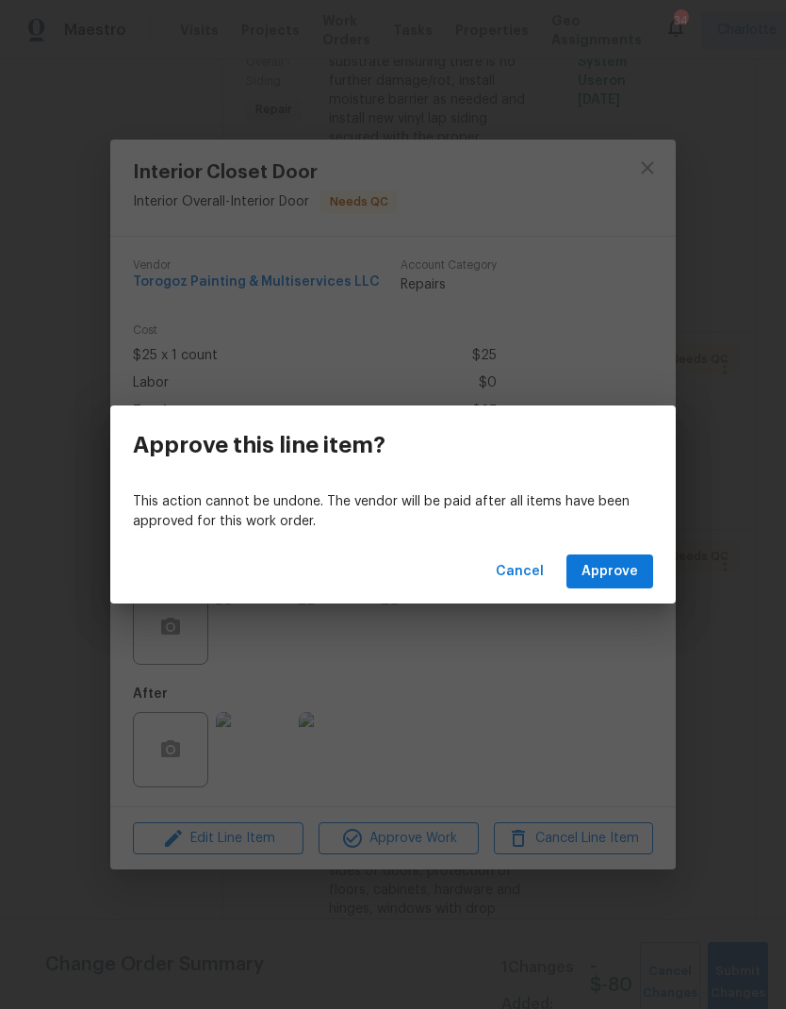
click at [616, 587] on button "Approve" at bounding box center [610, 571] width 87 height 35
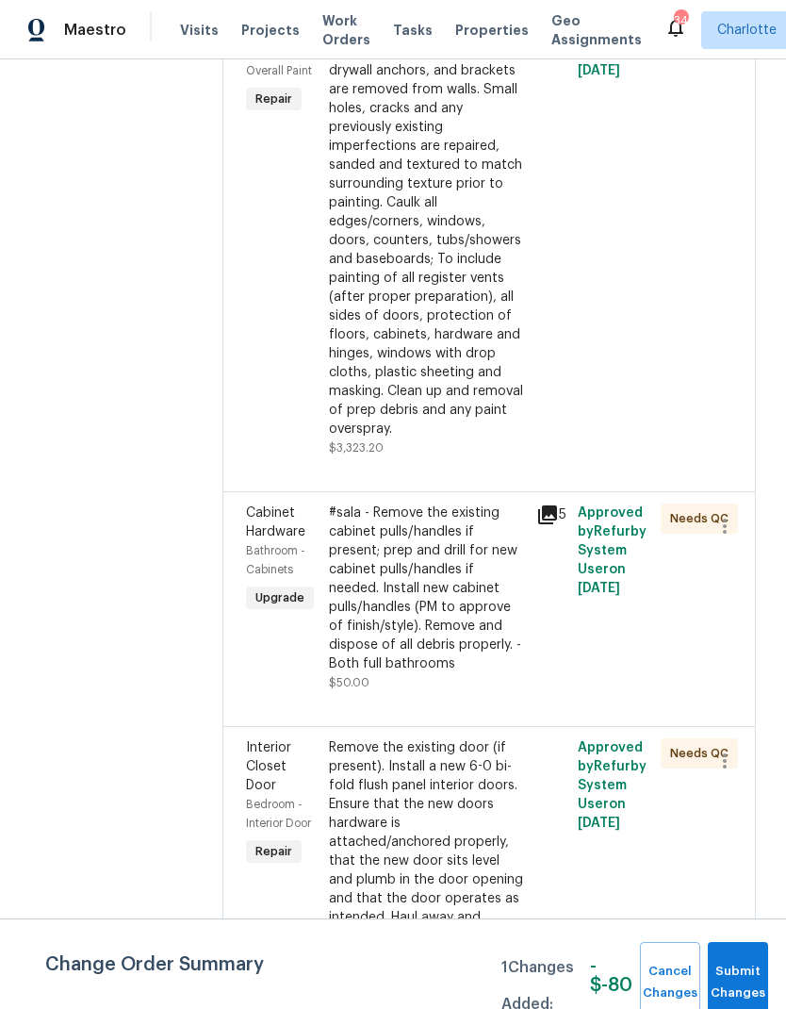
scroll to position [1566, 0]
click at [505, 324] on div "#sala - Full Interior paint - (walls, ceilings, trim, and doors) - PAINT PROVID…" at bounding box center [427, 212] width 196 height 453
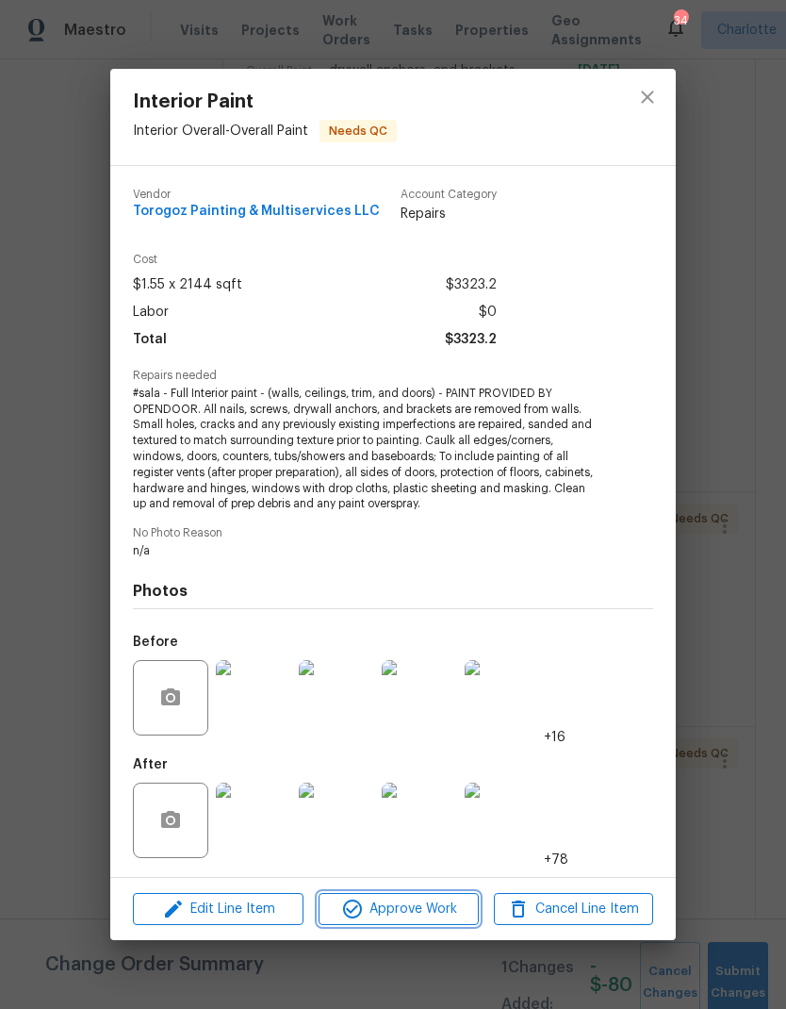
click at [442, 917] on span "Approve Work" at bounding box center [398, 910] width 148 height 24
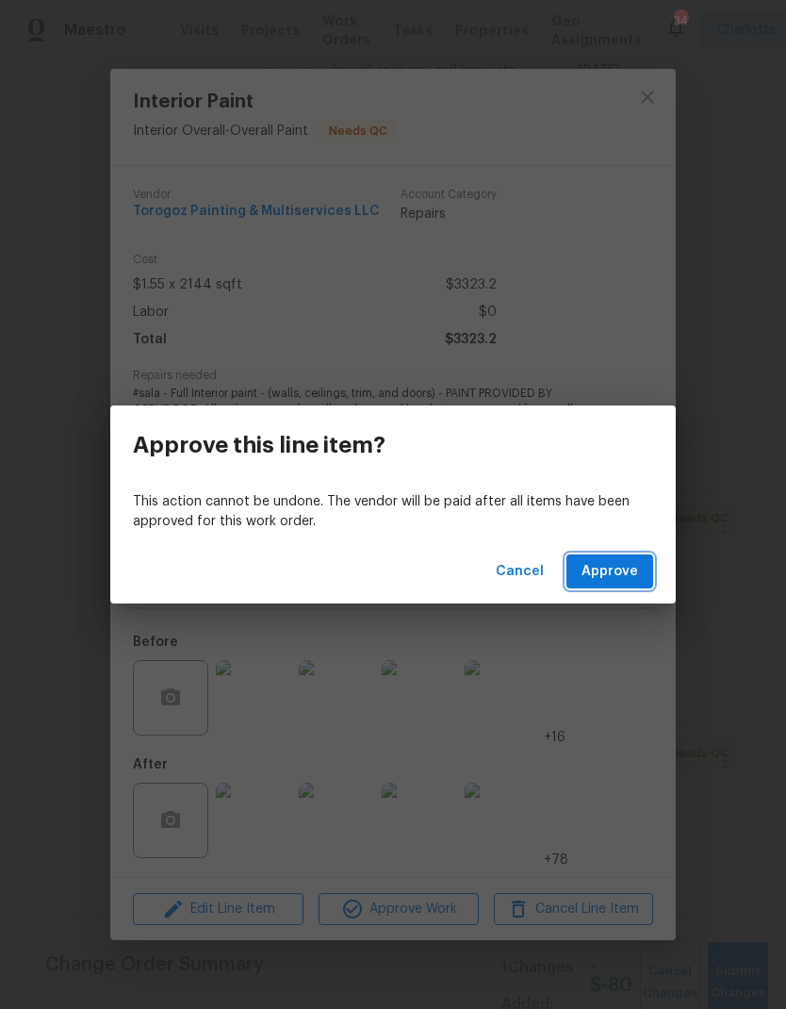
click at [617, 574] on span "Approve" at bounding box center [610, 572] width 57 height 24
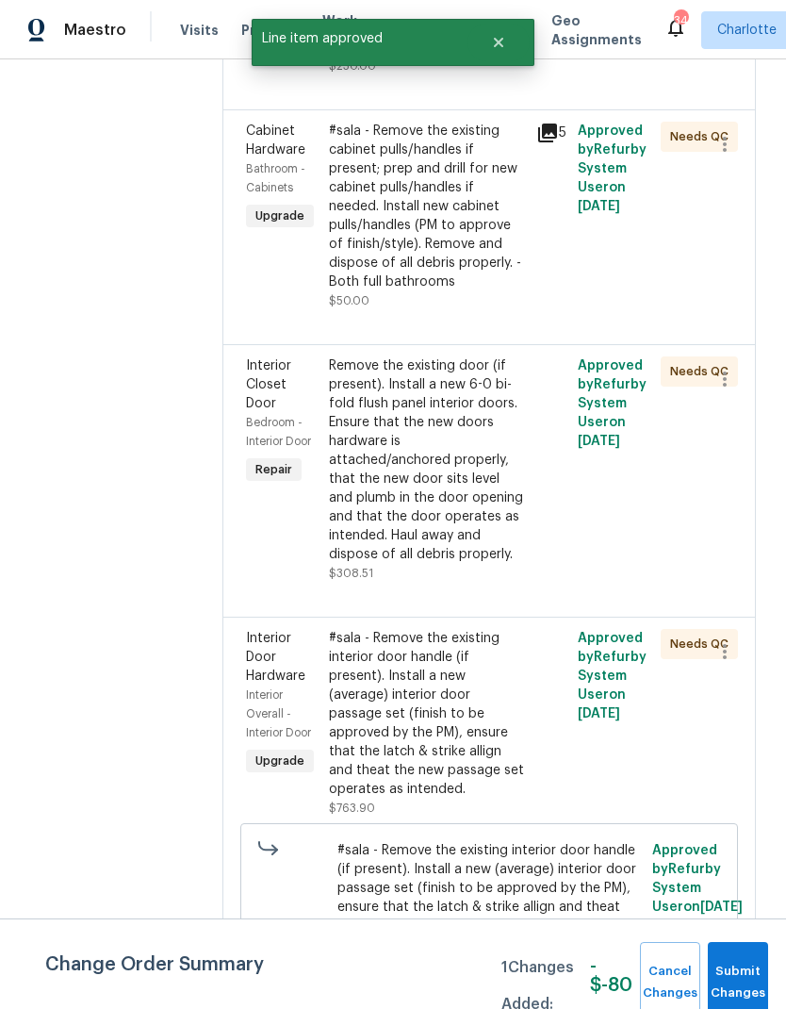
scroll to position [1430, 0]
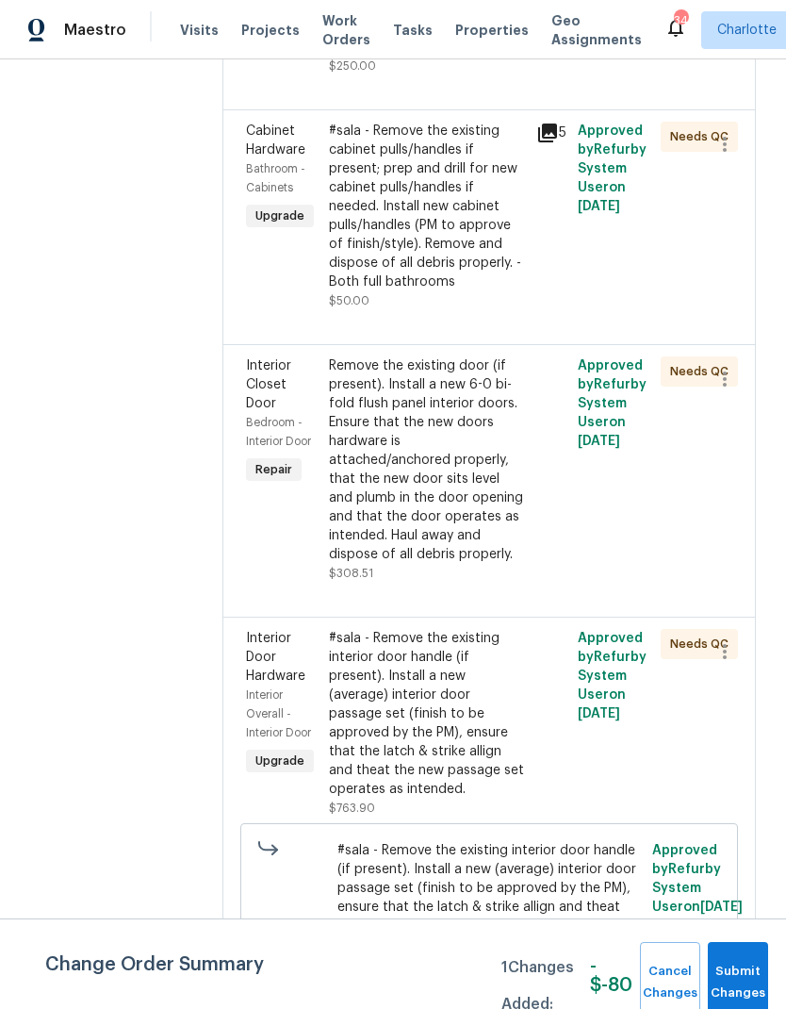
click at [525, 291] on div "#sala - Remove the existing cabinet pulls/handles if present; prep and drill fo…" at bounding box center [427, 207] width 196 height 170
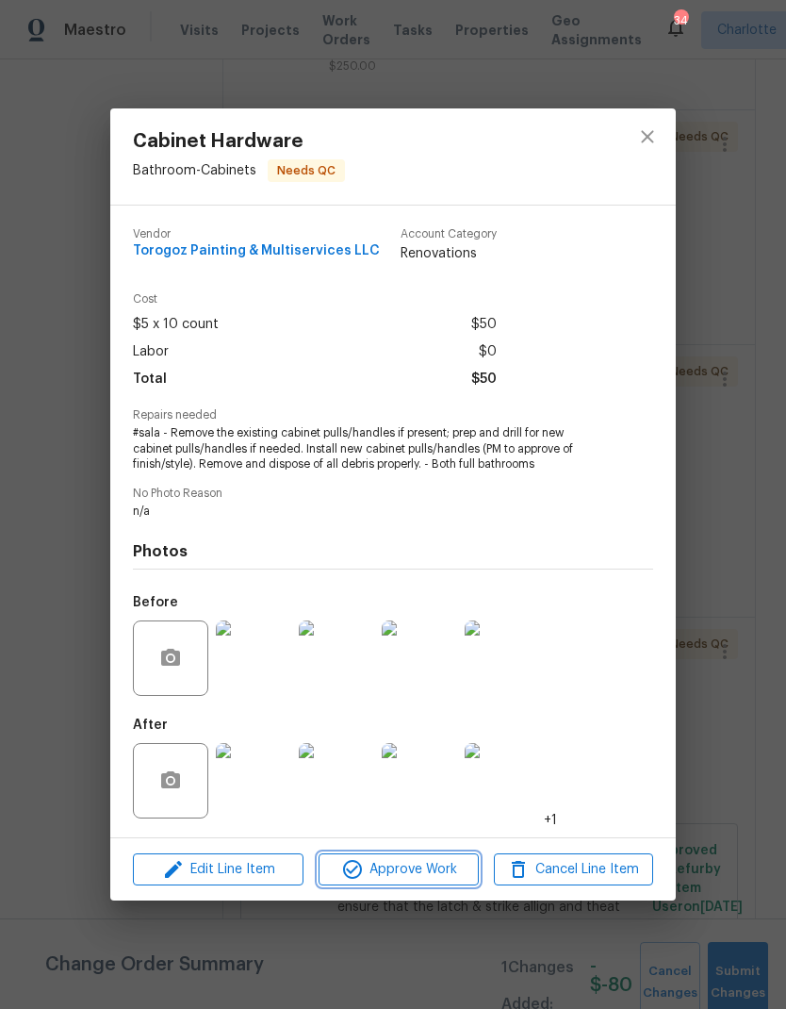
click at [450, 865] on span "Approve Work" at bounding box center [398, 870] width 148 height 24
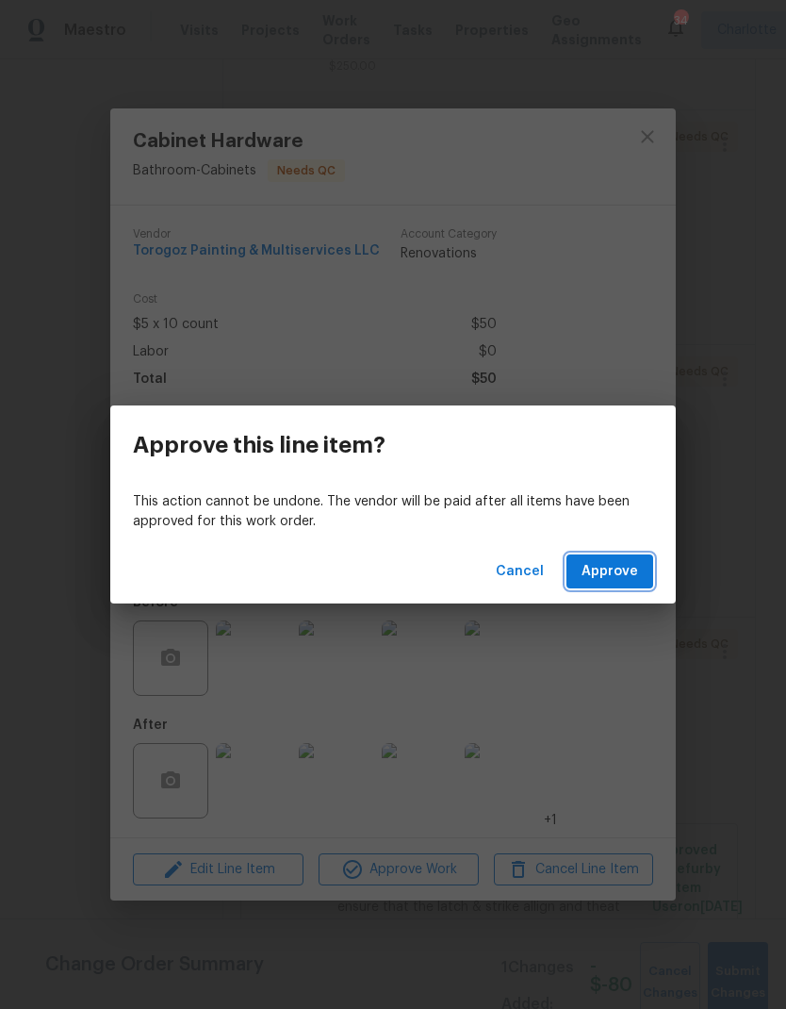
click at [612, 572] on span "Approve" at bounding box center [610, 572] width 57 height 24
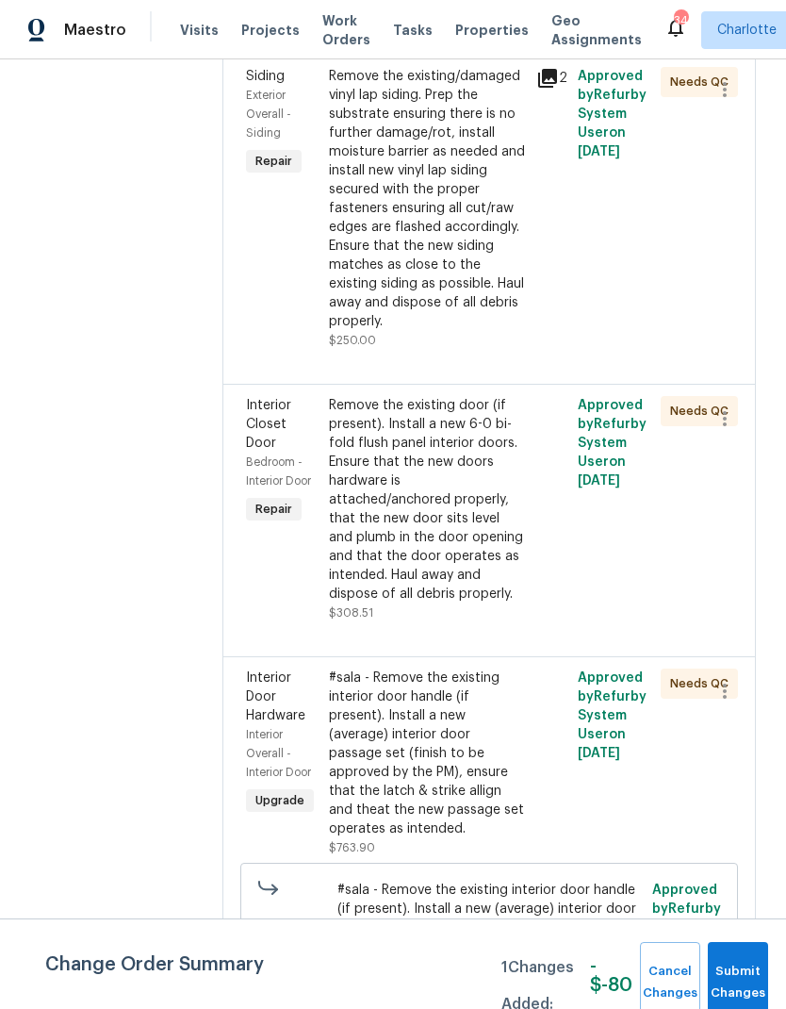
scroll to position [1164, 0]
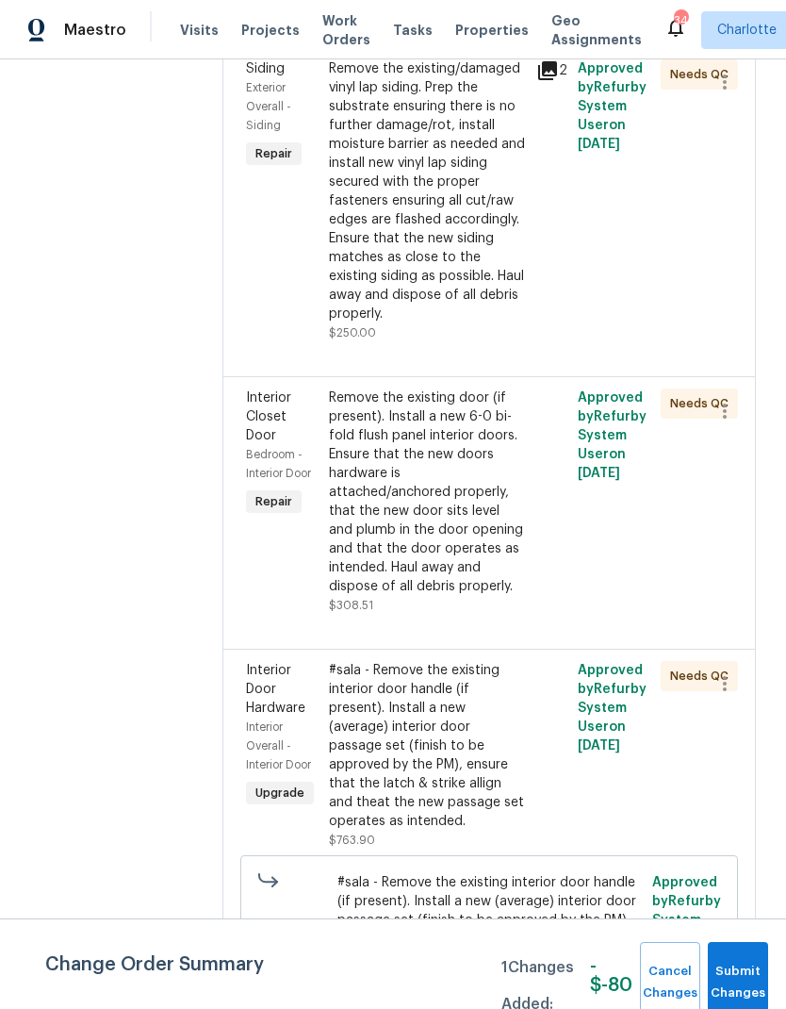
click at [515, 240] on div "Remove the existing/damaged vinyl lap siding. Prep the substrate ensuring there…" at bounding box center [427, 191] width 196 height 264
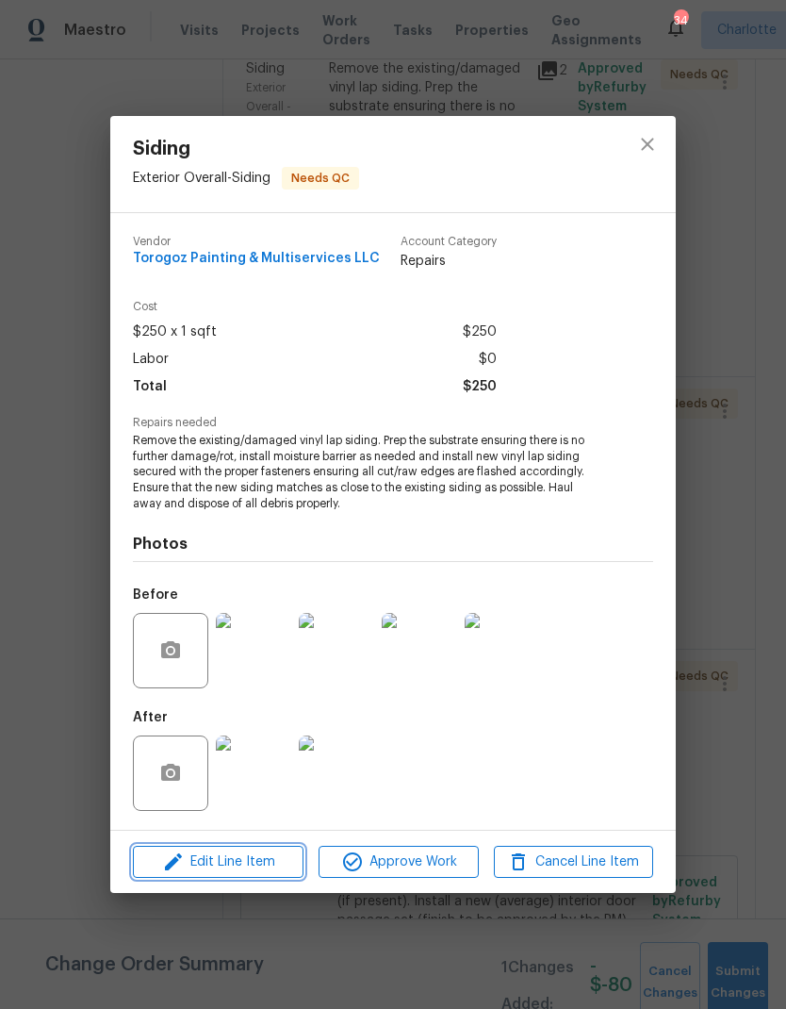
click at [250, 875] on button "Edit Line Item" at bounding box center [218, 862] width 171 height 33
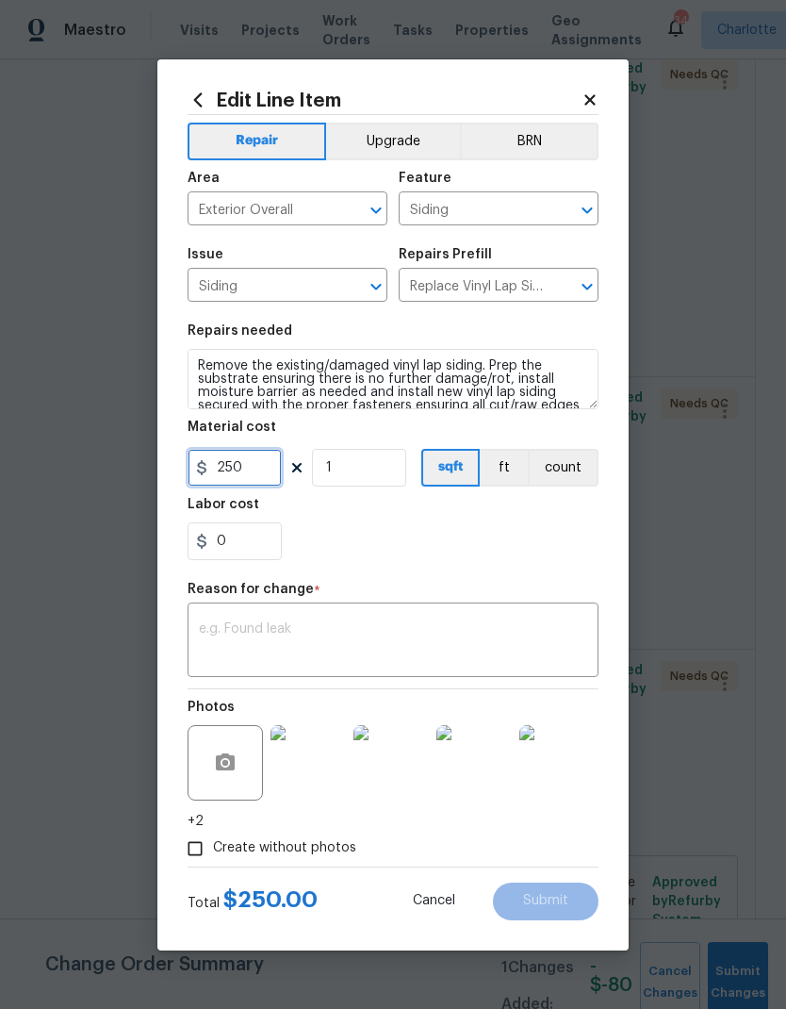
click at [266, 474] on input "250" at bounding box center [235, 468] width 94 height 38
type input "125"
click at [359, 660] on textarea at bounding box center [393, 642] width 388 height 40
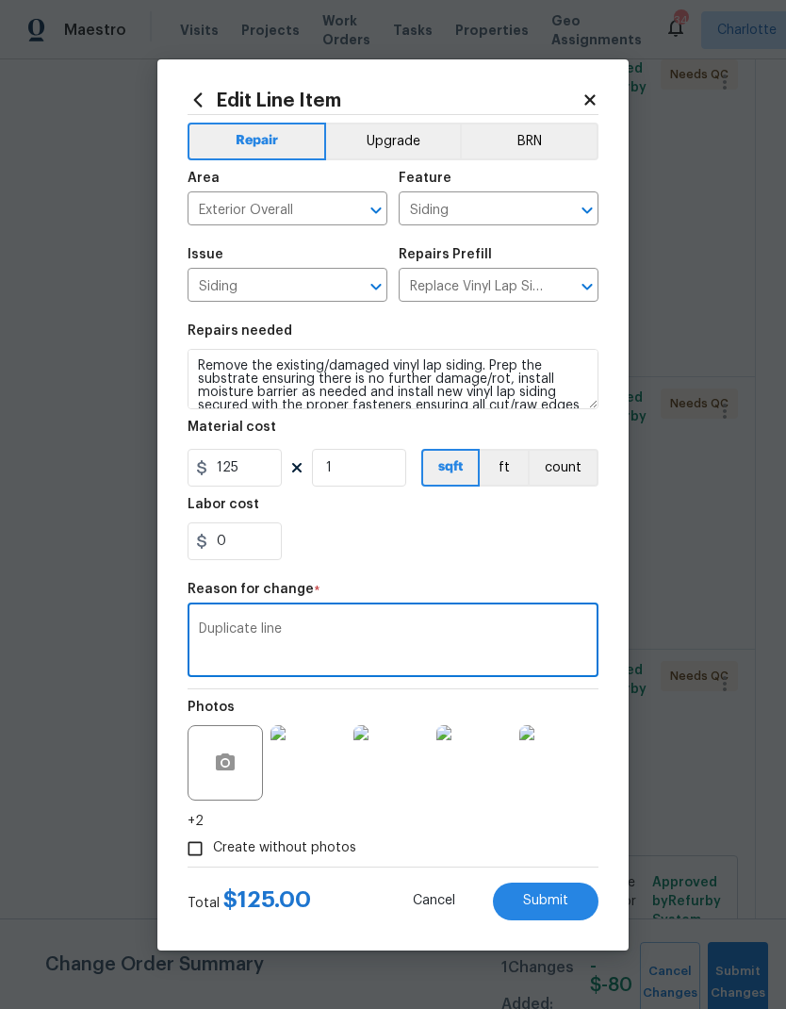
scroll to position [75, 0]
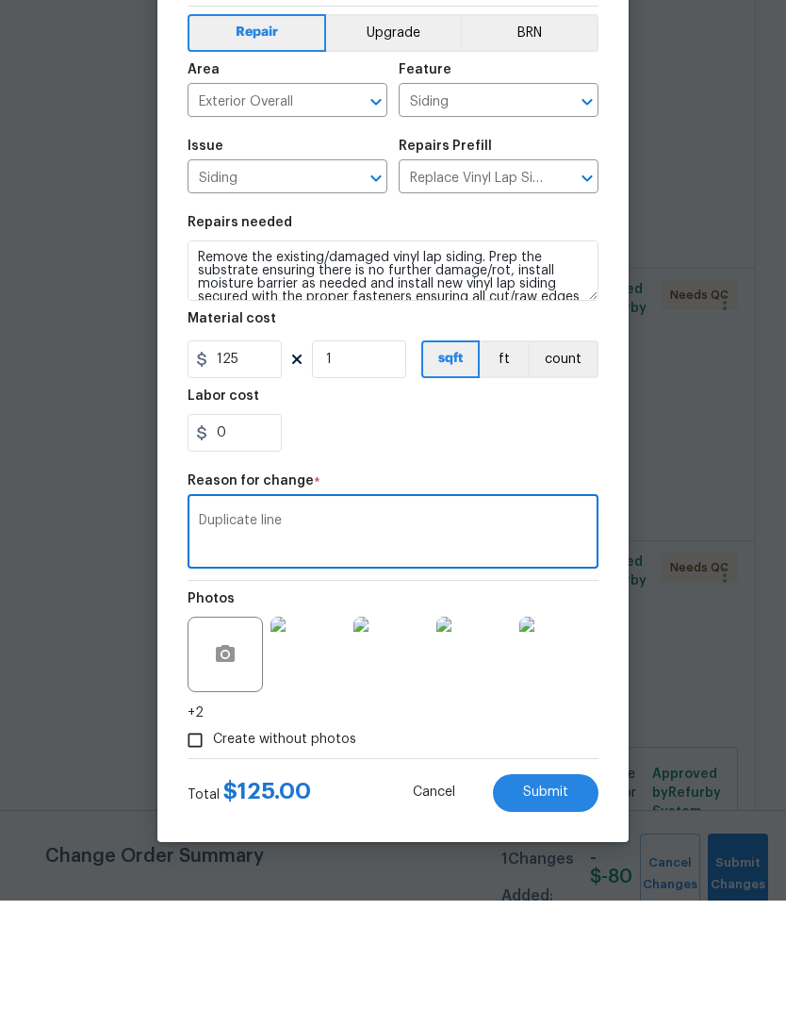
click at [348, 622] on textarea "Duplicate line" at bounding box center [393, 642] width 388 height 40
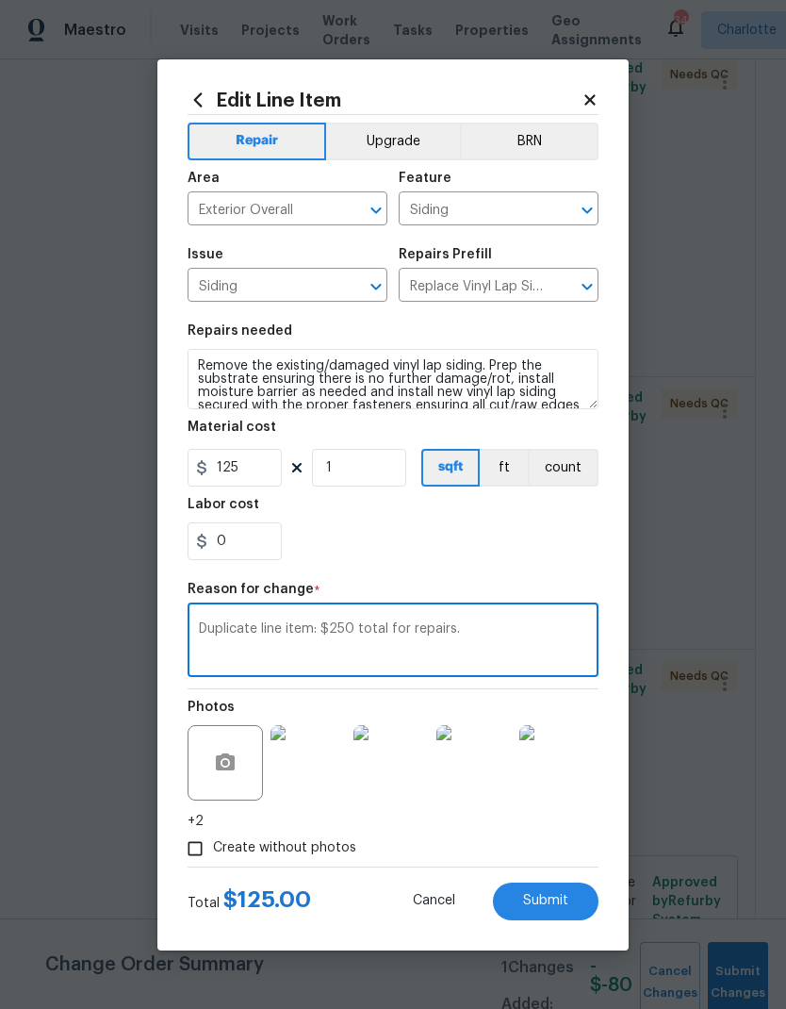
type textarea "Duplicate line item: $250 total for repairs."
click at [571, 917] on button "Submit" at bounding box center [546, 902] width 106 height 38
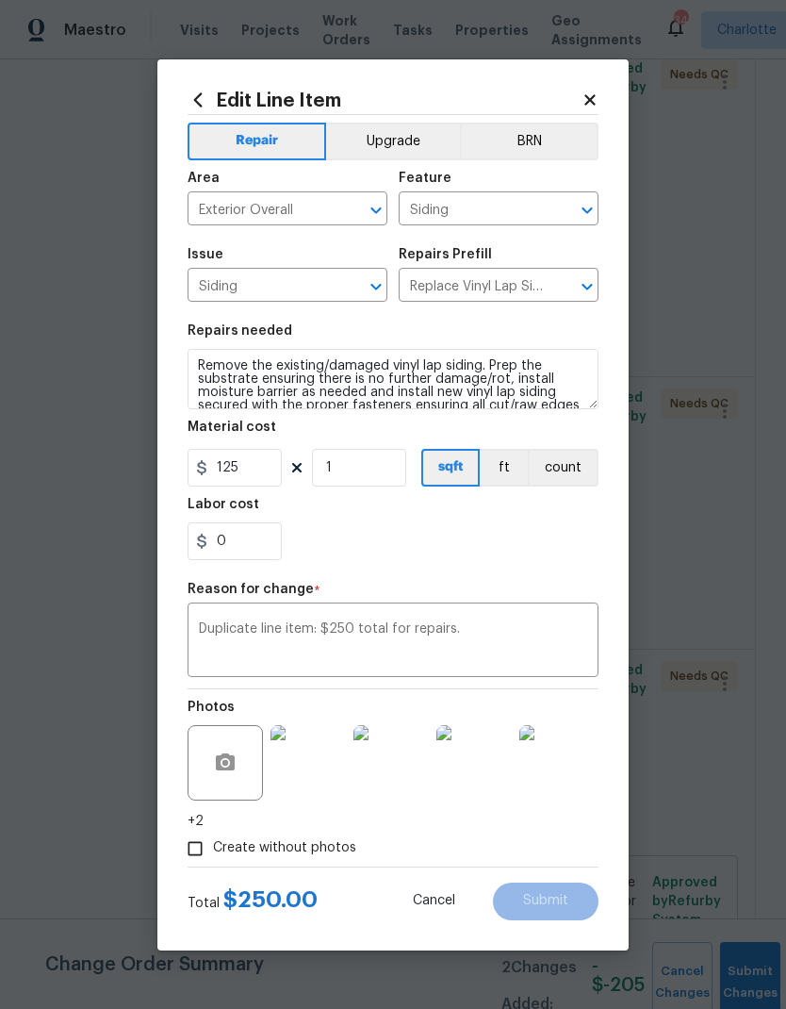
type input "250"
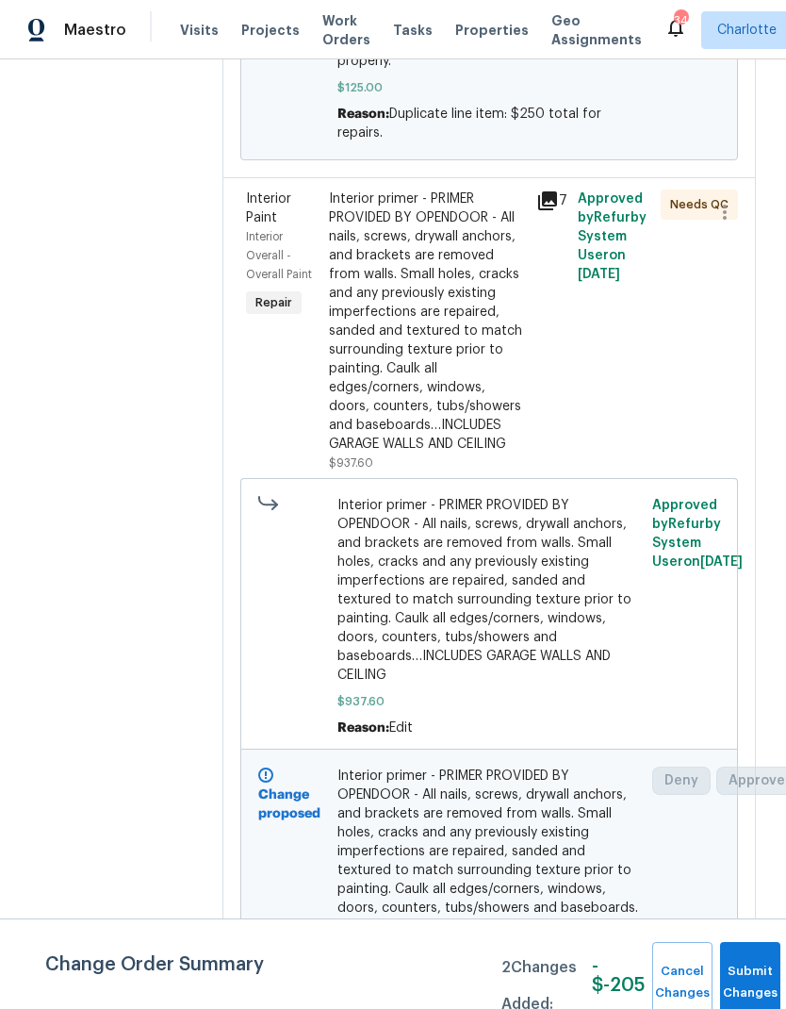
scroll to position [801, 0]
click at [750, 974] on button "Submit Changes" at bounding box center [750, 982] width 60 height 81
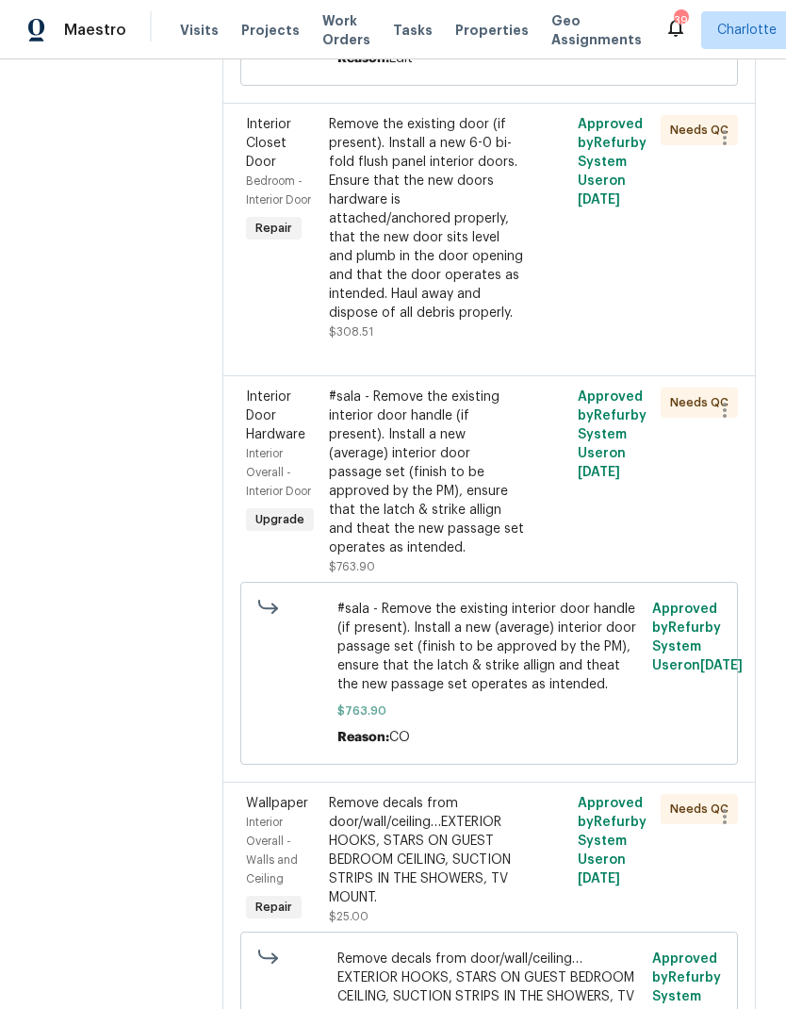
scroll to position [1685, 0]
click at [487, 293] on div "Remove the existing door (if present). Install a new 6-0 bi-fold flush panel in…" at bounding box center [427, 217] width 196 height 207
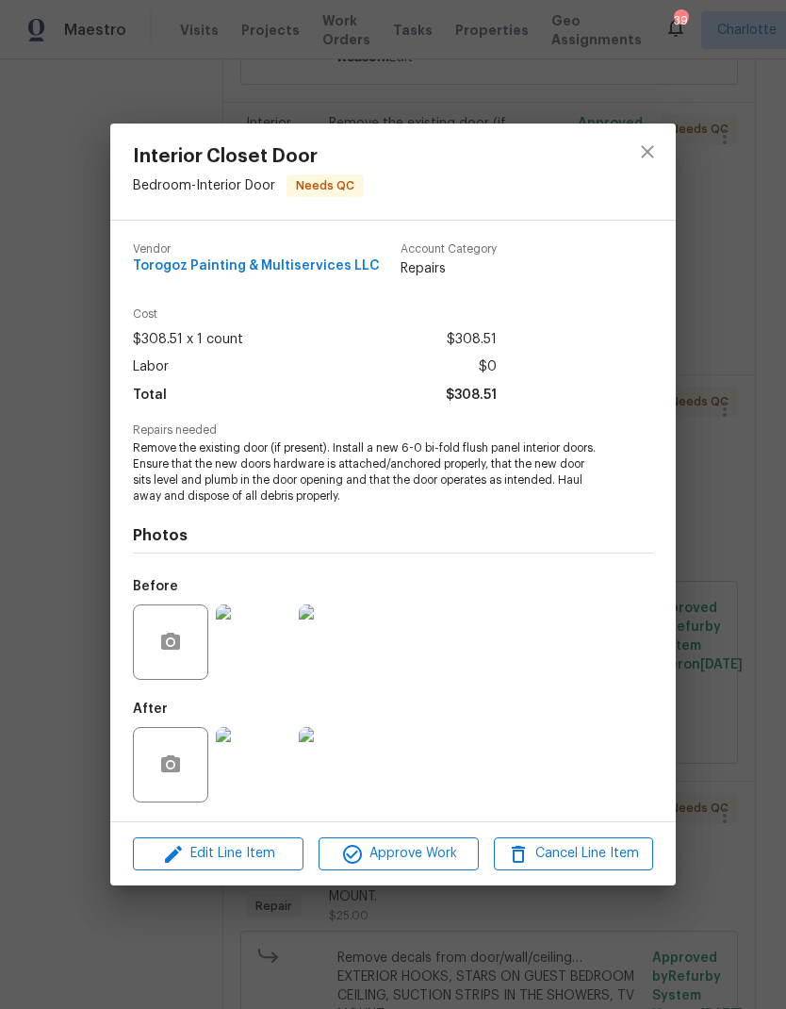
click at [345, 663] on img at bounding box center [336, 641] width 75 height 75
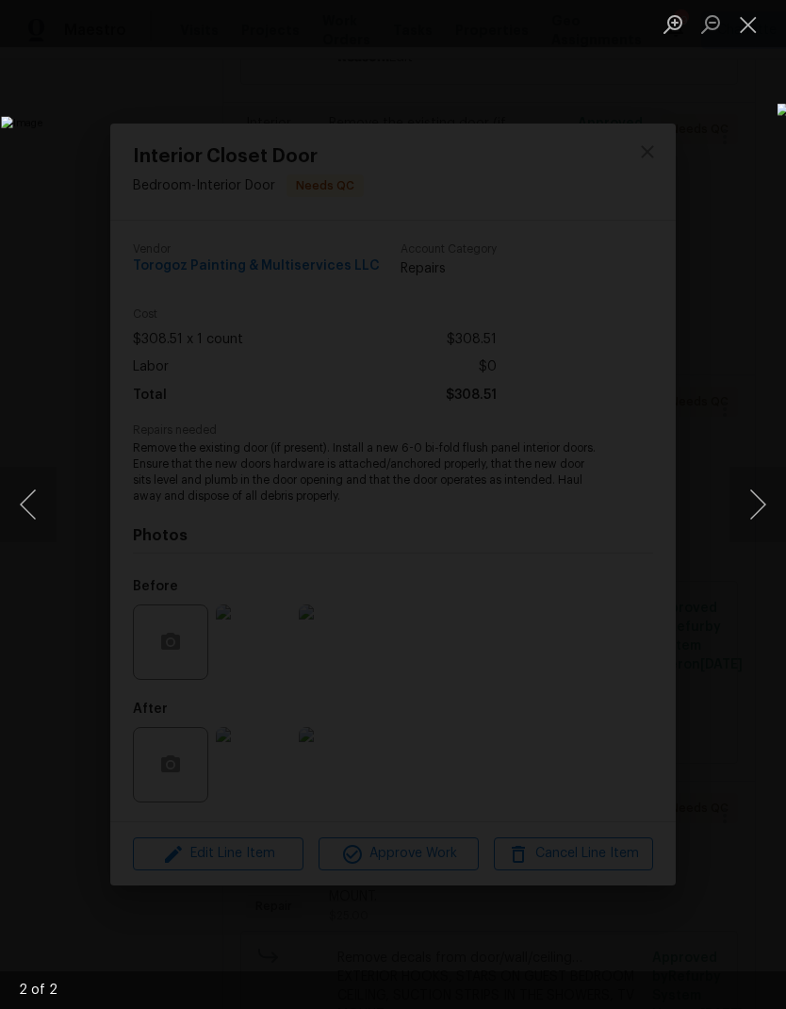
click at [44, 555] on img "Lightbox" at bounding box center [303, 504] width 605 height 776
click at [53, 525] on button "Previous image" at bounding box center [28, 504] width 57 height 75
click at [758, 31] on button "Close lightbox" at bounding box center [749, 24] width 38 height 33
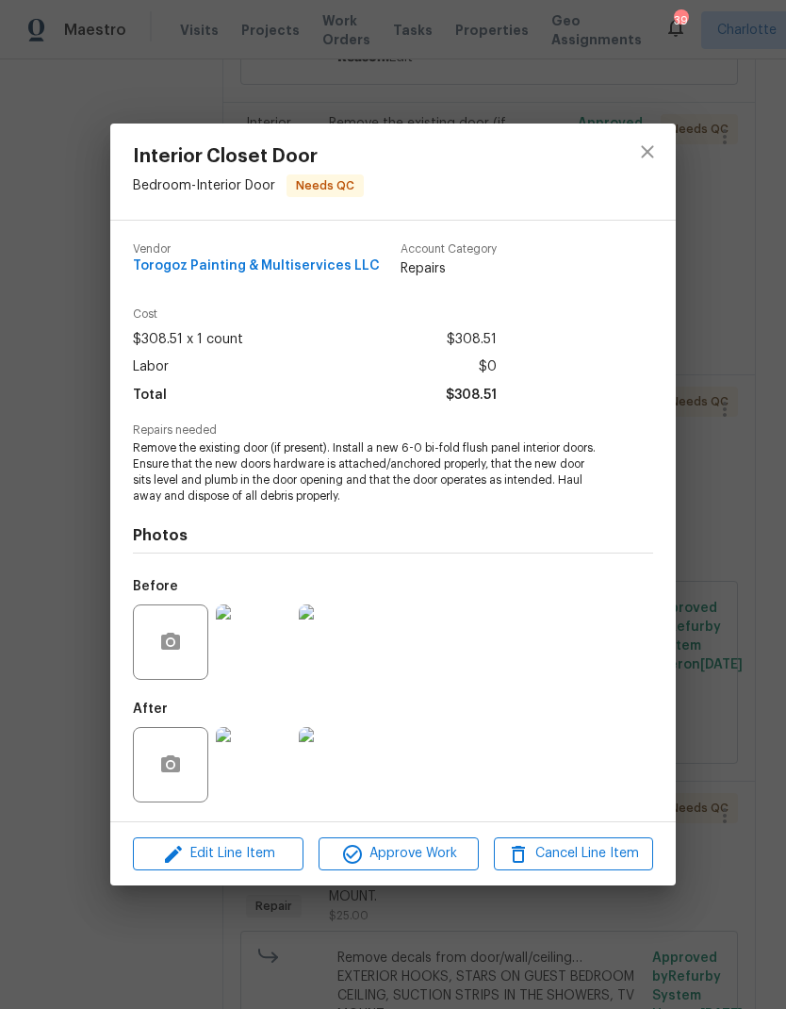
click at [273, 764] on img at bounding box center [253, 764] width 75 height 75
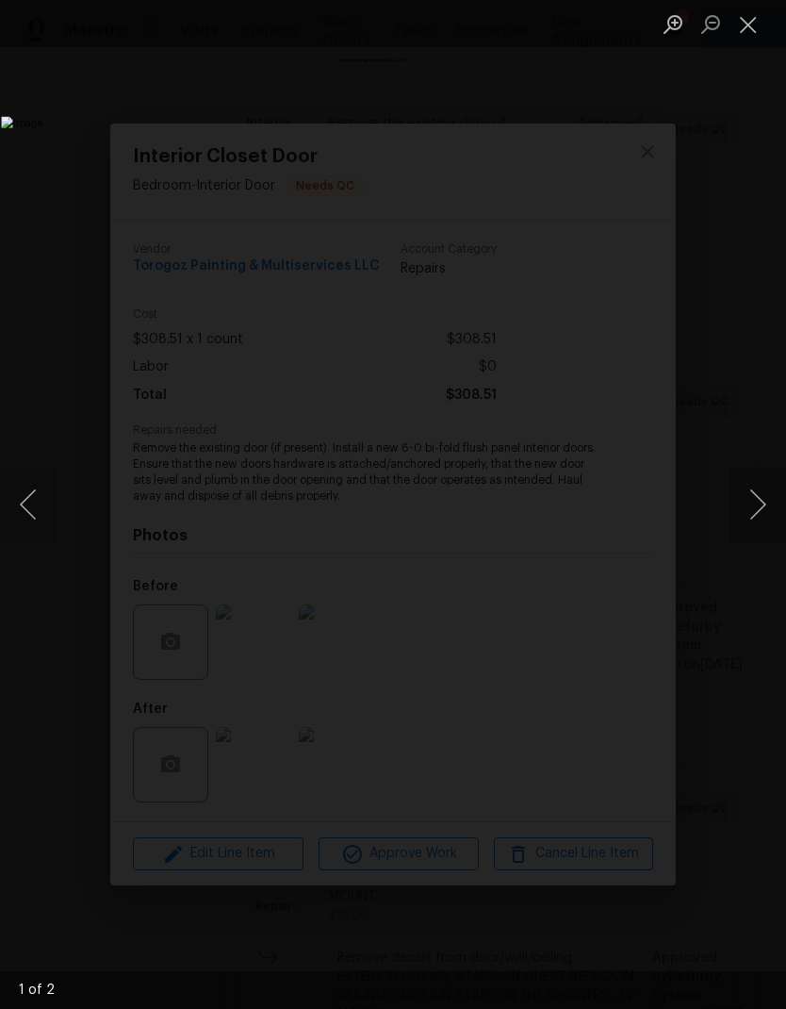
click at [739, 526] on button "Next image" at bounding box center [758, 504] width 57 height 75
click at [746, 39] on button "Close lightbox" at bounding box center [749, 24] width 38 height 33
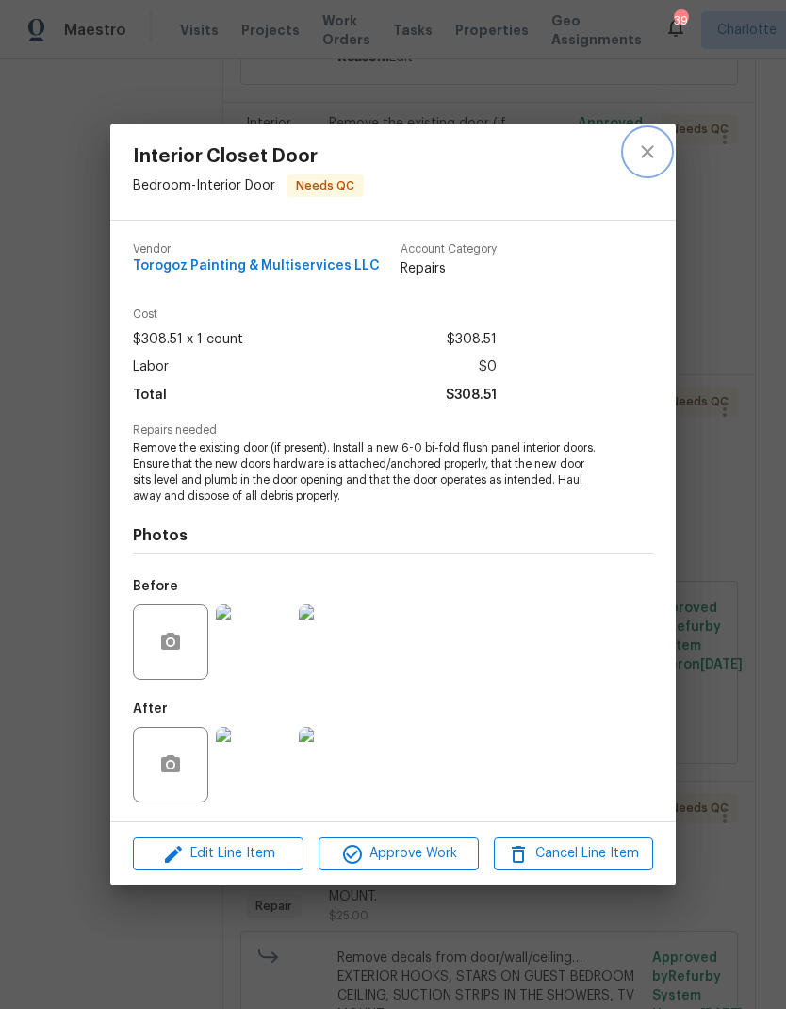
click at [653, 145] on icon "close" at bounding box center [647, 151] width 12 height 12
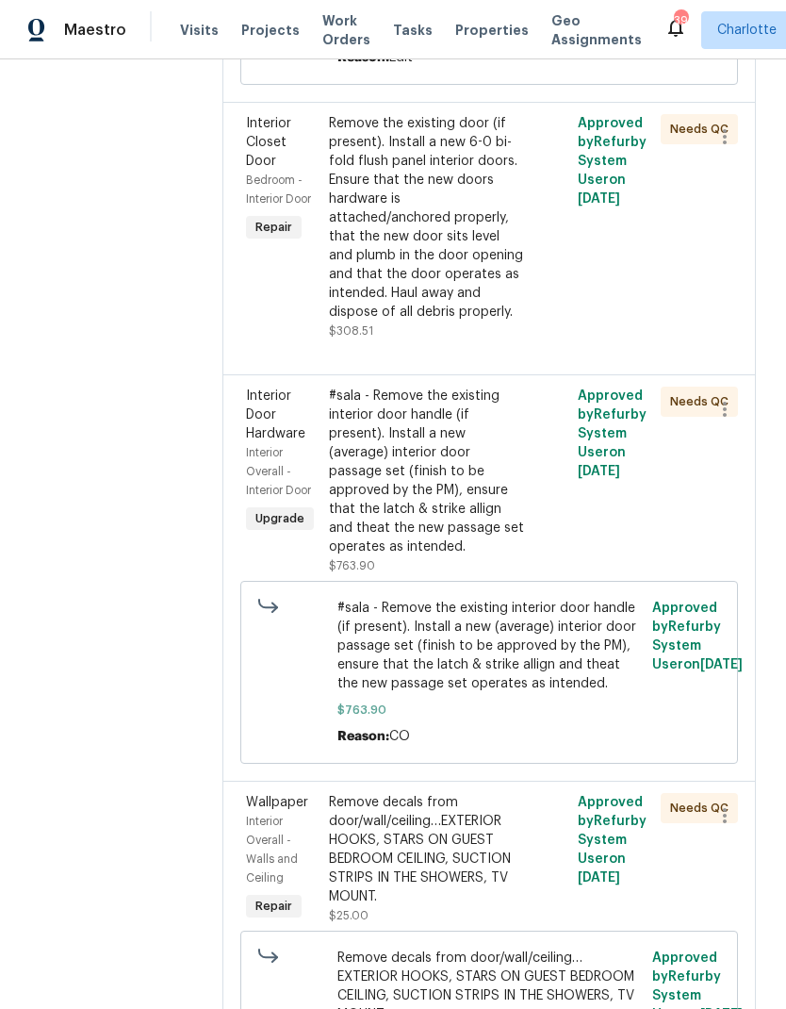
click at [525, 303] on div "Remove the existing door (if present). Install a new 6-0 bi-fold flush panel in…" at bounding box center [427, 217] width 196 height 207
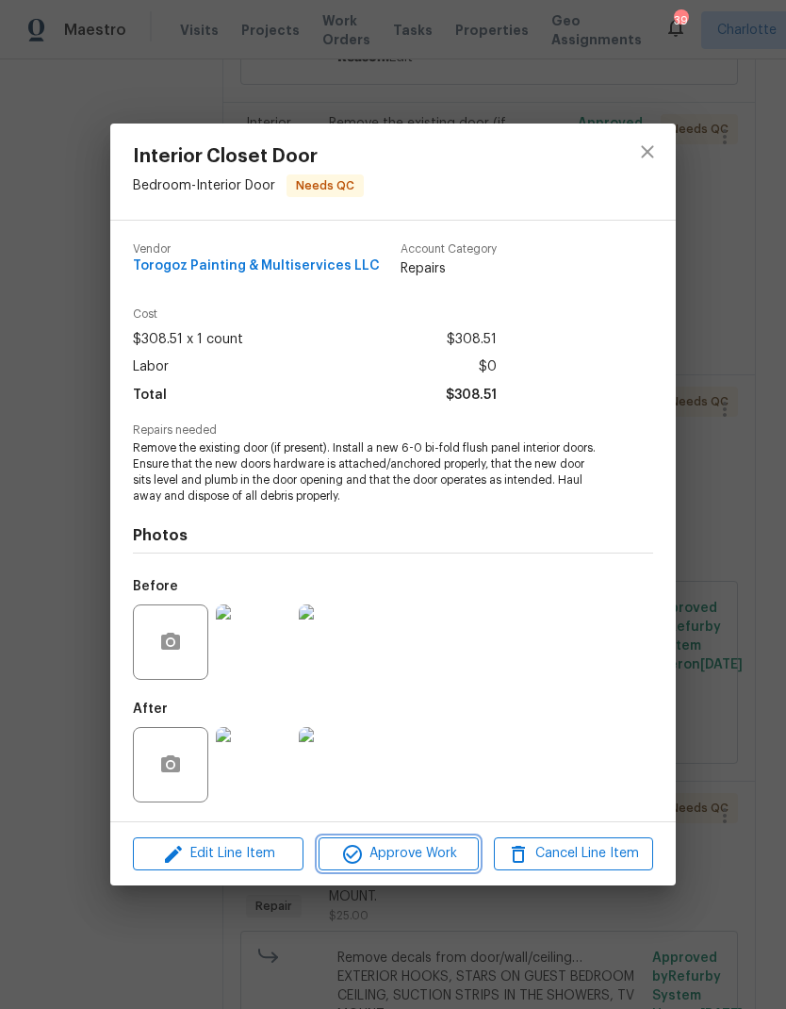
click at [456, 865] on span "Approve Work" at bounding box center [398, 854] width 148 height 24
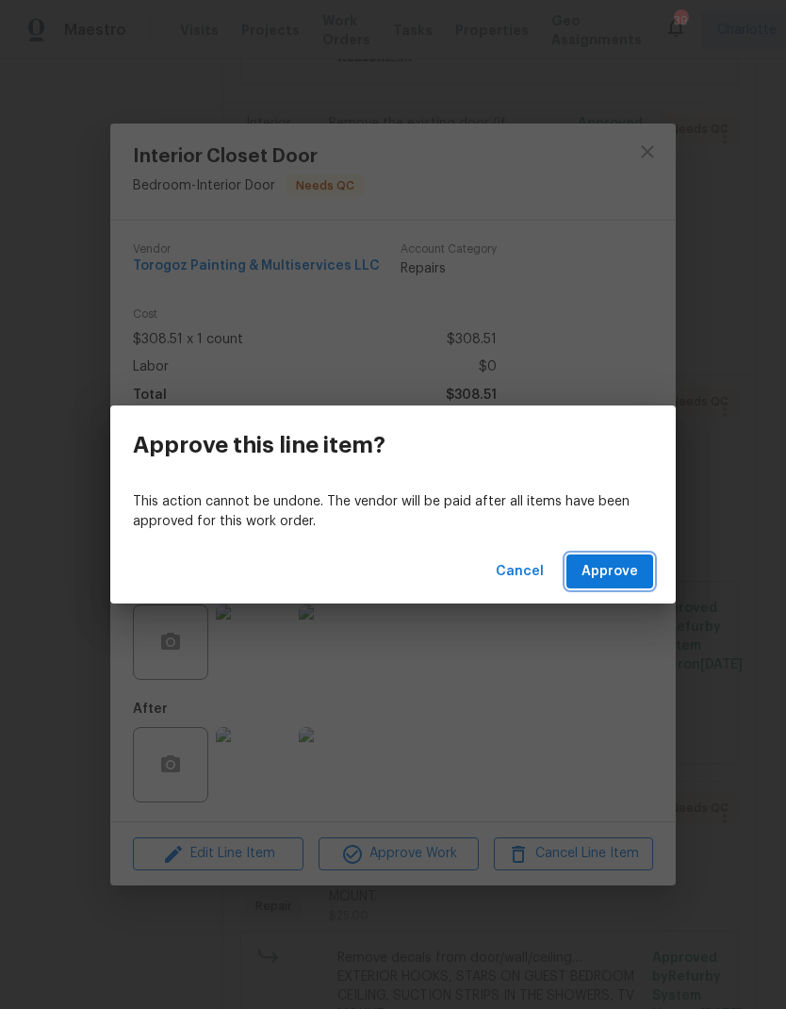
click at [632, 575] on span "Approve" at bounding box center [610, 572] width 57 height 24
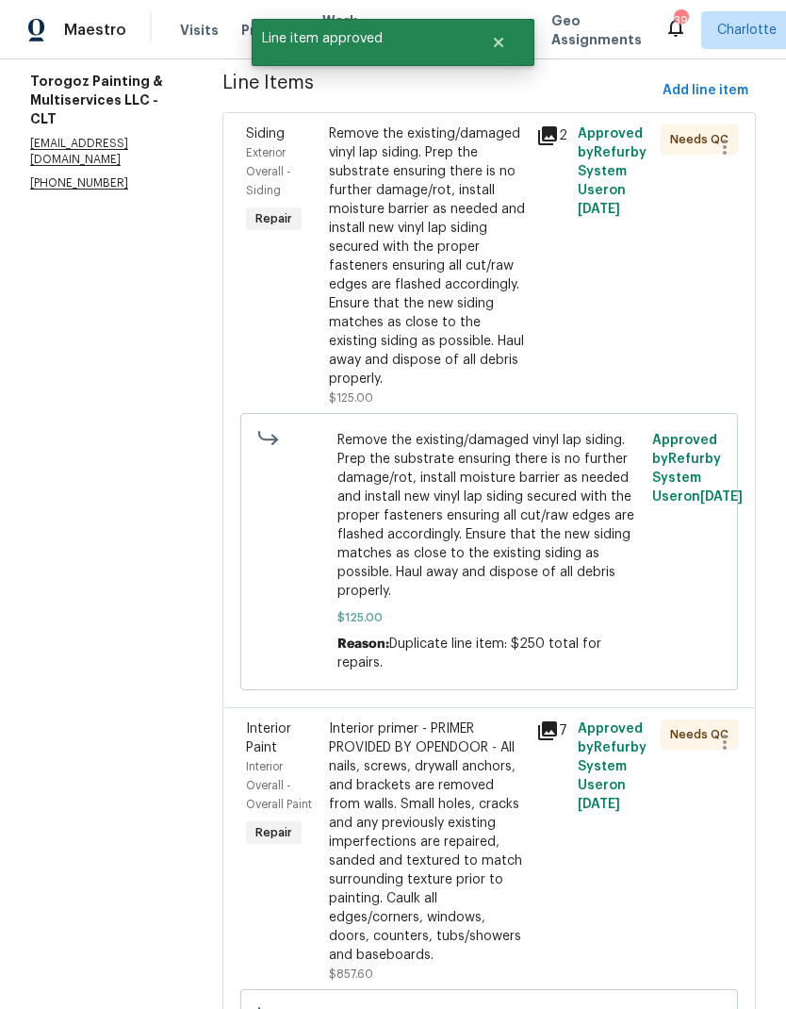
scroll to position [270, 0]
click at [478, 277] on div "Remove the existing/damaged vinyl lap siding. Prep the substrate ensuring there…" at bounding box center [427, 257] width 196 height 264
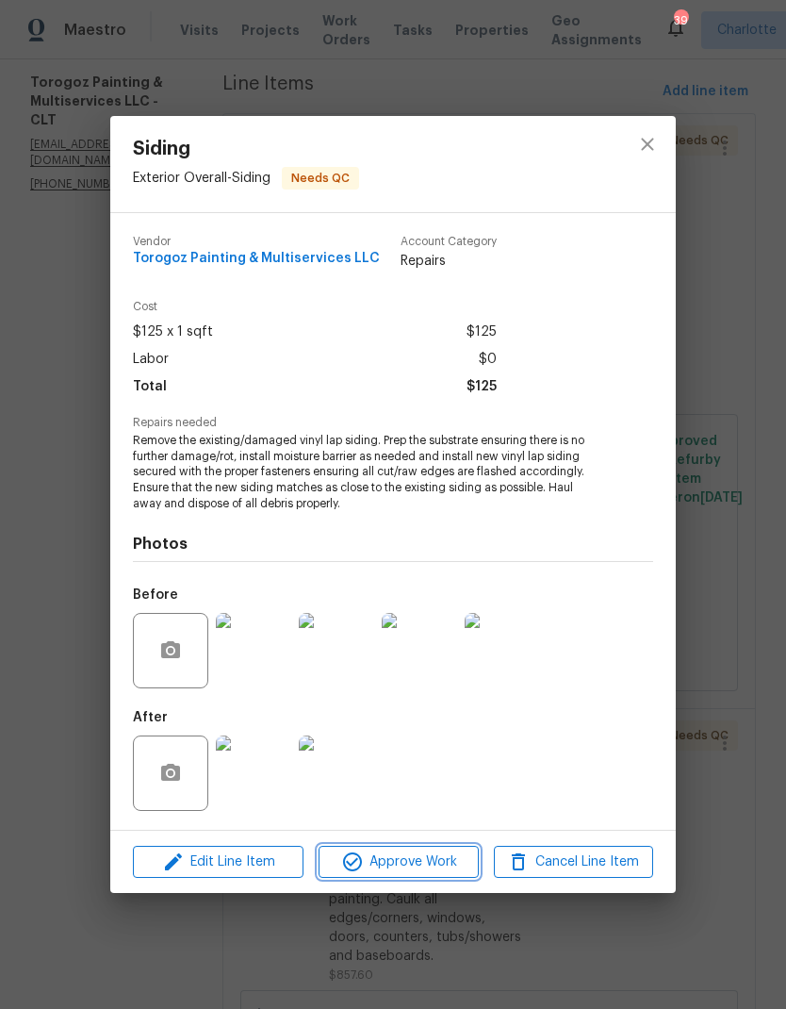
click at [440, 867] on span "Approve Work" at bounding box center [398, 863] width 148 height 24
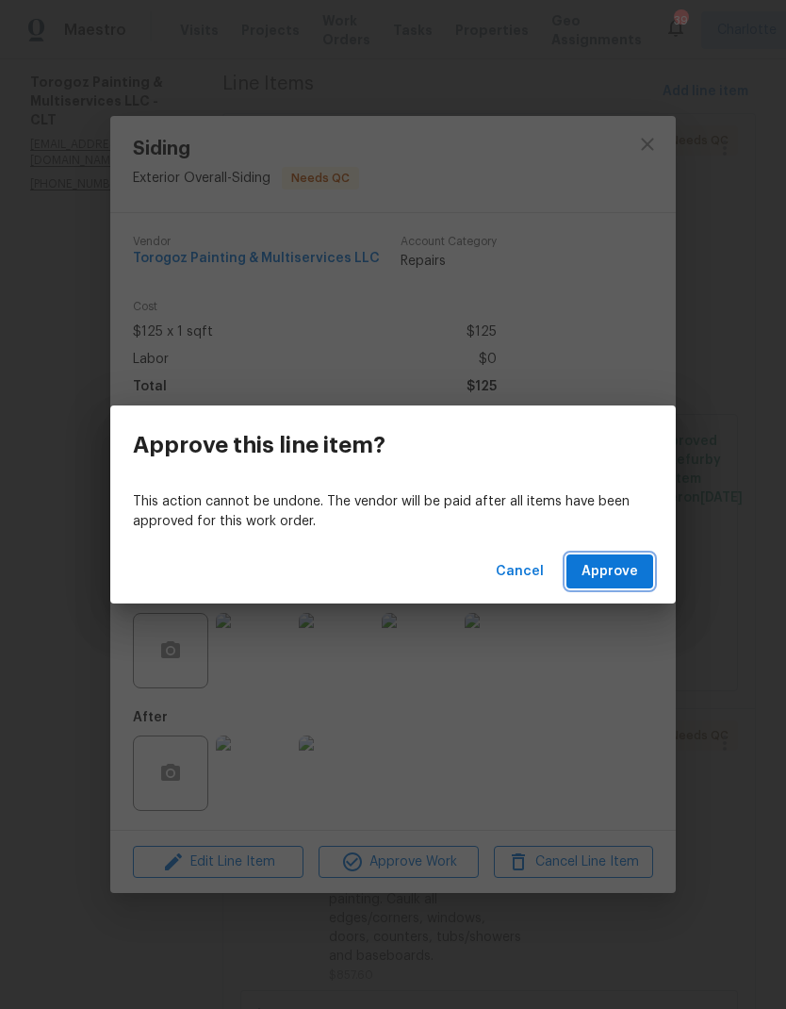
click at [623, 579] on span "Approve" at bounding box center [610, 572] width 57 height 24
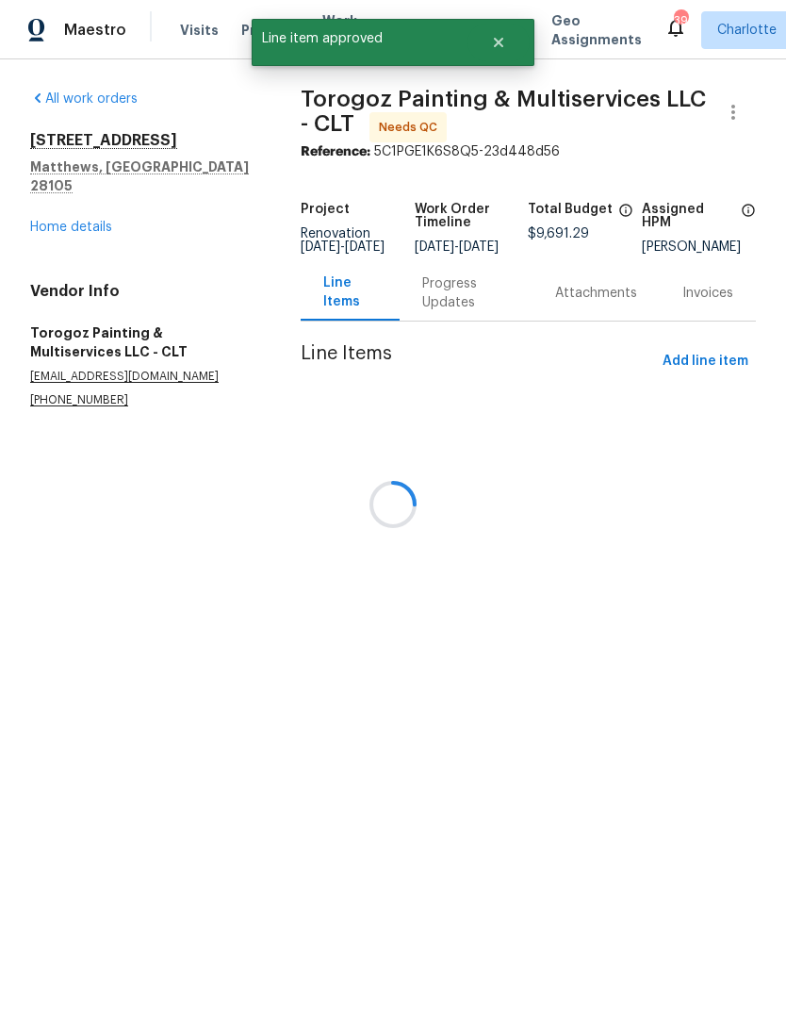
scroll to position [0, 0]
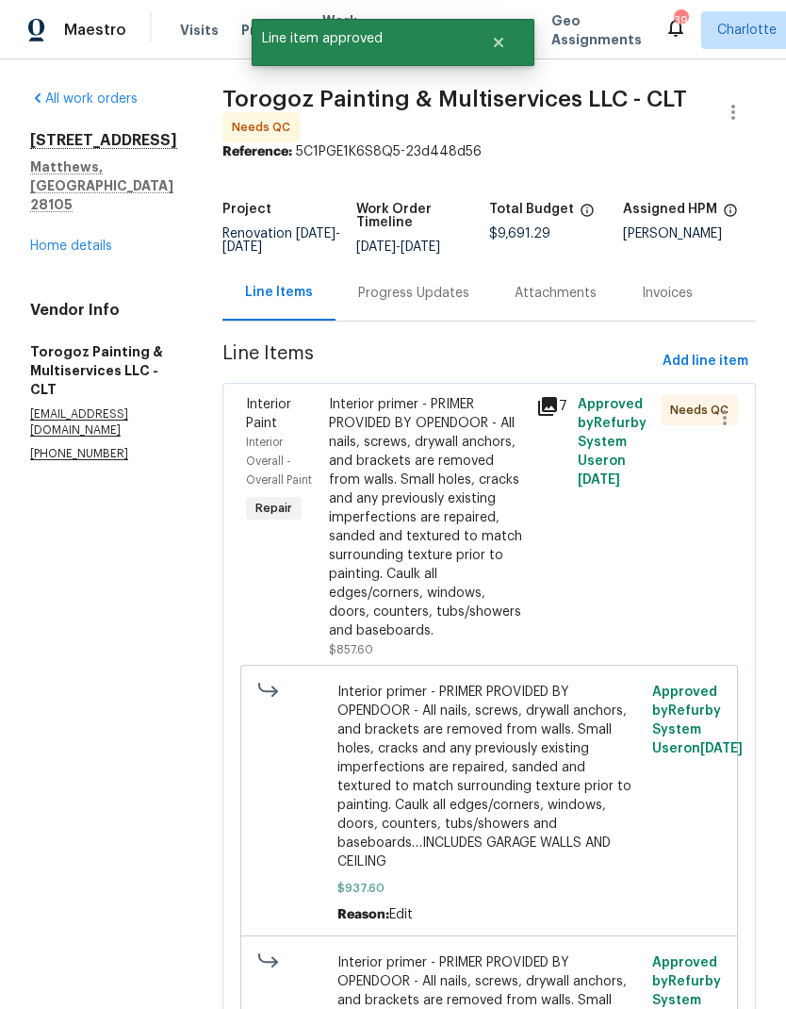
click at [490, 482] on div "Interior primer - PRIMER PROVIDED BY OPENDOOR - All nails, screws, drywall anch…" at bounding box center [427, 517] width 196 height 245
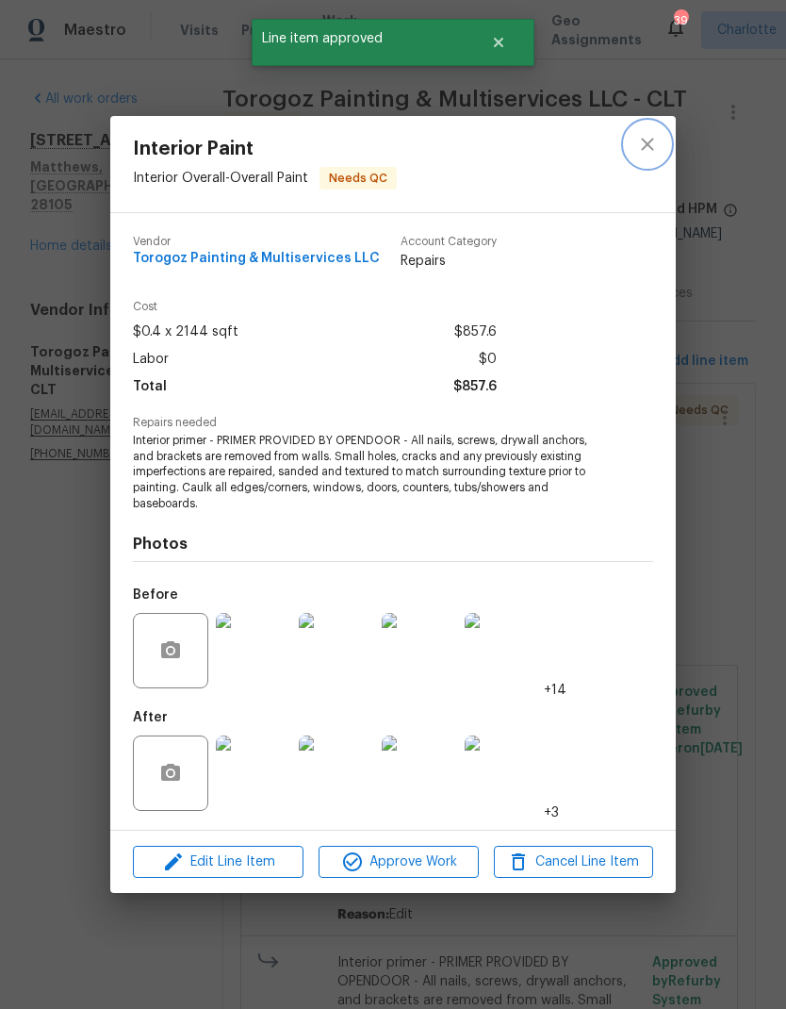
click at [647, 155] on button "close" at bounding box center [647, 144] width 45 height 45
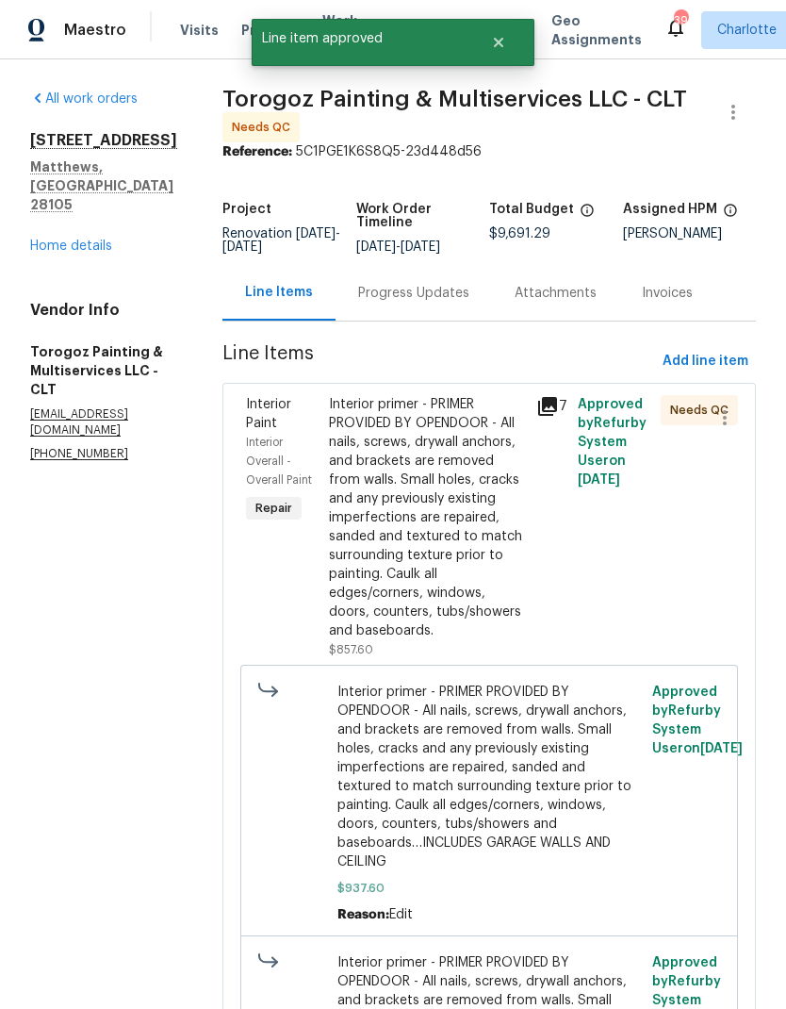
click at [496, 501] on div "Interior primer - PRIMER PROVIDED BY OPENDOOR - All nails, screws, drywall anch…" at bounding box center [427, 517] width 196 height 245
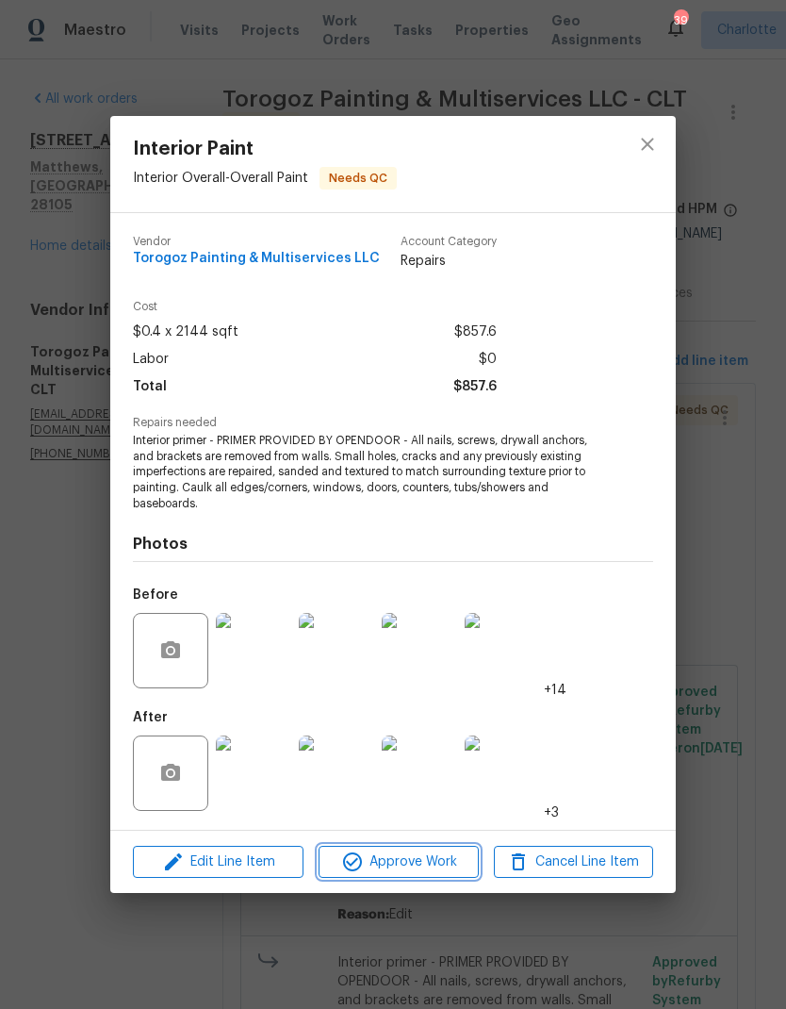
click at [434, 874] on button "Approve Work" at bounding box center [398, 862] width 159 height 33
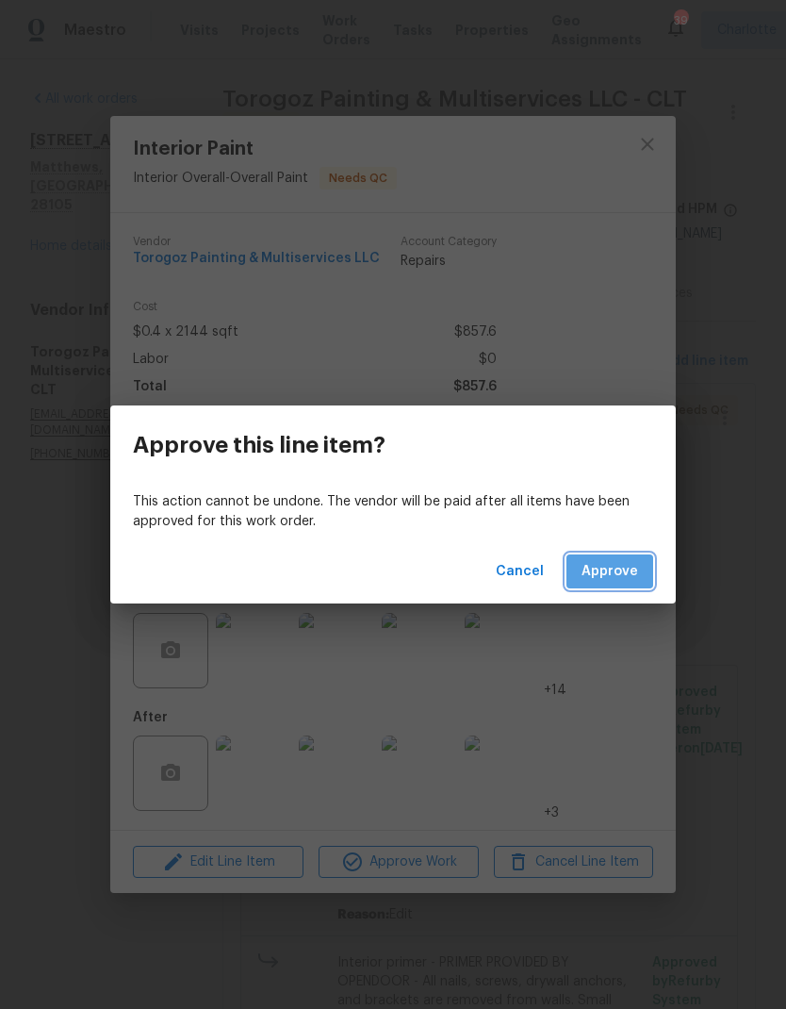
click at [633, 578] on span "Approve" at bounding box center [610, 572] width 57 height 24
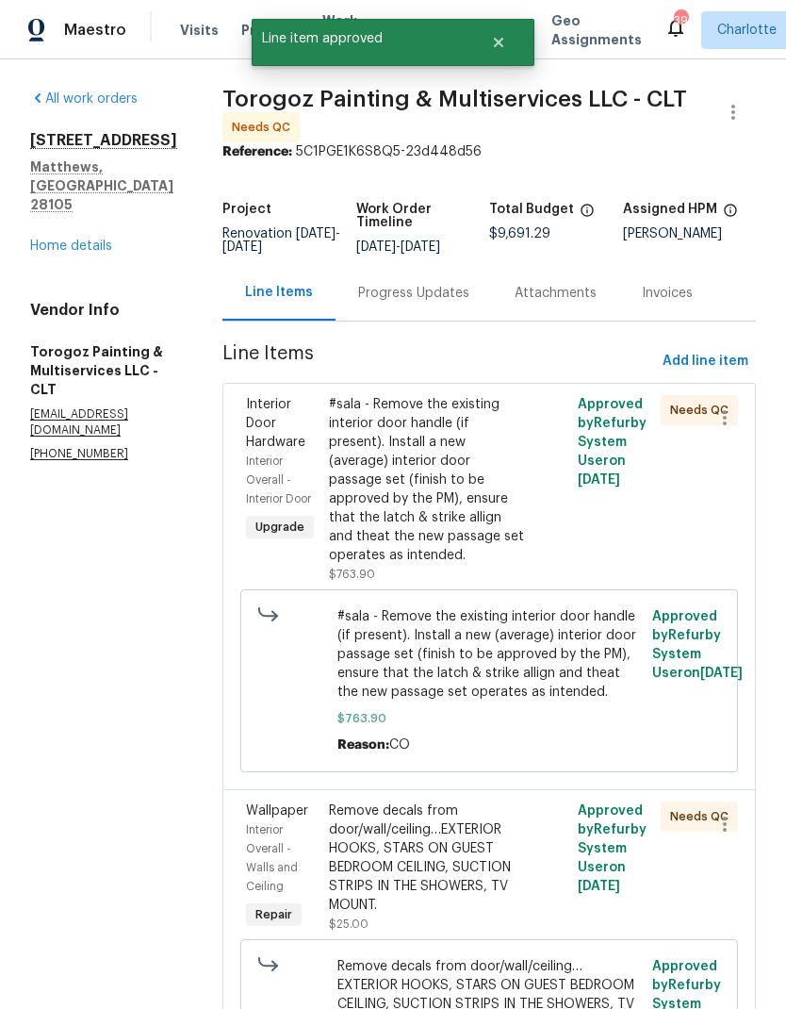
scroll to position [167, 0]
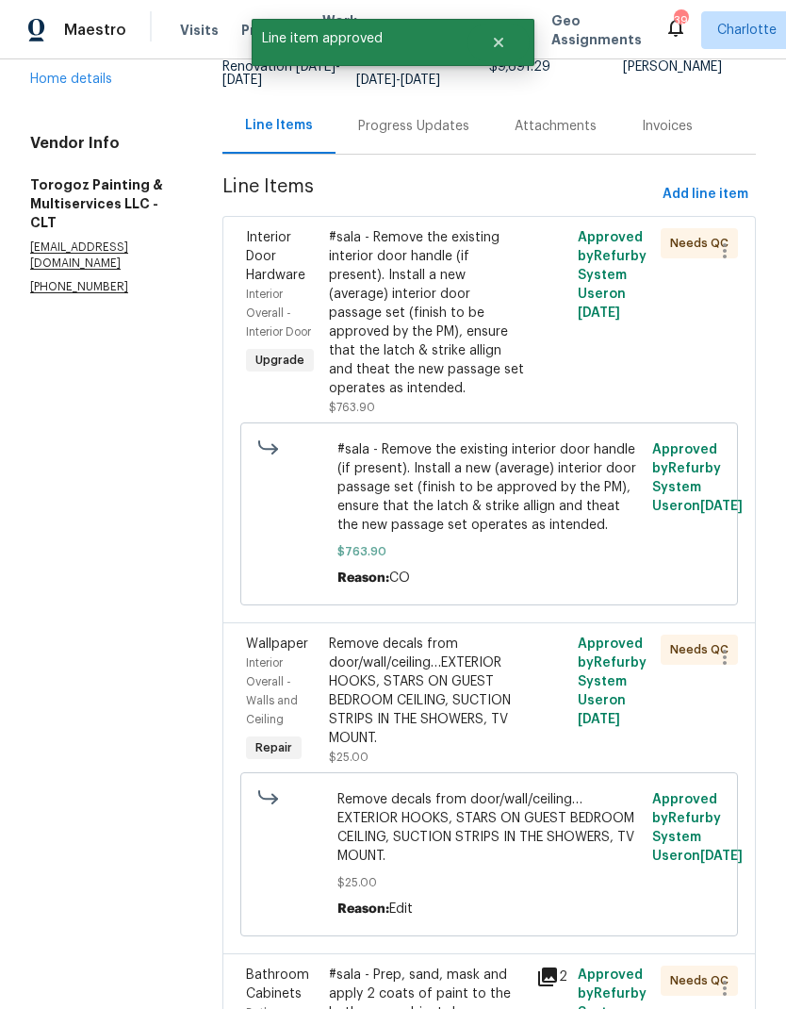
click at [495, 289] on div "#sala - Remove the existing interior door handle (if present). Install a new (a…" at bounding box center [427, 313] width 196 height 170
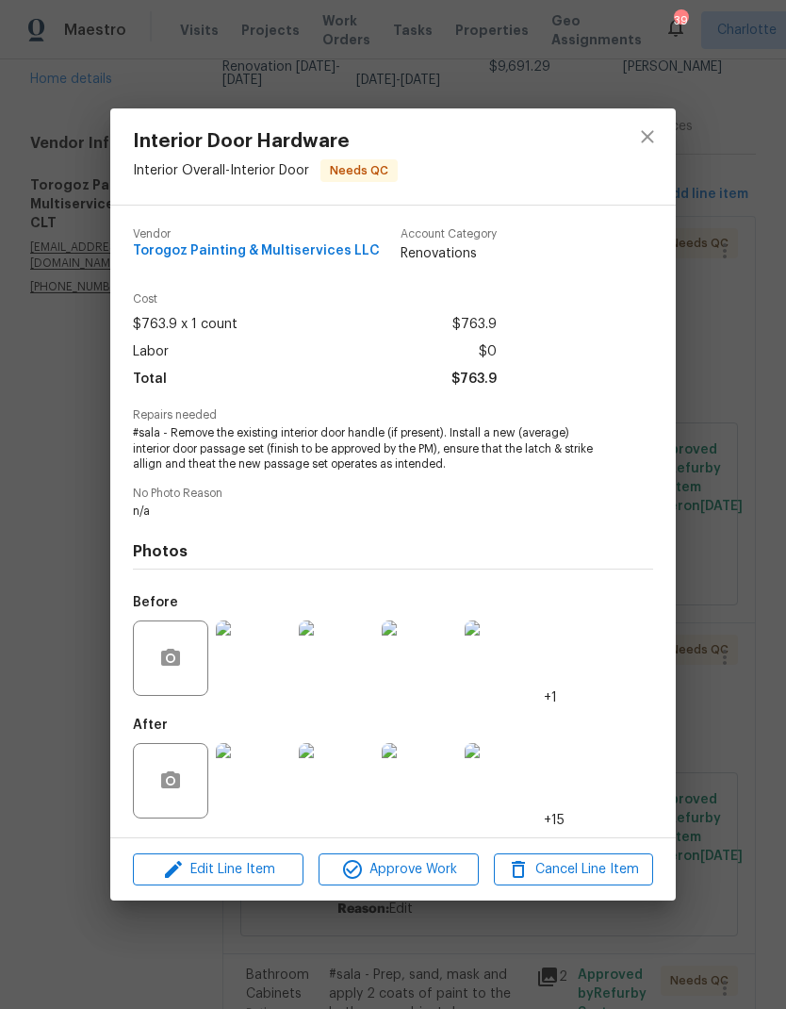
click at [372, 778] on img at bounding box center [336, 780] width 75 height 75
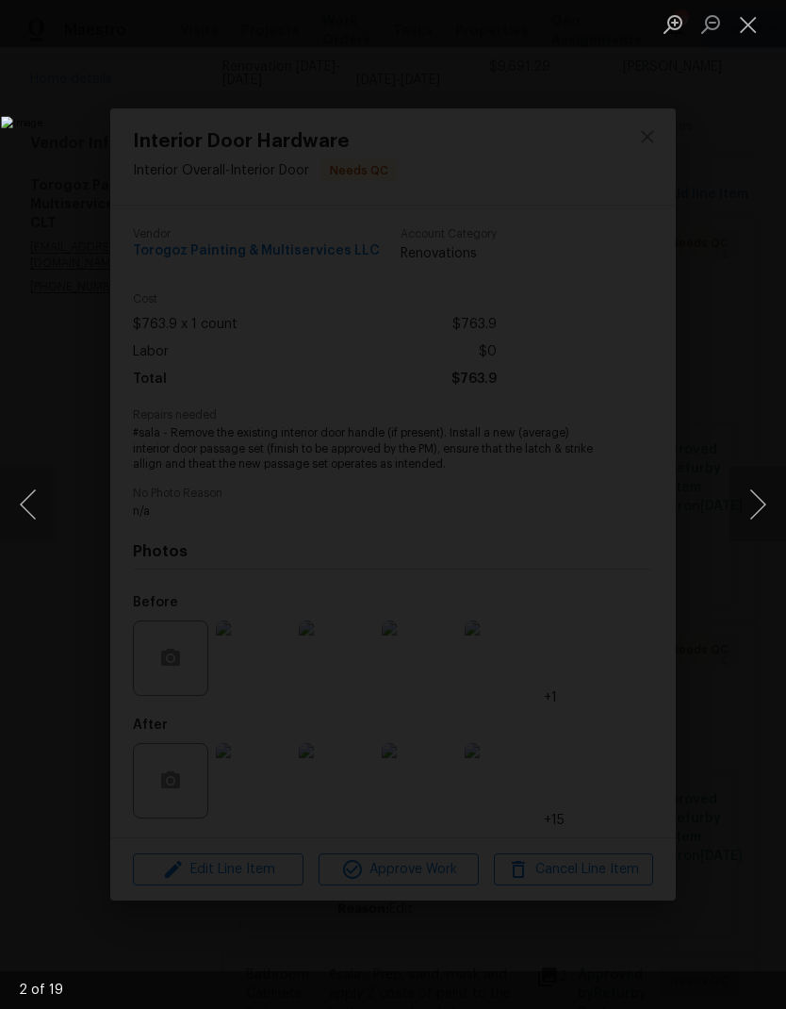
click at [750, 520] on button "Next image" at bounding box center [758, 504] width 57 height 75
click at [752, 534] on button "Next image" at bounding box center [758, 504] width 57 height 75
click at [606, 542] on img "Lightbox" at bounding box center [303, 504] width 605 height 776
click at [754, 529] on button "Next image" at bounding box center [758, 504] width 57 height 75
click at [742, 529] on button "Next image" at bounding box center [758, 504] width 57 height 75
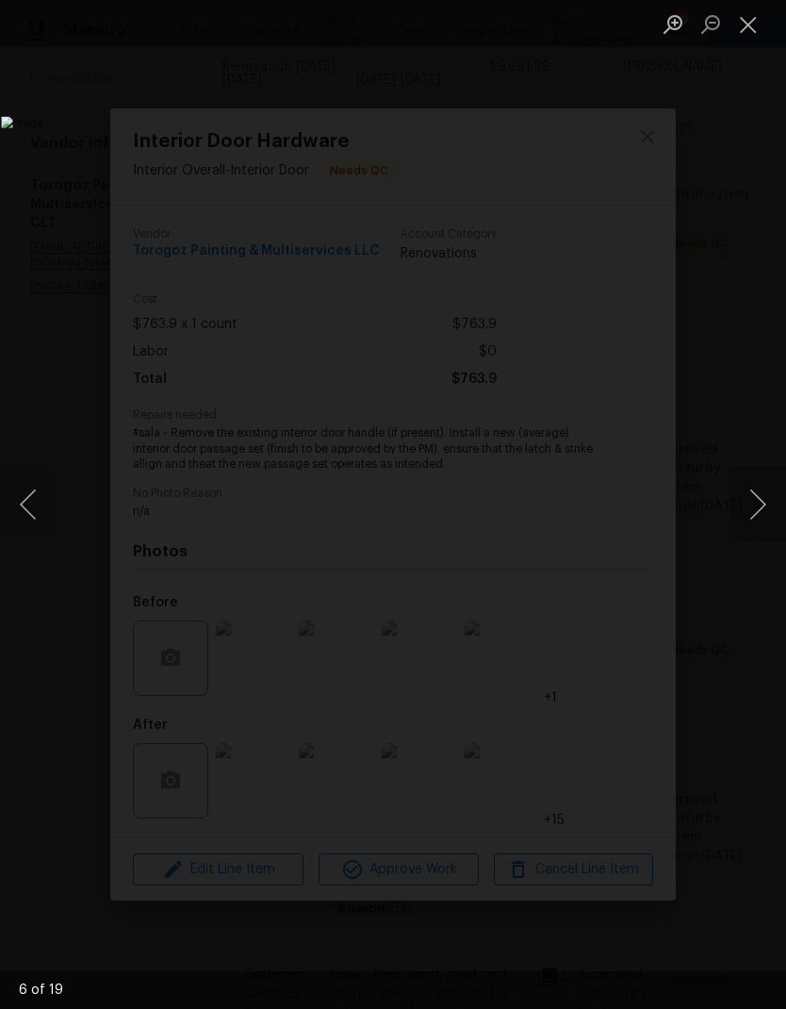
click at [760, 30] on button "Close lightbox" at bounding box center [749, 24] width 38 height 33
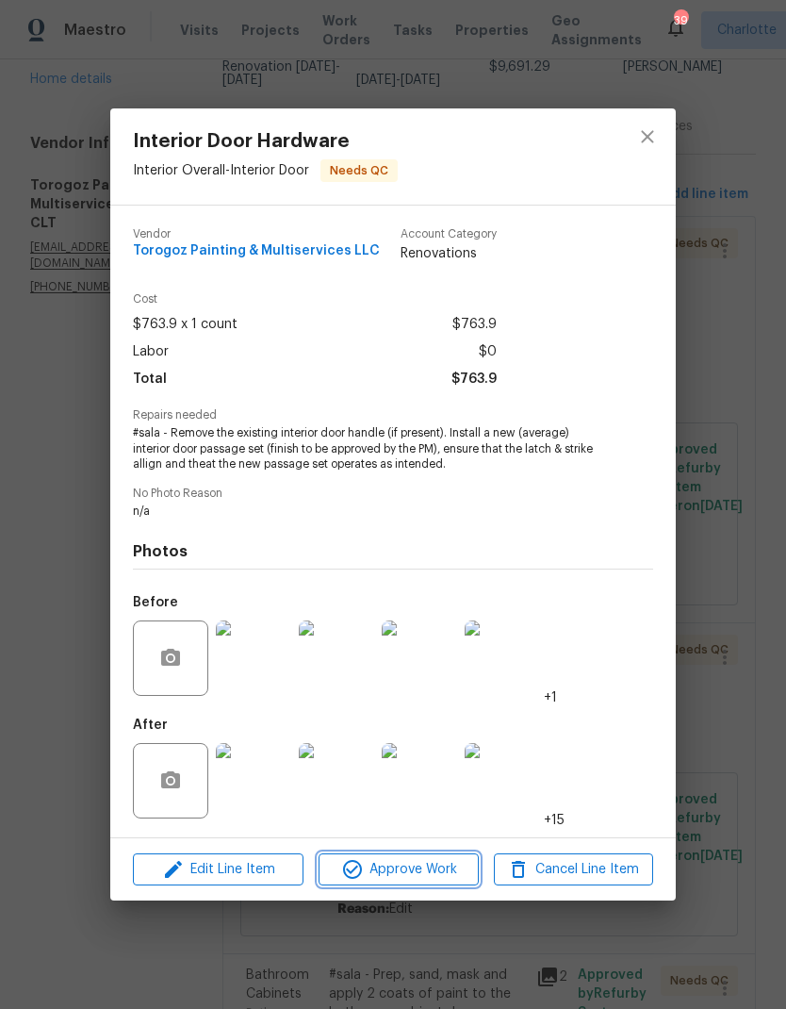
click at [436, 885] on button "Approve Work" at bounding box center [398, 869] width 159 height 33
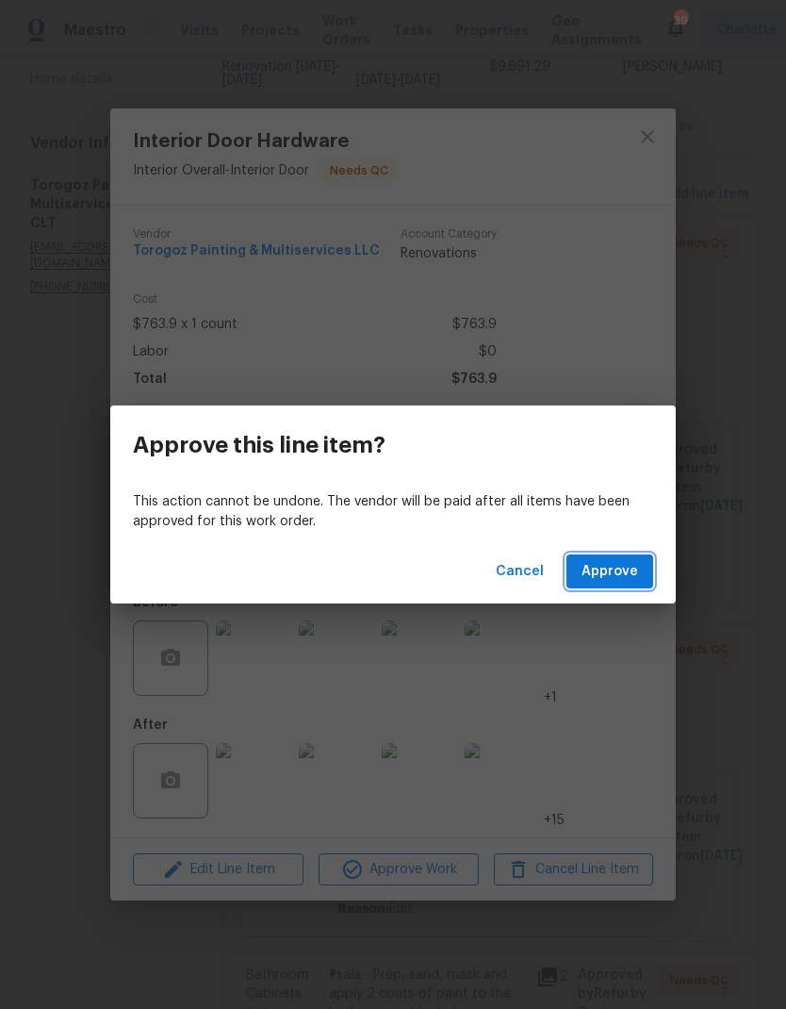
click at [630, 583] on button "Approve" at bounding box center [610, 571] width 87 height 35
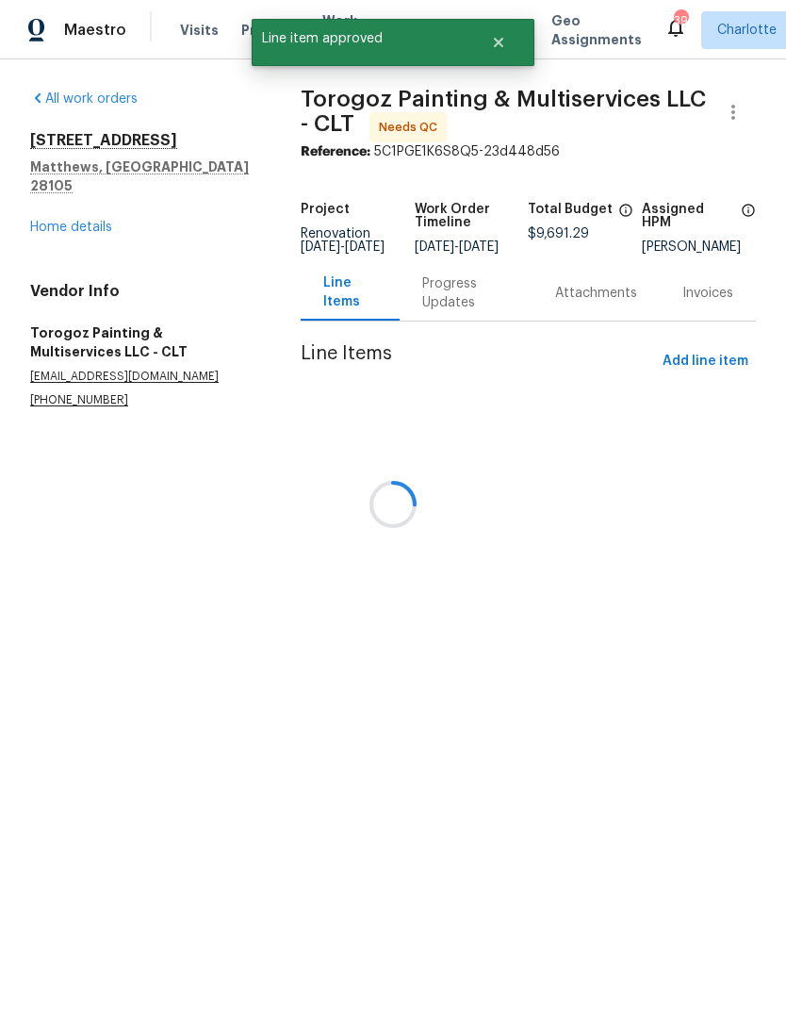
scroll to position [0, 0]
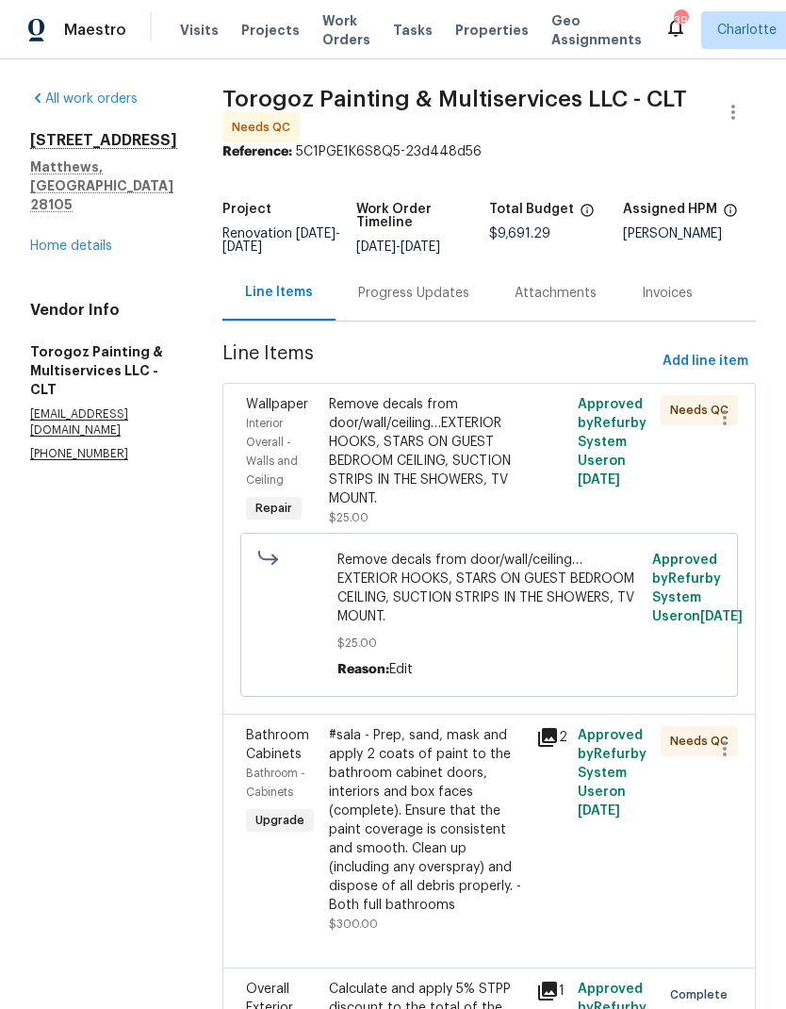
click at [516, 471] on div "Remove decals from door/wall/ceiling…EXTERIOR HOOKS, STARS ON GUEST BEDROOM CEI…" at bounding box center [427, 451] width 196 height 113
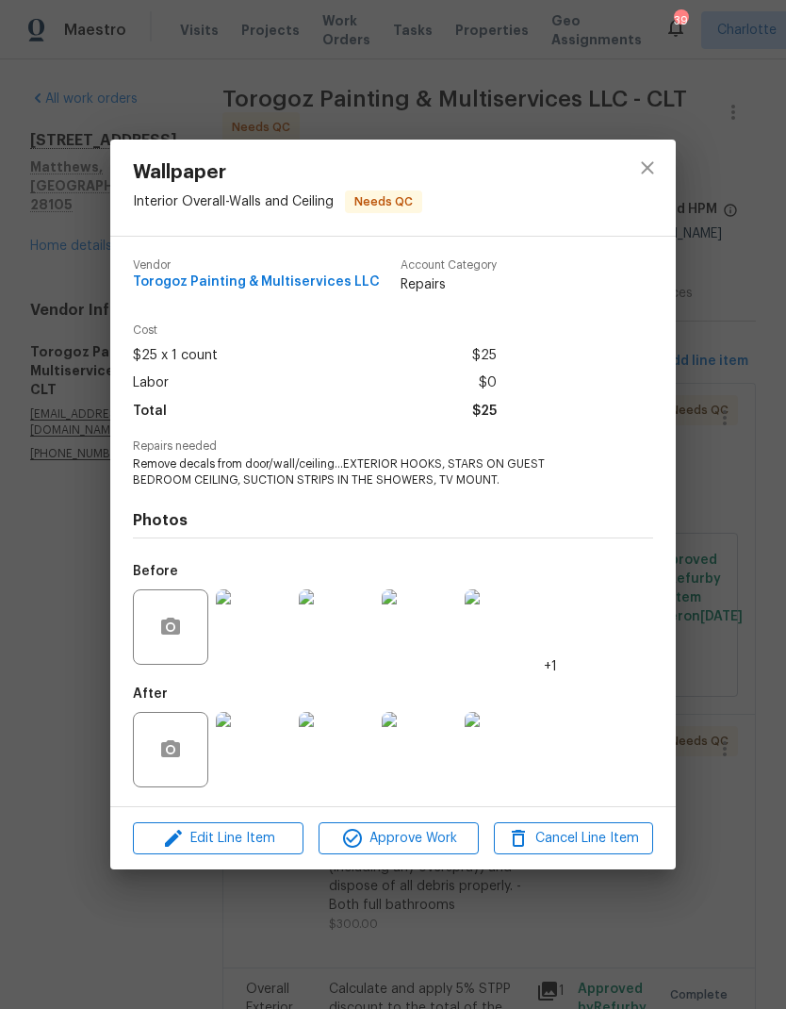
click at [270, 778] on img at bounding box center [253, 749] width 75 height 75
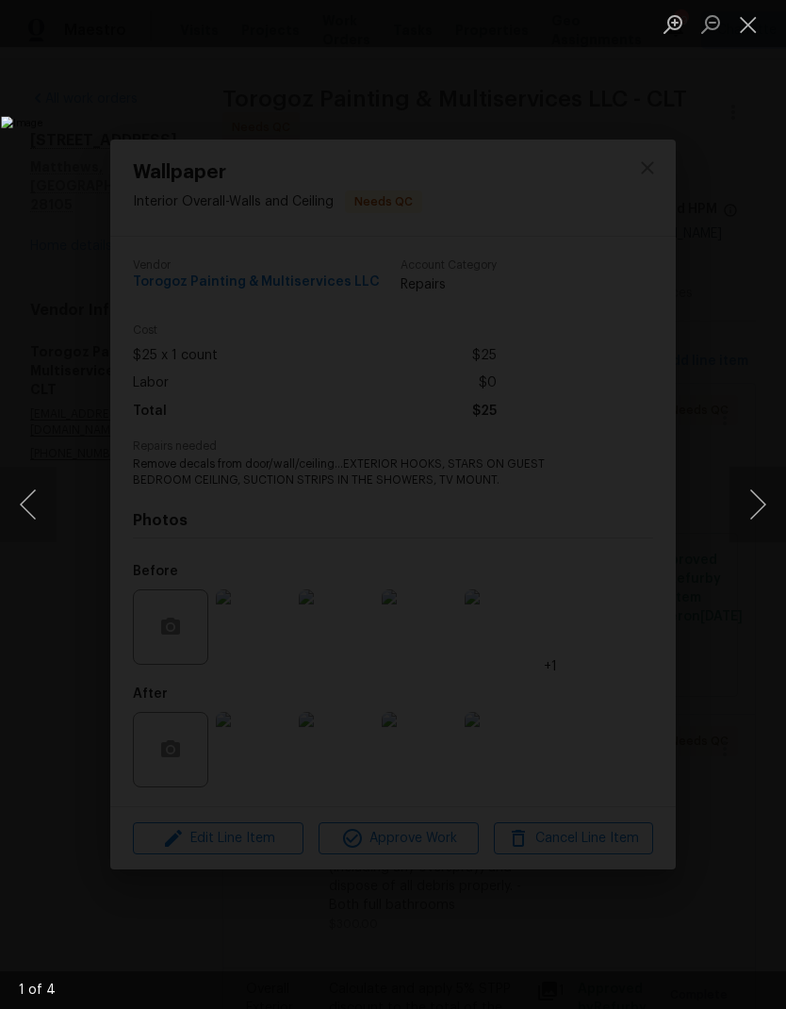
click at [756, 513] on button "Next image" at bounding box center [758, 504] width 57 height 75
click at [763, 515] on button "Next image" at bounding box center [758, 504] width 57 height 75
click at [44, 497] on button "Previous image" at bounding box center [28, 504] width 57 height 75
click at [43, 497] on button "Previous image" at bounding box center [28, 504] width 57 height 75
click at [765, 517] on button "Next image" at bounding box center [758, 504] width 57 height 75
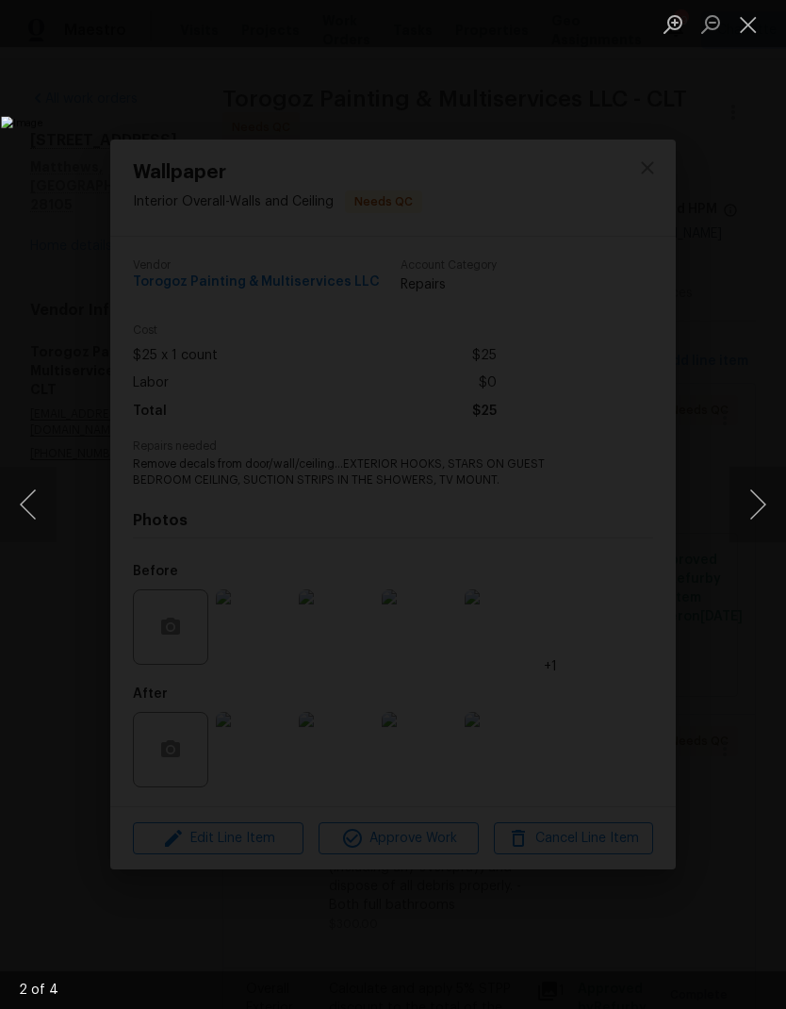
click at [756, 516] on button "Next image" at bounding box center [758, 504] width 57 height 75
click at [760, 524] on button "Next image" at bounding box center [758, 504] width 57 height 75
click at [41, 515] on button "Previous image" at bounding box center [28, 504] width 57 height 75
click at [768, 510] on button "Next image" at bounding box center [758, 504] width 57 height 75
click at [760, 520] on button "Next image" at bounding box center [758, 504] width 57 height 75
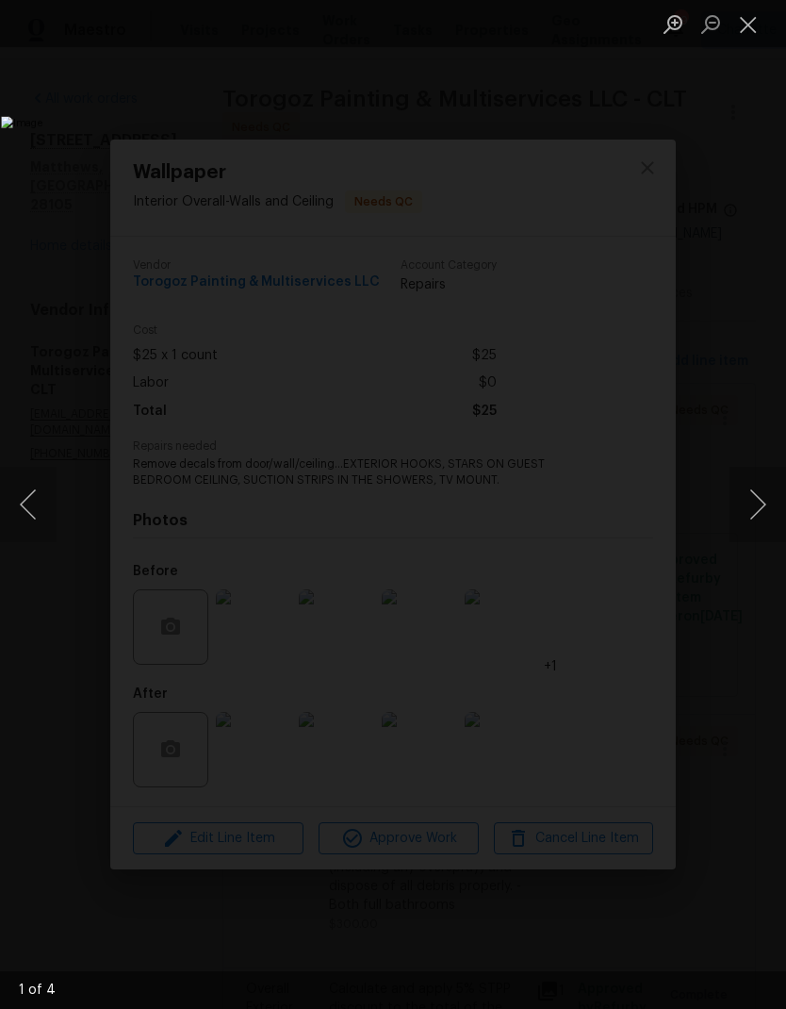
click at [38, 510] on button "Previous image" at bounding box center [28, 504] width 57 height 75
click at [769, 522] on button "Next image" at bounding box center [758, 504] width 57 height 75
click at [766, 520] on button "Next image" at bounding box center [758, 504] width 57 height 75
click at [761, 513] on button "Next image" at bounding box center [758, 504] width 57 height 75
click at [761, 520] on button "Next image" at bounding box center [758, 504] width 57 height 75
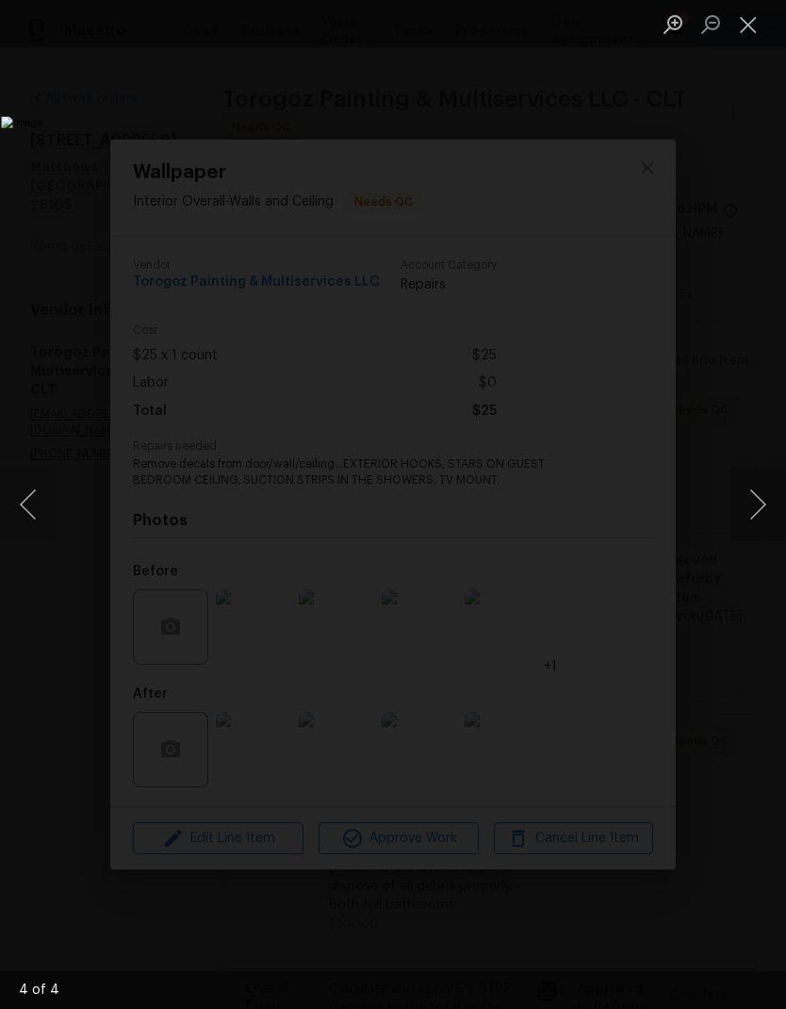
click at [764, 524] on button "Next image" at bounding box center [758, 504] width 57 height 75
click at [747, 38] on button "Close lightbox" at bounding box center [749, 24] width 38 height 33
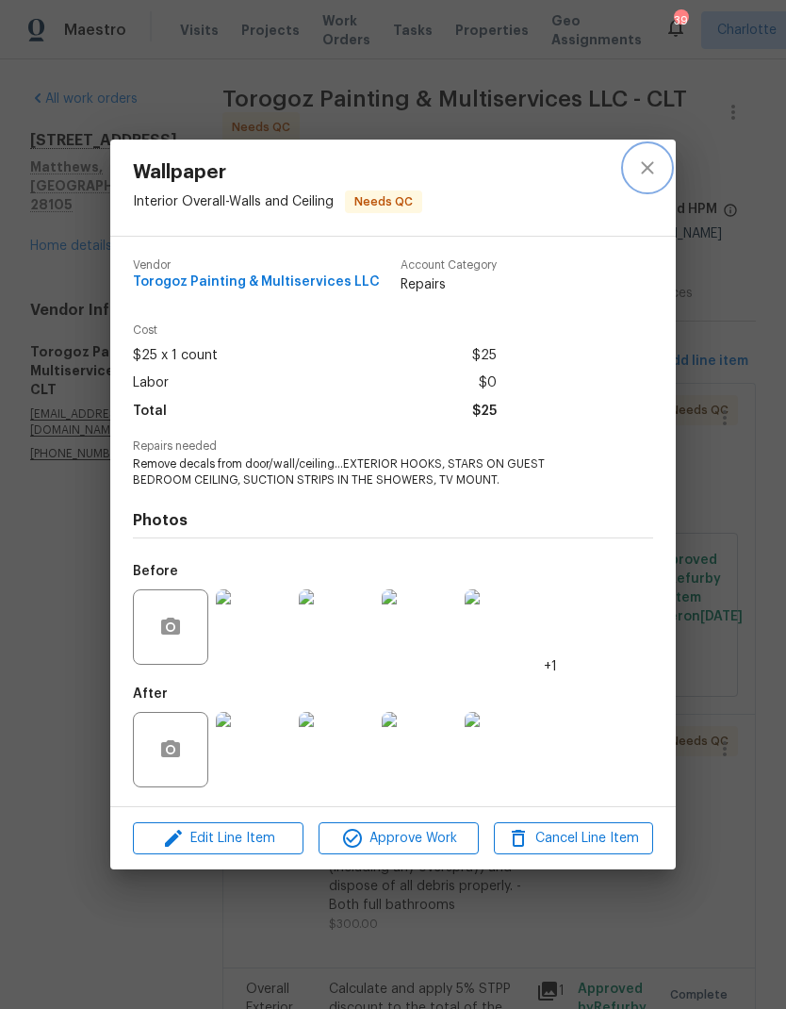
click at [651, 187] on button "close" at bounding box center [647, 167] width 45 height 45
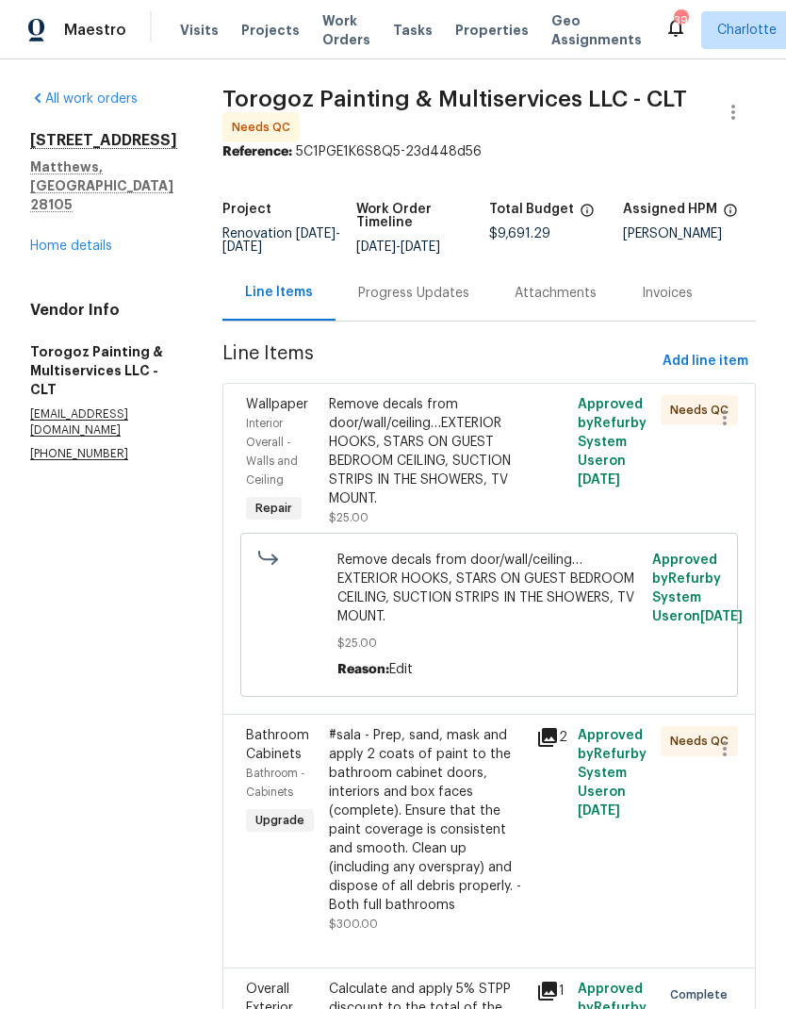
click at [501, 454] on div "Remove decals from door/wall/ceiling…EXTERIOR HOOKS, STARS ON GUEST BEDROOM CEI…" at bounding box center [427, 451] width 196 height 113
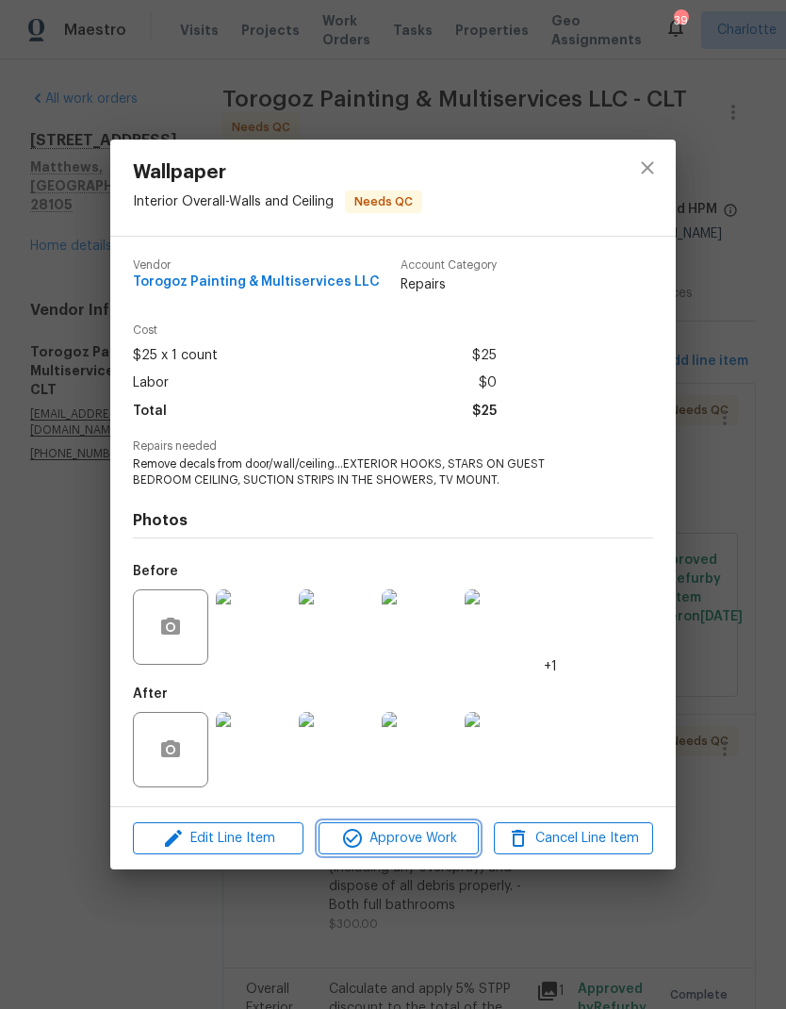
click at [442, 837] on span "Approve Work" at bounding box center [398, 839] width 148 height 24
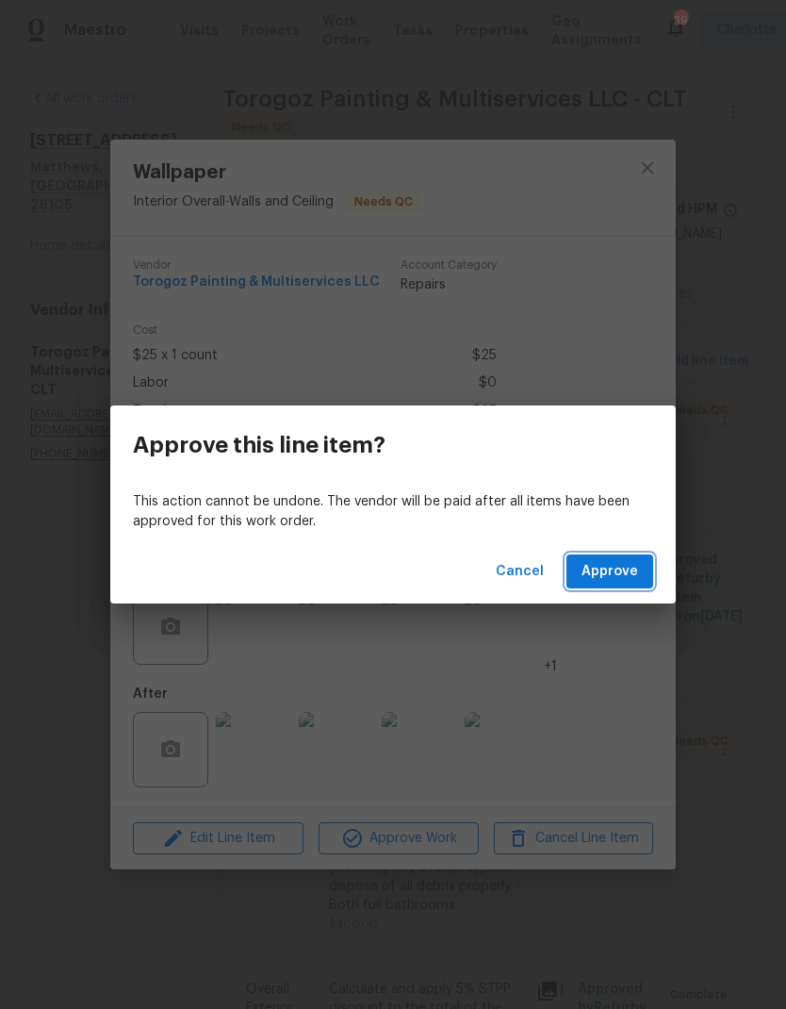
click at [602, 568] on span "Approve" at bounding box center [610, 572] width 57 height 24
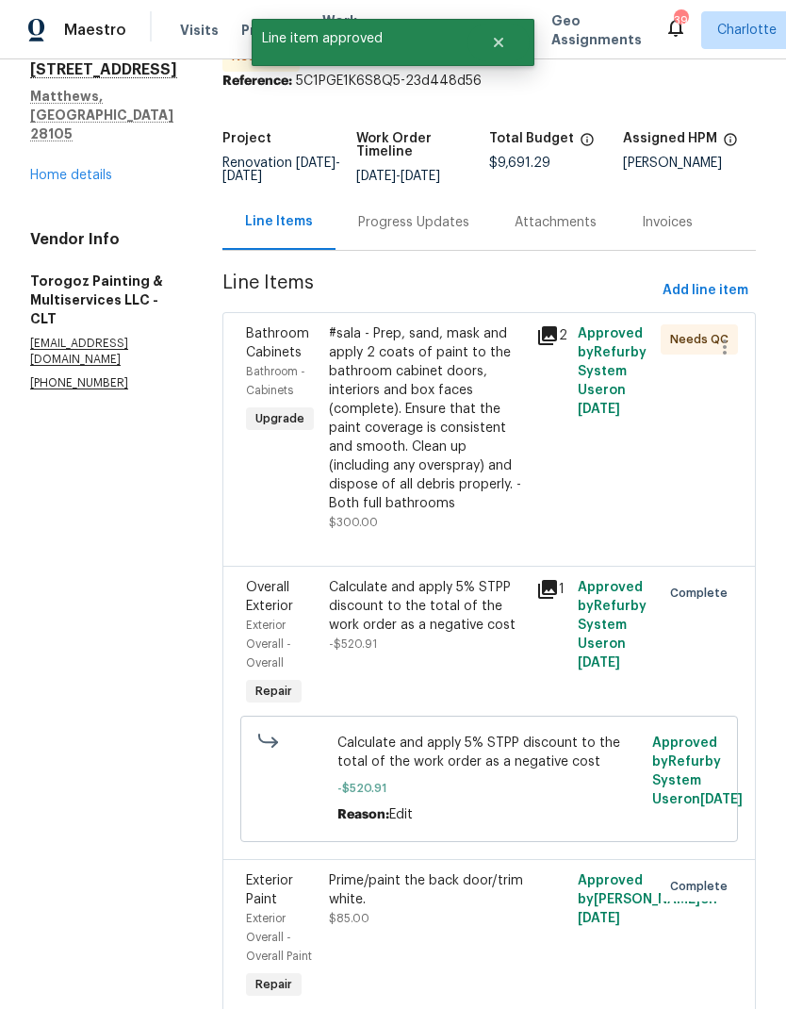
scroll to position [65, 0]
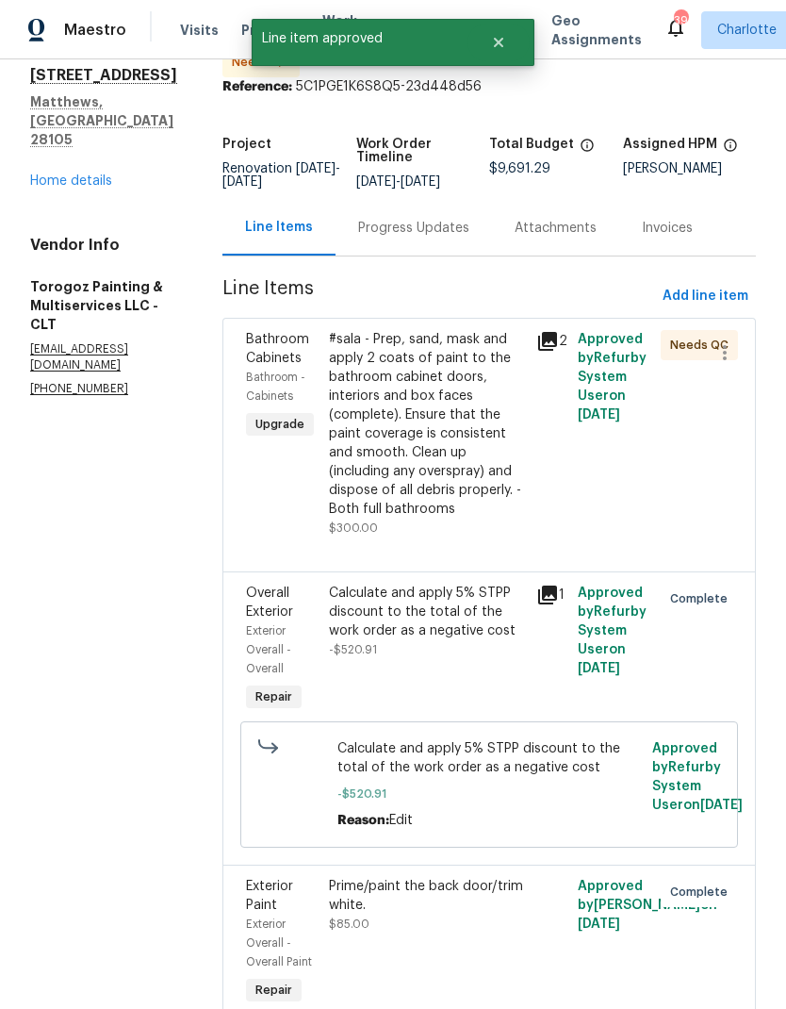
click at [503, 413] on div "#sala - Prep, sand, mask and apply 2 coats of paint to the bathroom cabinet doo…" at bounding box center [427, 424] width 196 height 189
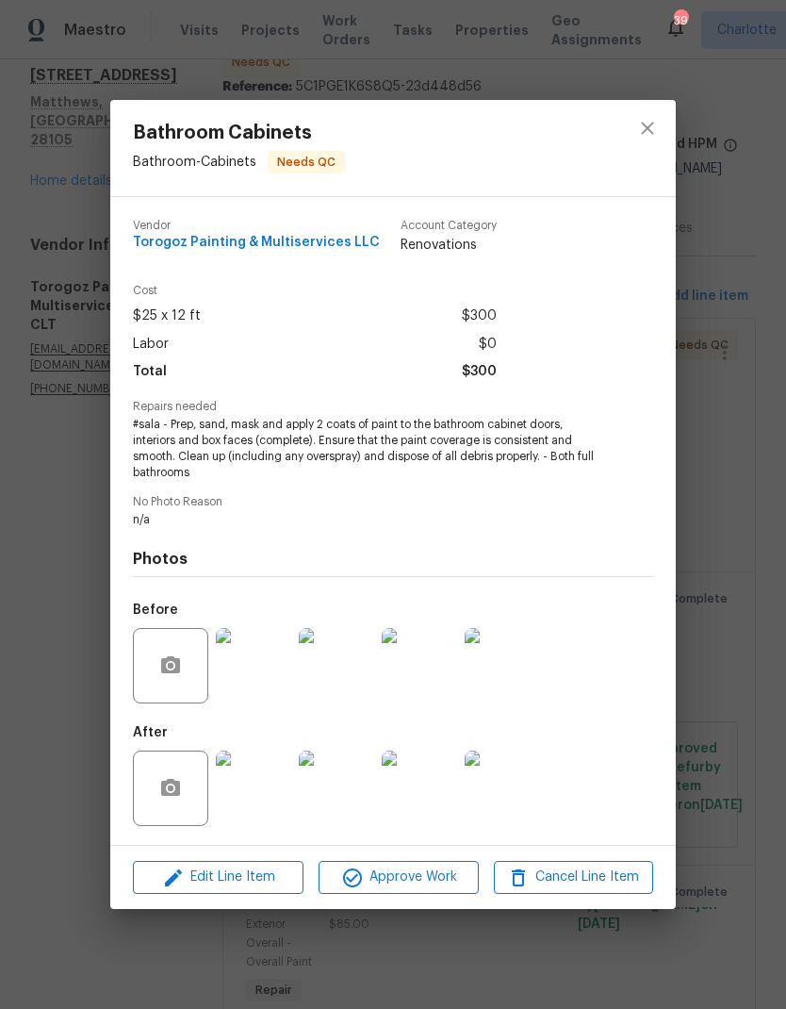
click at [268, 796] on img at bounding box center [253, 788] width 75 height 75
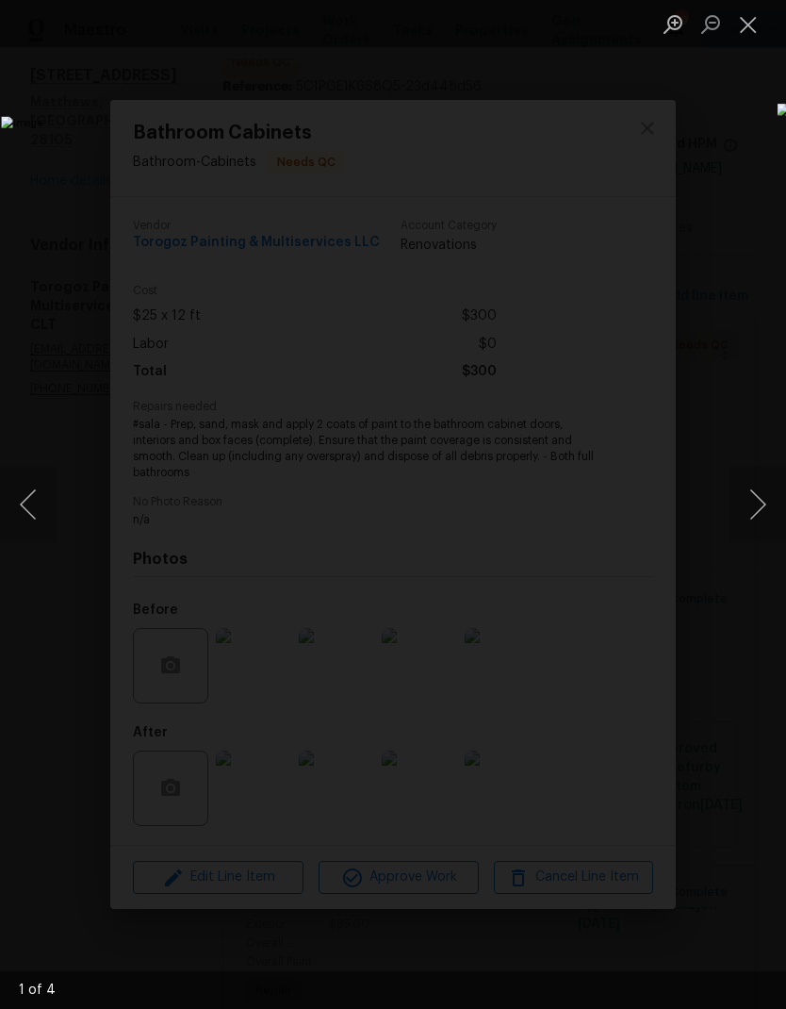
click at [766, 509] on button "Next image" at bounding box center [758, 504] width 57 height 75
click at [756, 517] on button "Next image" at bounding box center [758, 504] width 57 height 75
click at [763, 511] on button "Next image" at bounding box center [758, 504] width 57 height 75
click at [756, 518] on button "Next image" at bounding box center [758, 504] width 57 height 75
click at [751, 40] on button "Close lightbox" at bounding box center [749, 24] width 38 height 33
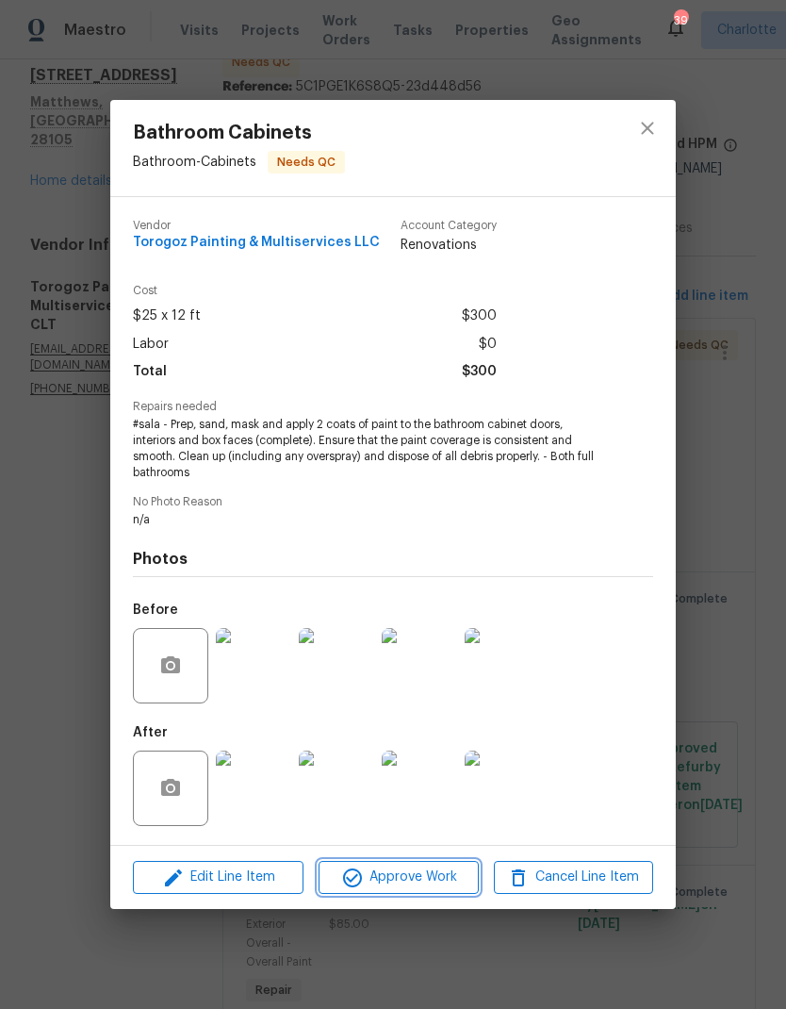
click at [438, 875] on span "Approve Work" at bounding box center [398, 878] width 148 height 24
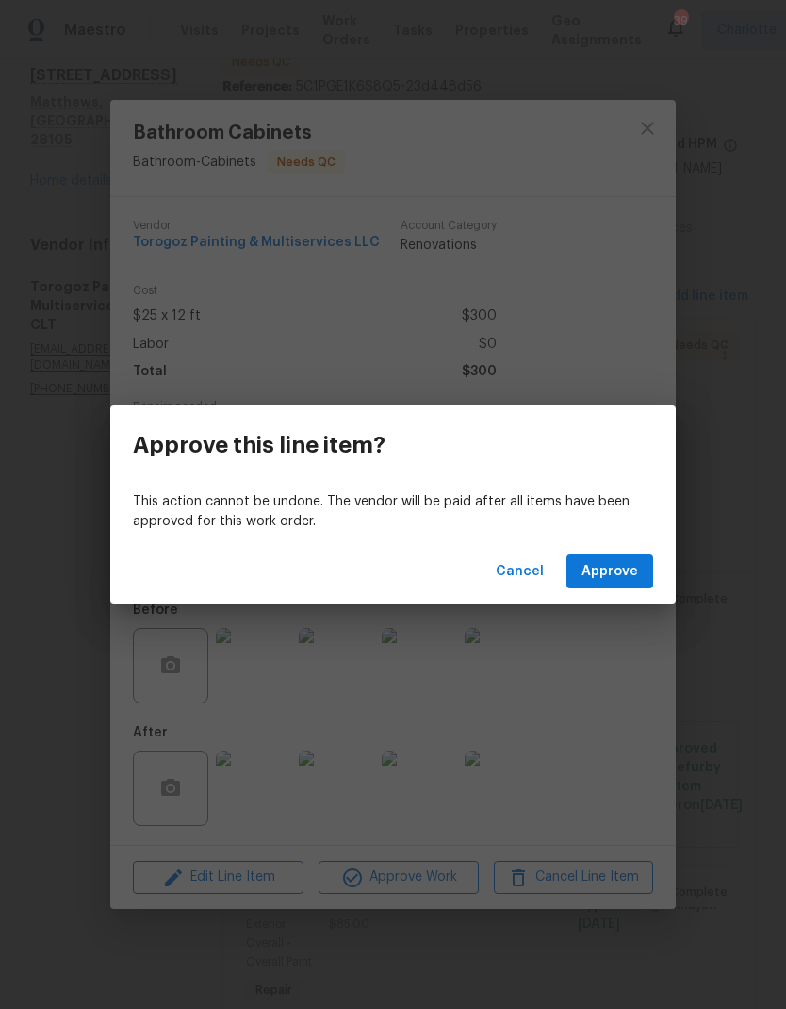
click at [631, 583] on button "Approve" at bounding box center [610, 571] width 87 height 35
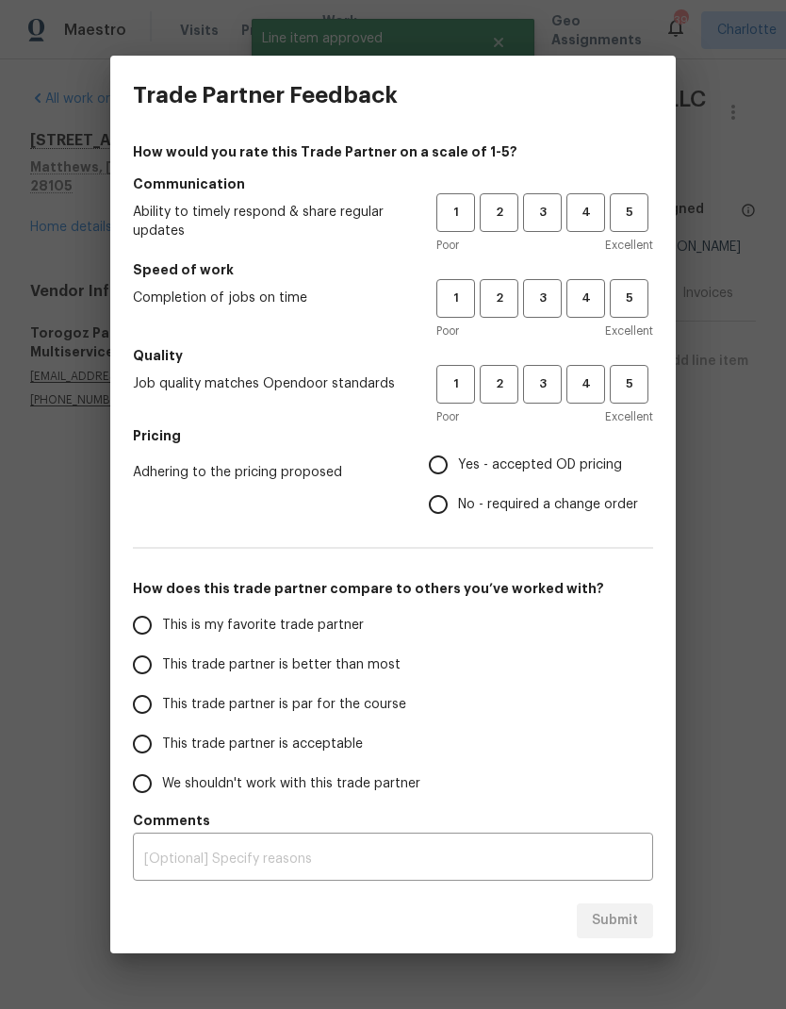
scroll to position [0, 0]
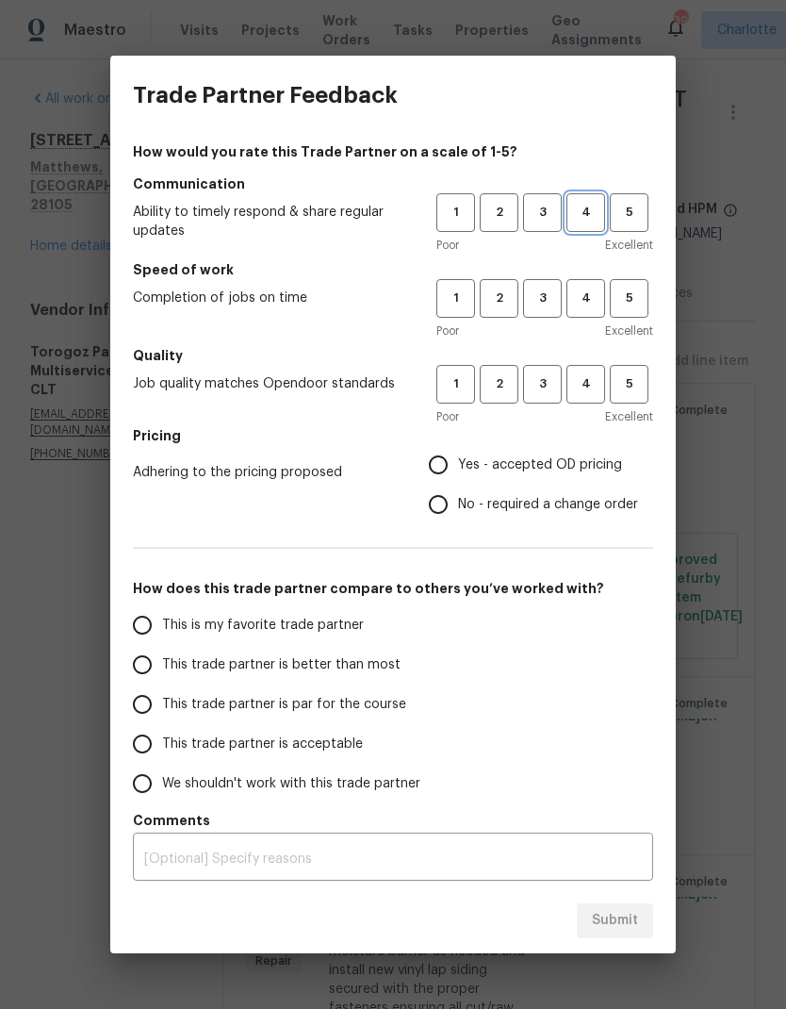
click at [596, 219] on span "4" at bounding box center [586, 213] width 35 height 22
click at [539, 306] on span "3" at bounding box center [542, 299] width 35 height 22
click at [542, 386] on span "3" at bounding box center [542, 384] width 35 height 22
click at [452, 515] on input "No - required a change order" at bounding box center [439, 505] width 40 height 40
radio input "true"
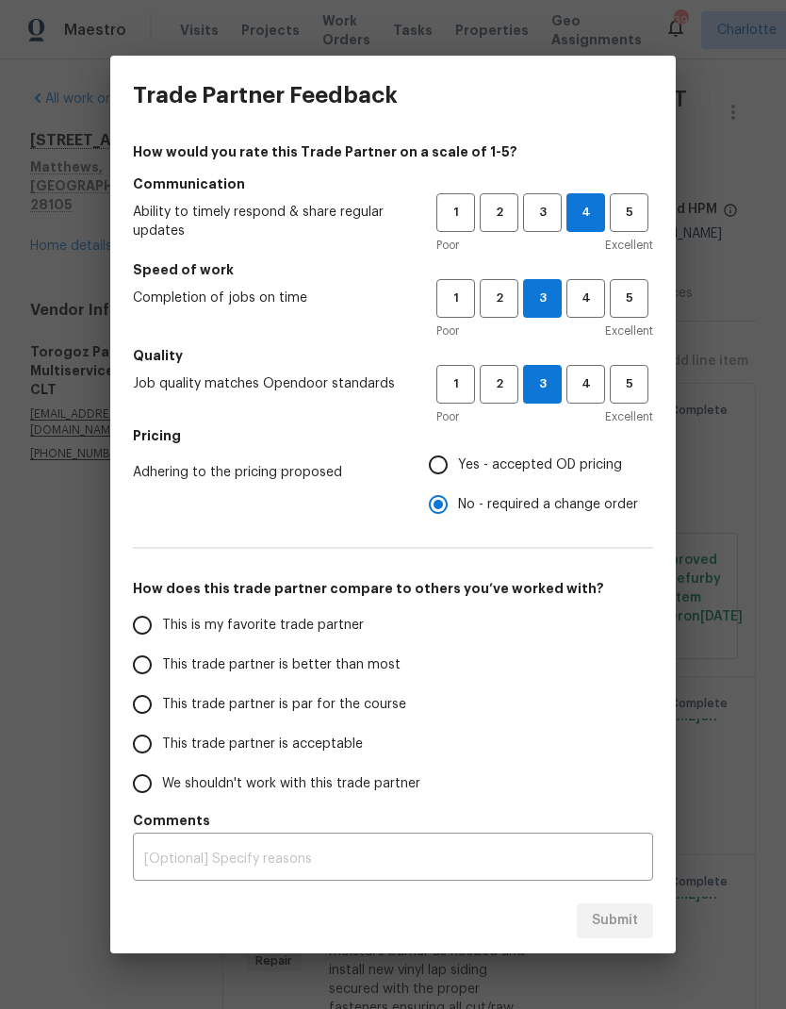
click at [138, 665] on input "This trade partner is better than most" at bounding box center [143, 665] width 40 height 40
click at [637, 919] on span "Submit" at bounding box center [615, 921] width 46 height 24
radio input "true"
radio input "false"
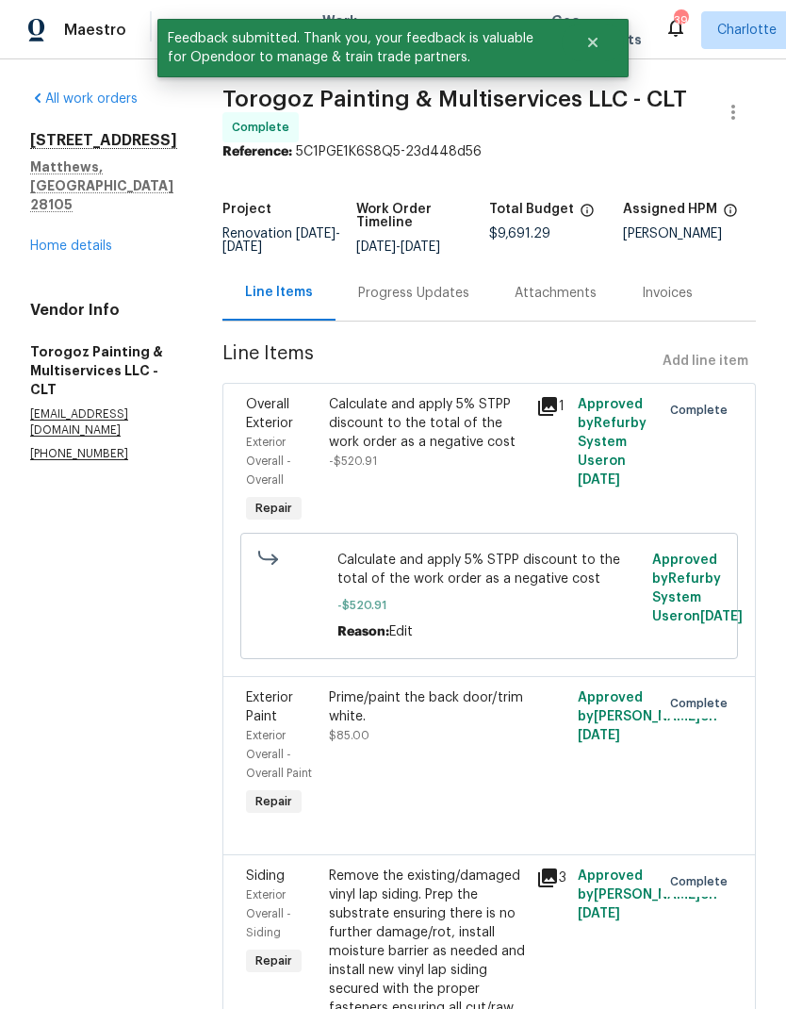
click at [65, 240] on link "Home details" at bounding box center [71, 246] width 82 height 13
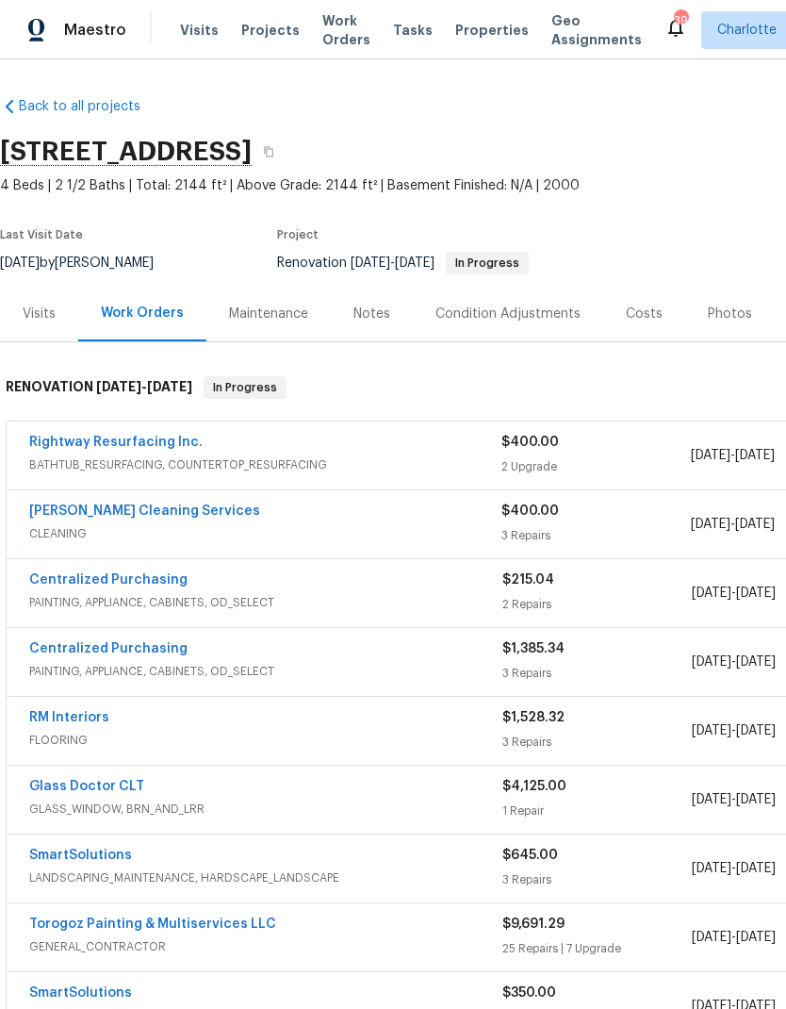
click at [341, 24] on span "Work Orders" at bounding box center [346, 30] width 48 height 38
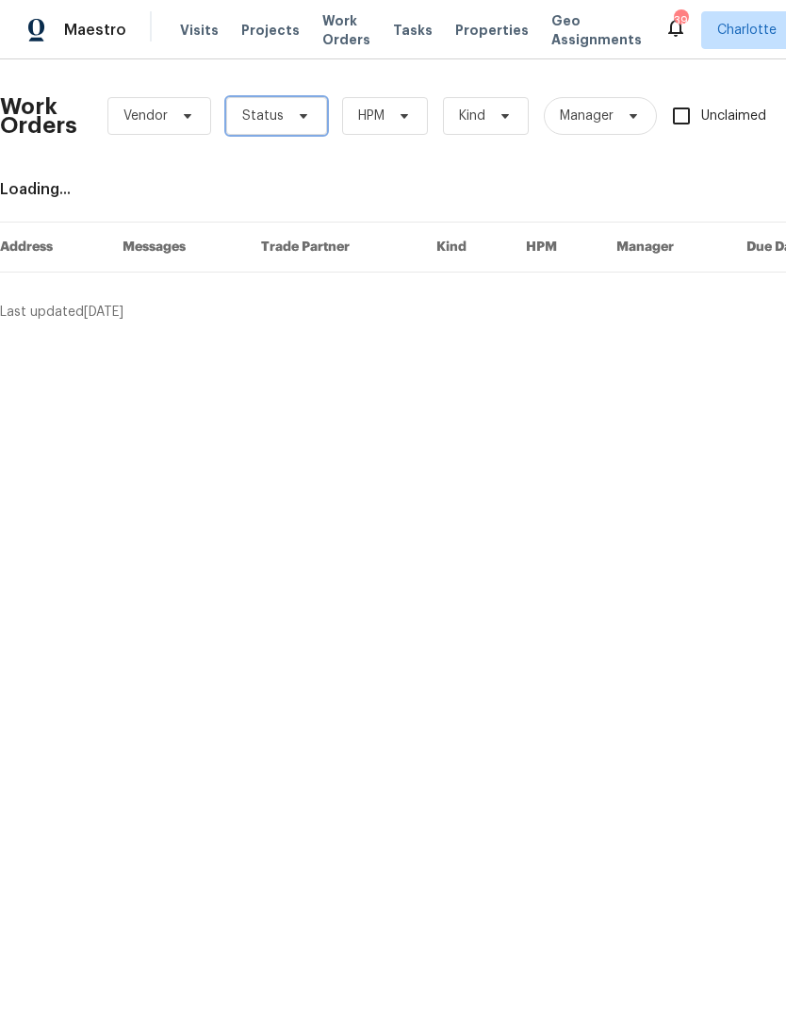
click at [302, 131] on span "Status" at bounding box center [276, 116] width 101 height 38
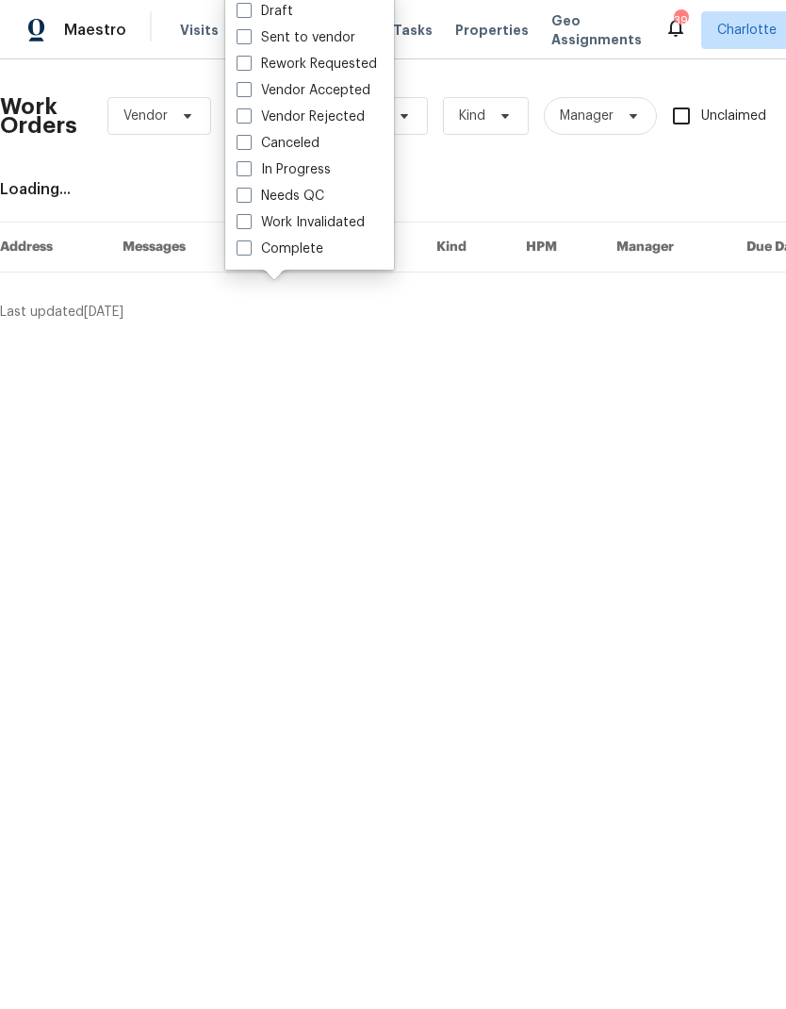
click at [321, 200] on label "Needs QC" at bounding box center [281, 196] width 88 height 19
click at [249, 199] on input "Needs QC" at bounding box center [243, 193] width 12 height 12
checkbox input "true"
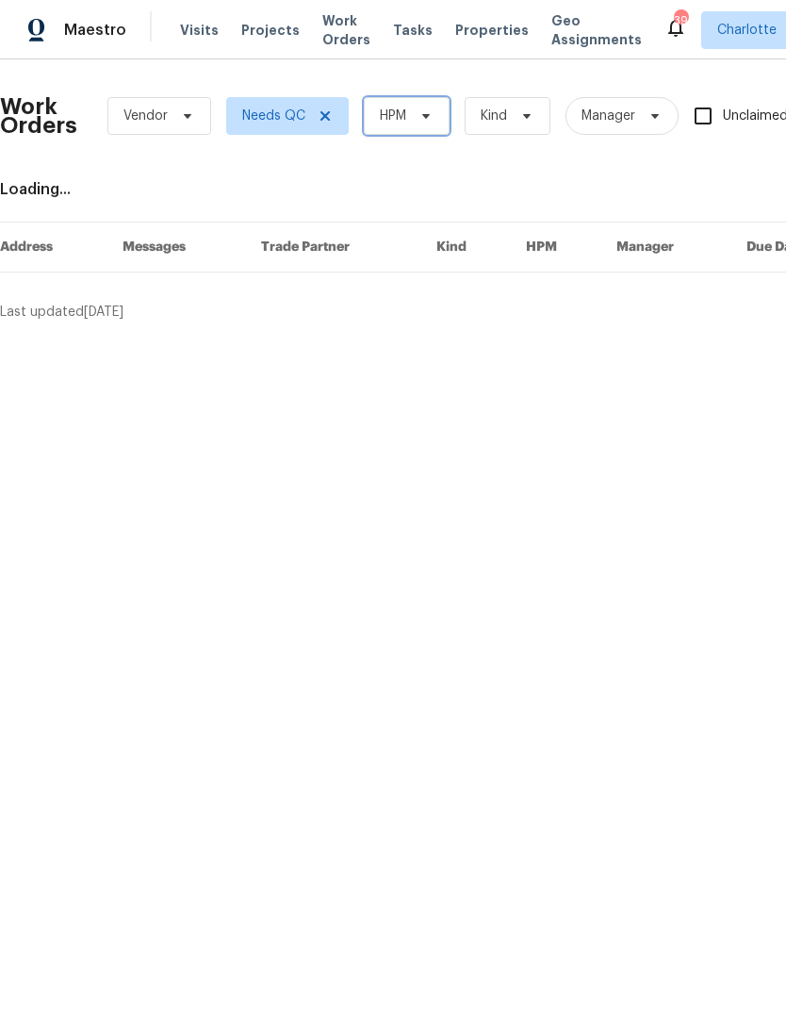
click at [430, 113] on icon at bounding box center [426, 115] width 15 height 15
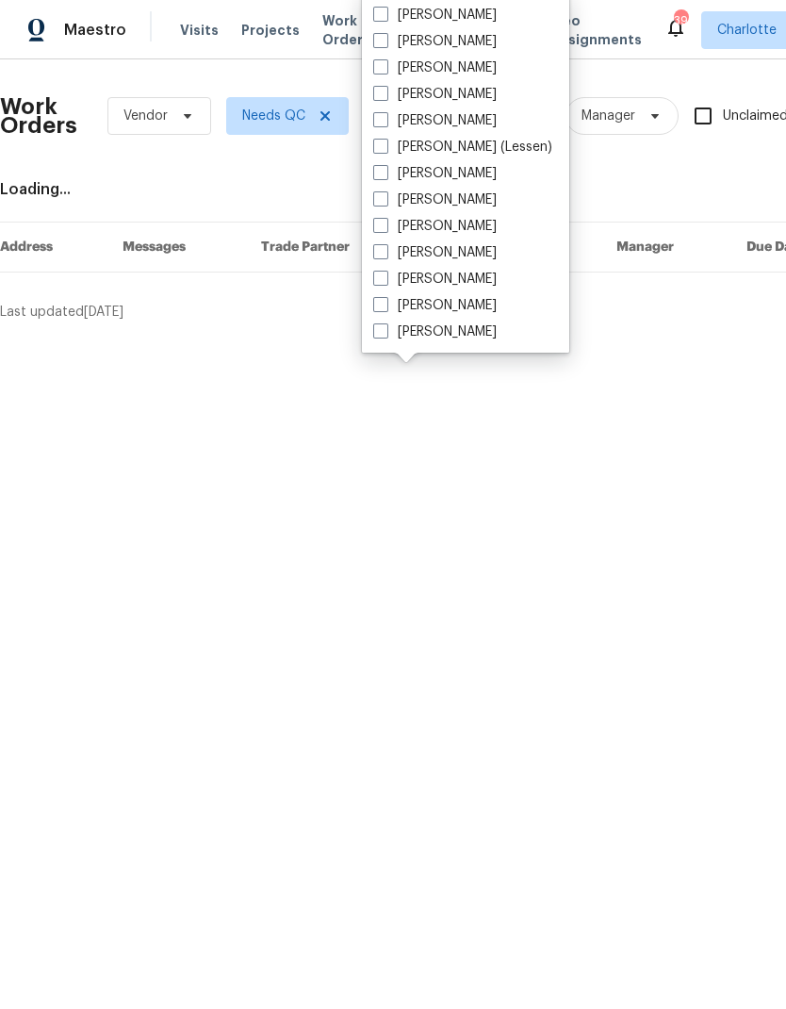
scroll to position [234, 0]
click at [470, 340] on label "[PERSON_NAME]" at bounding box center [435, 331] width 124 height 19
click at [386, 335] on input "[PERSON_NAME]" at bounding box center [379, 328] width 12 height 12
checkbox input "true"
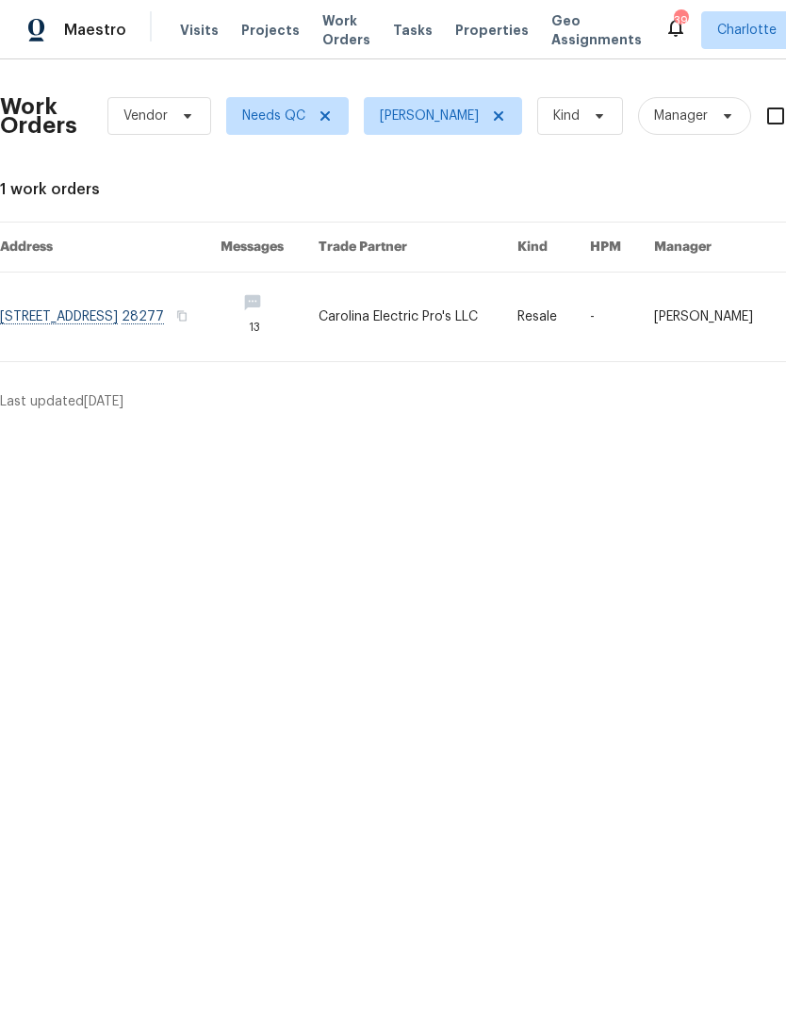
click at [81, 48] on div "Maestro" at bounding box center [63, 30] width 126 height 38
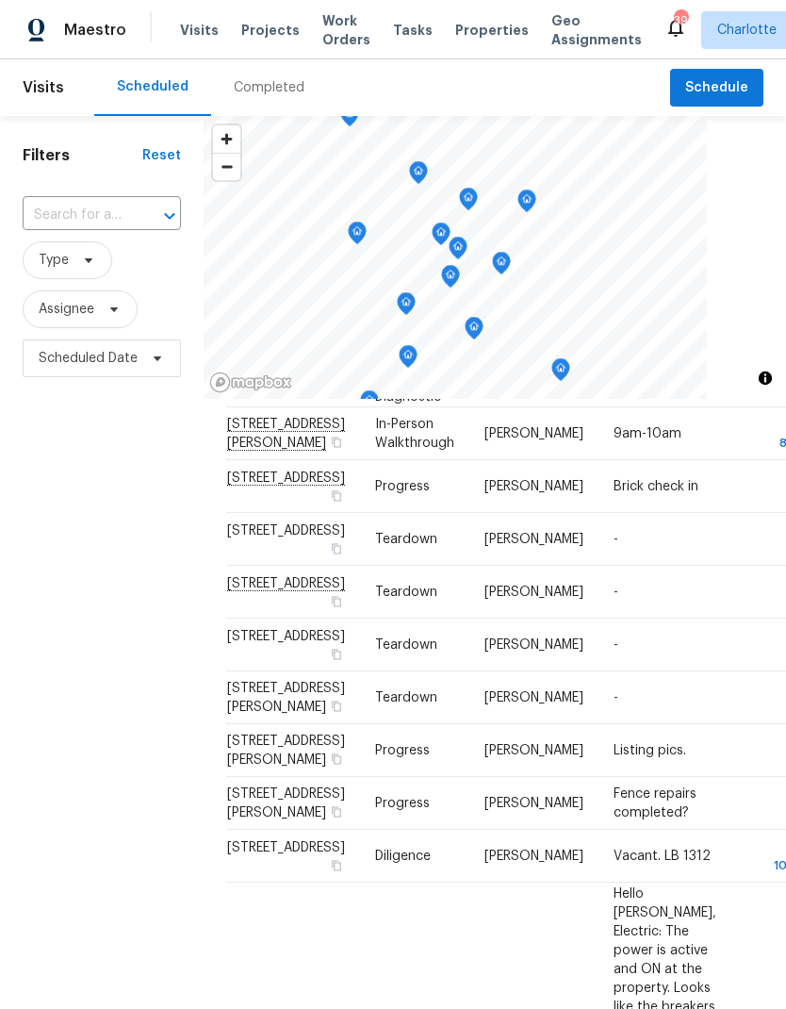
click at [83, 547] on div "Filters Reset ​ Type Assignee Scheduled Date" at bounding box center [102, 661] width 204 height 1090
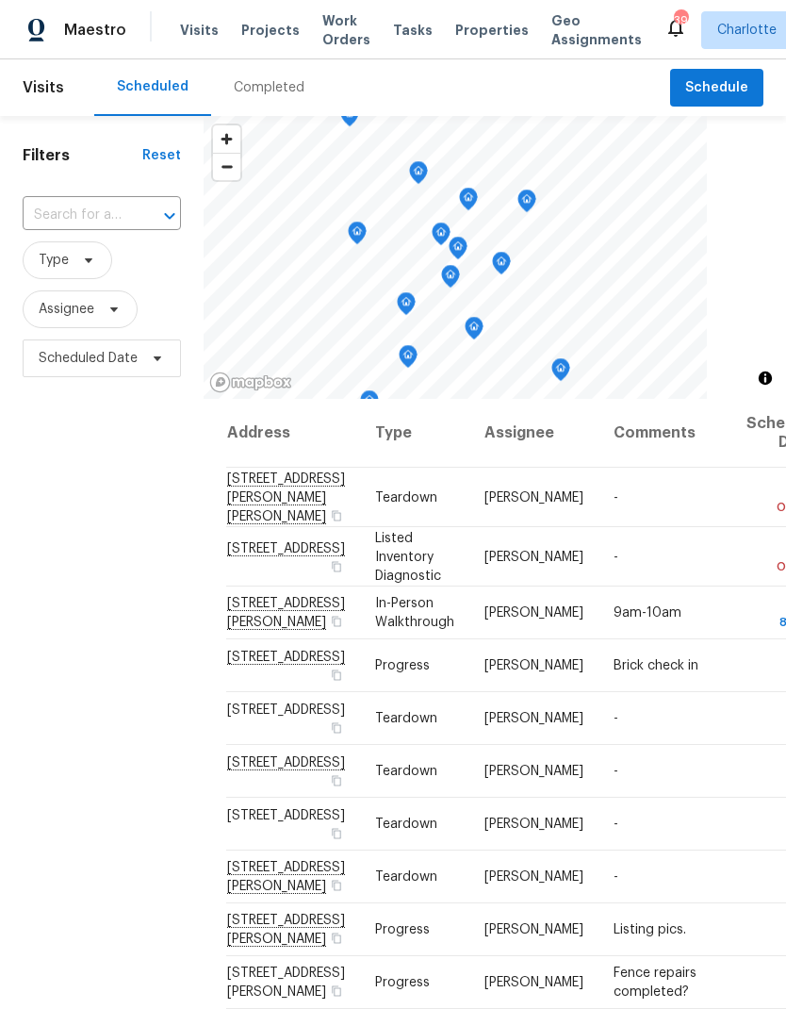
click at [65, 521] on div "Filters Reset ​ Type Assignee Scheduled Date" at bounding box center [102, 661] width 204 height 1090
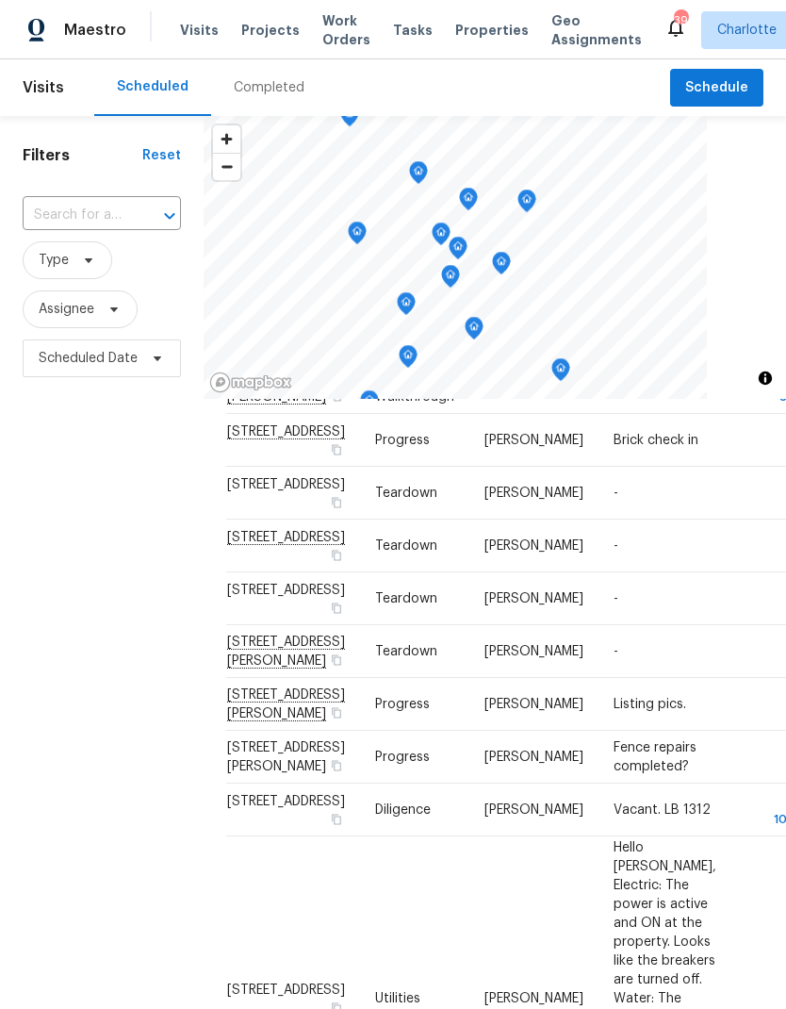
click at [77, 564] on div "Filters Reset ​ Type Assignee Scheduled Date" at bounding box center [102, 661] width 204 height 1090
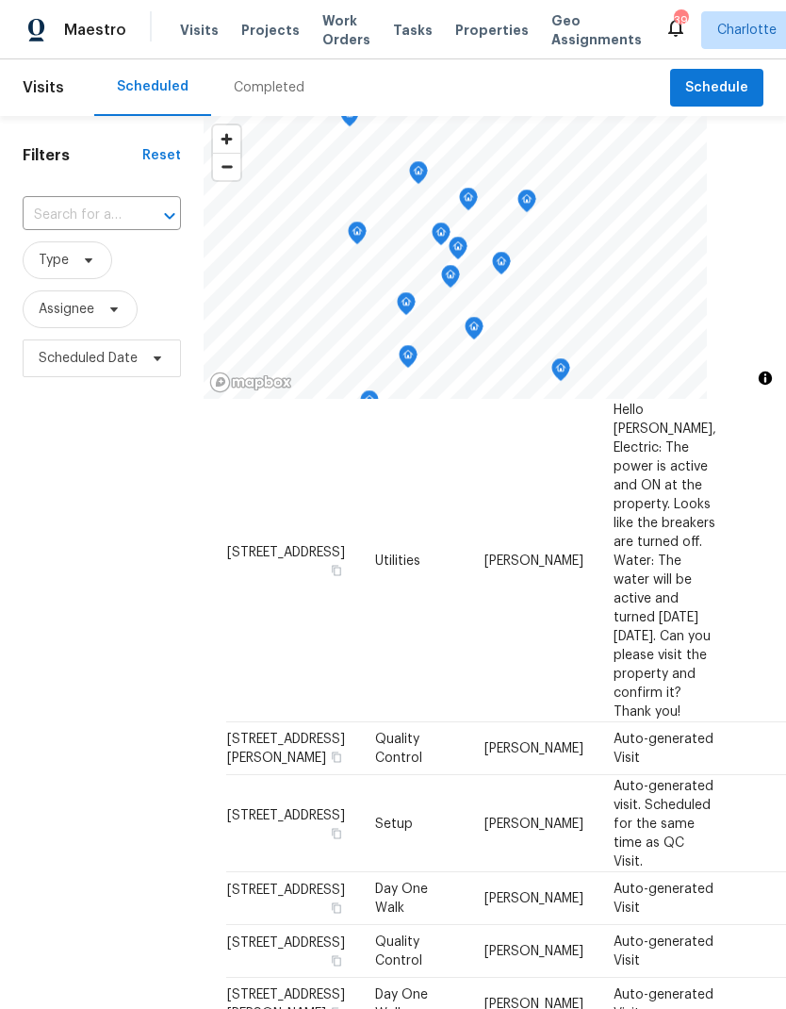
click at [77, 552] on div "Filters Reset ​ Type Assignee Scheduled Date" at bounding box center [102, 661] width 204 height 1090
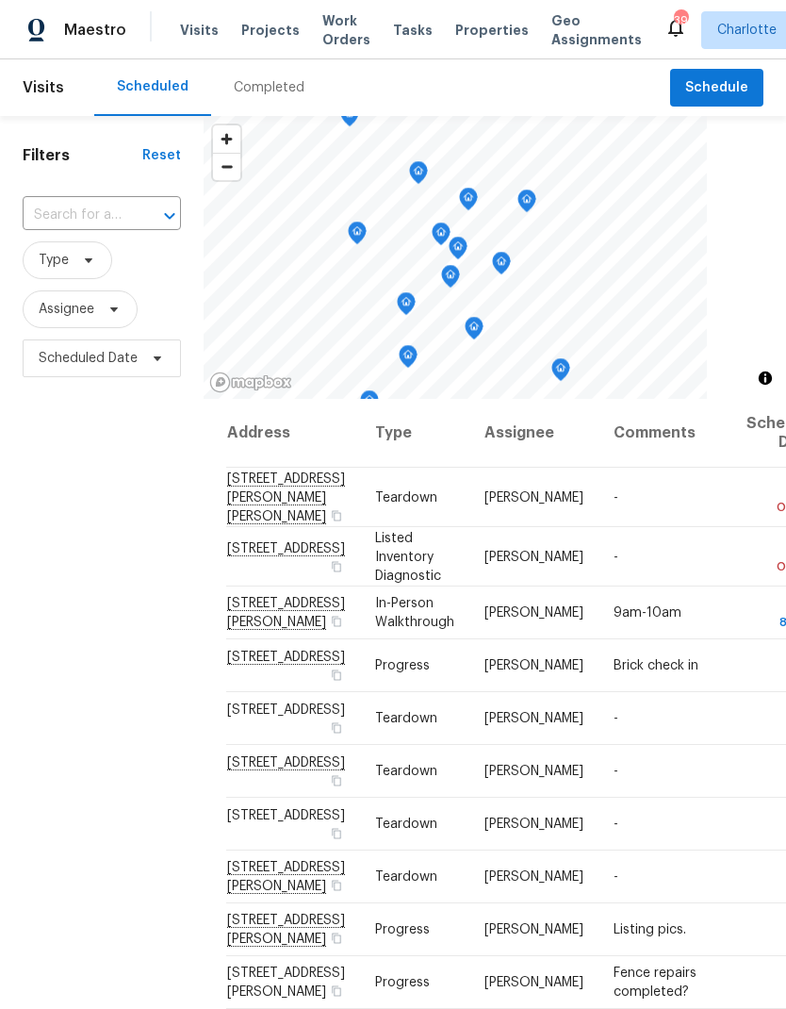
click at [63, 535] on div "Filters Reset ​ Type Assignee Scheduled Date" at bounding box center [102, 661] width 204 height 1090
click at [260, 26] on span "Projects" at bounding box center [270, 30] width 58 height 19
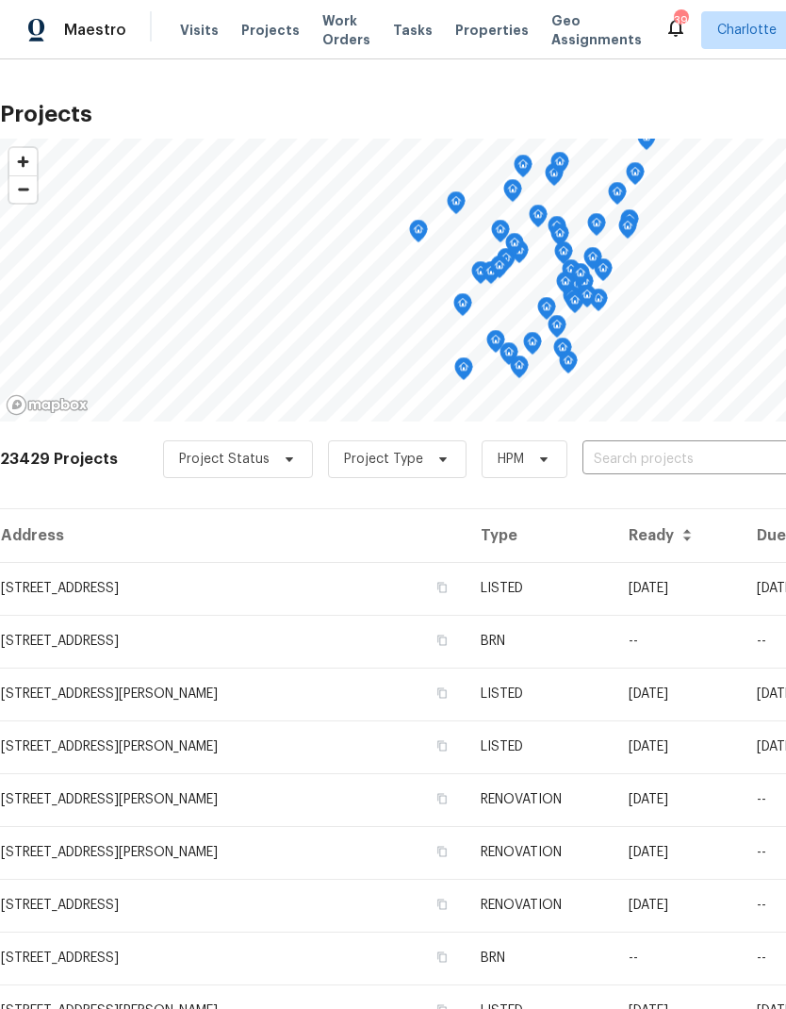
click at [619, 460] on input "text" at bounding box center [691, 459] width 216 height 29
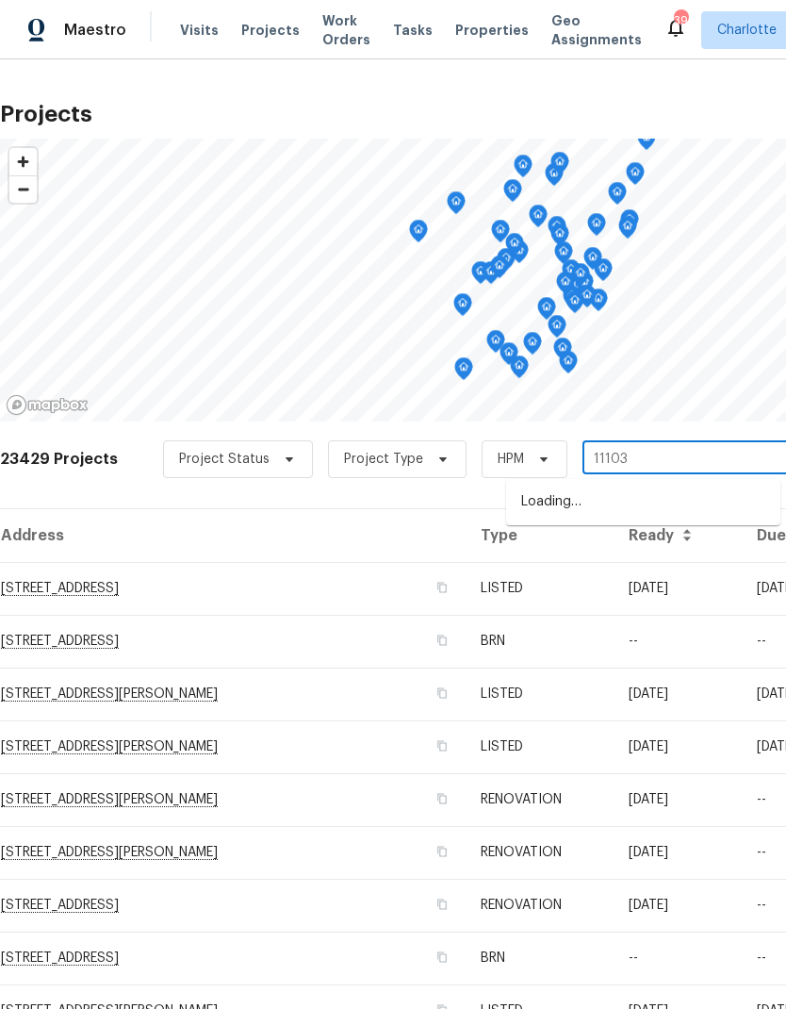
type input "11103"
click at [633, 508] on li "11103 Fox Cove Dr, Charlotte, NC 28273" at bounding box center [643, 502] width 274 height 31
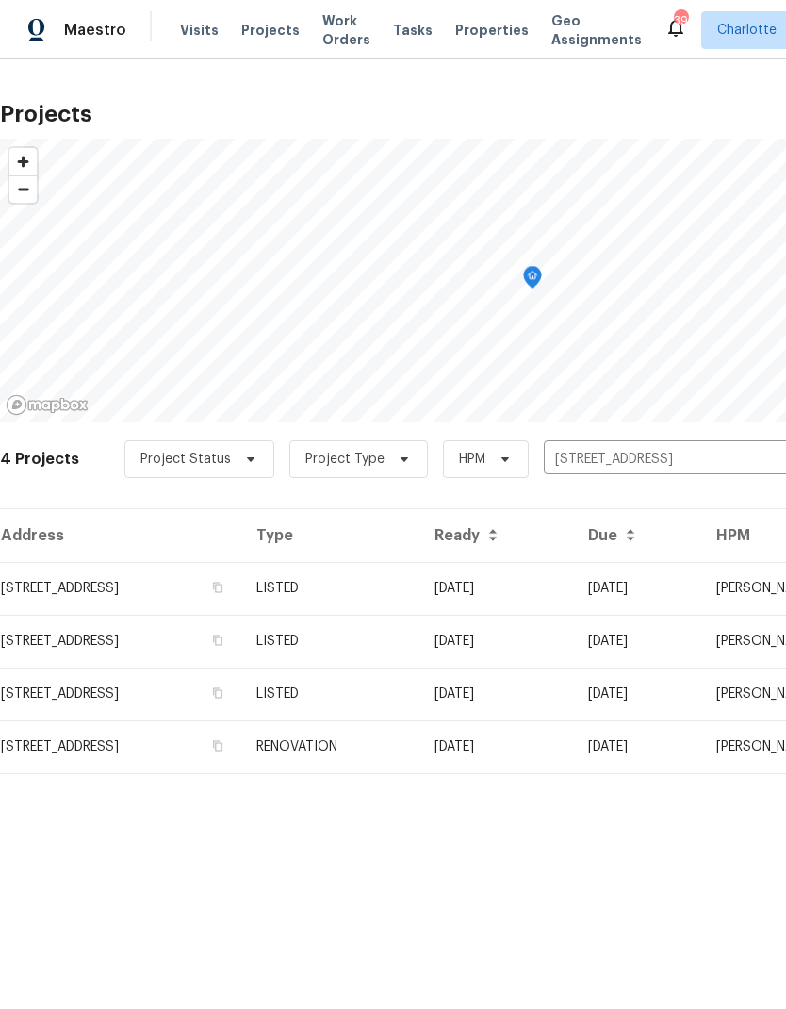
click at [66, 597] on td "11103 Fox Cove Dr, Charlotte, NC 28273" at bounding box center [120, 588] width 241 height 53
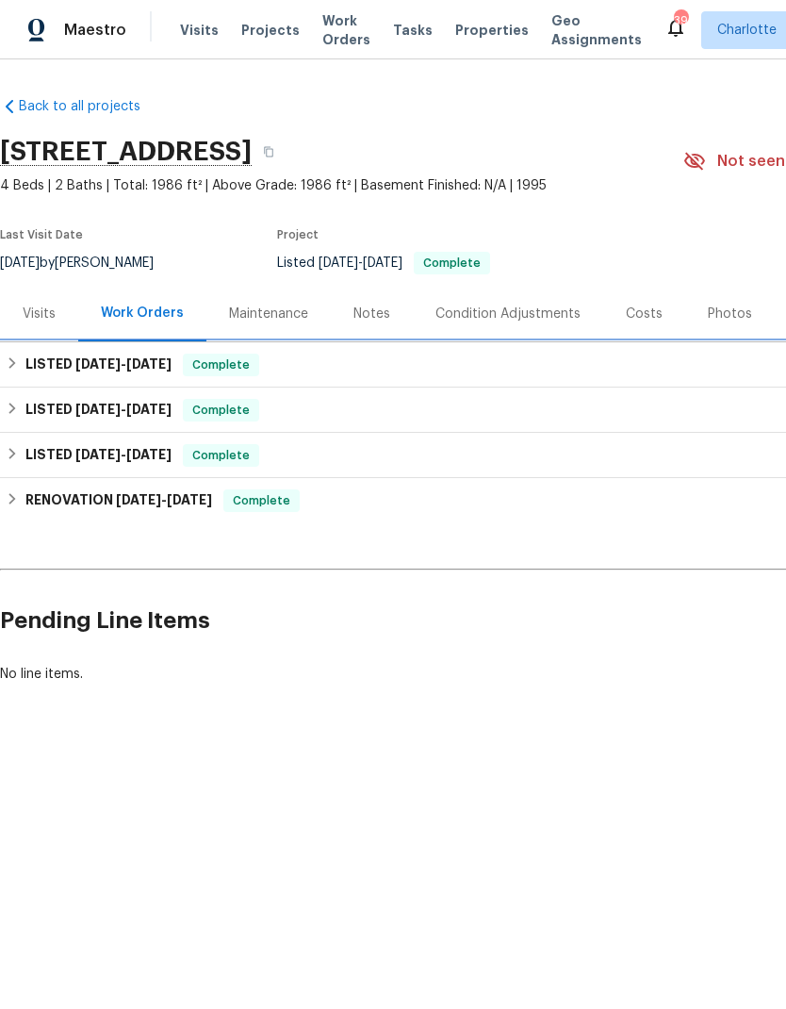
click at [37, 364] on h6 "LISTED 9/3/25 - 9/10/25" at bounding box center [98, 365] width 146 height 23
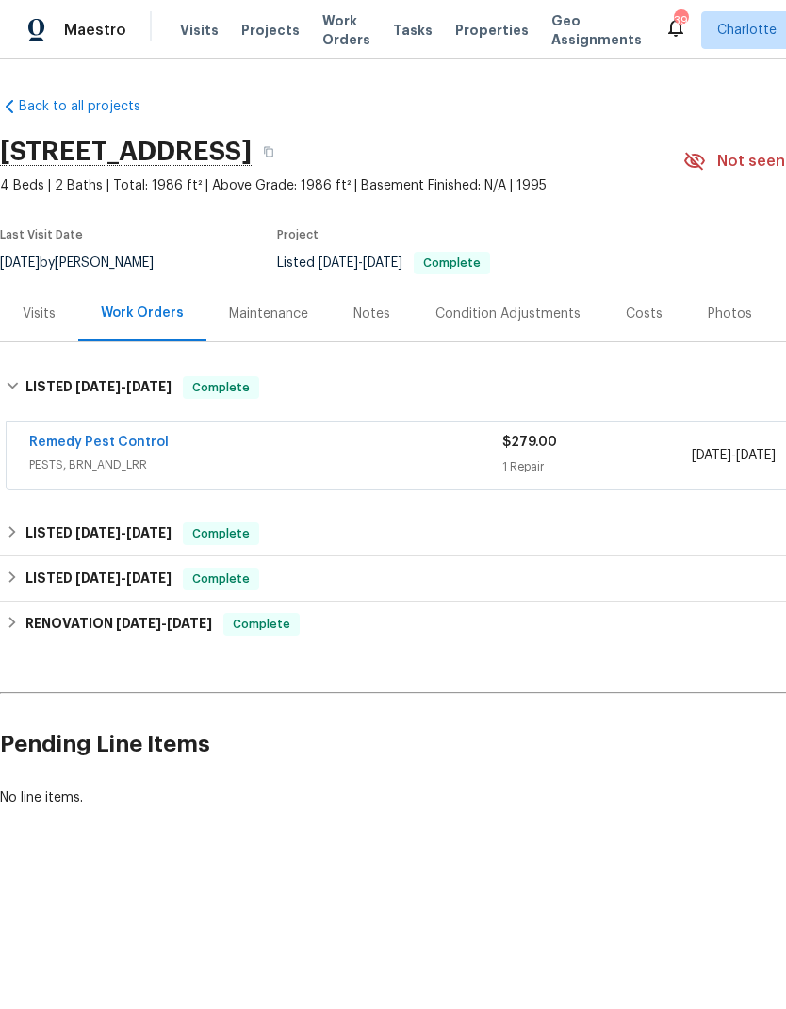
click at [49, 438] on link "Remedy Pest Control" at bounding box center [99, 442] width 140 height 13
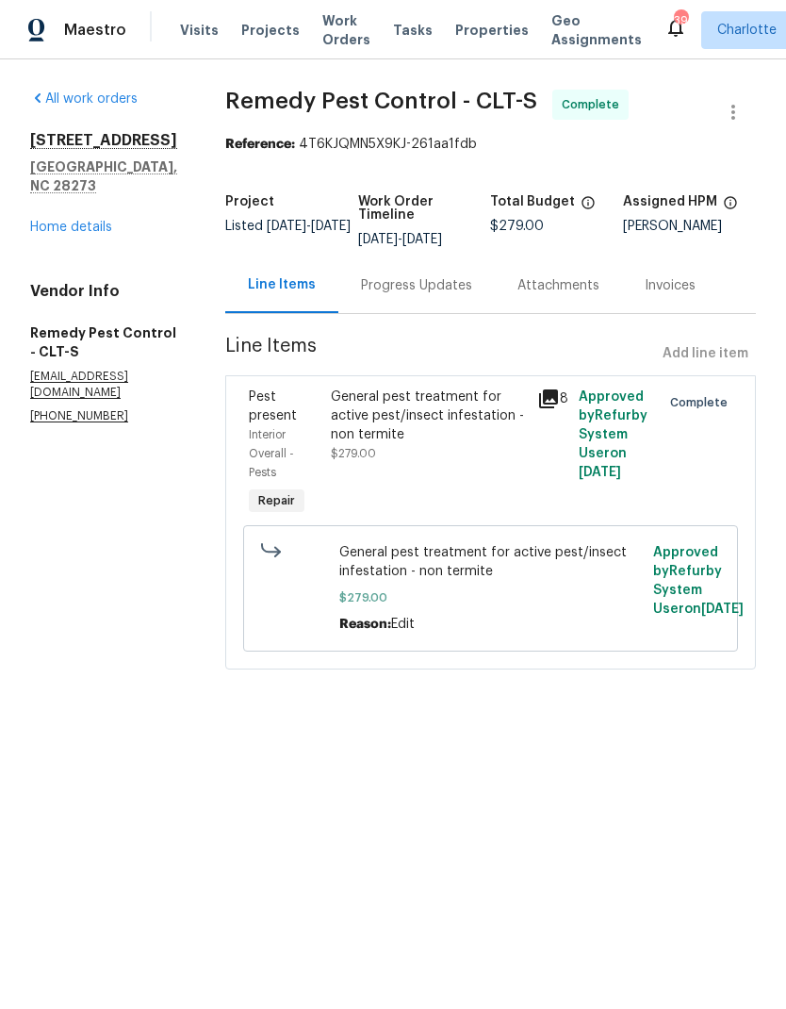
click at [49, 221] on link "Home details" at bounding box center [71, 227] width 82 height 13
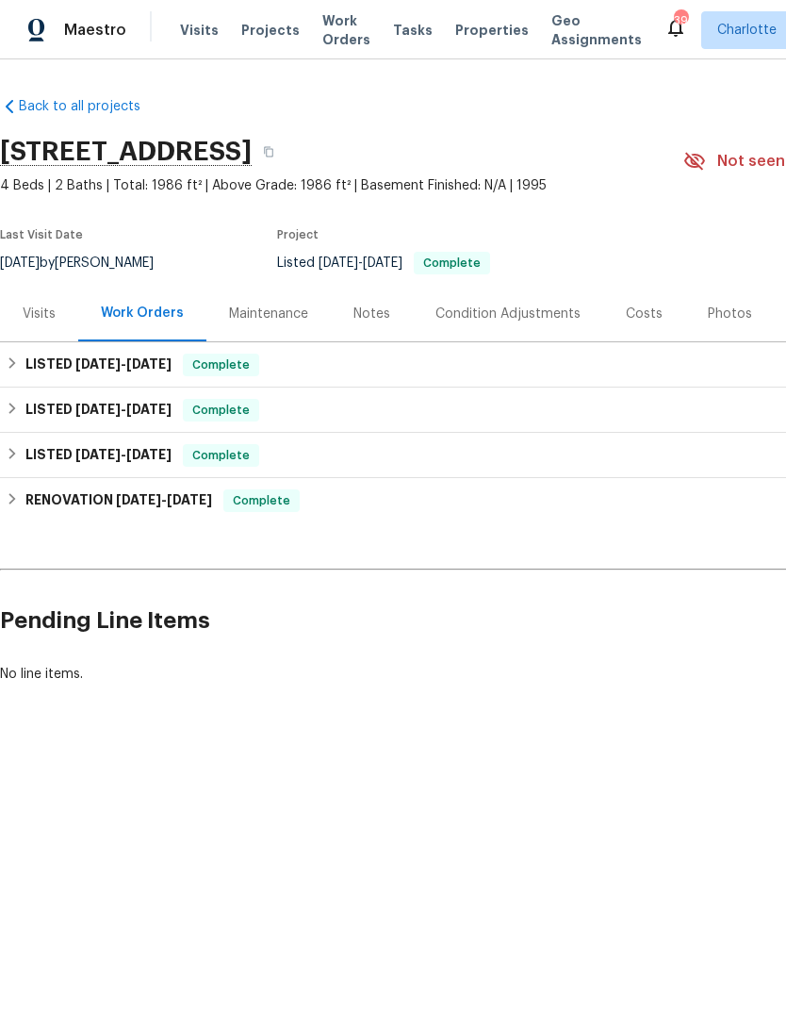
click at [361, 327] on div "Notes" at bounding box center [372, 314] width 82 height 56
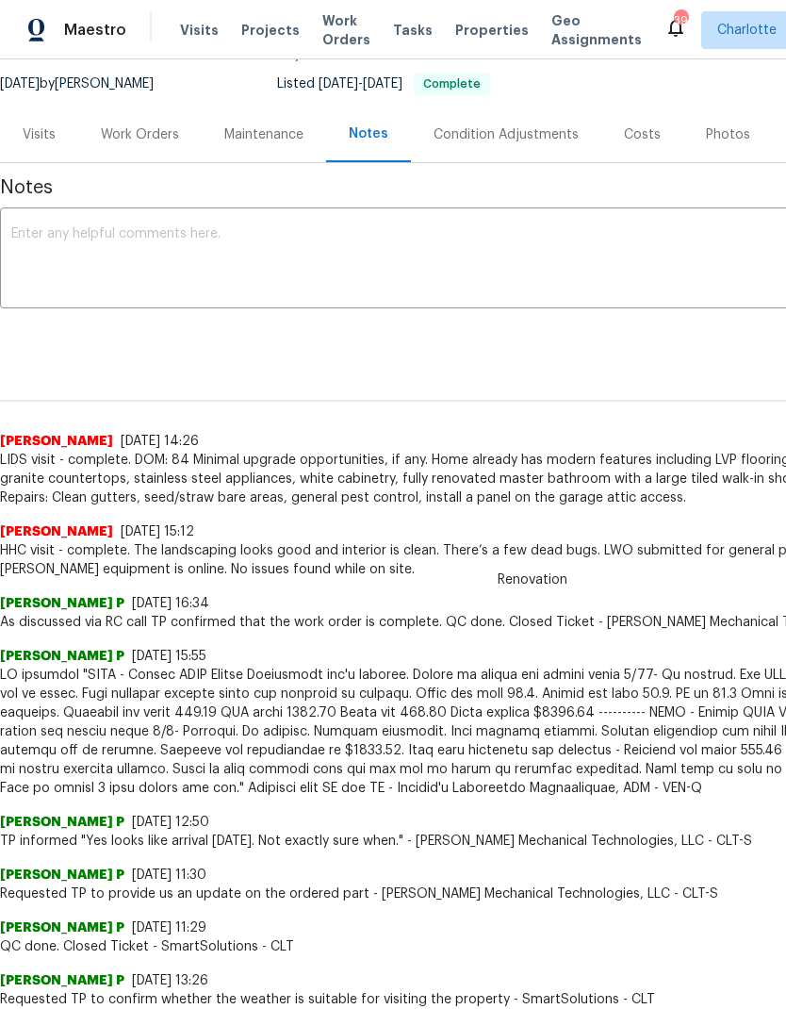
scroll to position [178, 0]
click at [91, 134] on div "Work Orders" at bounding box center [140, 135] width 124 height 56
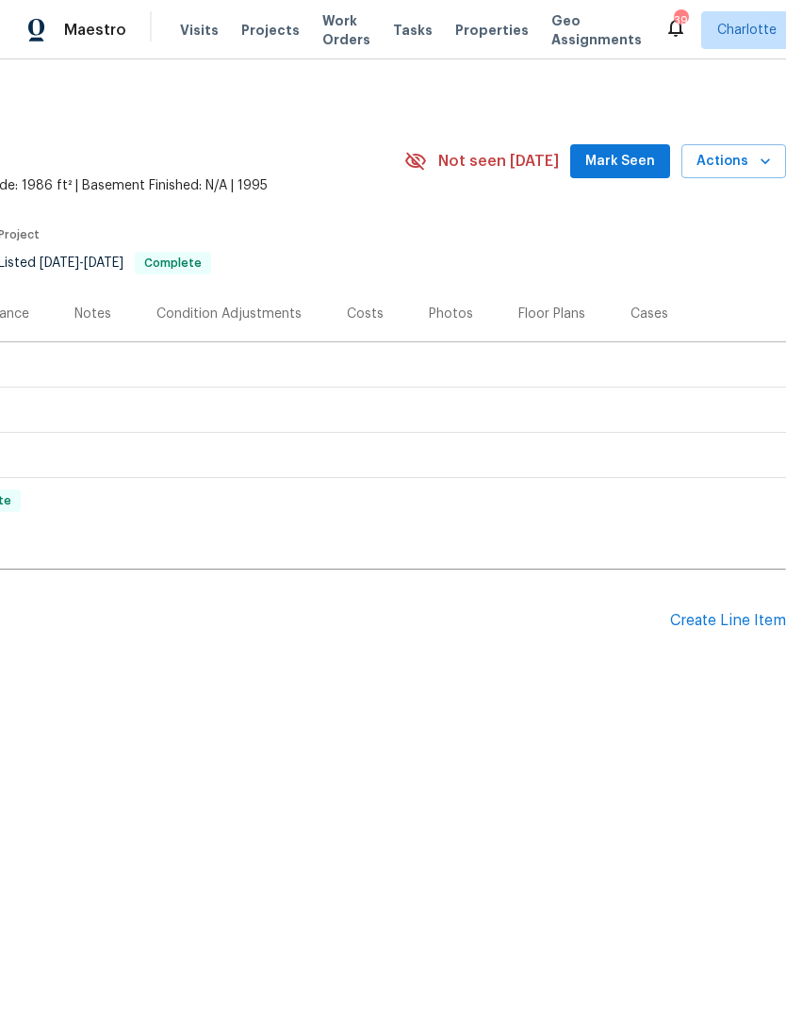
scroll to position [0, 279]
click at [734, 621] on div "Create Line Item" at bounding box center [728, 621] width 116 height 18
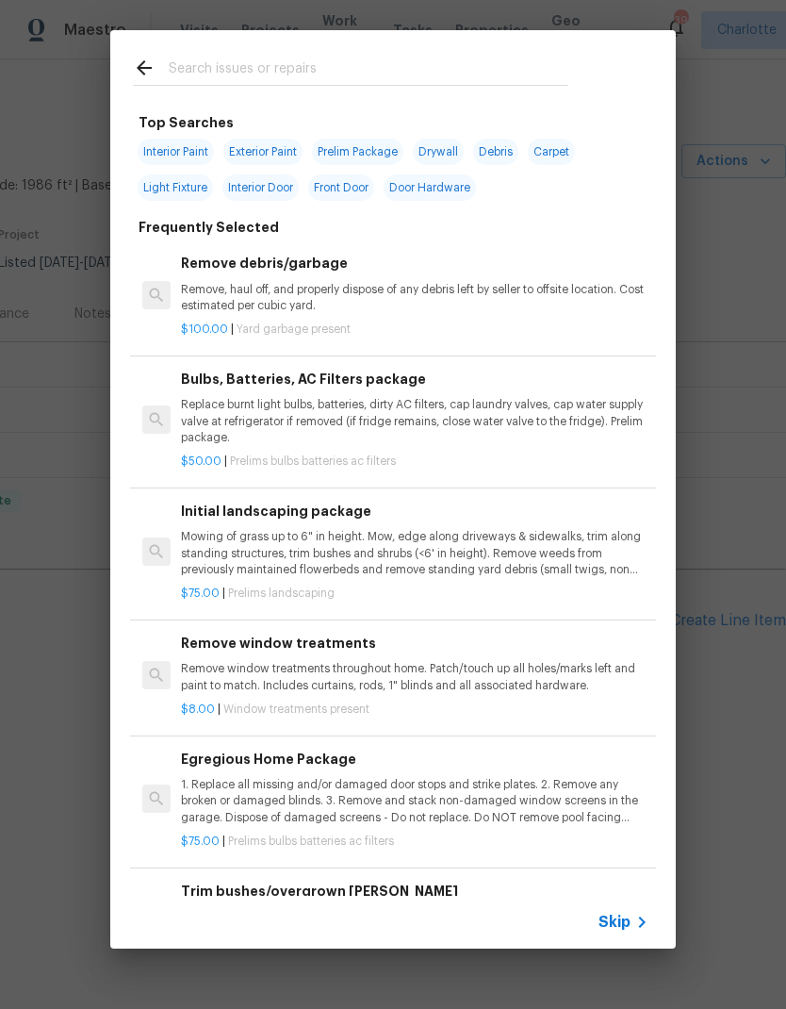
click at [442, 67] on input "text" at bounding box center [369, 71] width 400 height 28
type input "Paint"
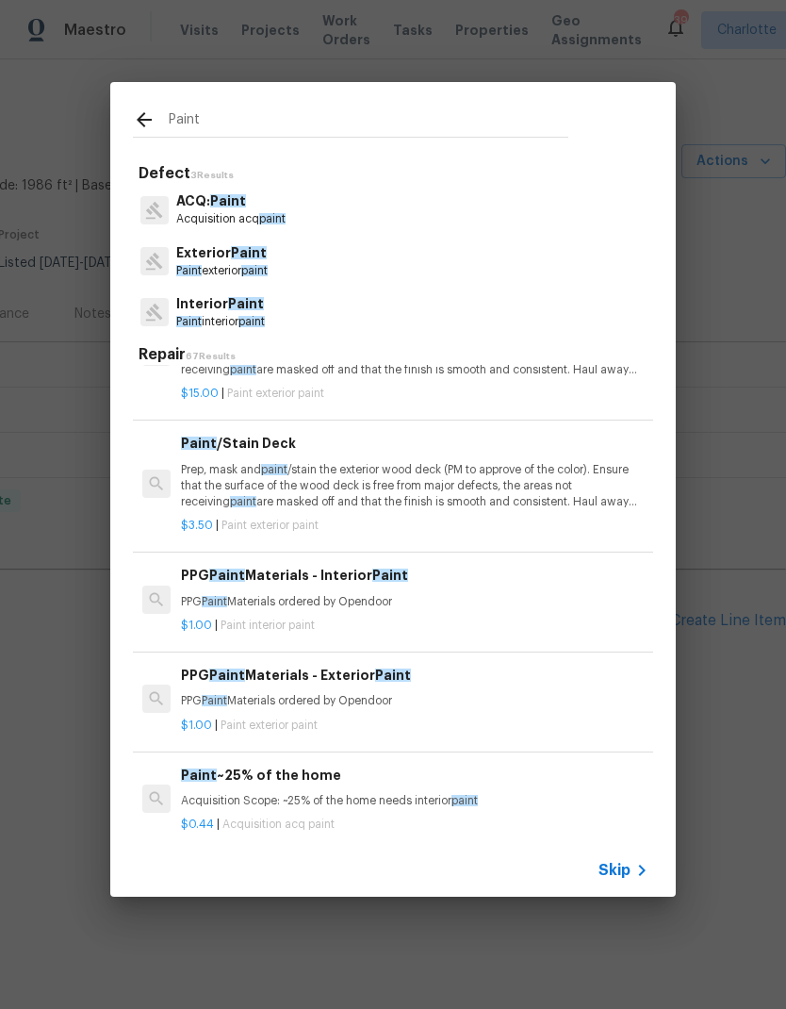
scroll to position [79, 0]
click at [522, 480] on p "Prep, mask and paint /stain the exterior wood deck (PM to approve of the color)…" at bounding box center [415, 486] width 468 height 48
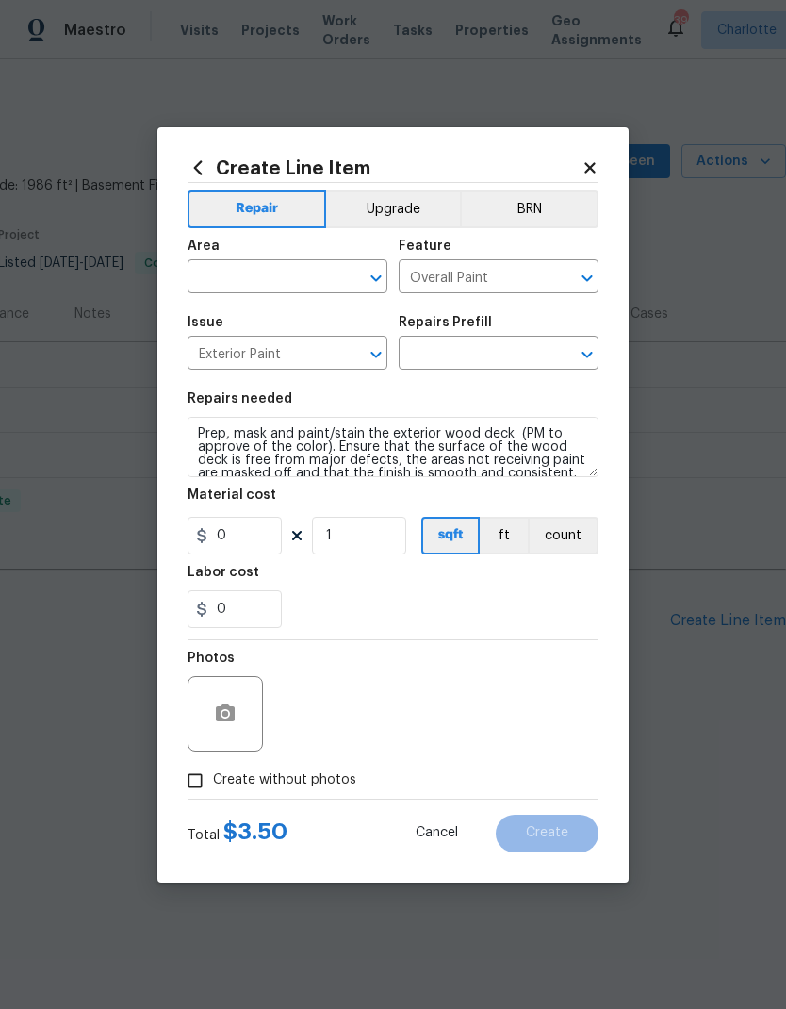
type input "Paint/Stain Deck $3.50"
type input "3.5"
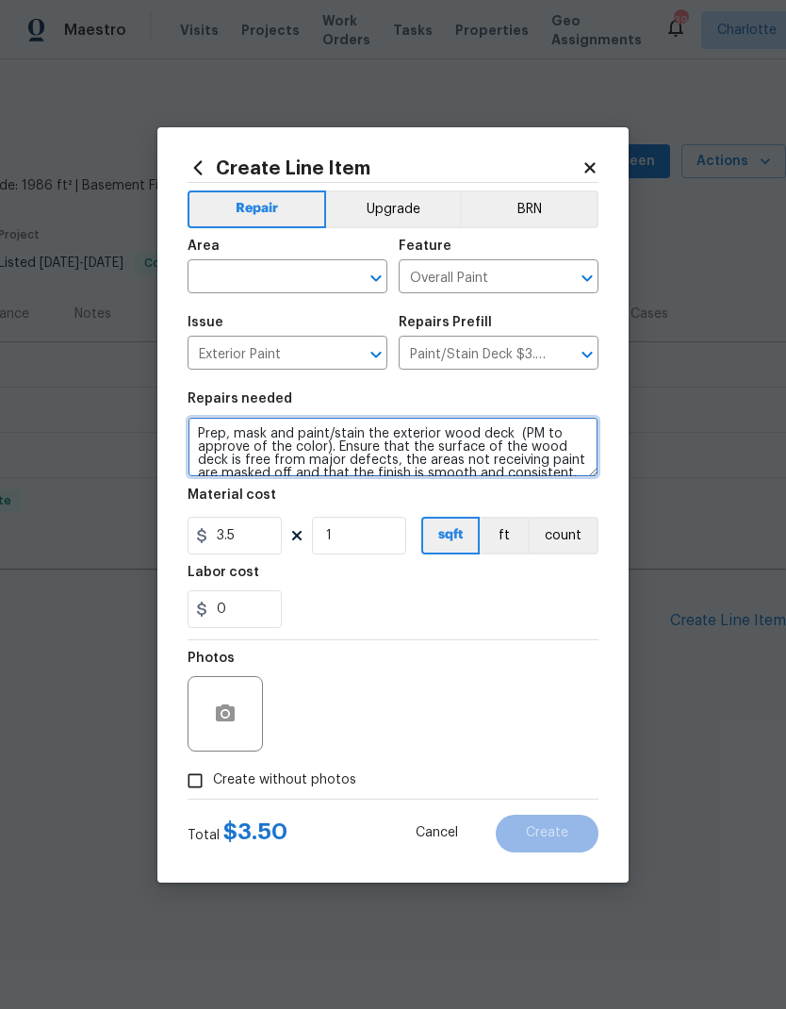
click at [446, 435] on textarea "Prep, mask and paint/stain the exterior wood deck (PM to approve of the color).…" at bounding box center [393, 447] width 411 height 60
click at [506, 426] on textarea "Prep, mask and paint/stain the exterior wood deck (PM to approve of the color).…" at bounding box center [393, 447] width 411 height 60
click at [492, 431] on textarea "Prep, mask and paint/stain the exterior wood deck (PM to approve of the color).…" at bounding box center [393, 447] width 411 height 60
click at [366, 437] on textarea "Prep, mask and paint/stain the exterior slab patio (PM to approve of the color)…" at bounding box center [393, 447] width 411 height 60
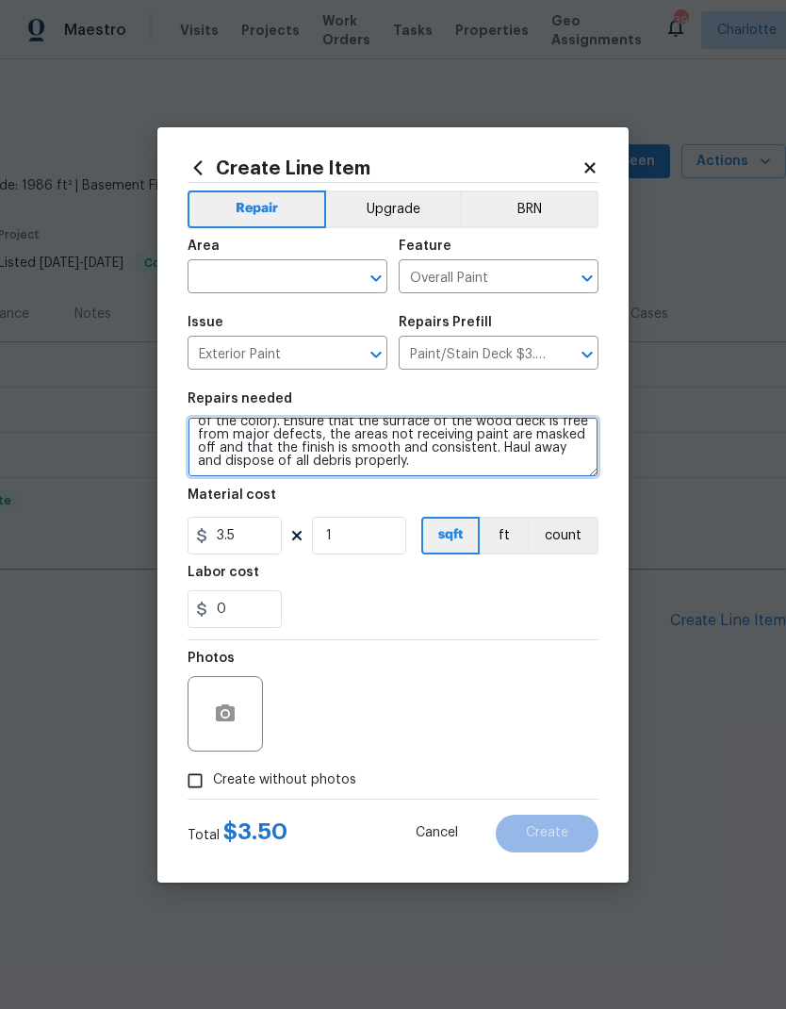
click at [546, 470] on textarea "Prep, mask and paint the exterior slab patio (PM to approve of the color). Ensu…" at bounding box center [393, 447] width 411 height 60
click at [516, 438] on textarea "Prep, mask and paint the exterior slab patio (PM to approve of the color). Ensu…" at bounding box center [393, 447] width 411 height 60
type textarea "Prep, mask and paint the exterior slab patio (PM to approve of the color). Ensu…"
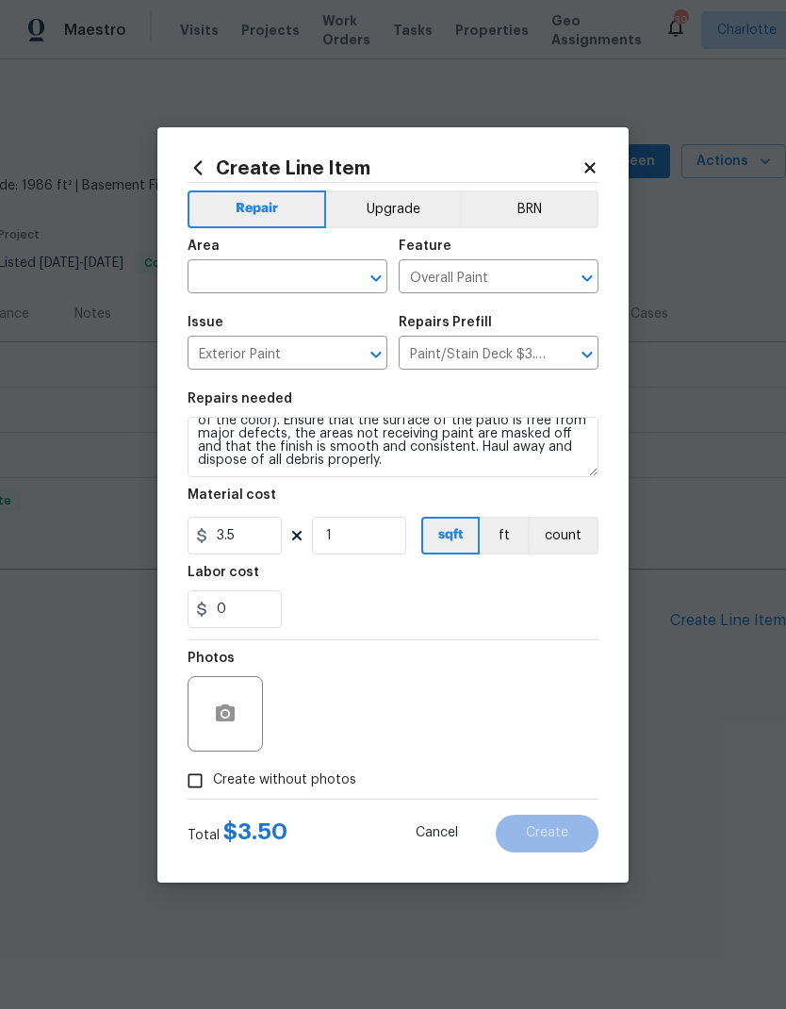
click at [309, 268] on input "text" at bounding box center [261, 278] width 147 height 29
click at [324, 364] on li "Exterior Overall" at bounding box center [288, 351] width 200 height 31
type input "Exterior Overall"
click at [229, 716] on icon "button" at bounding box center [225, 713] width 23 height 23
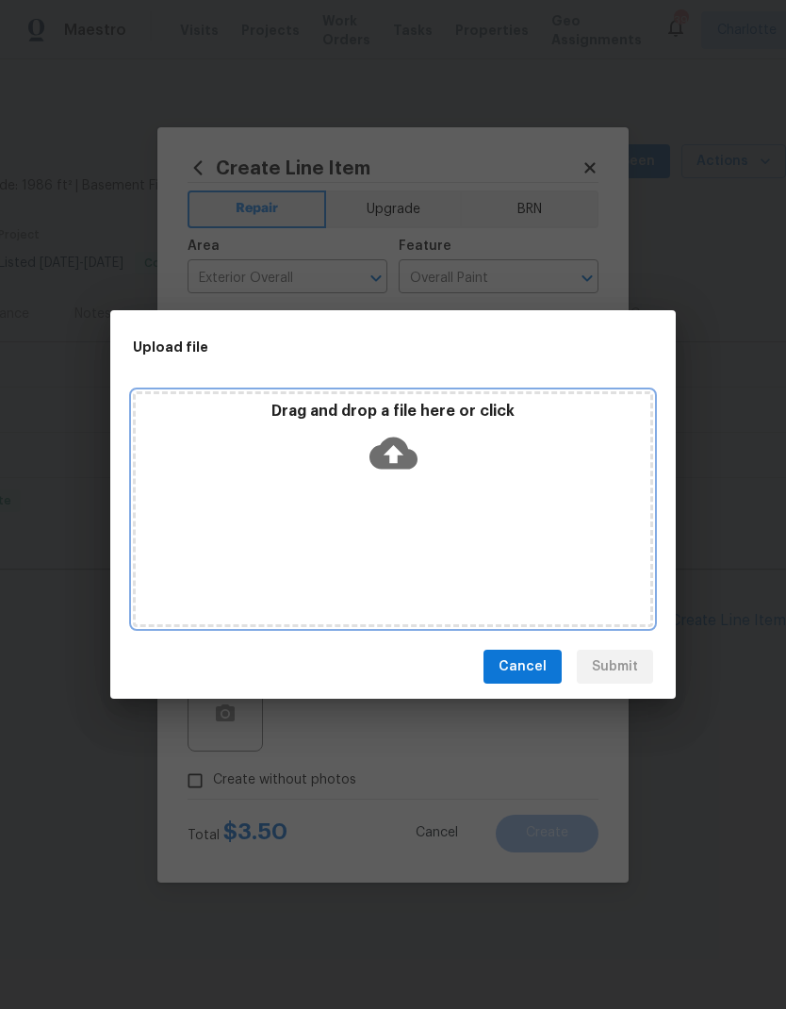
click at [396, 454] on icon at bounding box center [394, 453] width 48 height 48
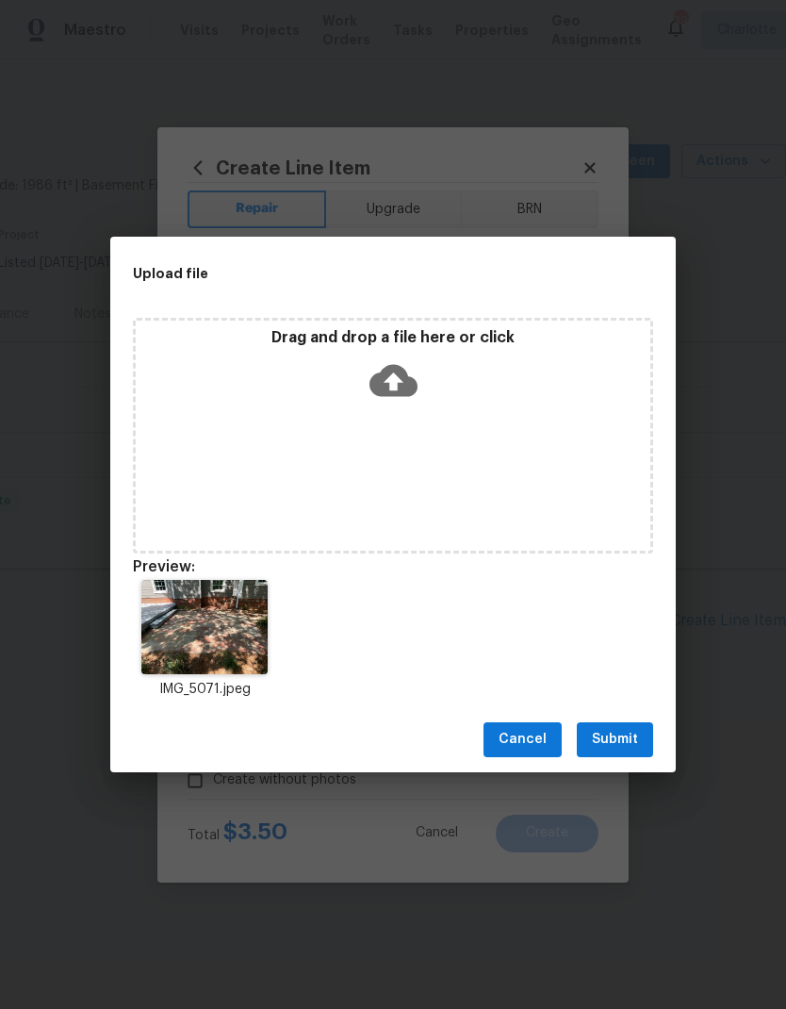
click at [637, 741] on span "Submit" at bounding box center [615, 740] width 46 height 24
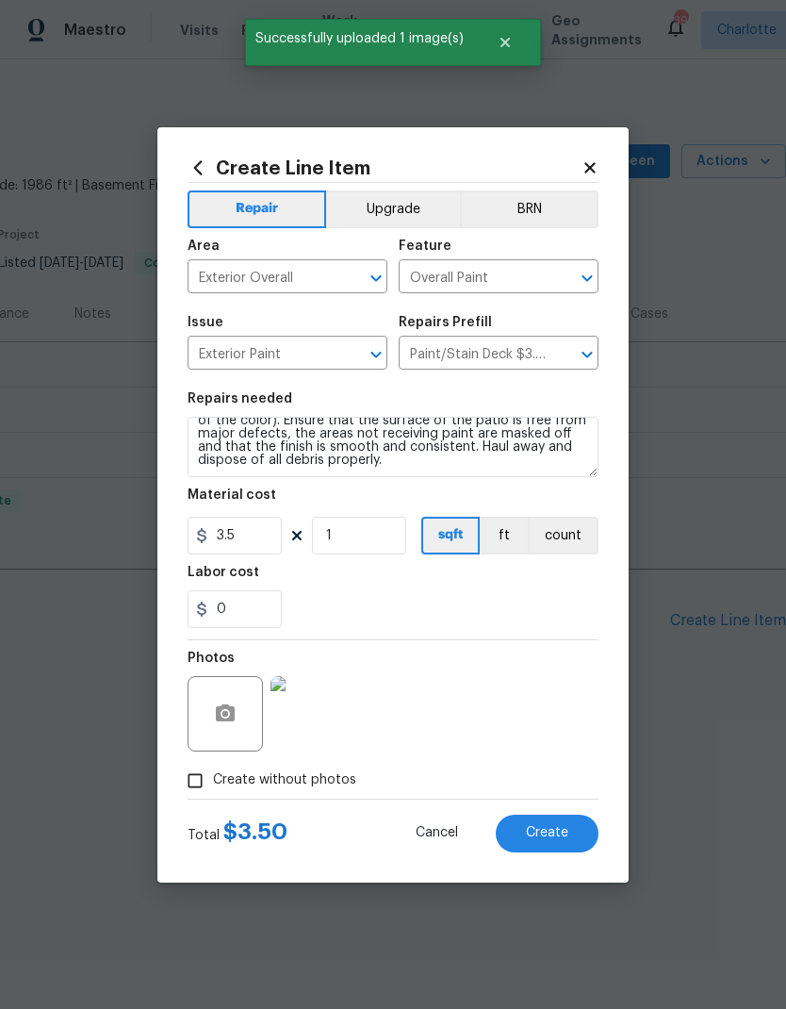
click at [338, 710] on img at bounding box center [308, 713] width 75 height 75
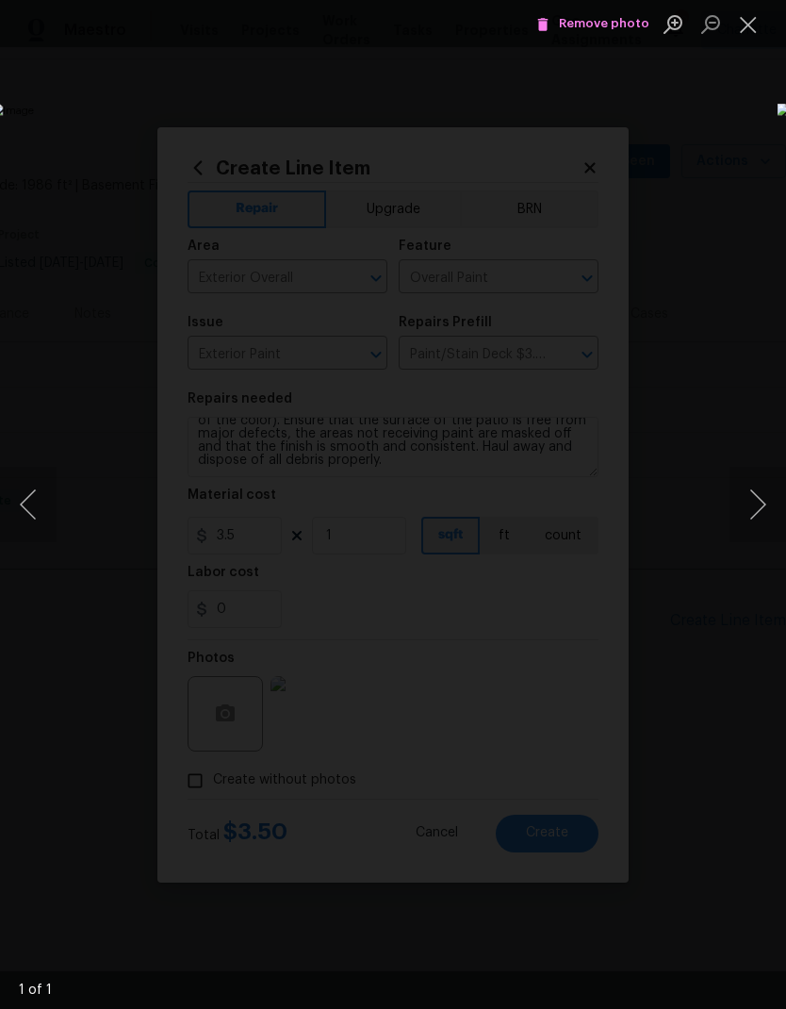
click at [738, 31] on button "Close lightbox" at bounding box center [749, 24] width 38 height 33
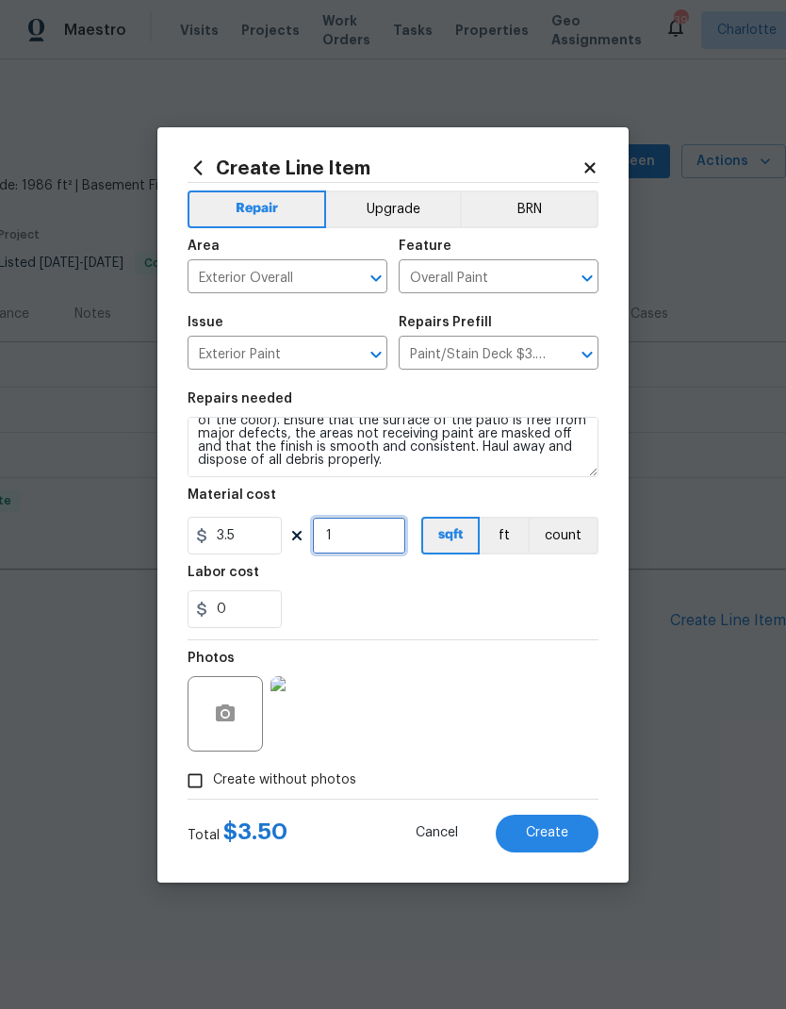
click at [375, 530] on input "1" at bounding box center [359, 536] width 94 height 38
click at [318, 714] on img at bounding box center [308, 713] width 75 height 75
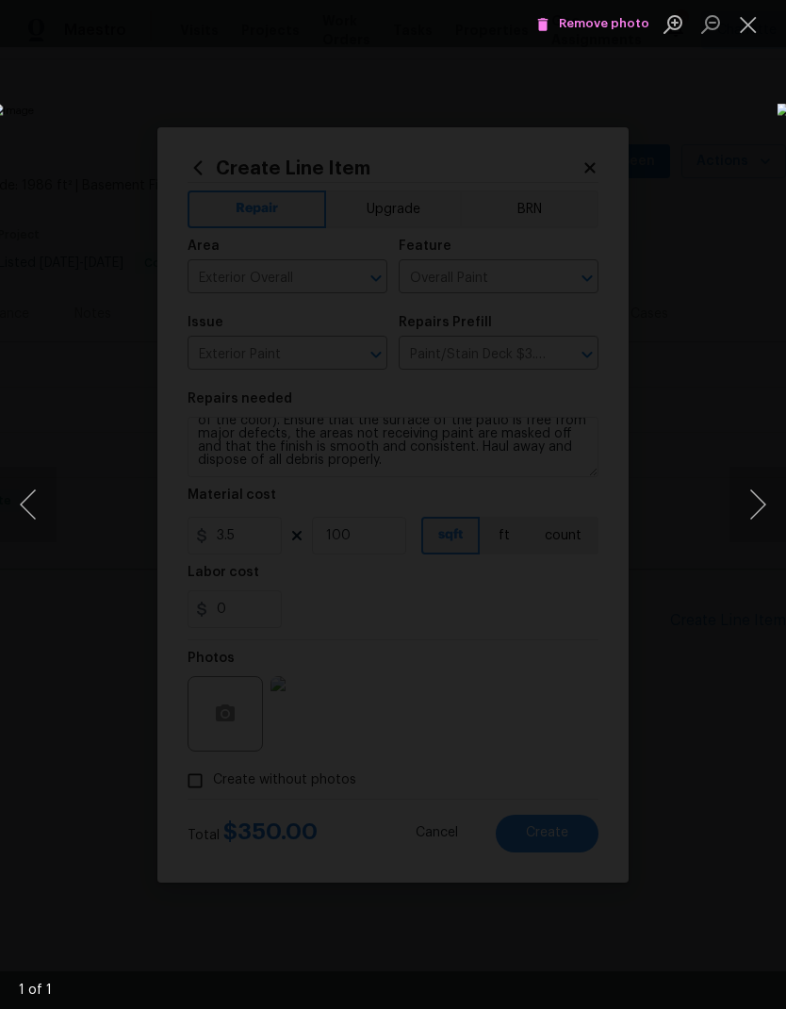
click at [735, 39] on button "Close lightbox" at bounding box center [749, 24] width 38 height 33
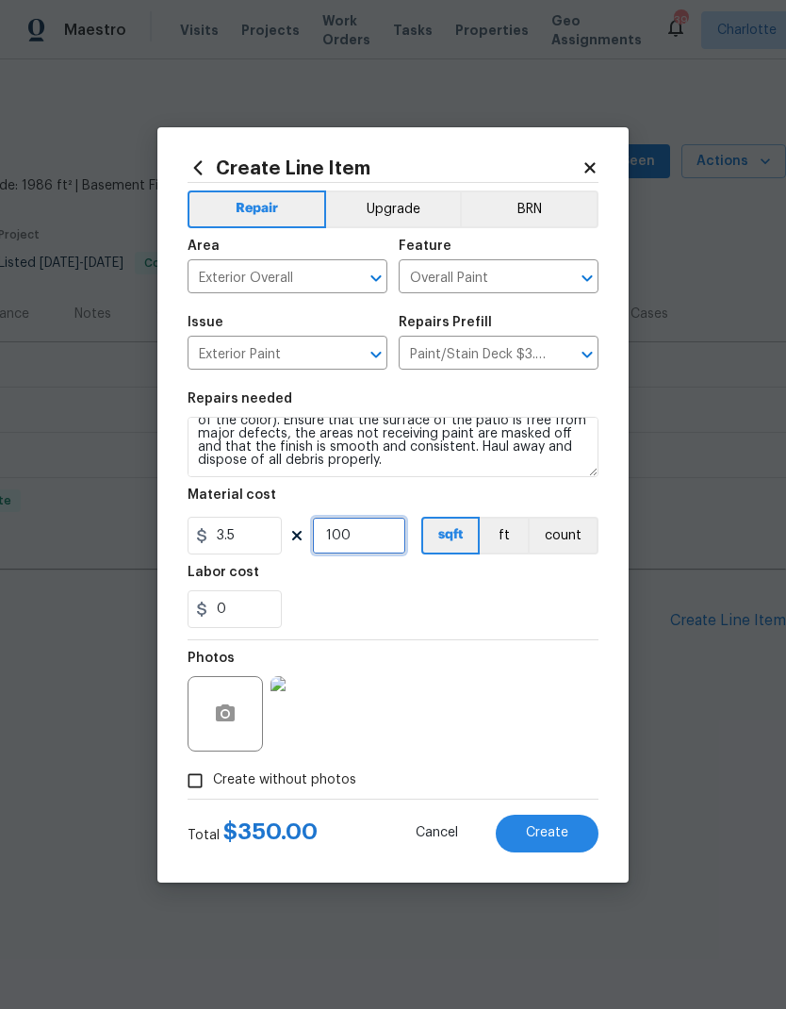
click at [399, 537] on input "100" at bounding box center [359, 536] width 94 height 38
click at [355, 553] on input "150" at bounding box center [359, 536] width 94 height 38
type input "100"
click at [390, 215] on button "Upgrade" at bounding box center [393, 209] width 135 height 38
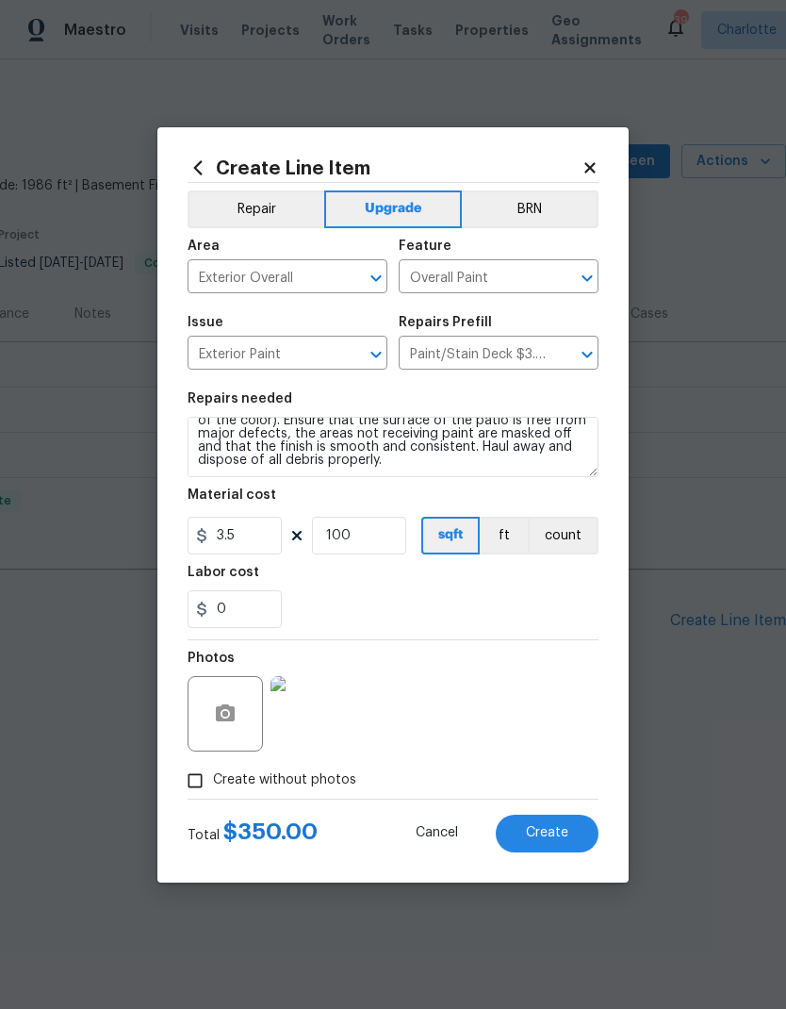
click at [552, 837] on span "Create" at bounding box center [547, 833] width 42 height 14
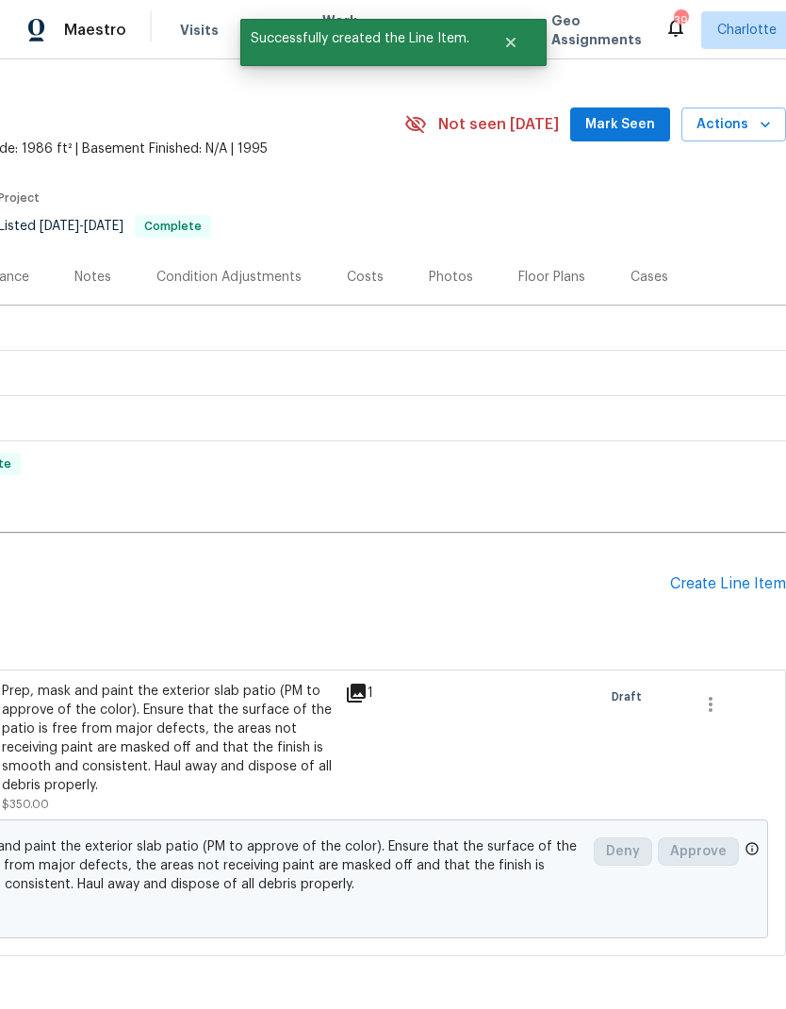
scroll to position [37, 279]
click at [722, 588] on div "Create Line Item" at bounding box center [728, 584] width 116 height 18
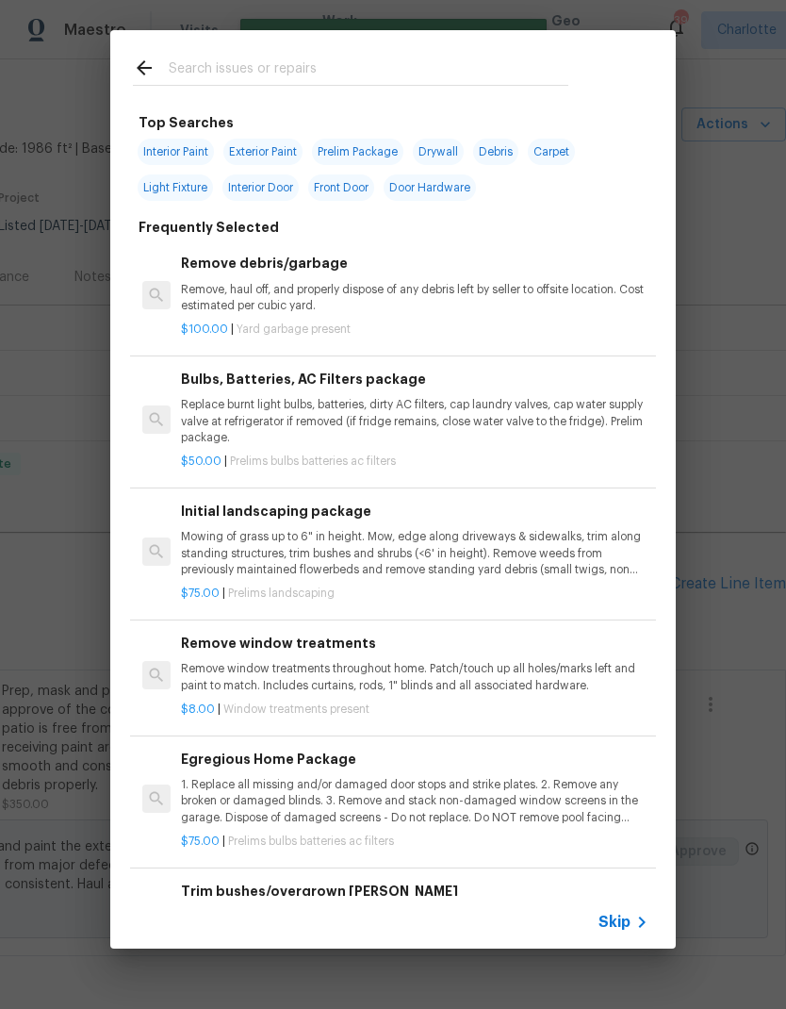
click at [403, 77] on input "text" at bounding box center [369, 71] width 400 height 28
type input "Bulb"
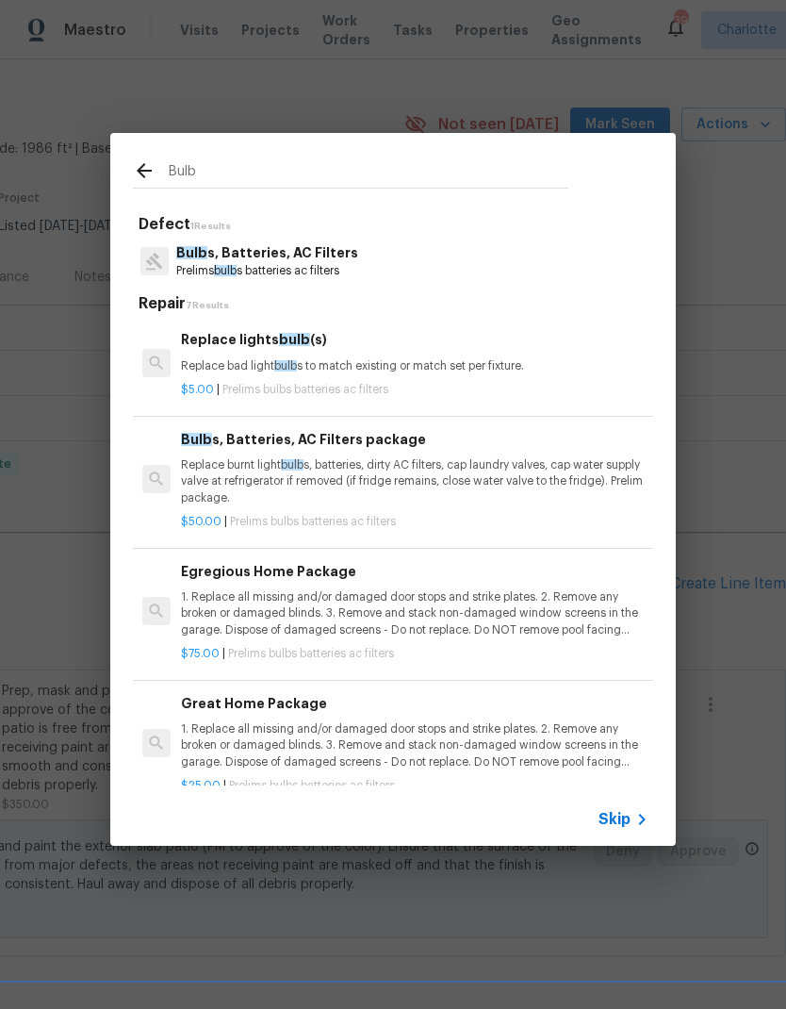
click at [542, 358] on p "Replace bad light bulb s to match existing or match set per fixture." at bounding box center [415, 366] width 468 height 16
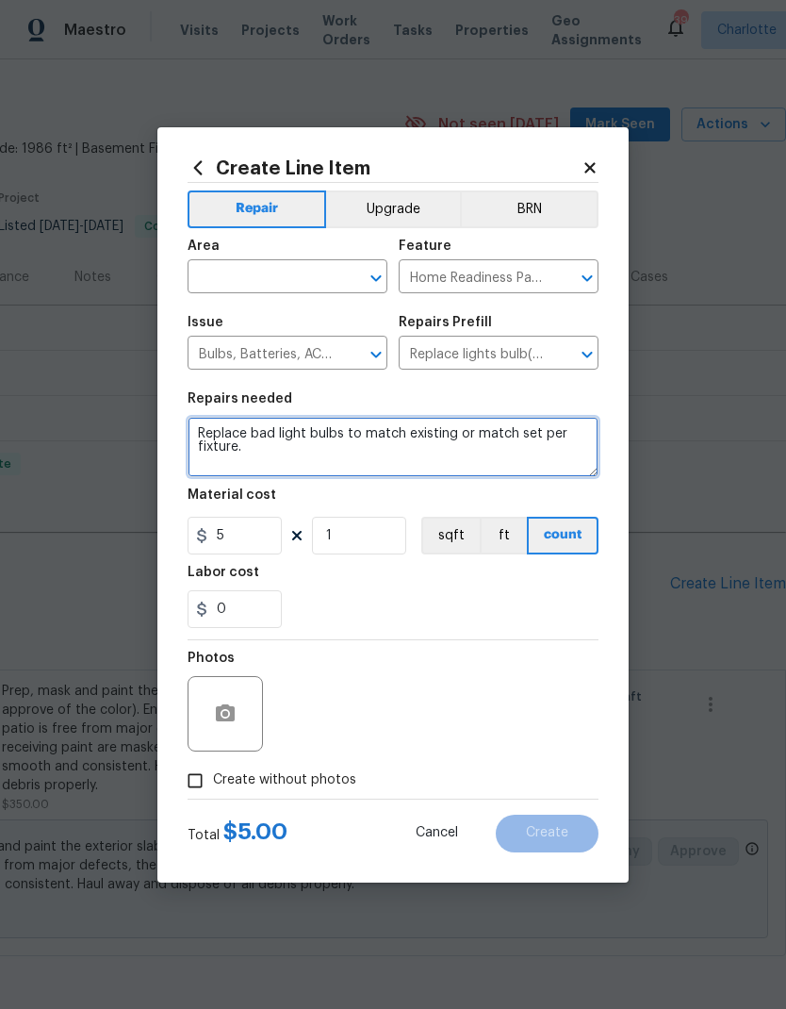
click at [273, 429] on textarea "Replace bad light bulbs to match existing or match set per fixture." at bounding box center [393, 447] width 411 height 60
click at [407, 456] on textarea "Replace all light bulbs to match existing or match set per fixture." at bounding box center [393, 447] width 411 height 60
click at [263, 424] on textarea "Replace all light bulbs to match existing or match set per fixture." at bounding box center [393, 447] width 411 height 60
click at [275, 429] on textarea "Replace all light bulbs to match existing or match set per fixture." at bounding box center [393, 447] width 411 height 60
click at [264, 434] on textarea "Replace all light bulbs to match existing or match set per fixture." at bounding box center [393, 447] width 411 height 60
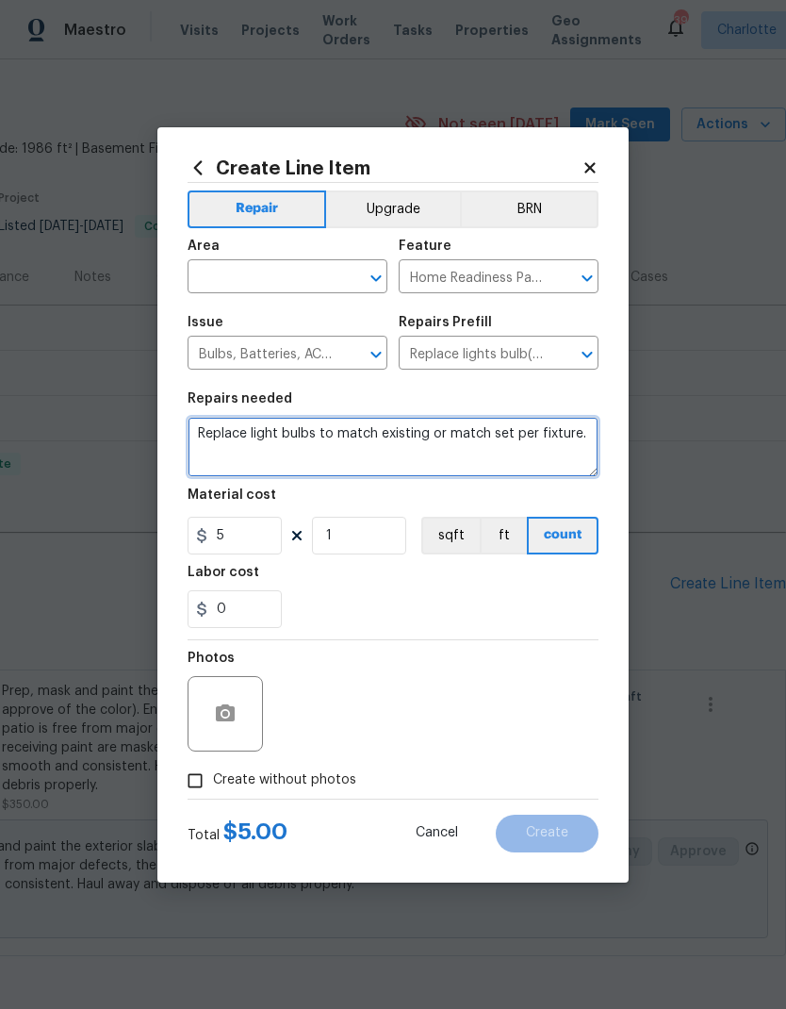
click at [438, 456] on textarea "Replace light bulbs to match existing or match set per fixture." at bounding box center [393, 447] width 411 height 60
type textarea "Replace light bulbs to match existing or match set per fixture…WHOLE HOME BULB …"
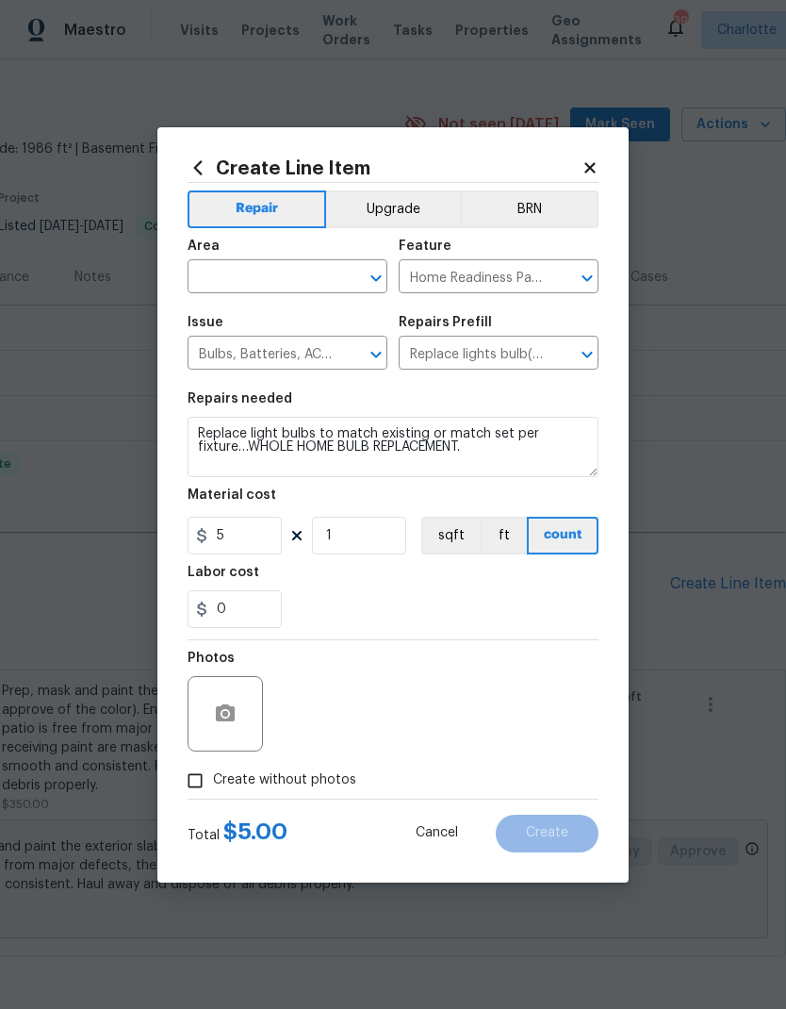
click at [286, 285] on input "text" at bounding box center [261, 278] width 147 height 29
click at [307, 356] on li "Interior Overall" at bounding box center [288, 351] width 200 height 31
type input "Interior Overall"
click at [406, 203] on button "Upgrade" at bounding box center [393, 209] width 135 height 38
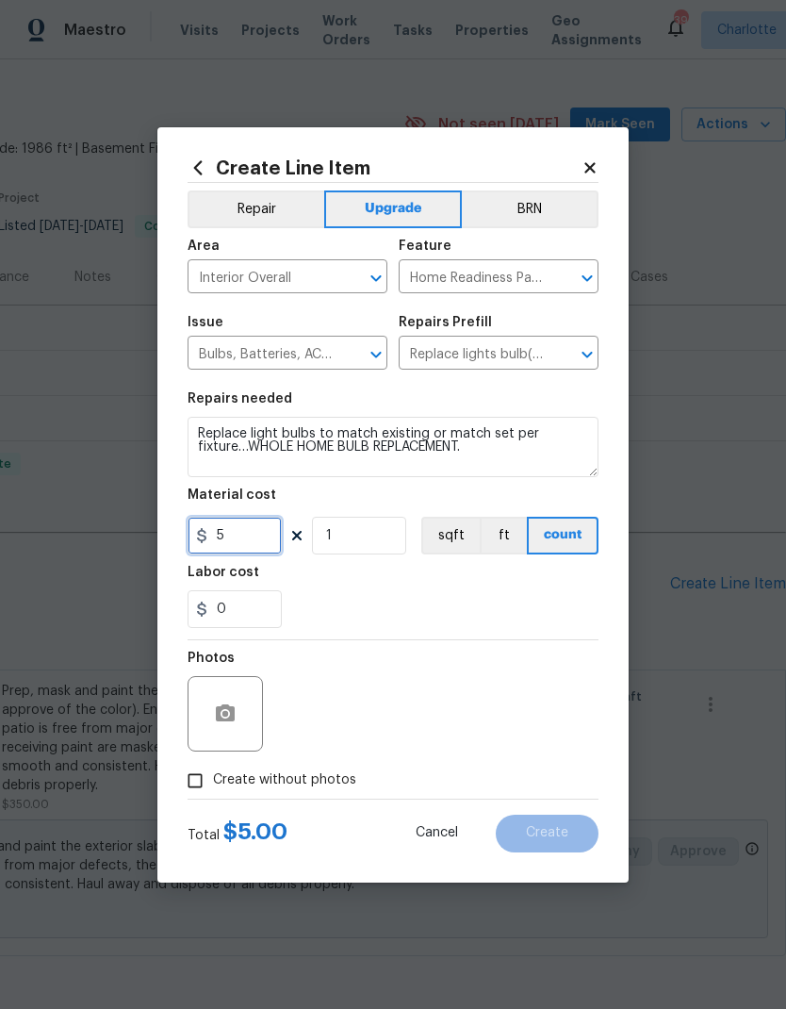
click at [249, 539] on input "5" at bounding box center [235, 536] width 94 height 38
type input "75"
click at [250, 700] on div at bounding box center [225, 713] width 75 height 75
click at [221, 725] on icon "button" at bounding box center [225, 713] width 23 height 23
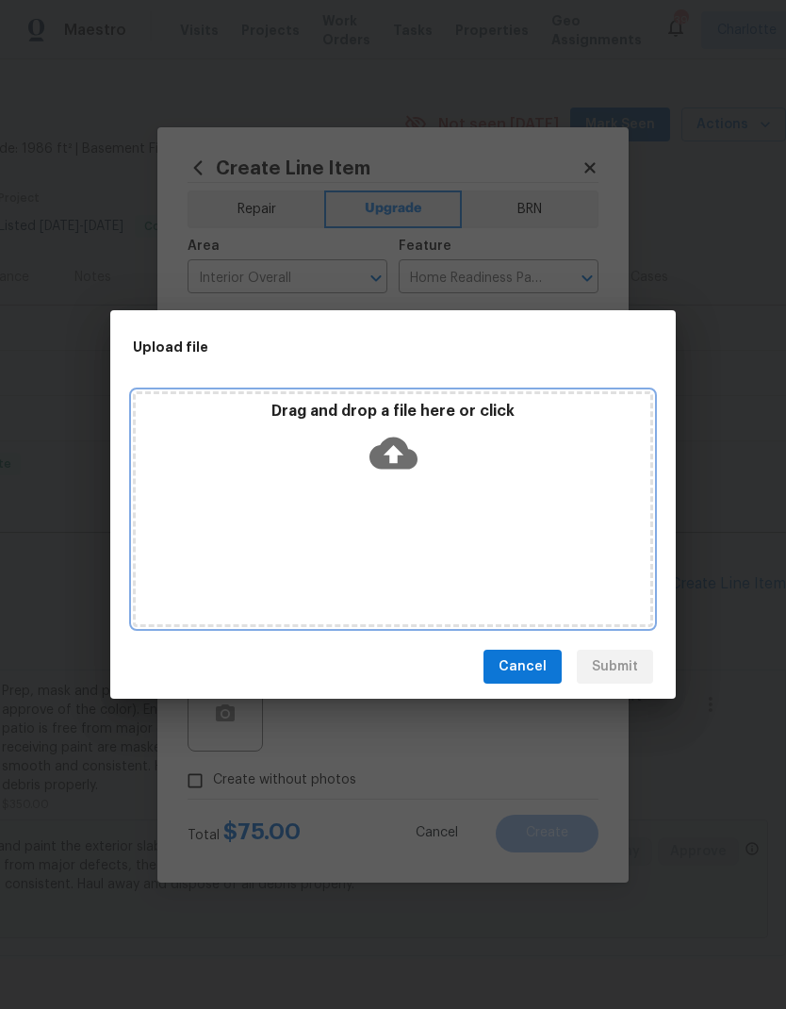
click at [390, 465] on icon at bounding box center [394, 454] width 48 height 32
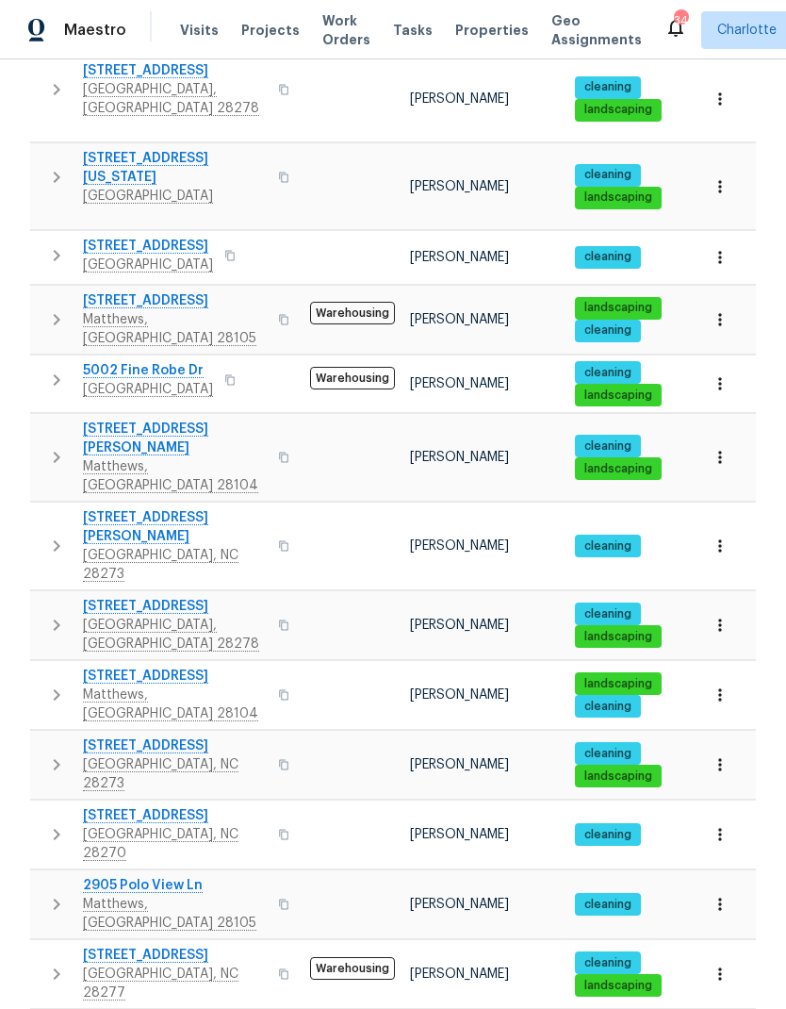
scroll to position [75, 0]
click at [41, 736] on button "button" at bounding box center [57, 764] width 38 height 57
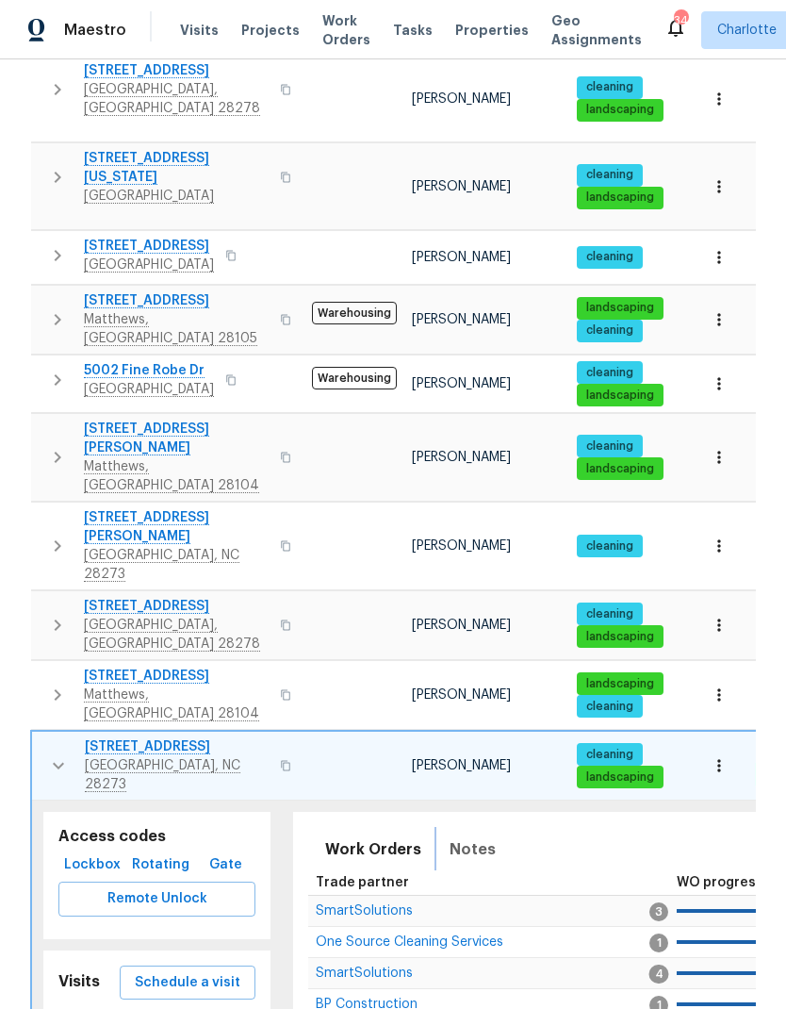
click at [481, 836] on span "Notes" at bounding box center [473, 849] width 46 height 26
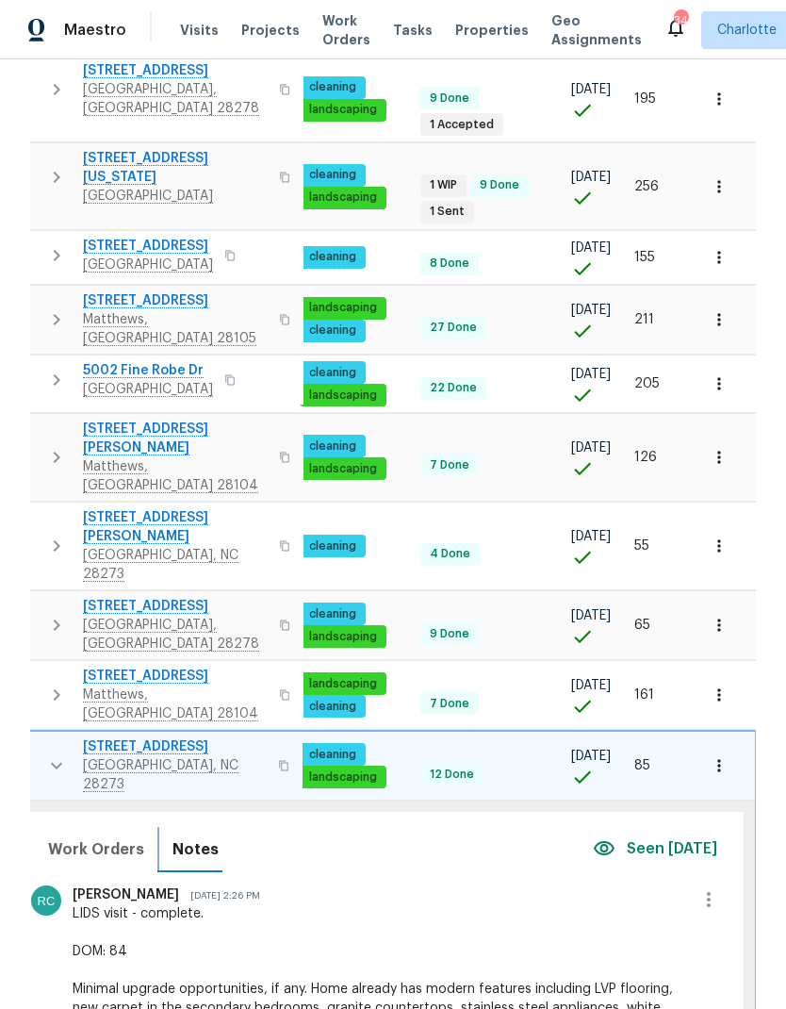
scroll to position [0, 276]
click at [718, 888] on icon "button" at bounding box center [710, 899] width 23 height 23
click at [680, 673] on li "Edit message" at bounding box center [659, 671] width 130 height 31
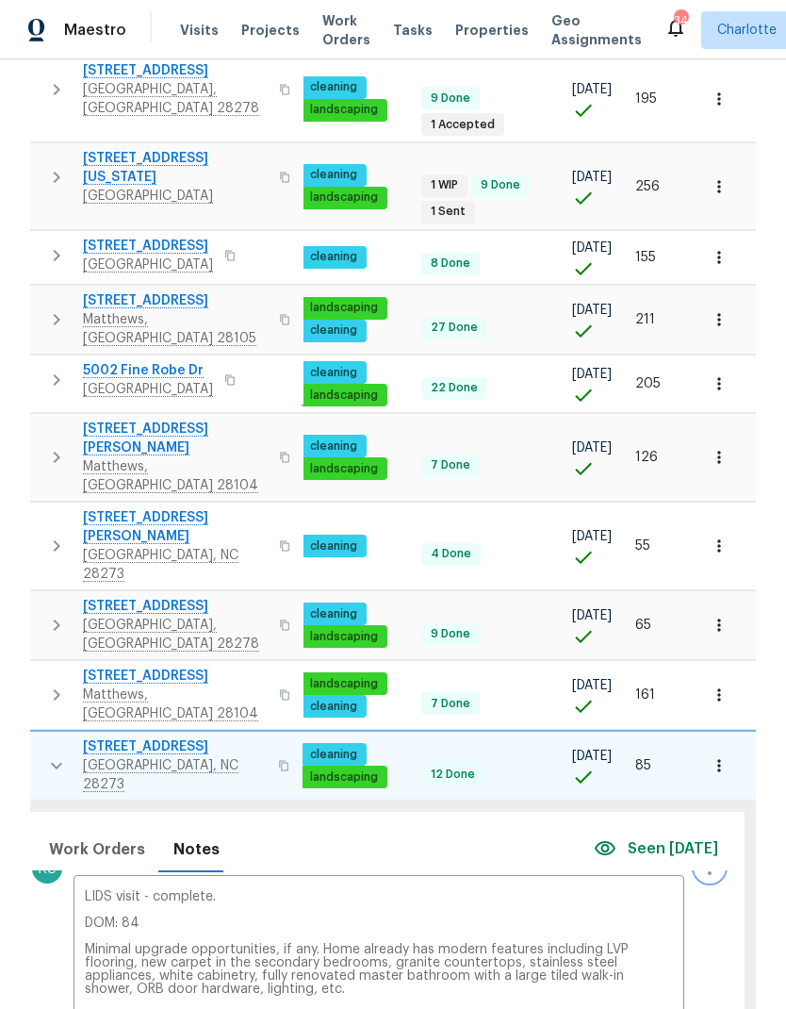
scroll to position [193, 0]
click at [507, 891] on textarea "LIDS visit - complete. DOM: 84 Minimal upgrade opportunities, if any. Home alre…" at bounding box center [379, 963] width 588 height 145
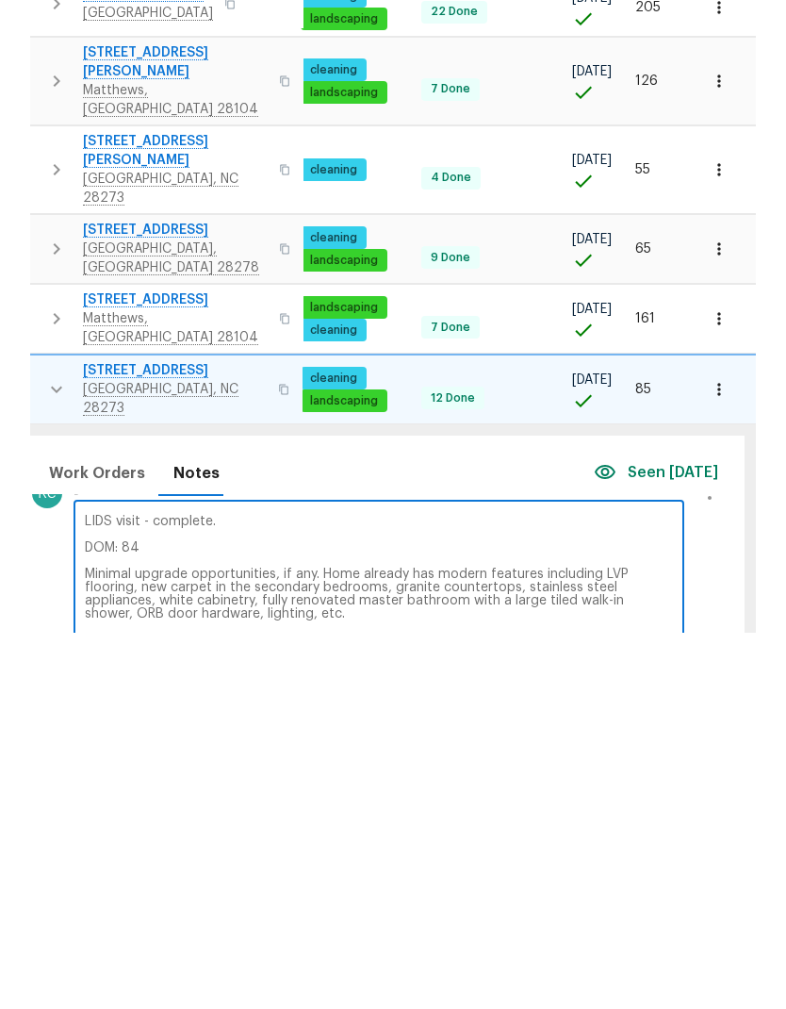
type textarea "LIDS visit - complete. DOM: 84 Minimal upgrade opportunities, if any. Home alre…"
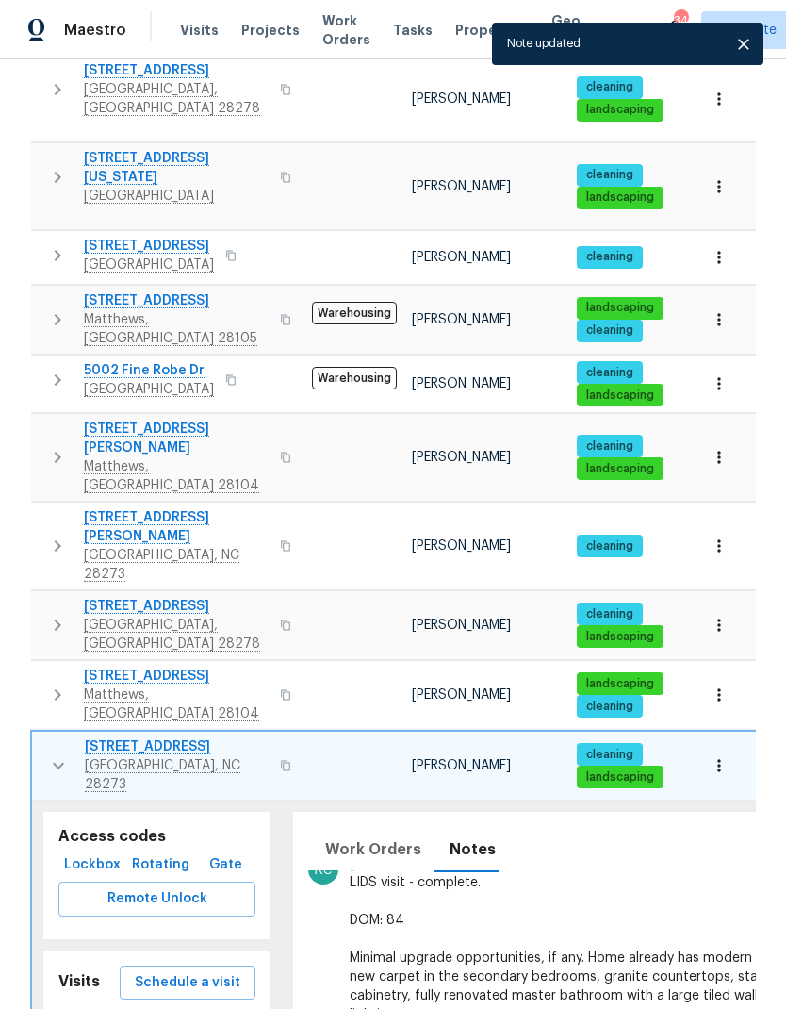
scroll to position [0, 0]
click at [52, 754] on icon "button" at bounding box center [58, 765] width 23 height 23
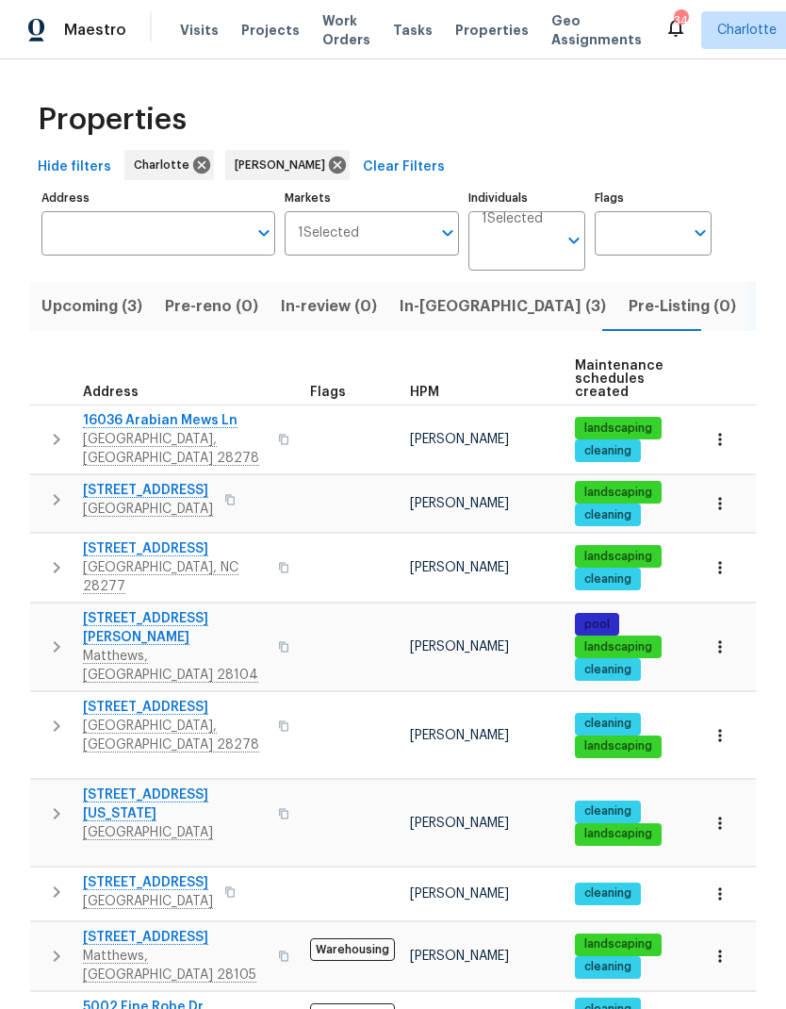
click at [421, 293] on span "In-[GEOGRAPHIC_DATA] (3)" at bounding box center [503, 306] width 206 height 26
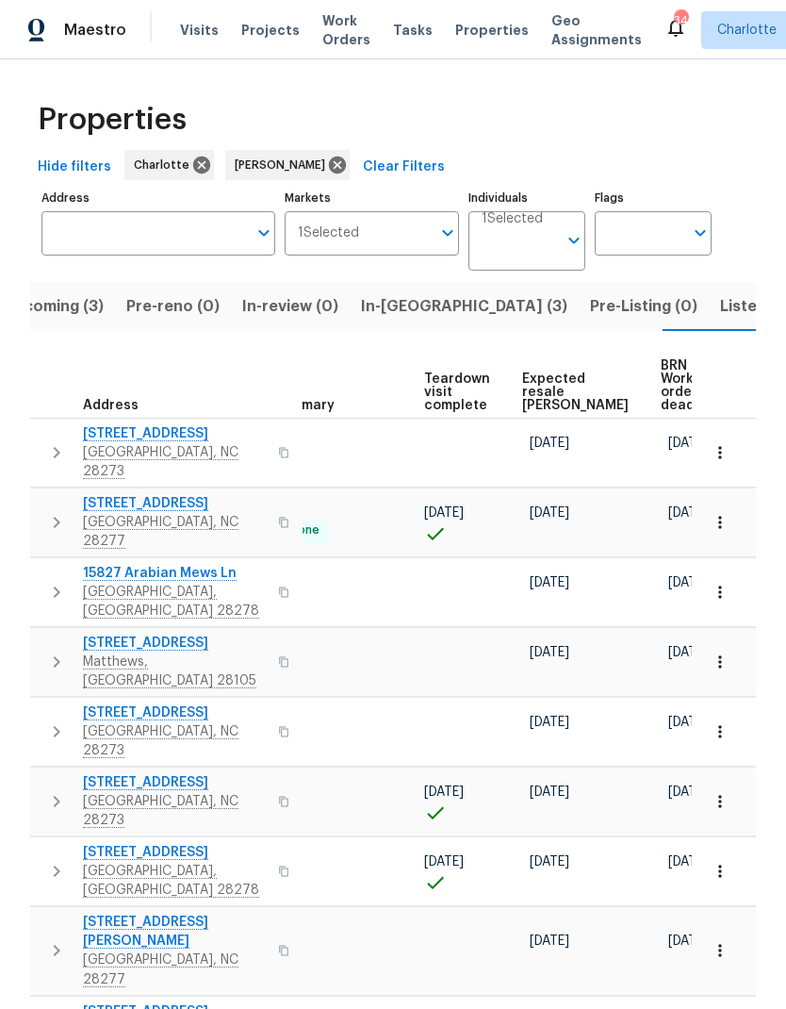
scroll to position [0, 408]
click at [534, 396] on span "Expected resale COE" at bounding box center [576, 392] width 107 height 40
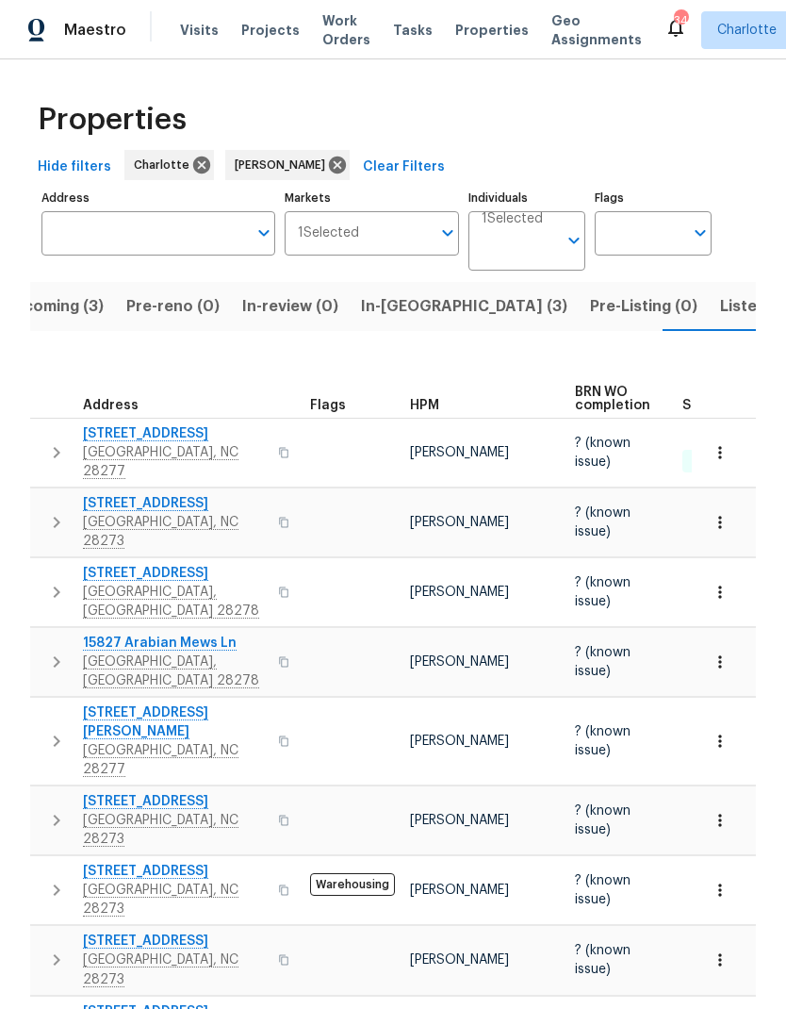
click at [720, 309] on span "Listed (23)" at bounding box center [760, 306] width 80 height 26
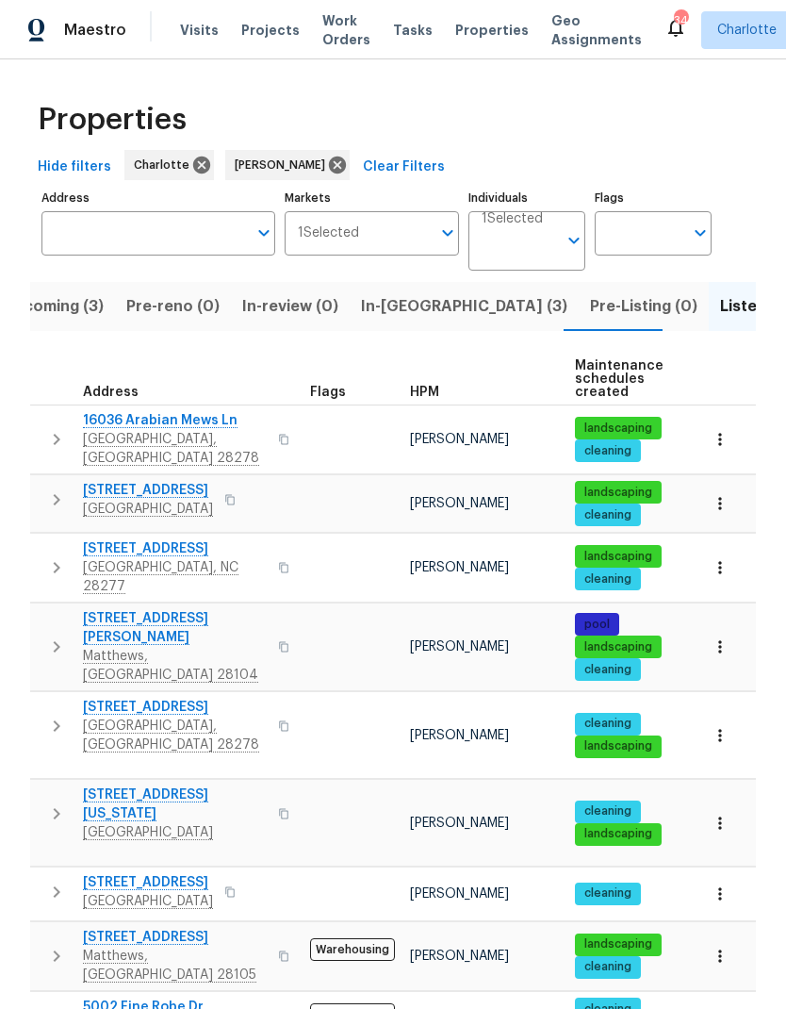
click at [372, 307] on span "In-reno (3)" at bounding box center [464, 306] width 206 height 26
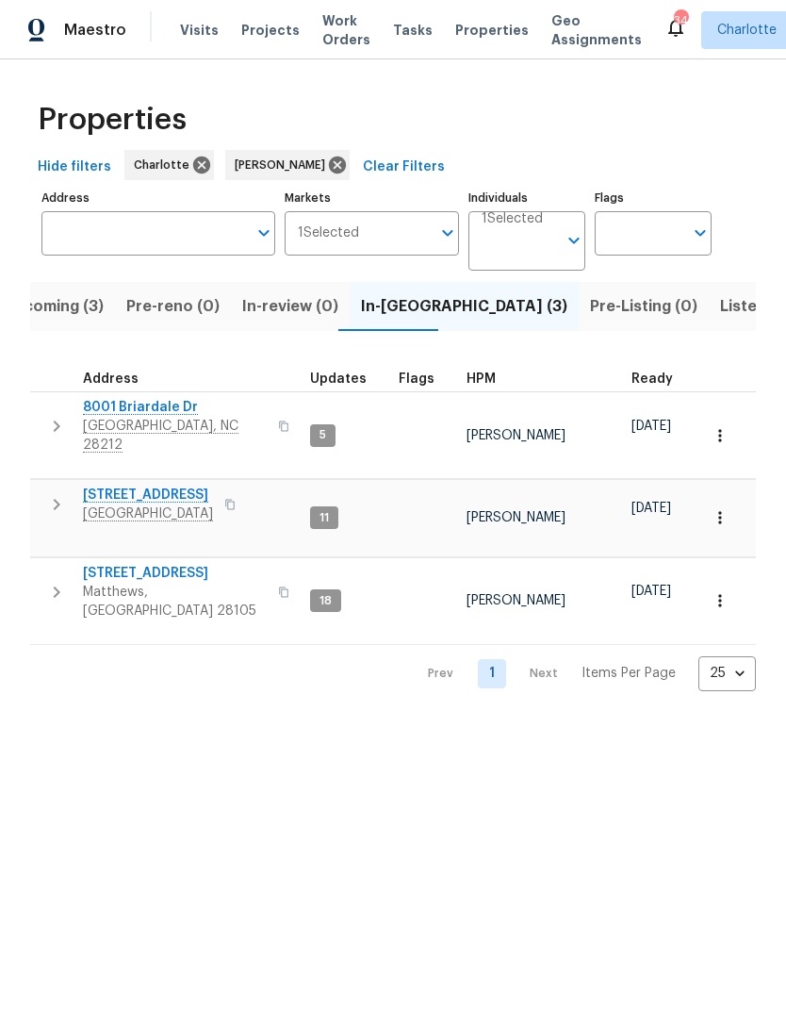
click at [720, 316] on span "Listed (23)" at bounding box center [760, 306] width 80 height 26
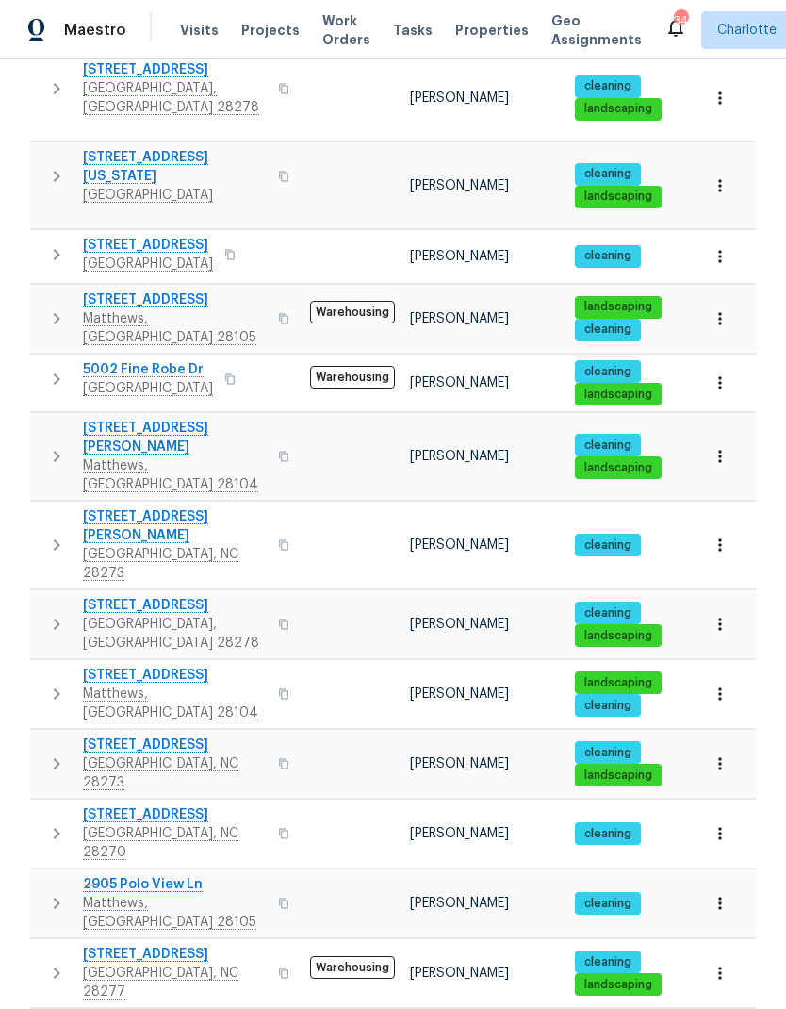
scroll to position [636, 0]
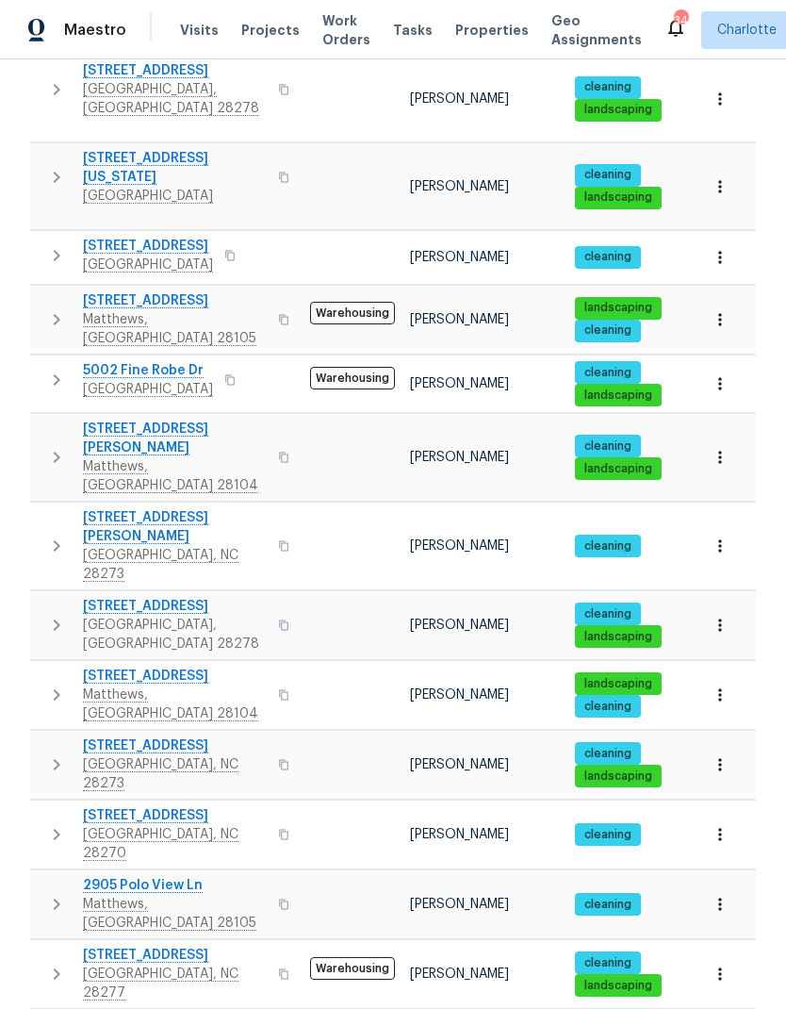
click at [54, 753] on icon "button" at bounding box center [56, 764] width 23 height 23
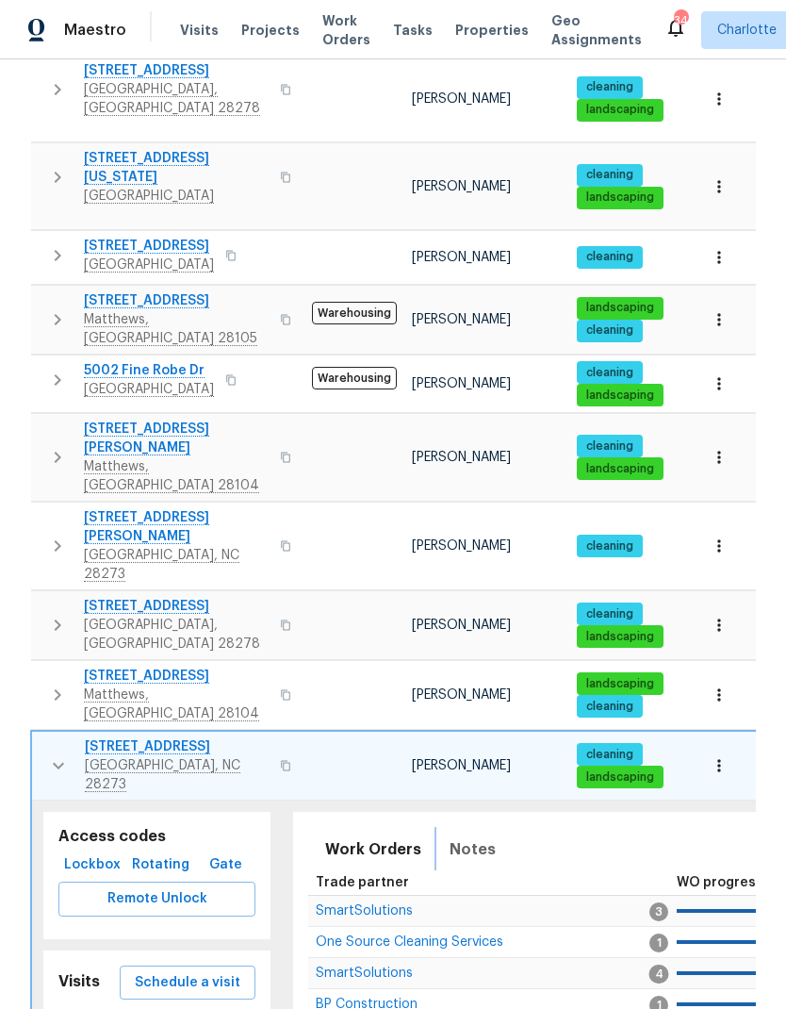
click at [487, 827] on button "Notes" at bounding box center [472, 849] width 69 height 45
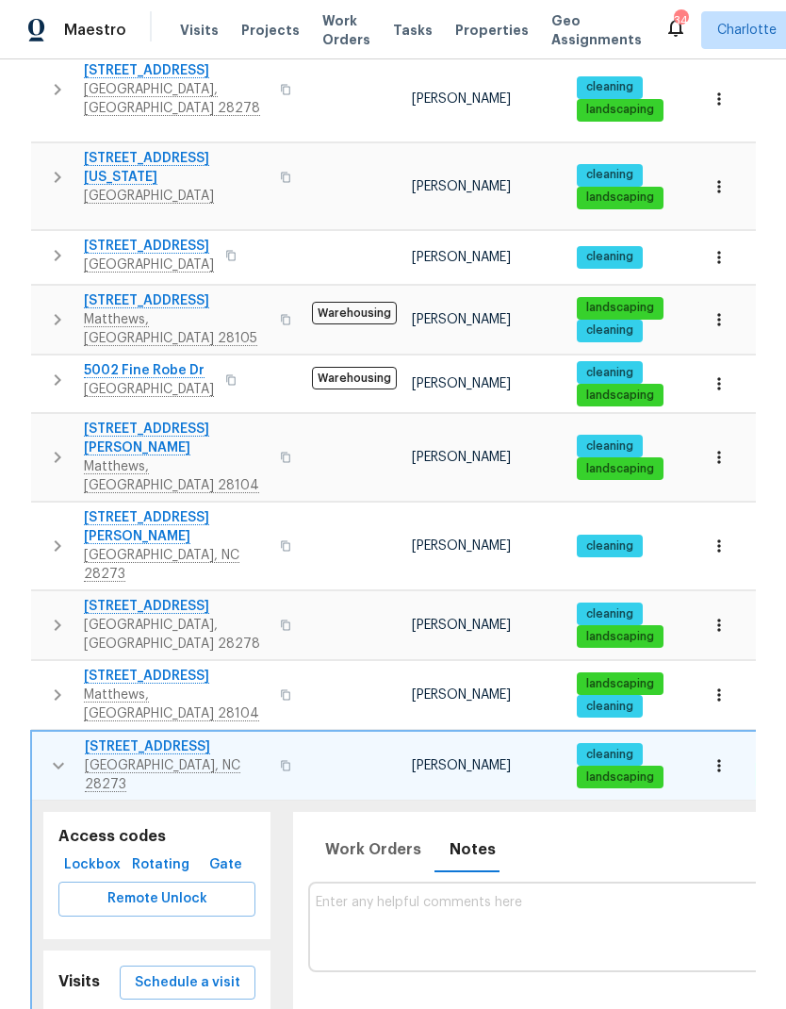
click at [660, 895] on textarea at bounding box center [654, 926] width 677 height 63
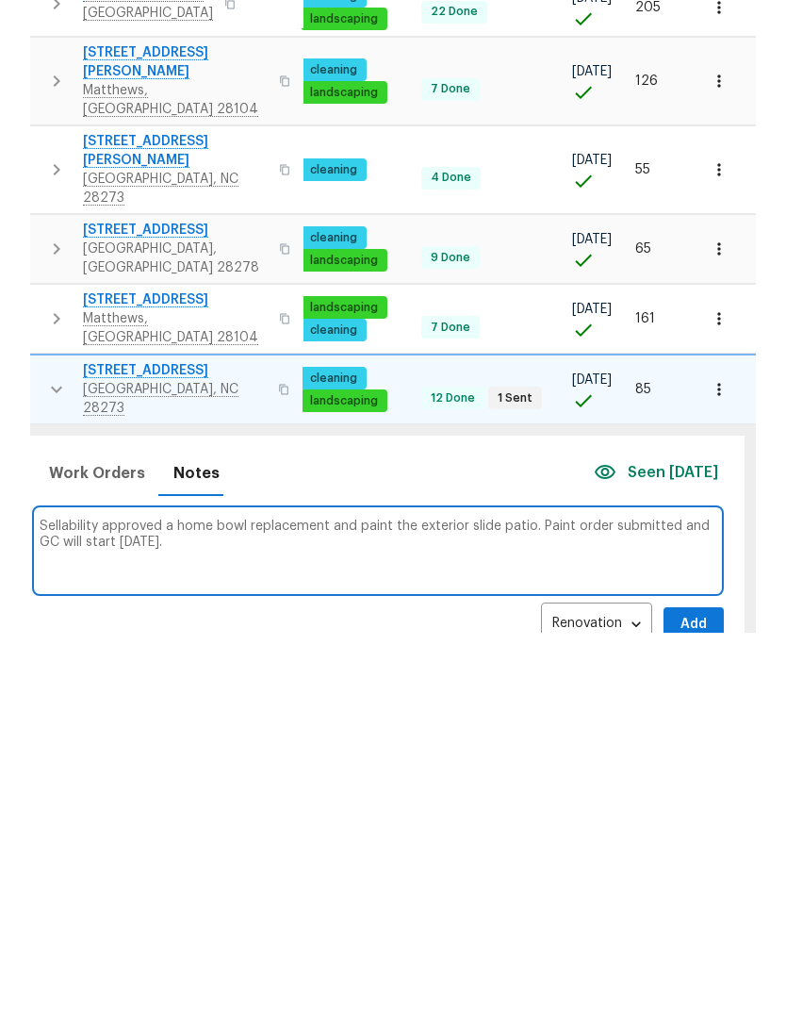
scroll to position [75, 0]
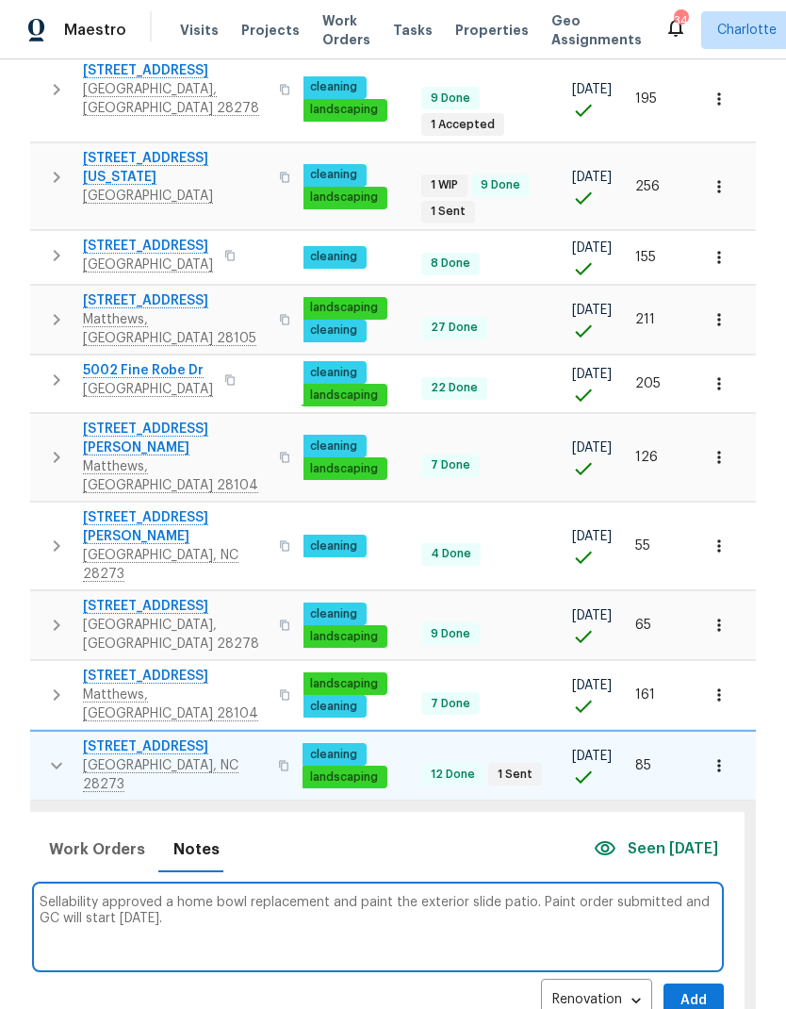
click at [71, 895] on textarea "Sellability approved a home bowl replacement and paint the exterior slide patio…" at bounding box center [378, 926] width 677 height 63
click at [188, 895] on textarea "Salability approved a home bowl replacement and paint the exterior slide patio.…" at bounding box center [378, 926] width 677 height 63
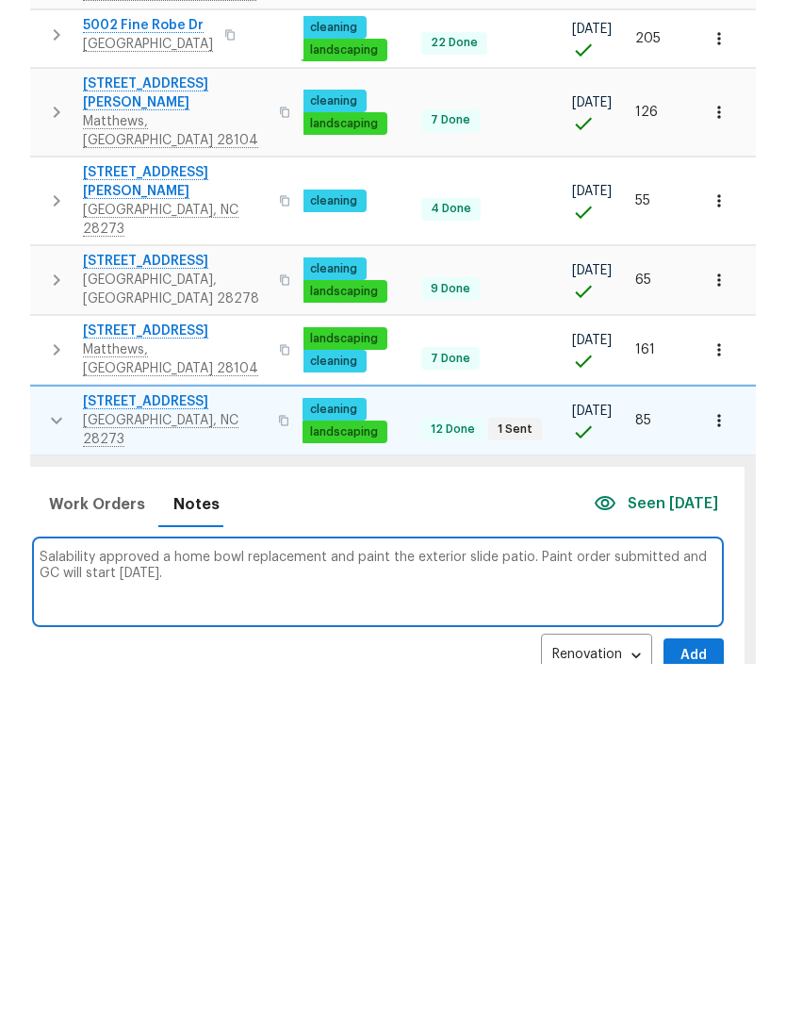
click at [173, 895] on textarea "Salability approved a home bowl replacement and paint the exterior slide patio.…" at bounding box center [378, 926] width 677 height 63
click at [279, 895] on textarea "Salability approved a whole home bowl replacement and paint the exterior slide …" at bounding box center [378, 926] width 677 height 63
click at [417, 895] on textarea "Salability approved a whole home bulb replacement and paint the exterior slide …" at bounding box center [378, 926] width 677 height 63
click at [541, 895] on textarea "Salability approved a whole home bulb replacement and painting the exterior sli…" at bounding box center [378, 926] width 677 height 63
click at [661, 895] on textarea "Salability approved a whole home bulb replacement and painting the exterior sla…" at bounding box center [378, 926] width 677 height 63
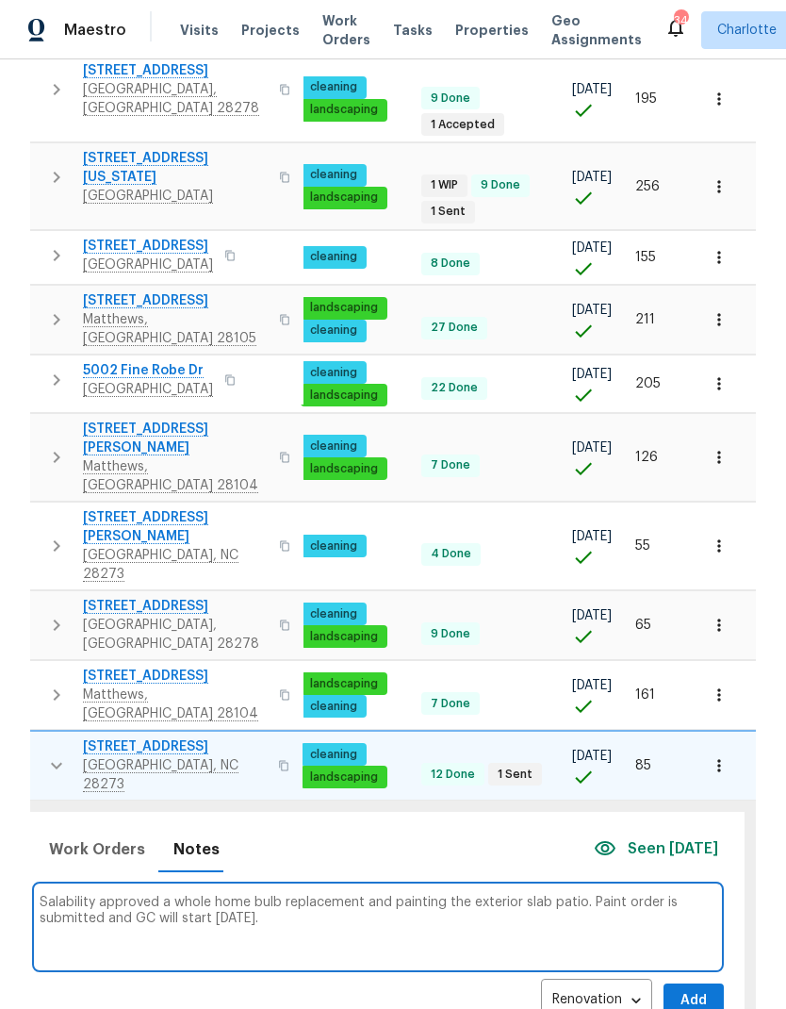
type textarea "Salability approved a whole home bulb replacement and painting the exterior sla…"
click at [699, 989] on span "Add" at bounding box center [694, 1001] width 30 height 24
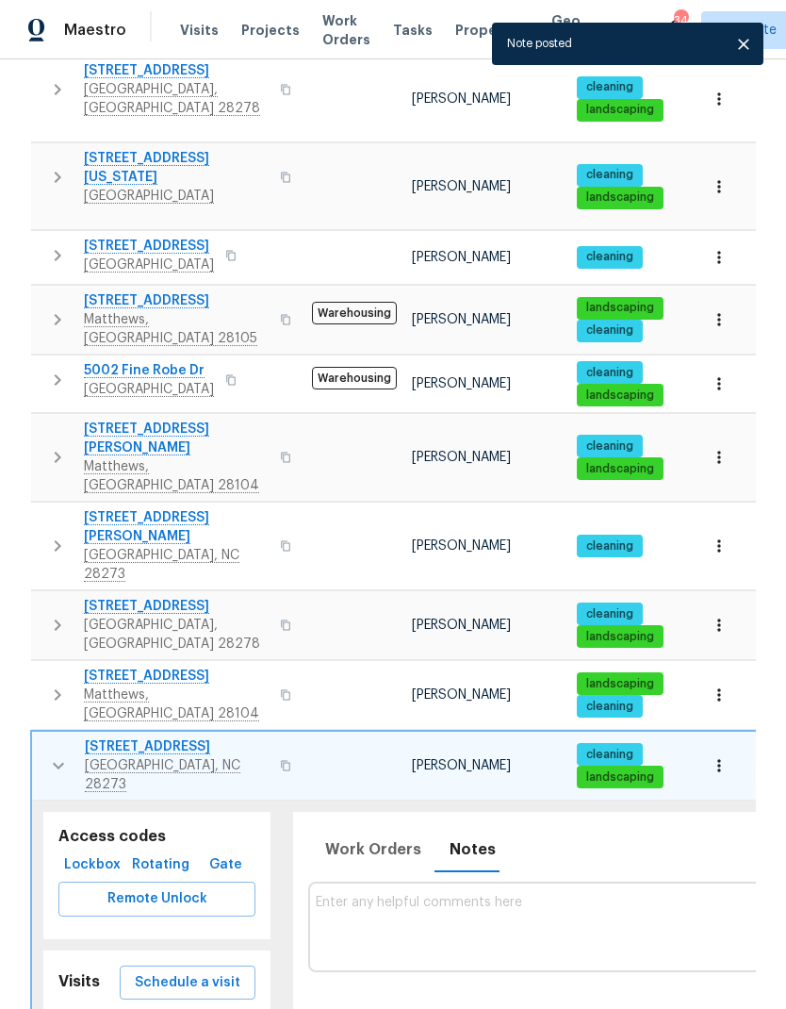
scroll to position [0, 0]
click at [47, 754] on icon "button" at bounding box center [58, 765] width 23 height 23
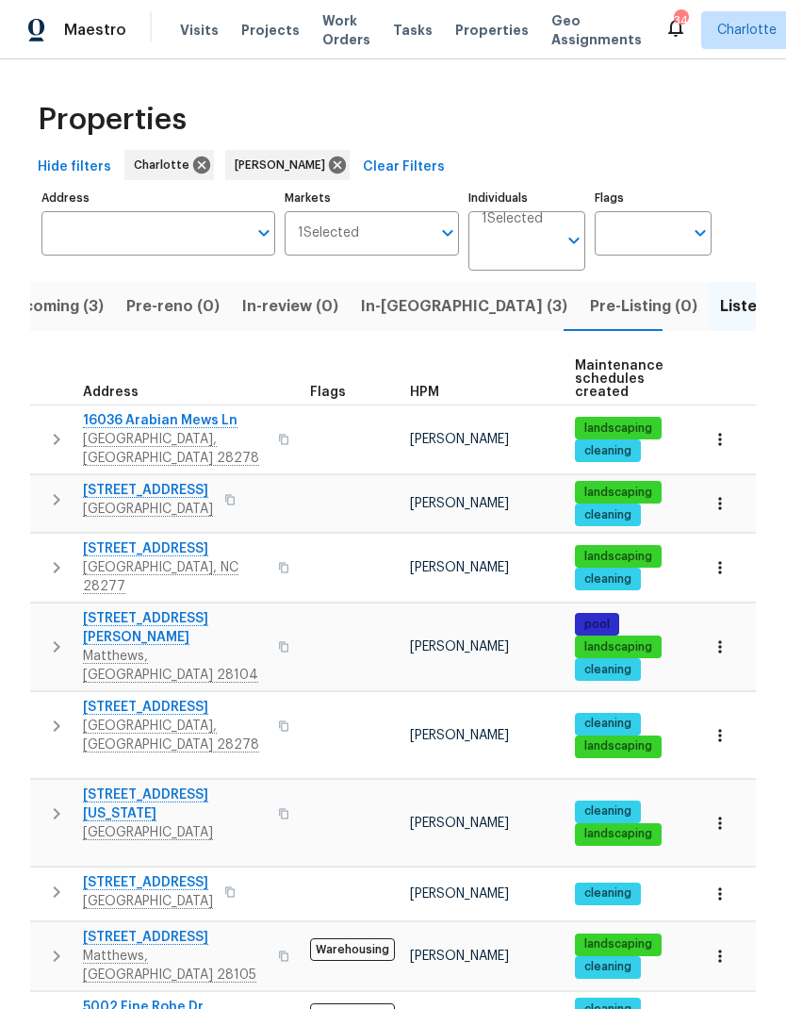
click at [402, 282] on button "In-reno (3)" at bounding box center [464, 306] width 229 height 49
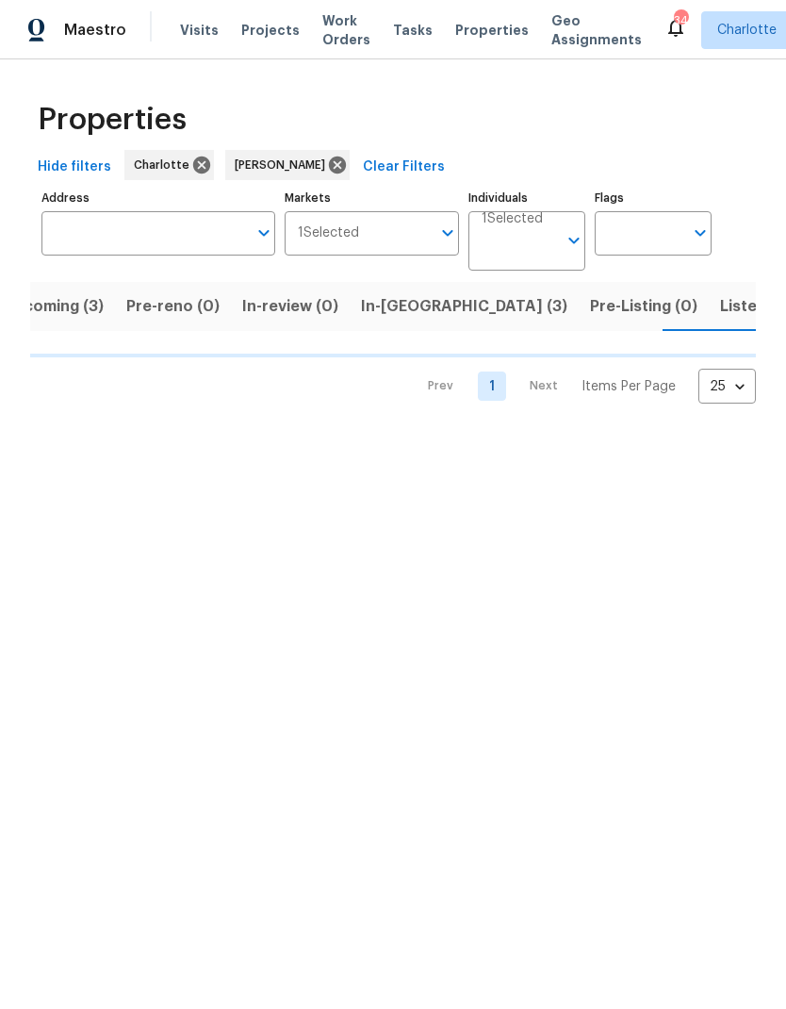
click at [379, 317] on span "In-reno (3)" at bounding box center [464, 306] width 206 height 26
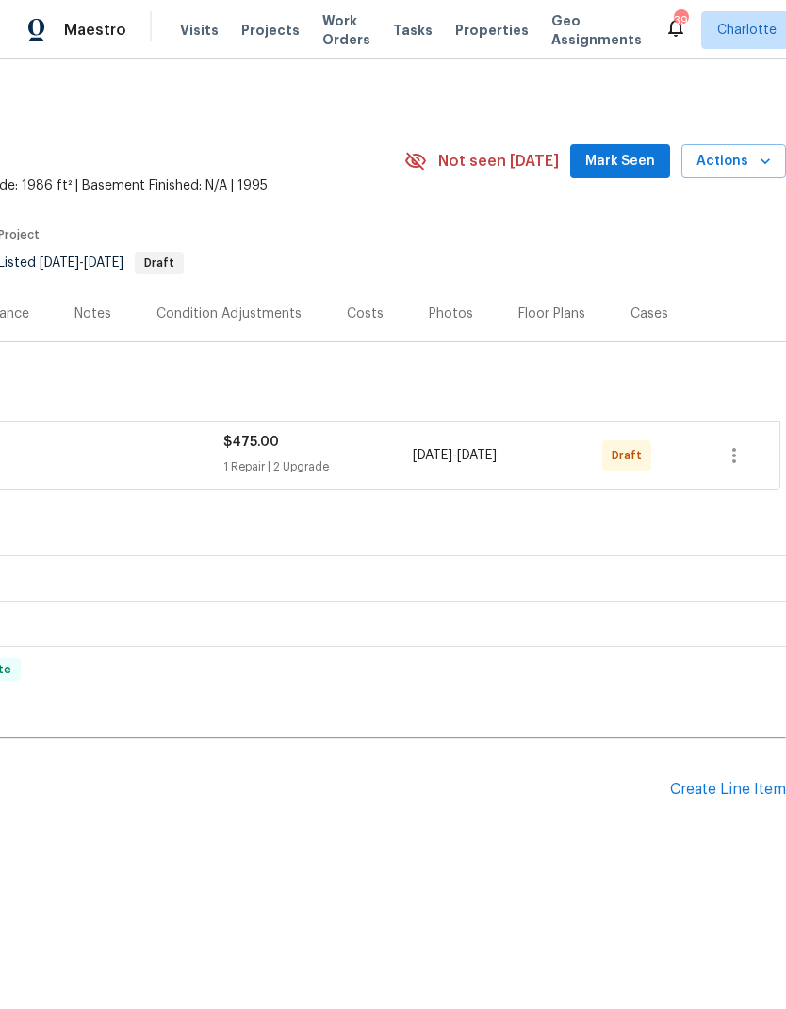
scroll to position [0, 279]
click at [736, 454] on icon "button" at bounding box center [734, 455] width 23 height 23
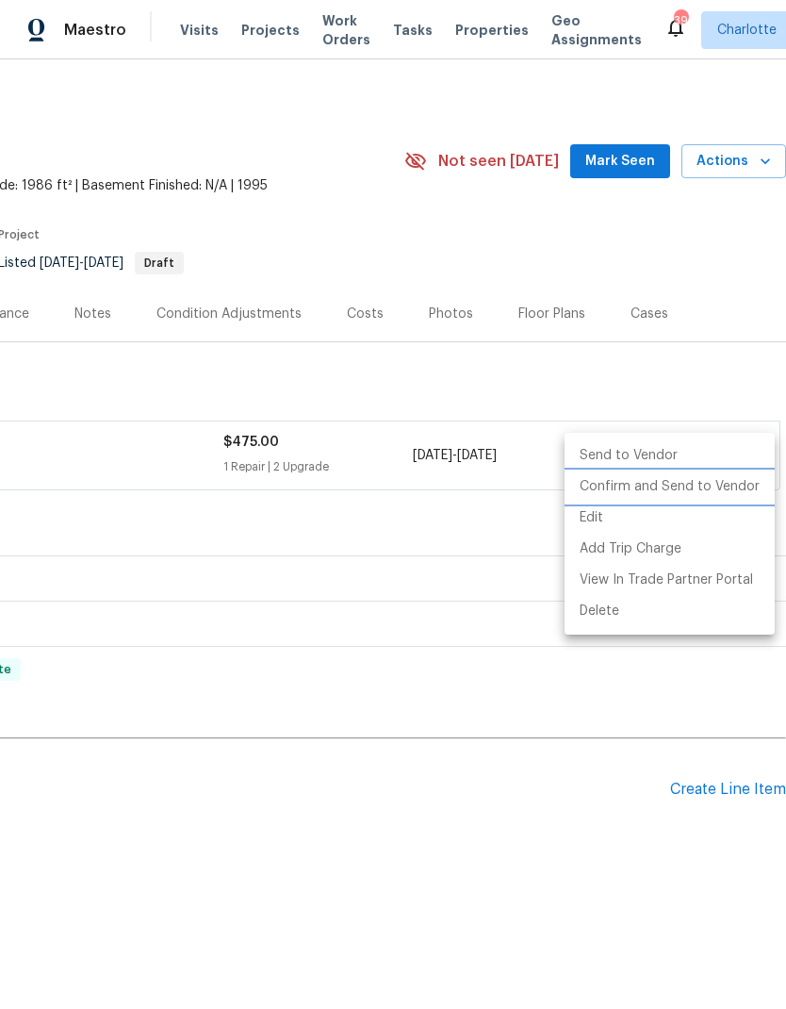
click at [698, 492] on li "Confirm and Send to Vendor" at bounding box center [670, 486] width 210 height 31
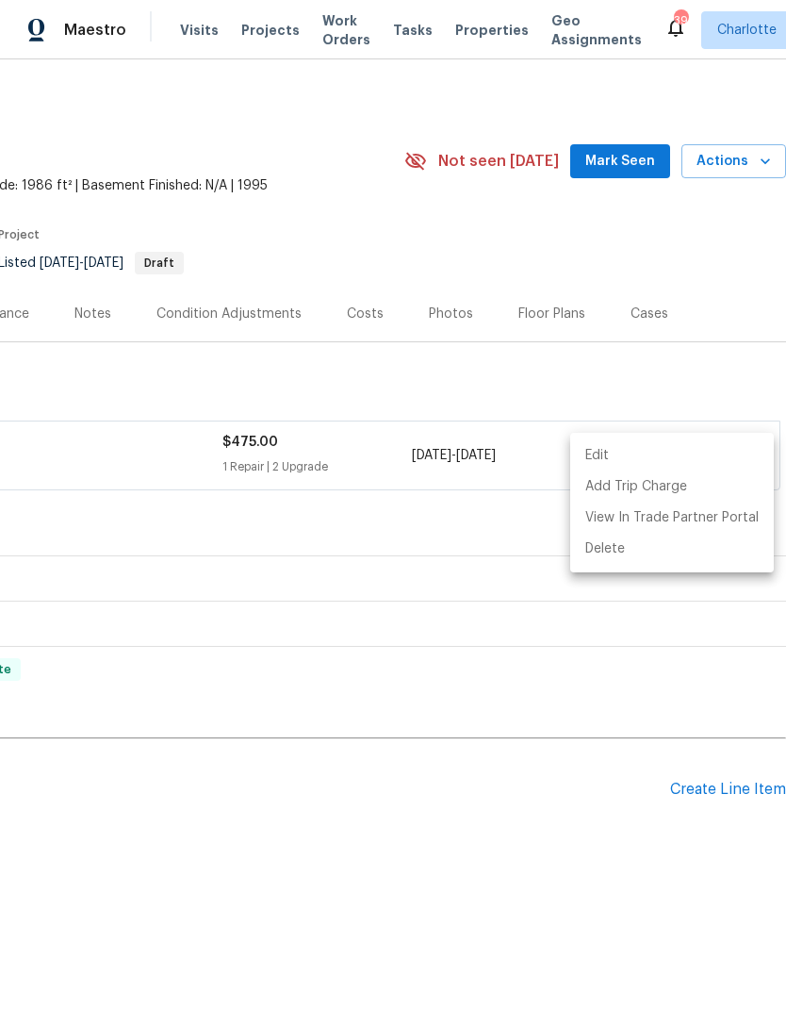
click at [608, 813] on div at bounding box center [393, 504] width 786 height 1009
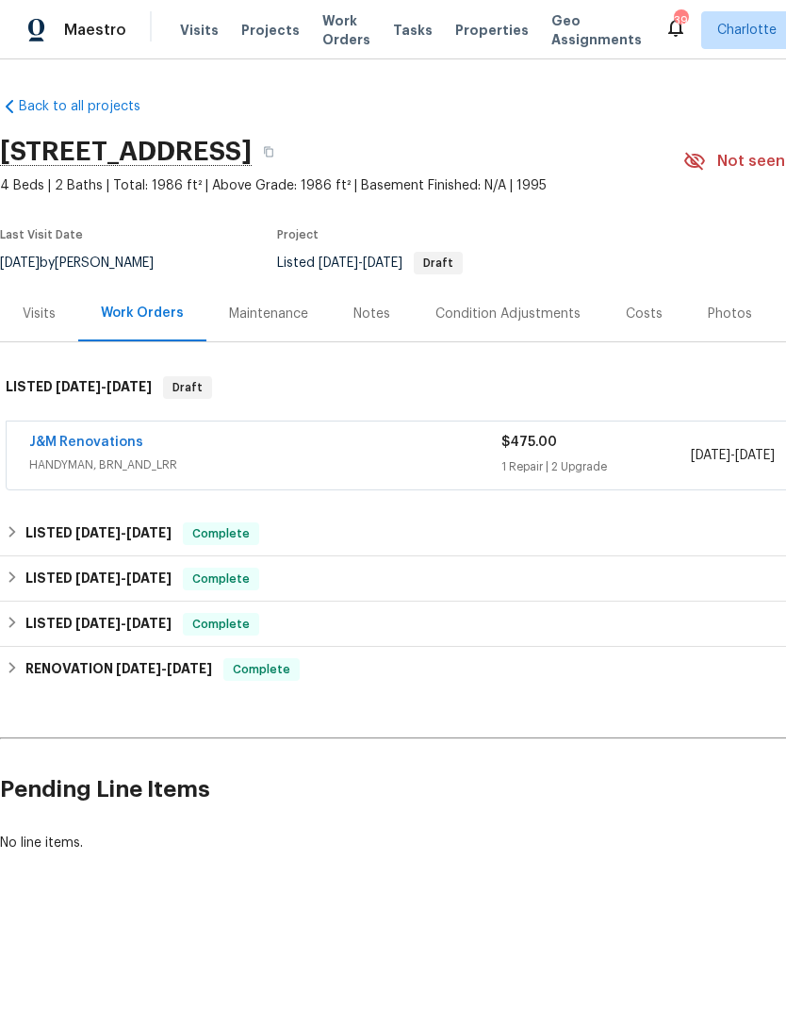
scroll to position [0, 0]
click at [62, 440] on link "J&M Renovations" at bounding box center [86, 442] width 114 height 13
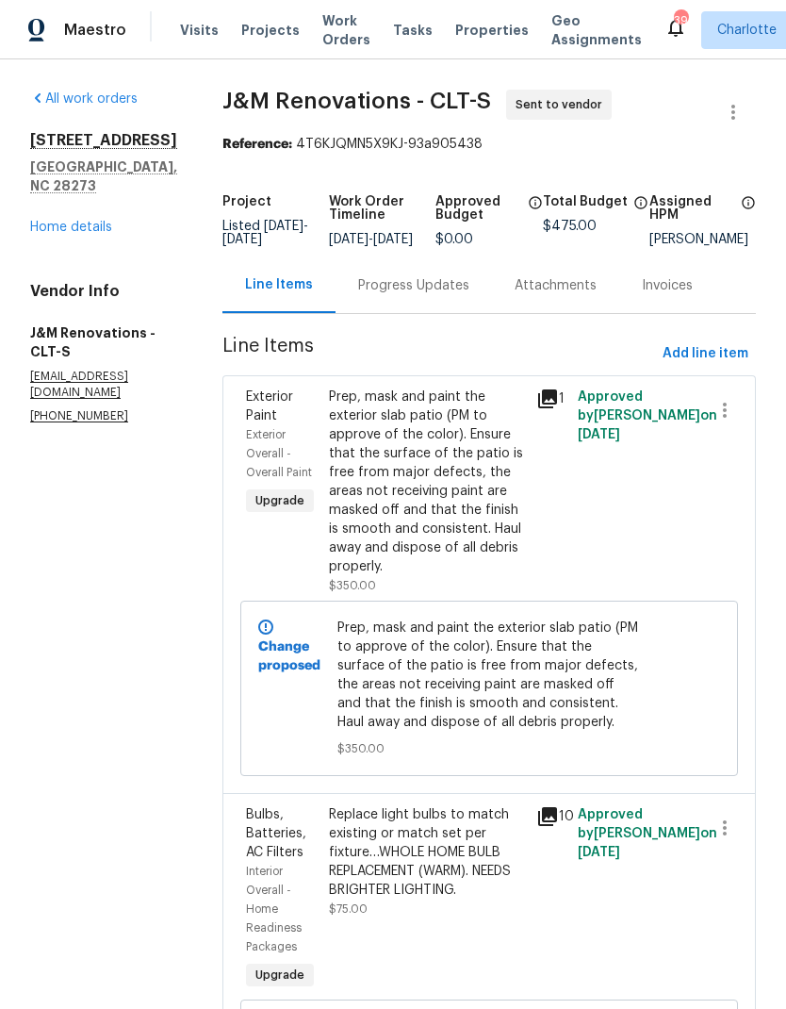
click at [421, 313] on div "Progress Updates" at bounding box center [414, 285] width 157 height 56
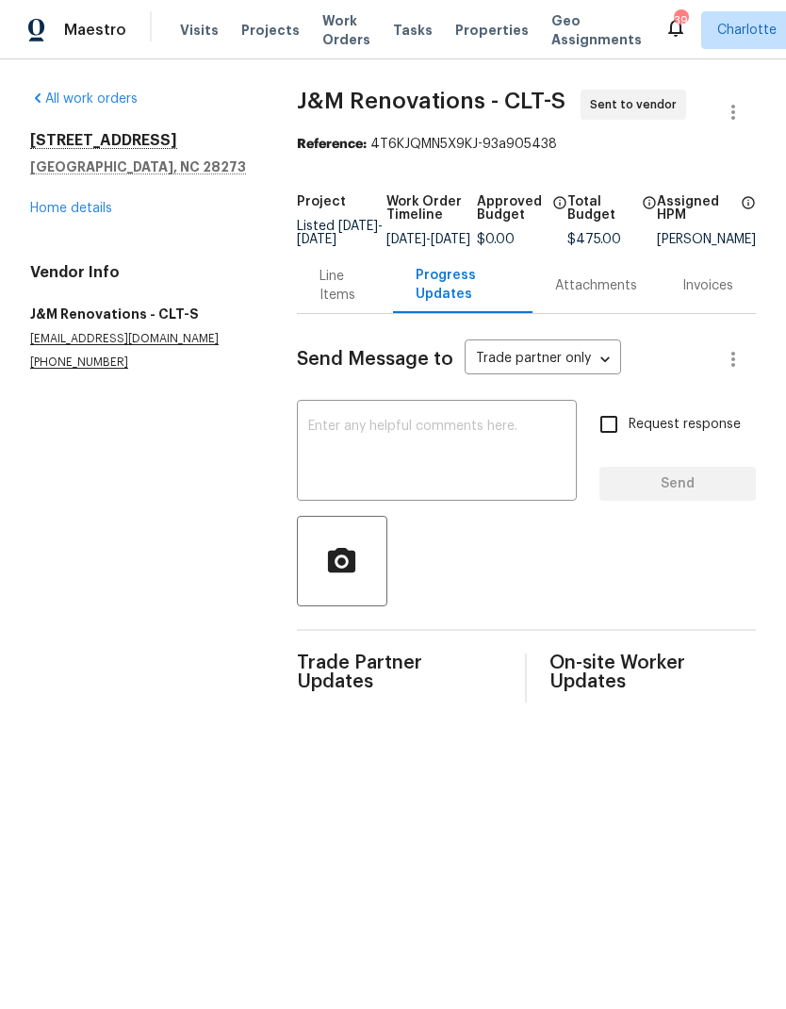
click at [385, 463] on textarea at bounding box center [436, 453] width 257 height 66
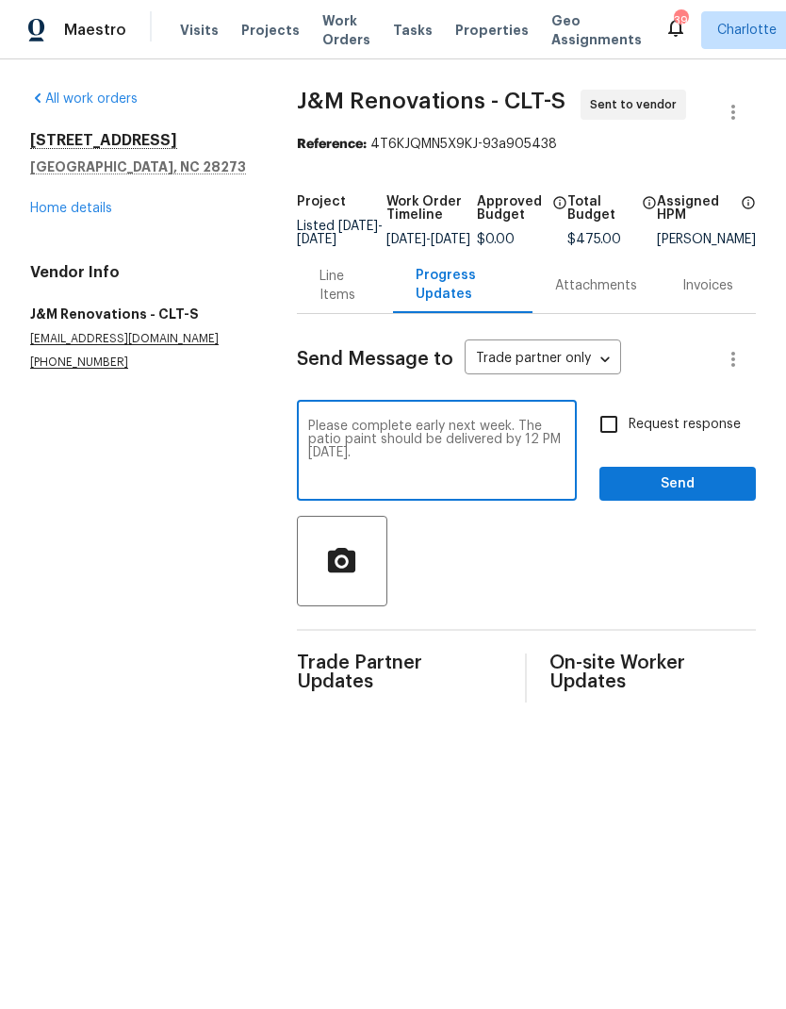
type textarea "Please complete early next week. The patio paint should be delivered by 12 PM […"
click at [610, 428] on input "Request response" at bounding box center [609, 425] width 40 height 40
checkbox input "true"
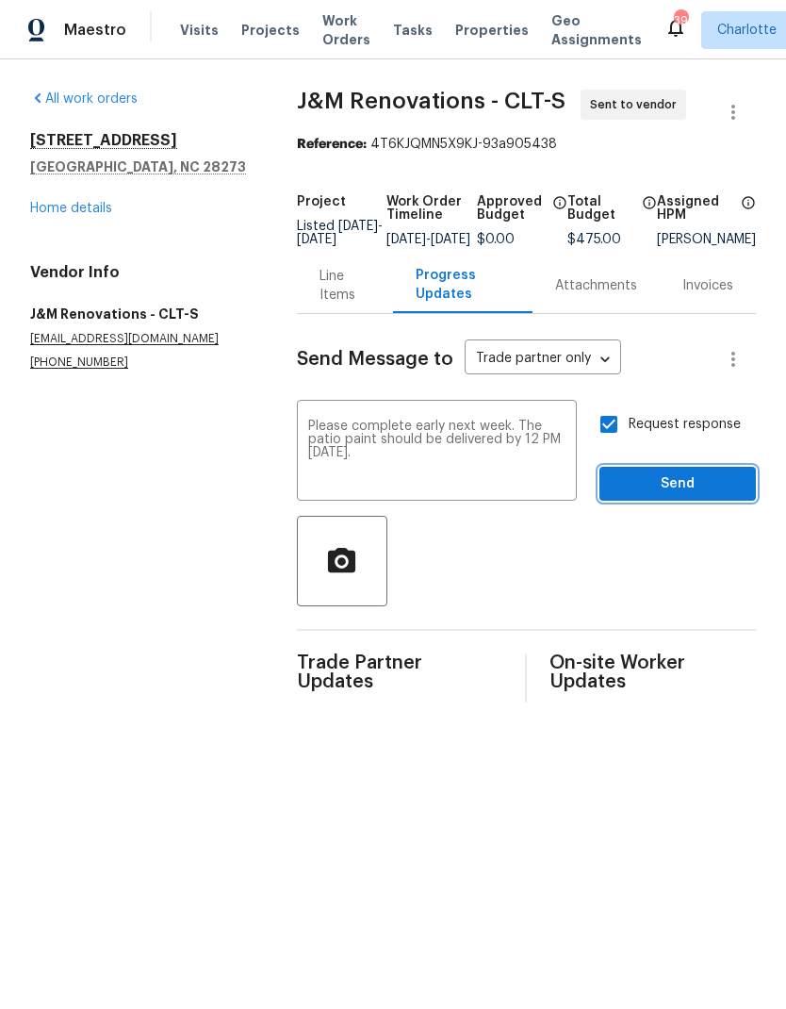
click at [641, 502] on button "Send" at bounding box center [678, 484] width 157 height 35
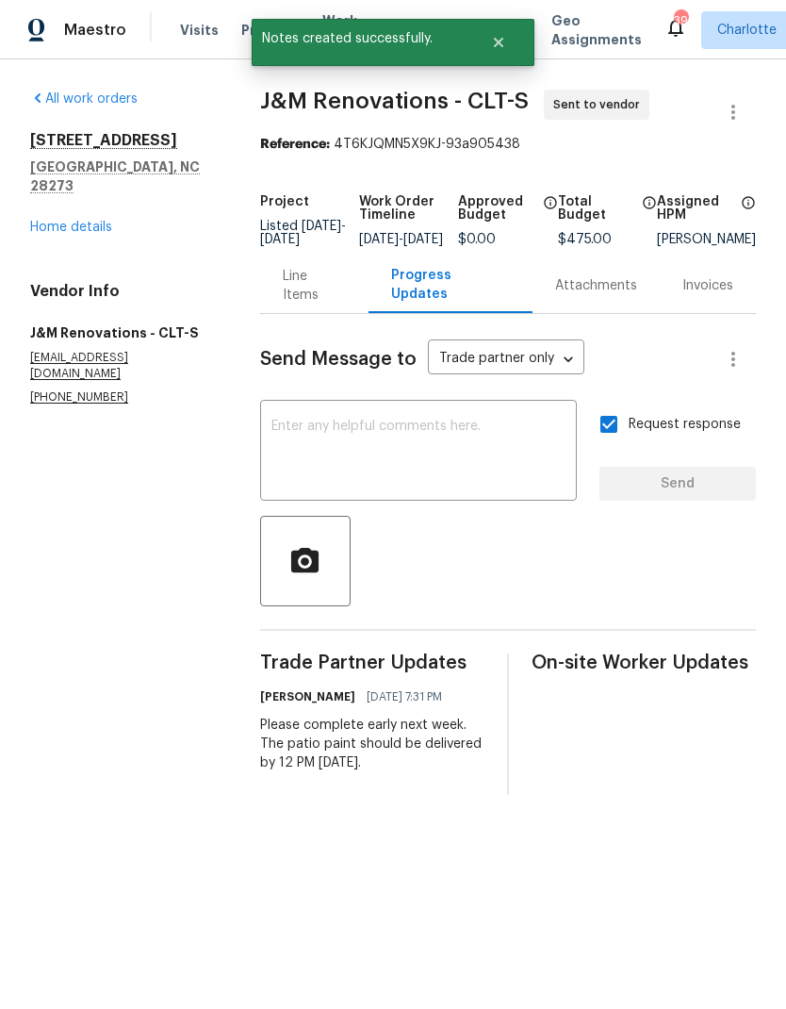
click at [70, 47] on div "Maestro" at bounding box center [63, 30] width 126 height 38
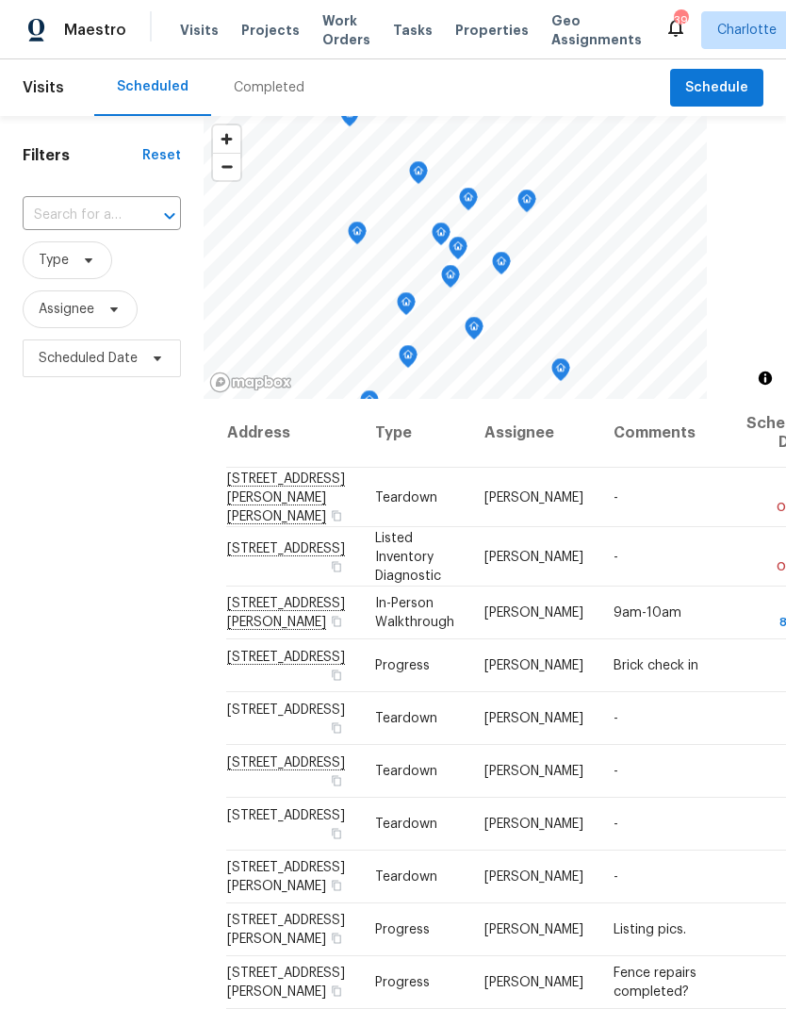
click at [332, 34] on span "Work Orders" at bounding box center [346, 30] width 48 height 38
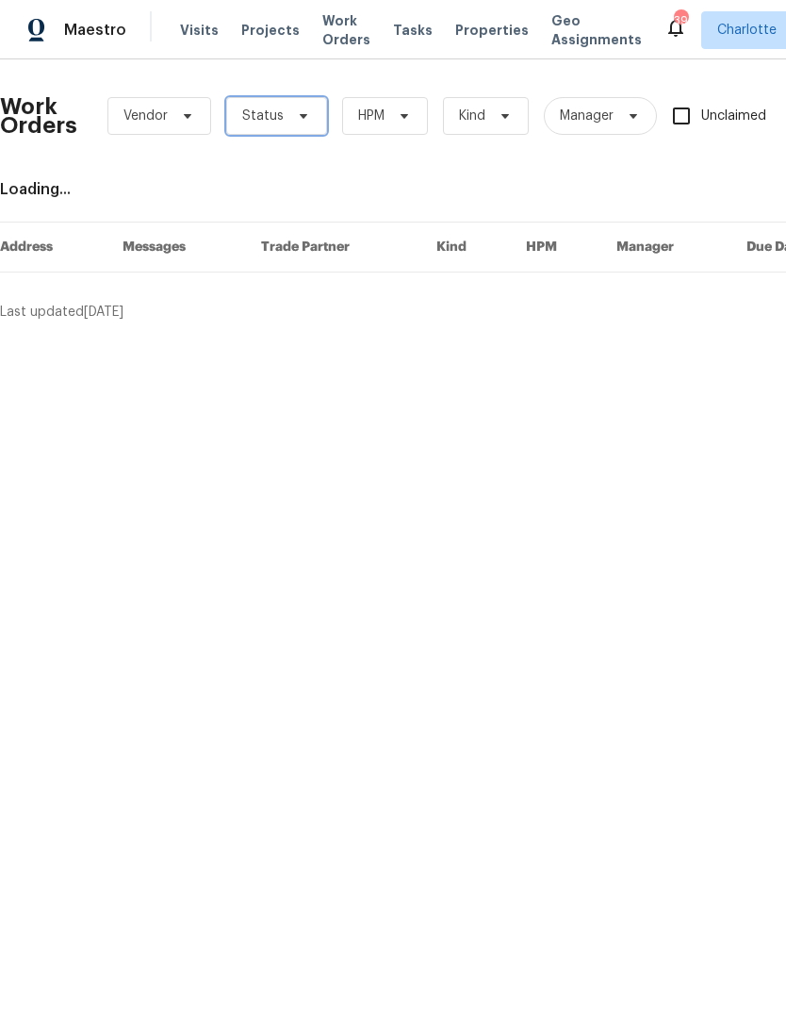
click at [282, 124] on span "Status" at bounding box center [276, 116] width 101 height 38
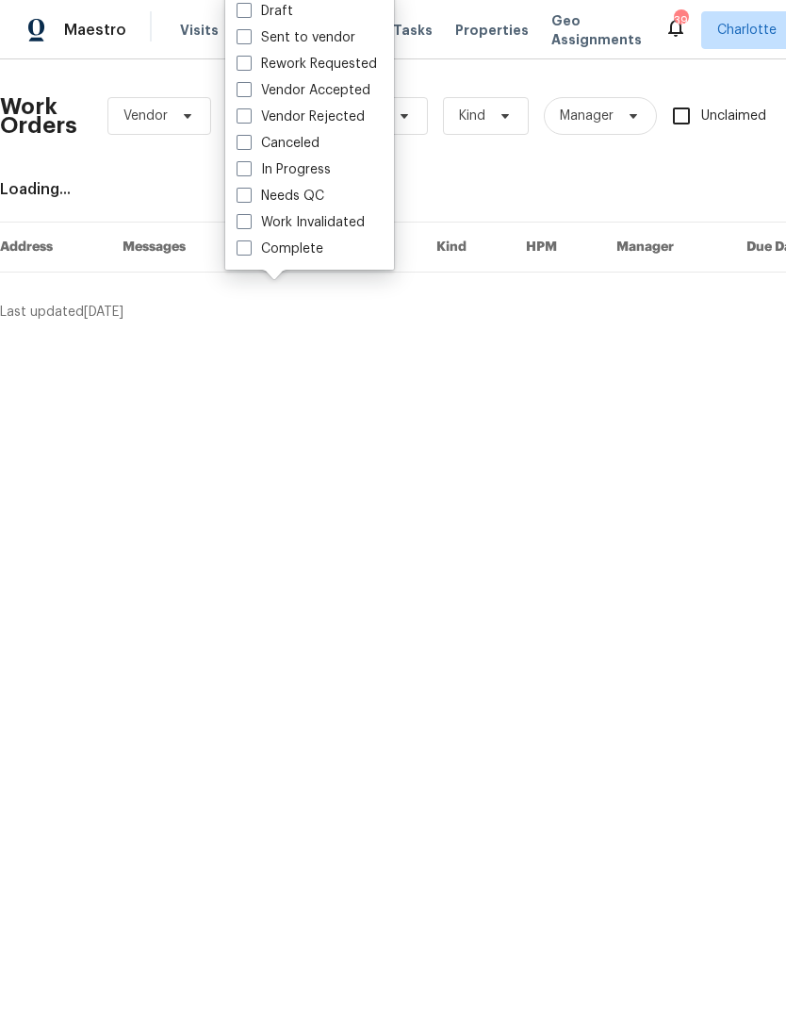
click at [318, 203] on label "Needs QC" at bounding box center [281, 196] width 88 height 19
click at [249, 199] on input "Needs QC" at bounding box center [243, 193] width 12 height 12
checkbox input "true"
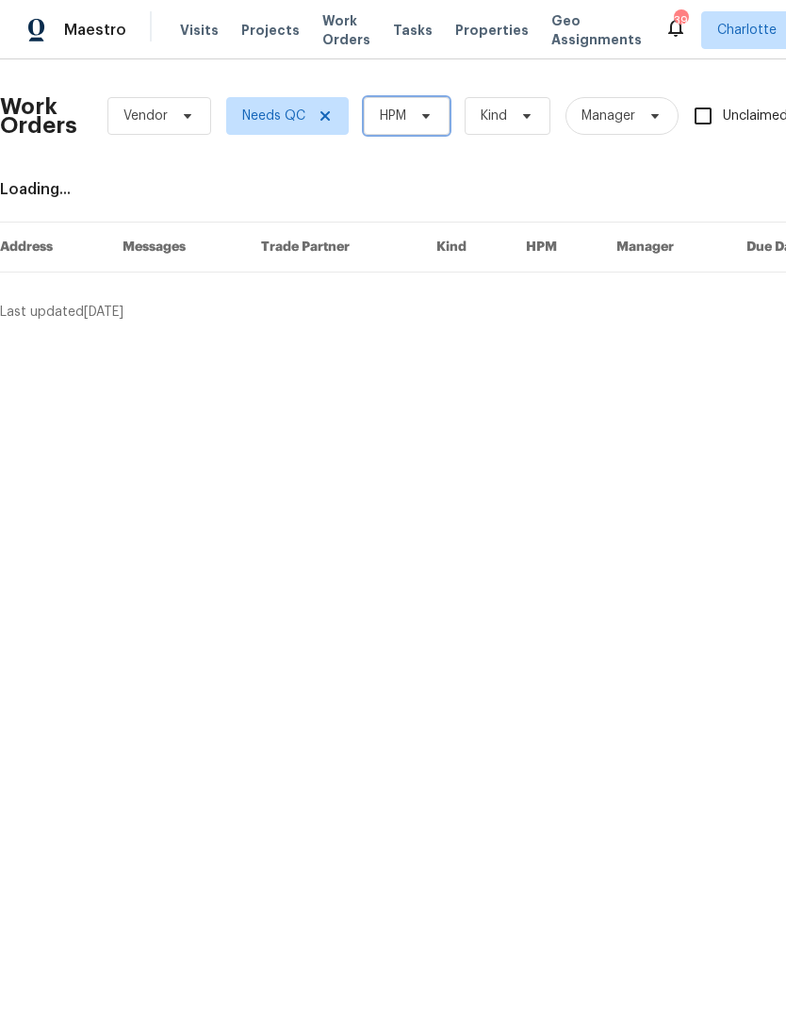
click at [426, 124] on span "HPM" at bounding box center [407, 116] width 86 height 38
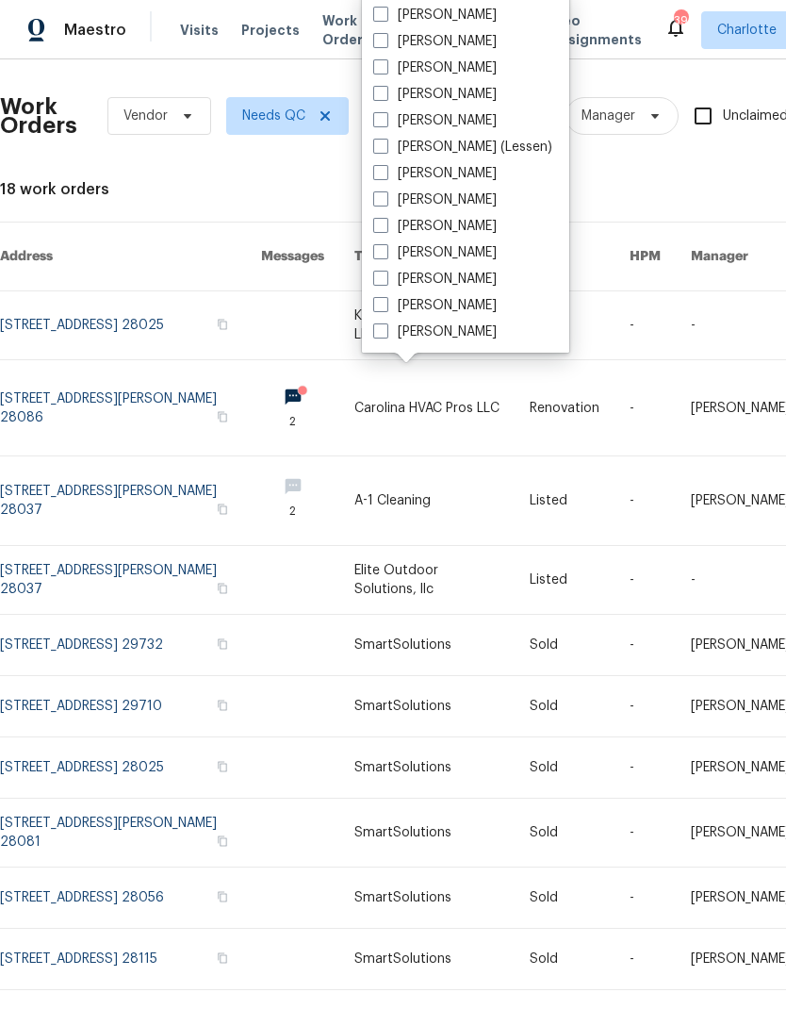
scroll to position [234, 0]
click at [442, 339] on label "[PERSON_NAME]" at bounding box center [435, 331] width 124 height 19
click at [386, 335] on input "[PERSON_NAME]" at bounding box center [379, 328] width 12 height 12
checkbox input "true"
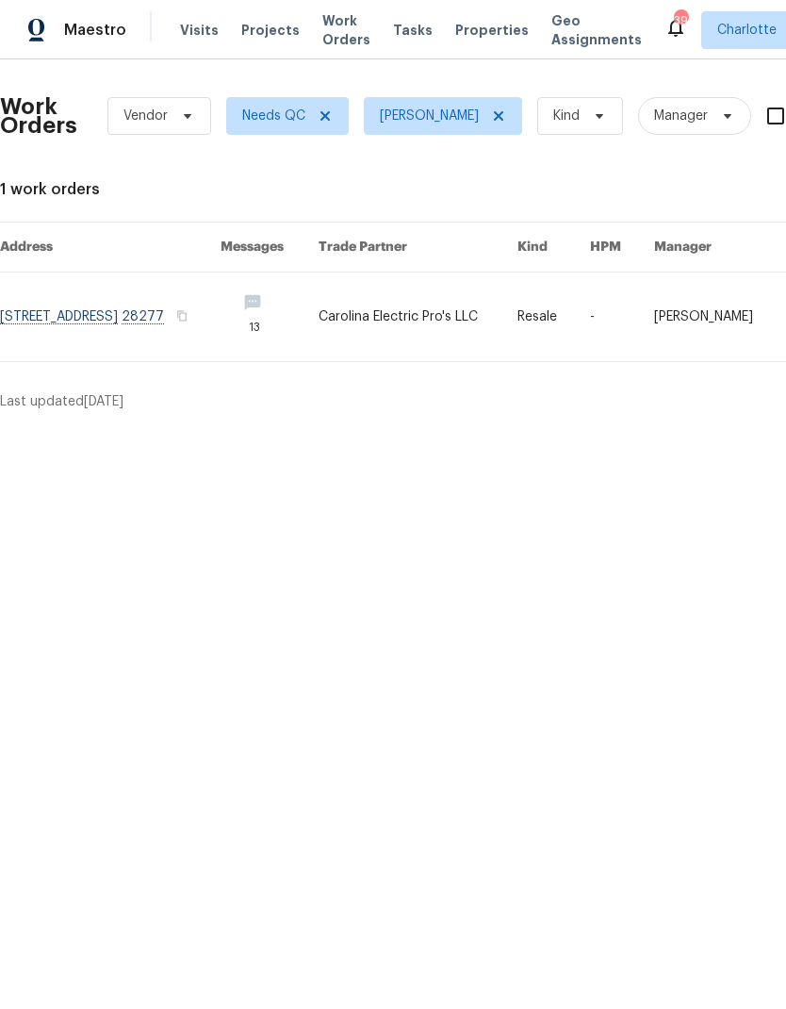
click at [221, 313] on link at bounding box center [110, 317] width 221 height 89
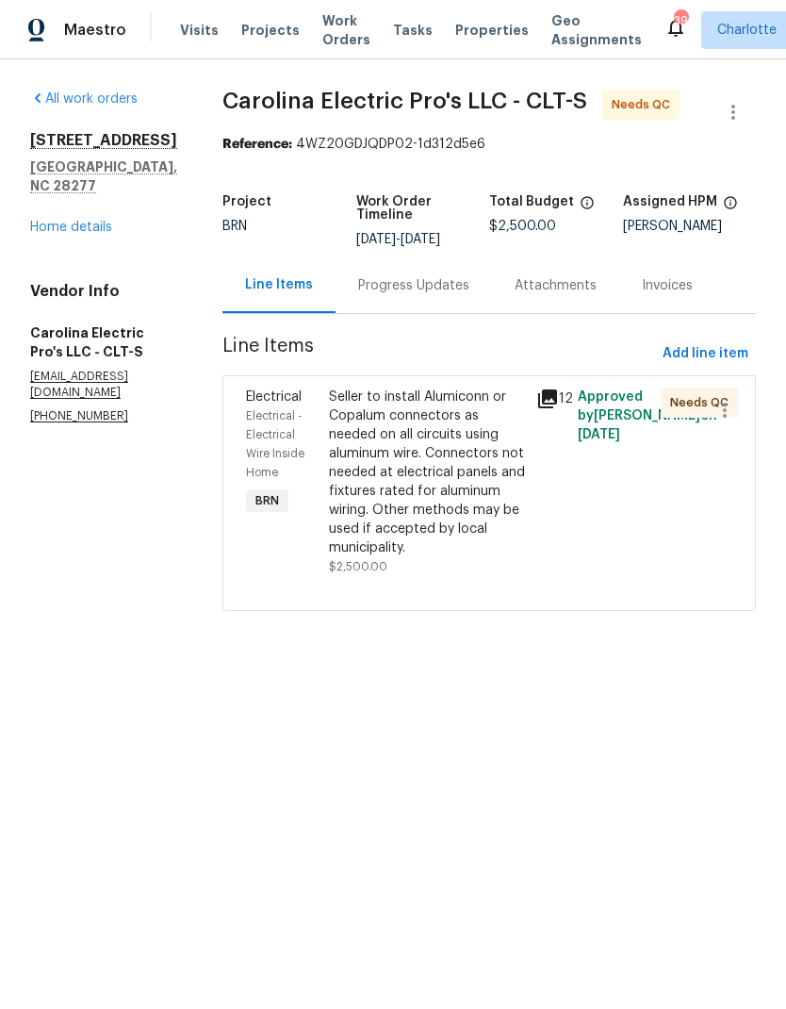
click at [494, 428] on div "Seller to install Alumiconn or Copalum connectors as needed on all circuits usi…" at bounding box center [427, 473] width 196 height 170
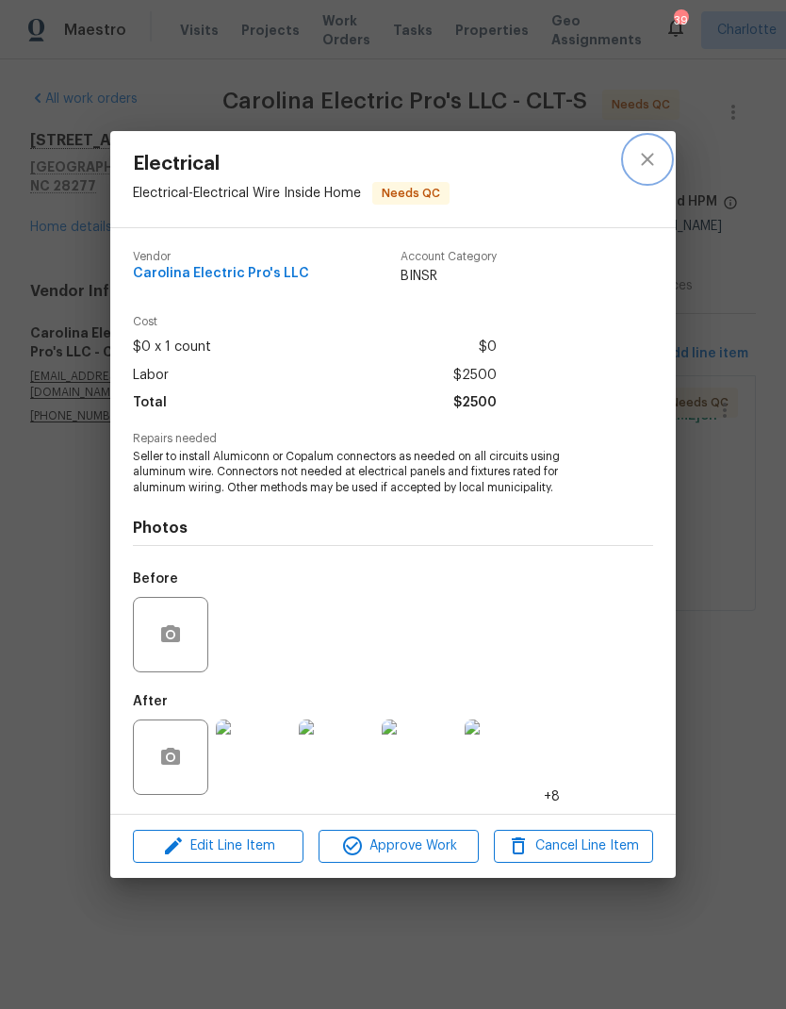
click at [647, 162] on icon "close" at bounding box center [647, 159] width 23 height 23
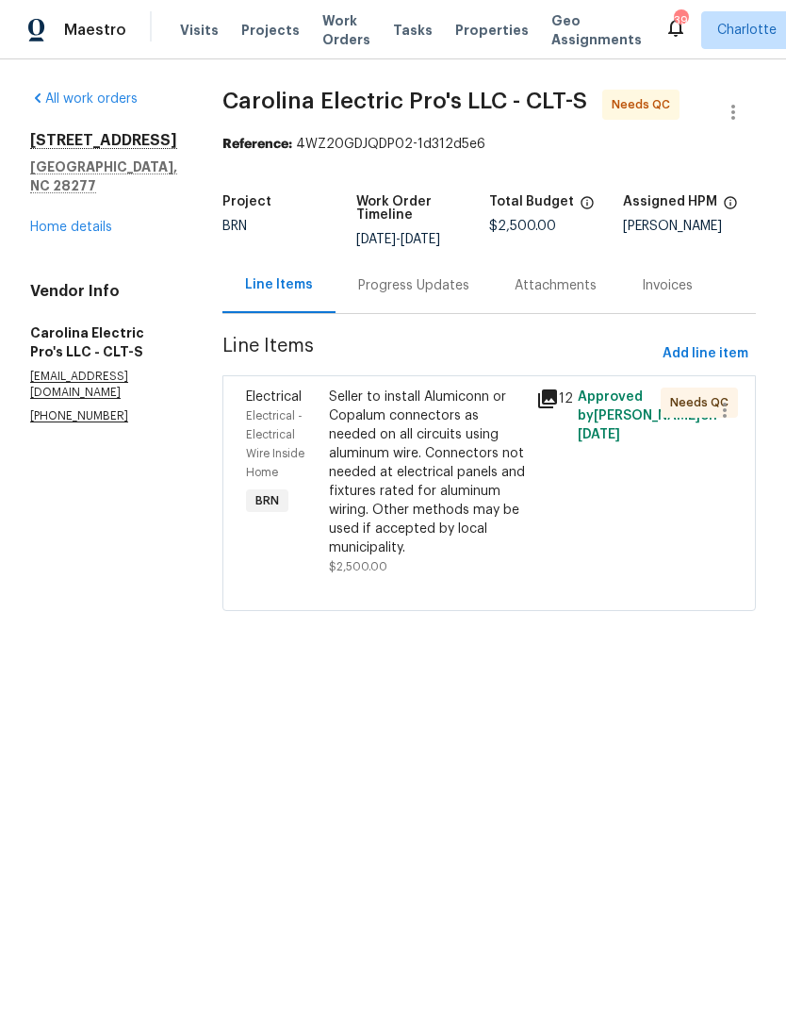
click at [433, 295] on div "Progress Updates" at bounding box center [413, 285] width 111 height 19
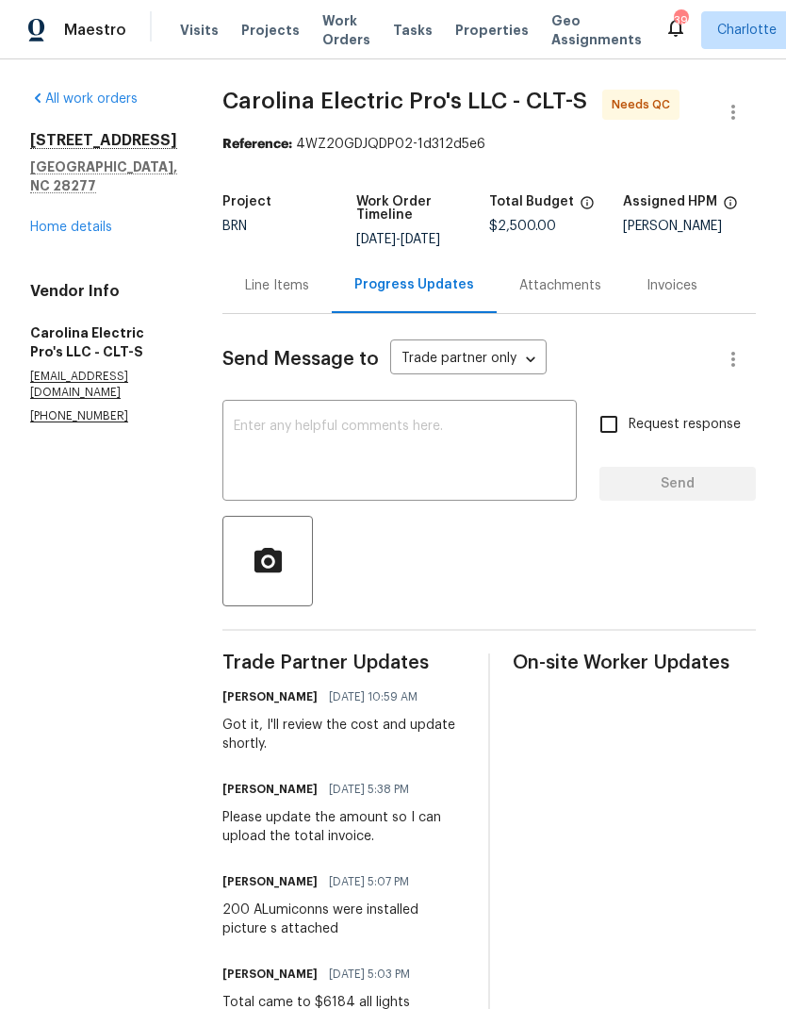
click at [111, 48] on div "Maestro" at bounding box center [63, 30] width 126 height 38
